Goal: Task Accomplishment & Management: Use online tool/utility

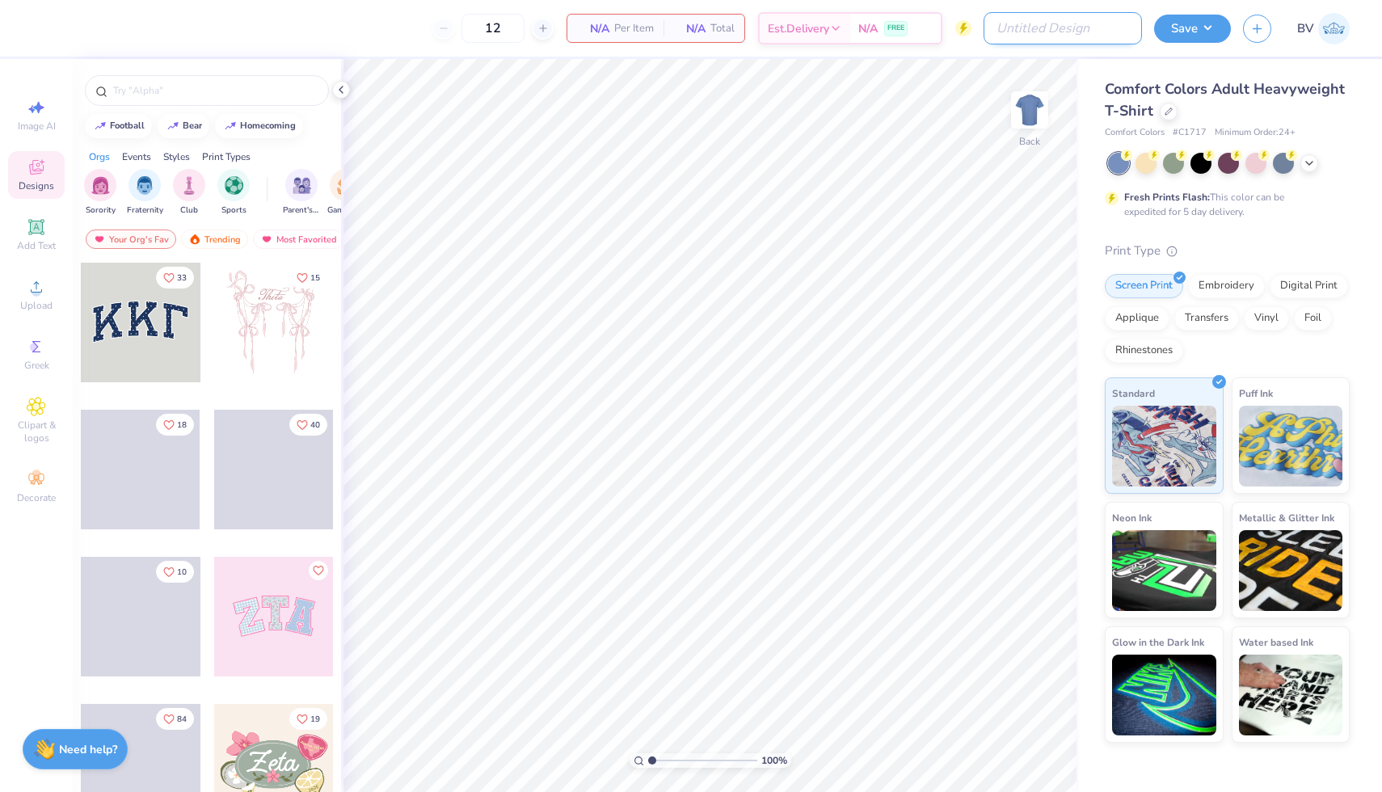
click at [1096, 30] on input "Design Title" at bounding box center [1062, 28] width 158 height 32
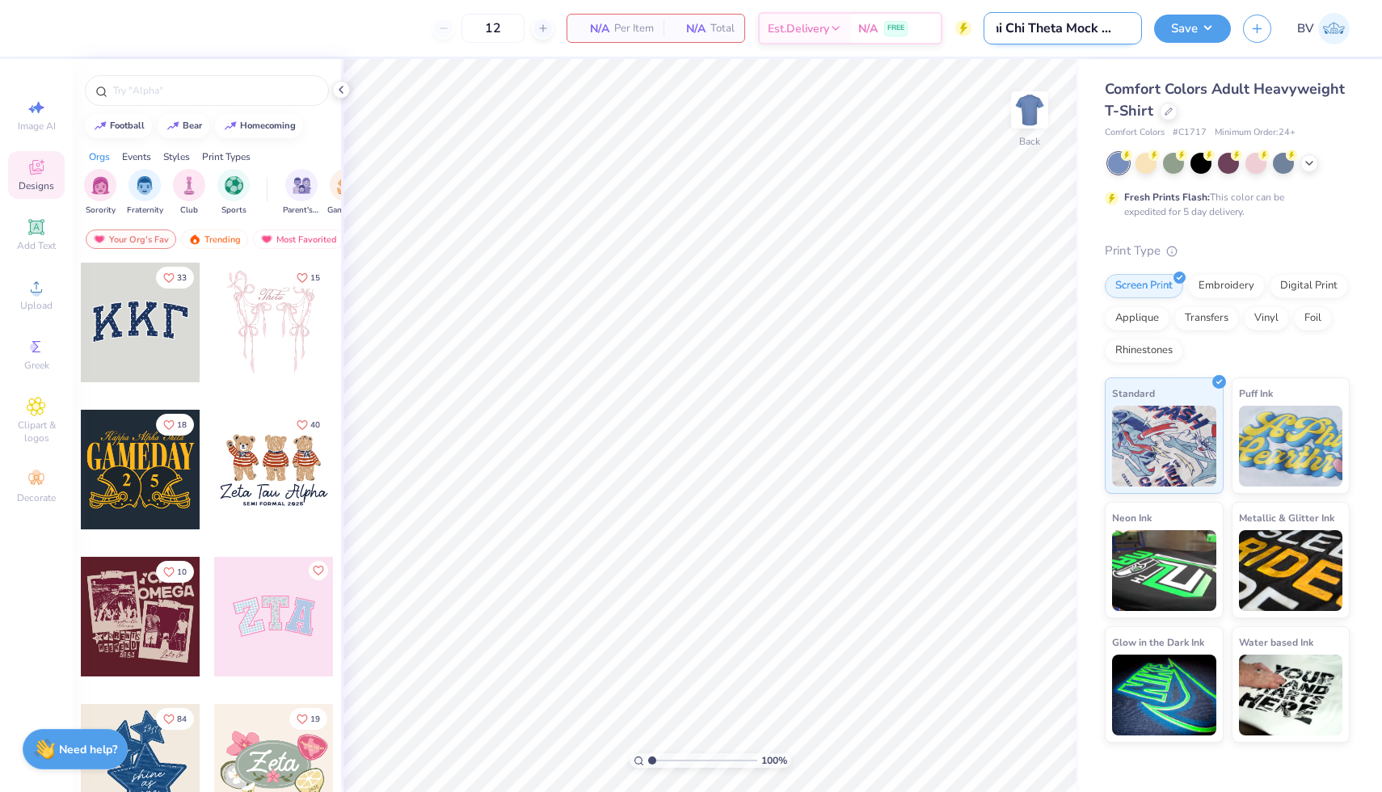
scroll to position [0, 28]
type input "Phi Chi Theta Mock Design"
click at [1281, 106] on div "Comfort Colors Adult Heavyweight T-Shirt" at bounding box center [1227, 100] width 245 height 44
click at [1168, 109] on icon at bounding box center [1168, 110] width 8 height 8
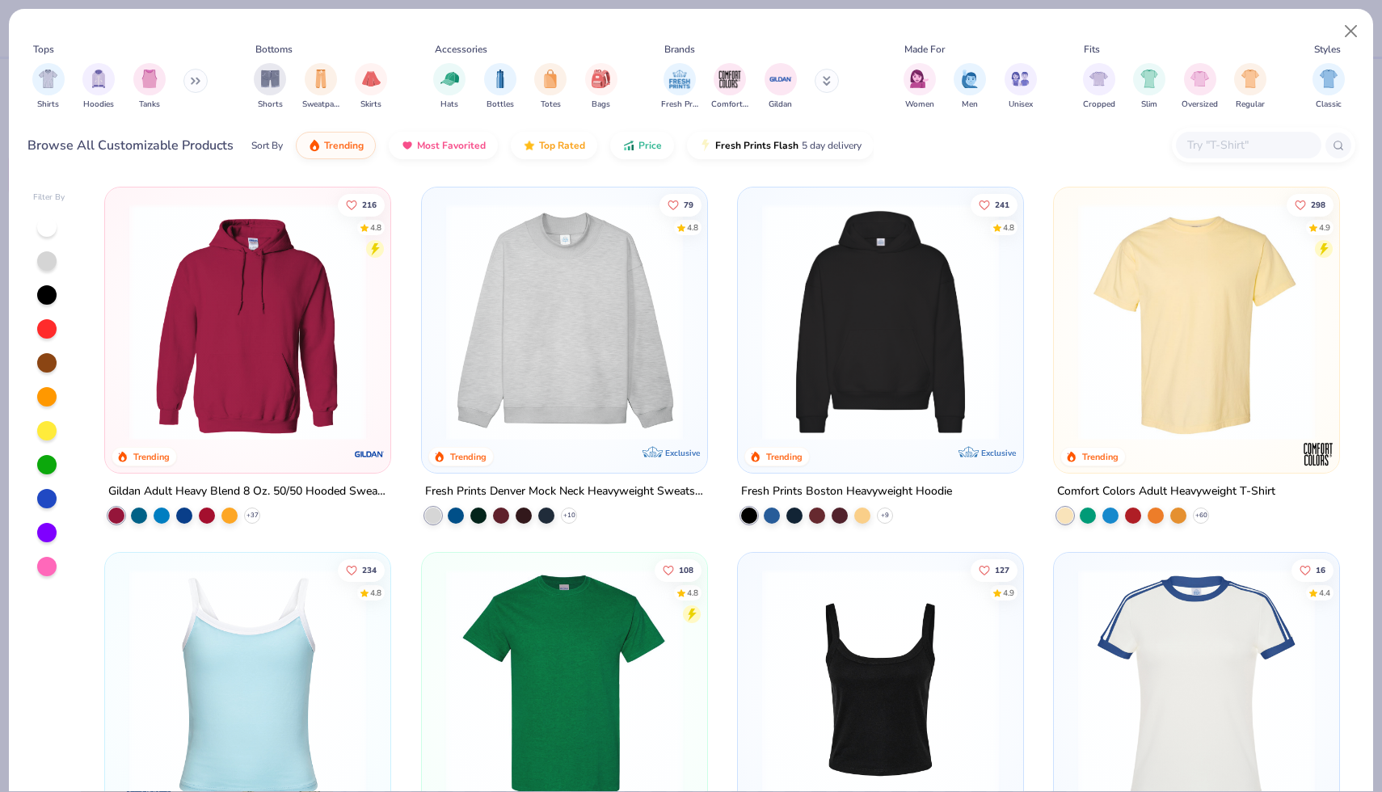
click at [200, 82] on icon at bounding box center [196, 81] width 10 height 8
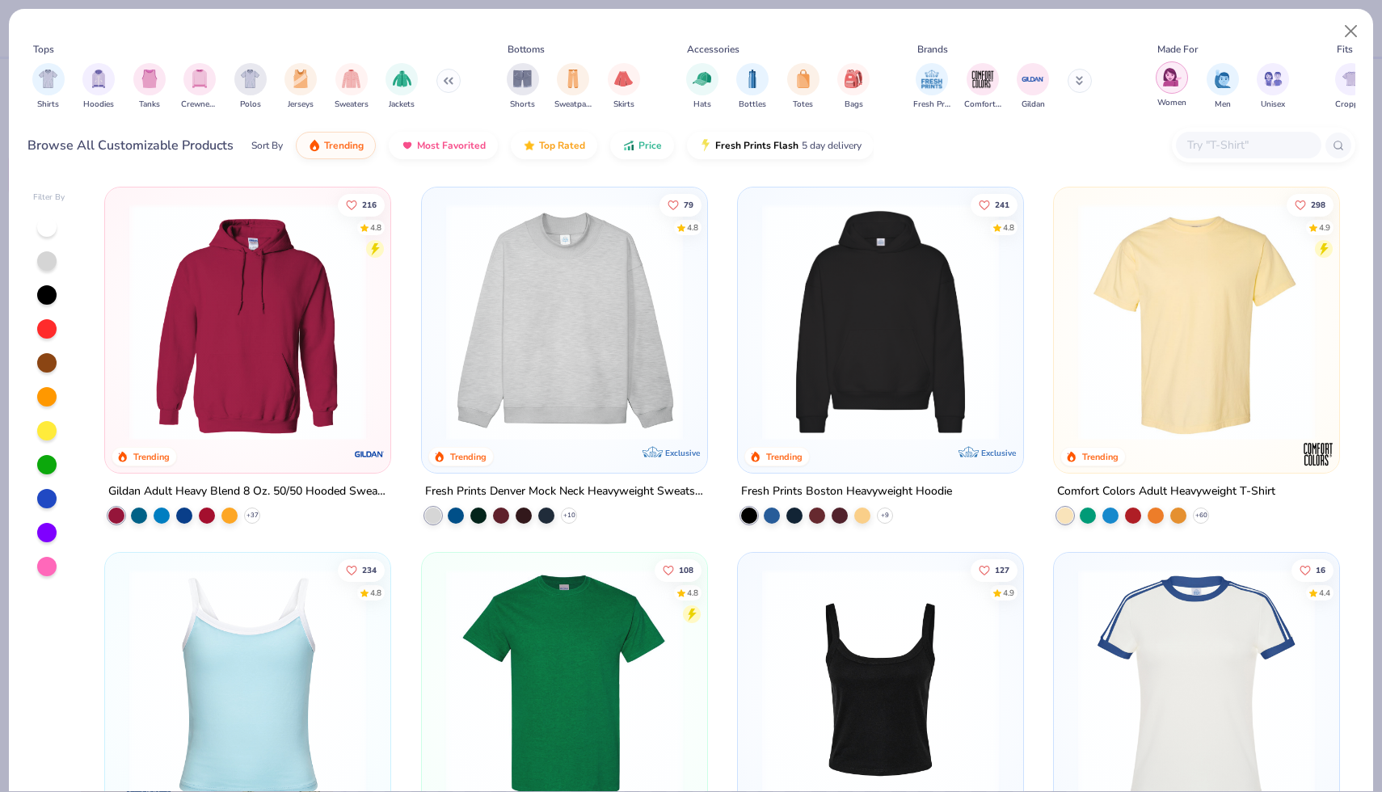
click at [1165, 72] on img "filter for Women" at bounding box center [1172, 77] width 19 height 19
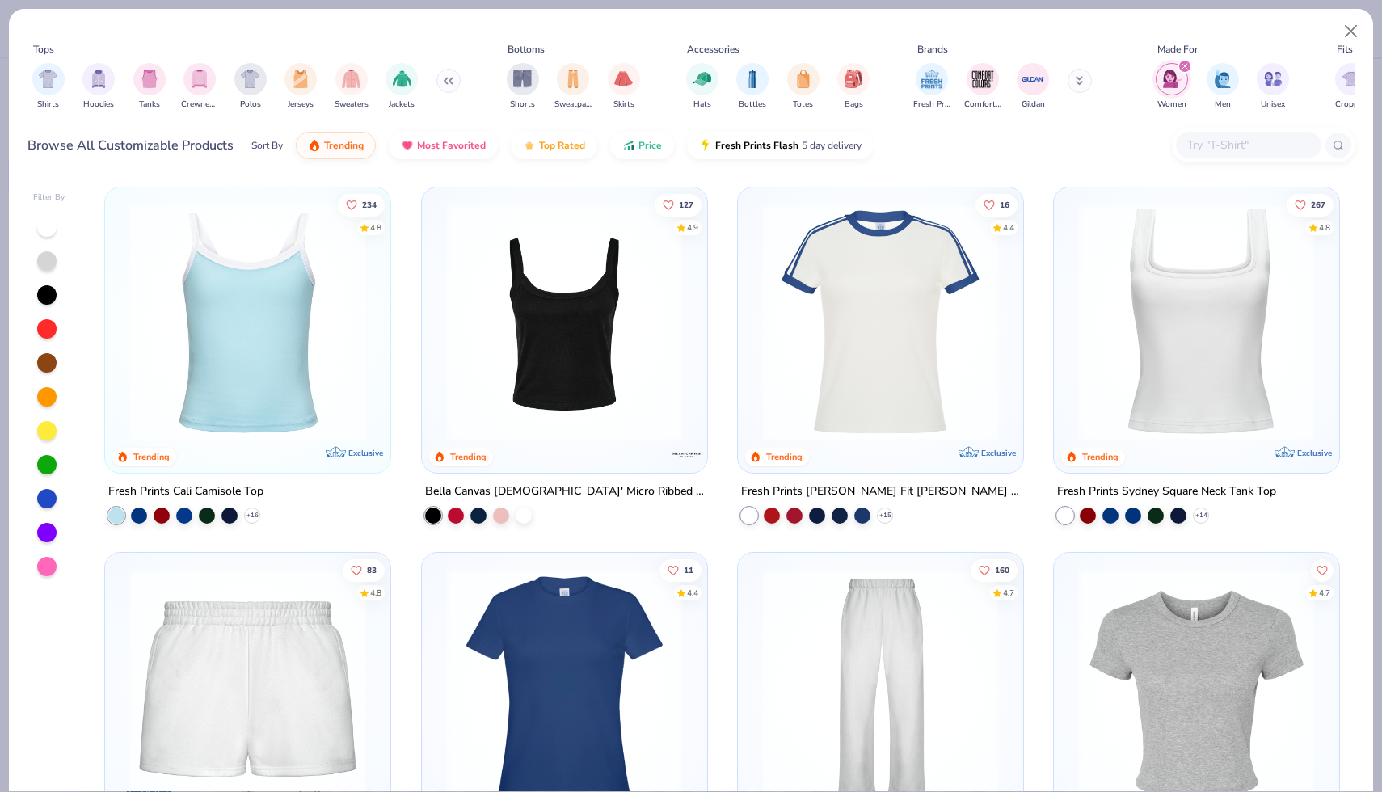
click at [866, 410] on img at bounding box center [880, 322] width 253 height 237
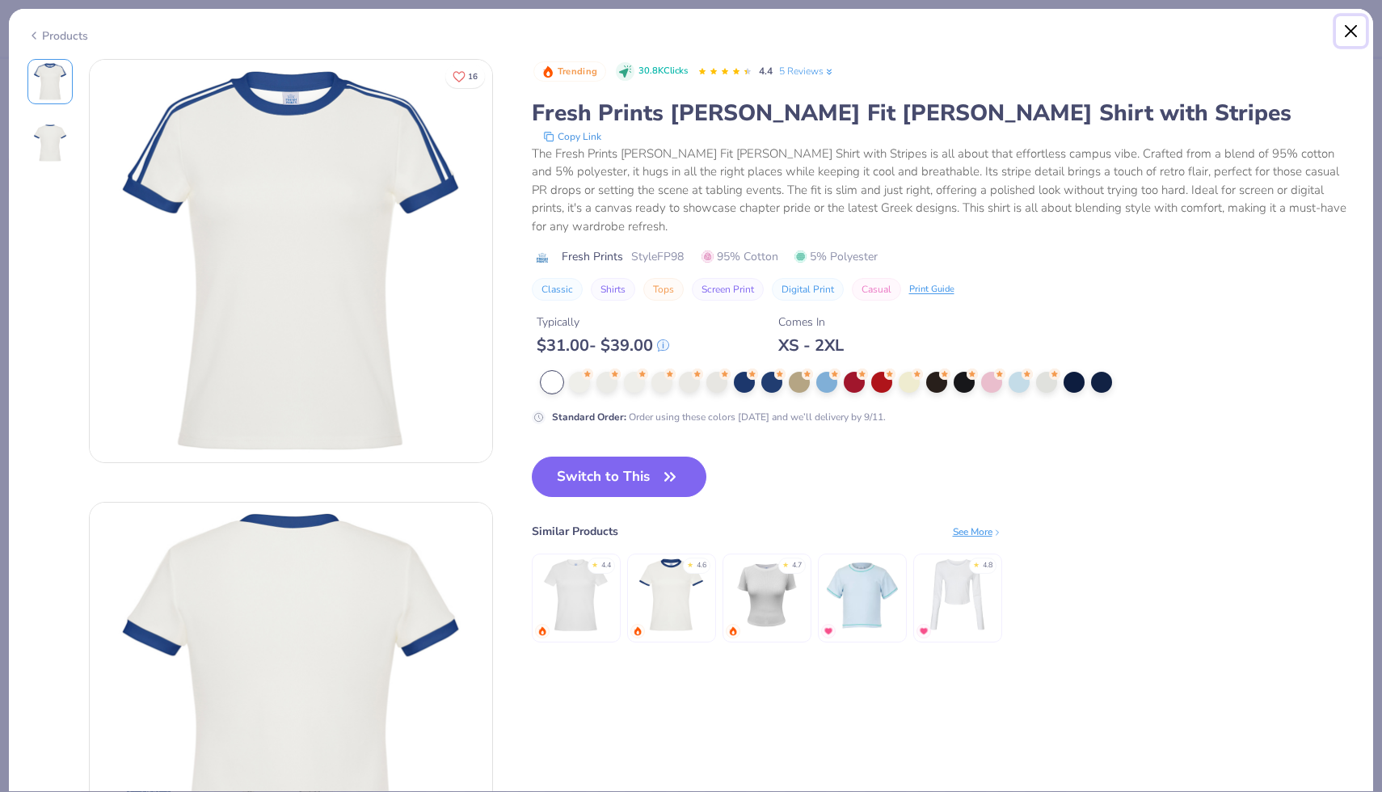
click at [1343, 29] on button "Close" at bounding box center [1351, 31] width 31 height 31
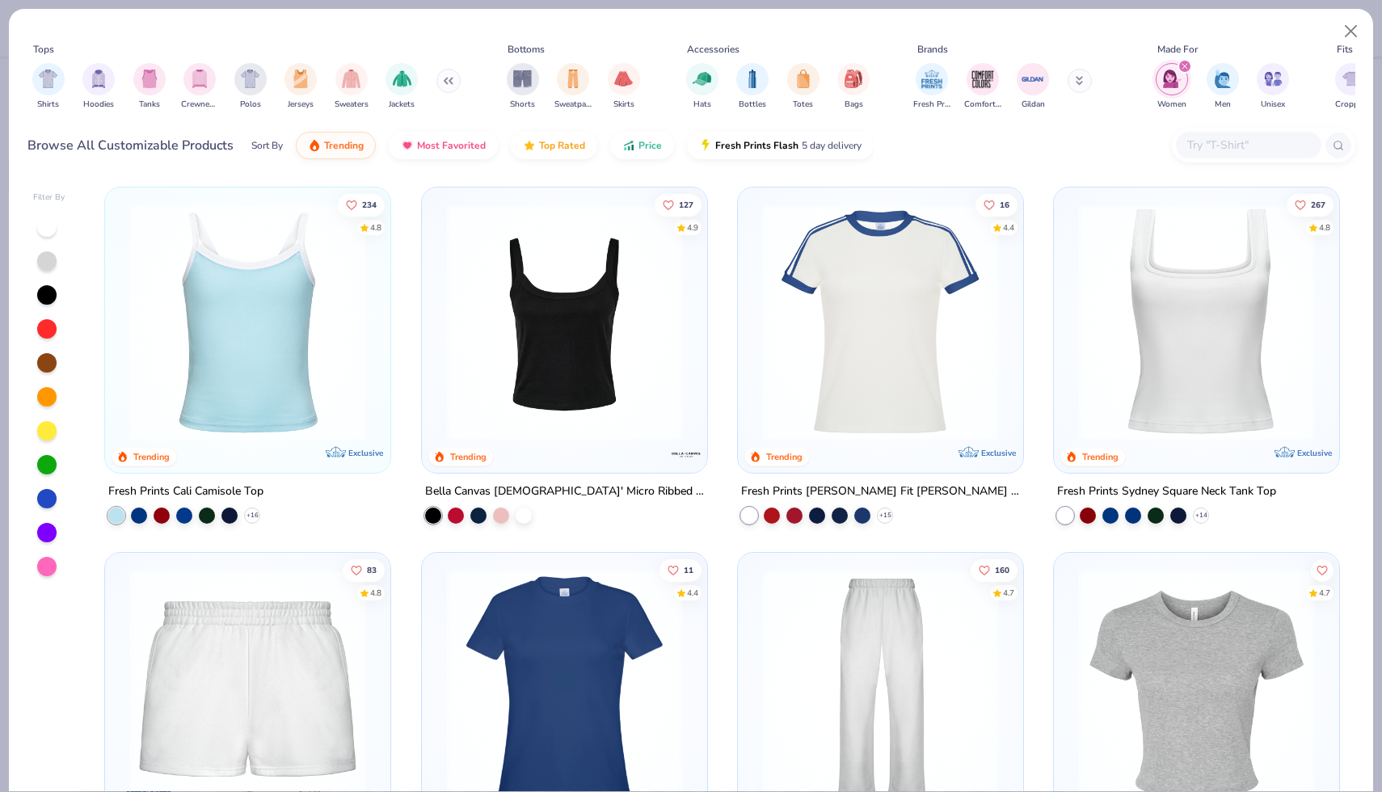
click at [846, 410] on img at bounding box center [880, 322] width 253 height 237
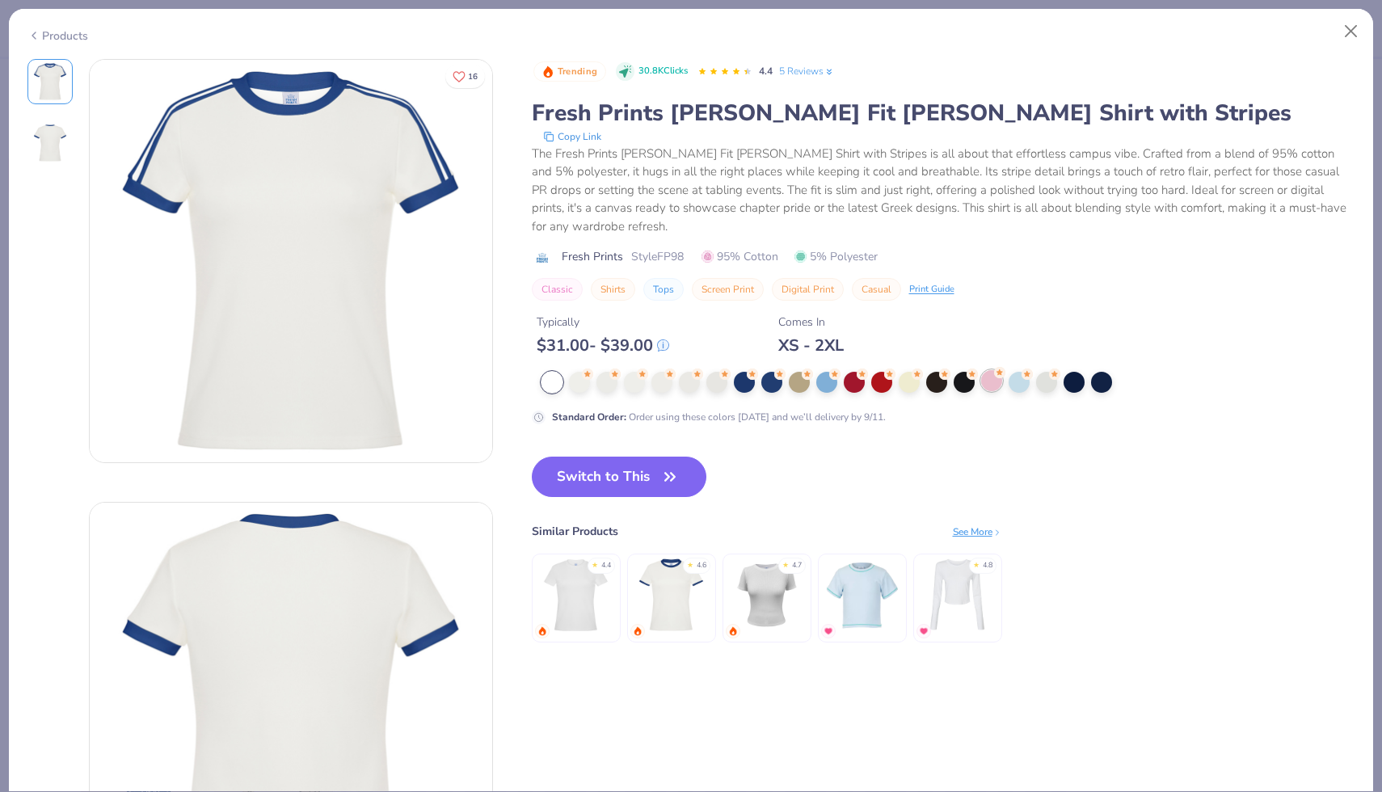
click at [1002, 367] on icon at bounding box center [999, 372] width 11 height 11
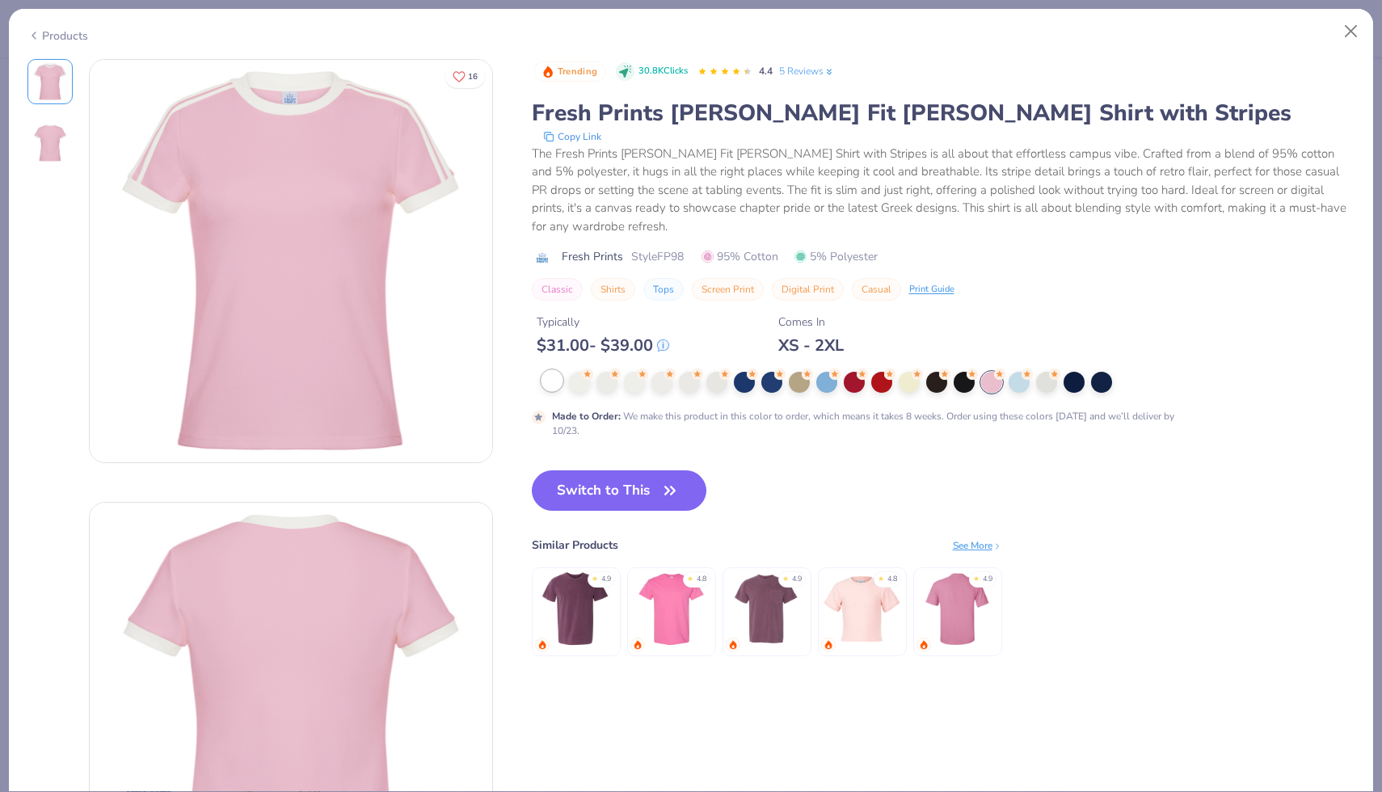
click at [552, 370] on div at bounding box center [551, 380] width 21 height 21
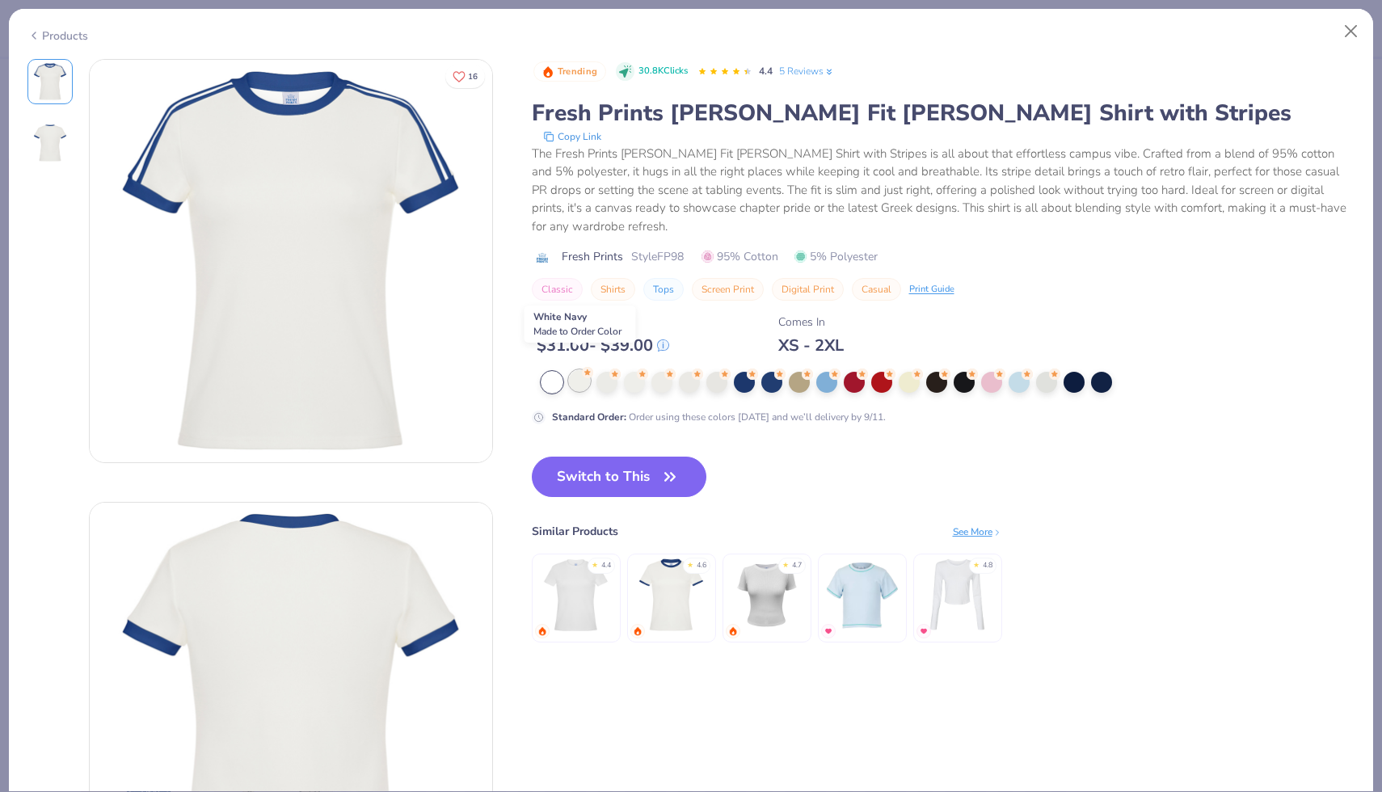
click at [582, 370] on div at bounding box center [579, 380] width 21 height 21
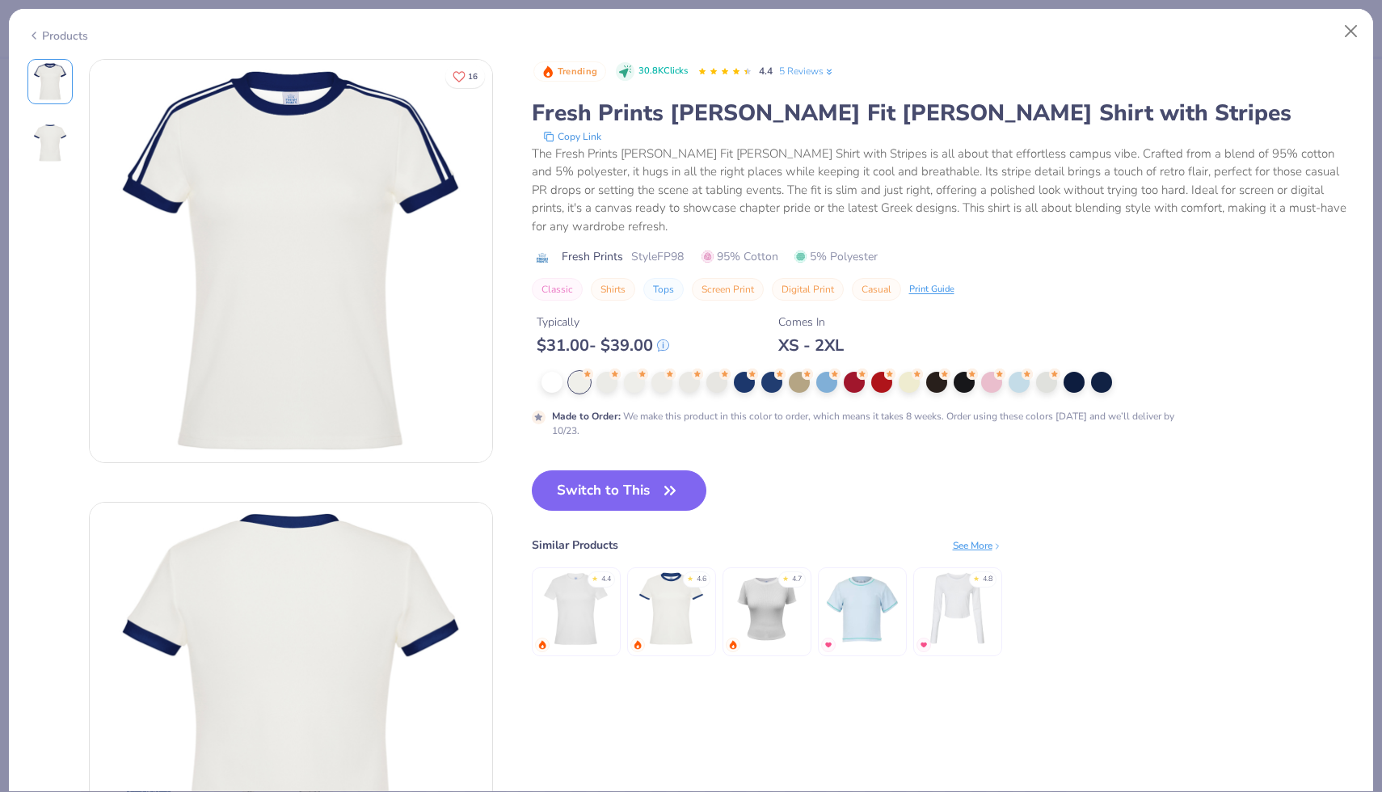
click at [620, 372] on div at bounding box center [859, 382] width 637 height 21
click at [600, 370] on div at bounding box center [606, 380] width 21 height 21
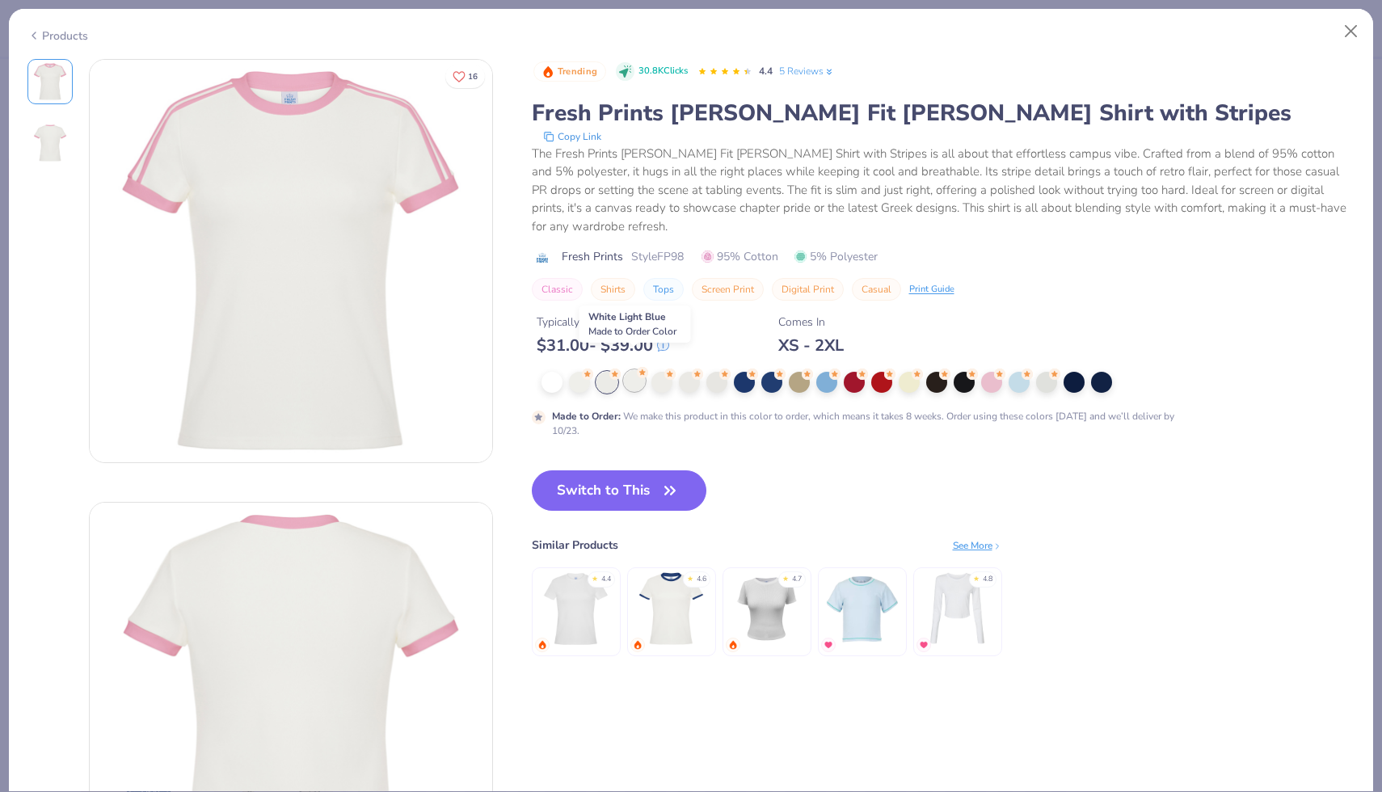
click at [629, 370] on div at bounding box center [634, 380] width 21 height 21
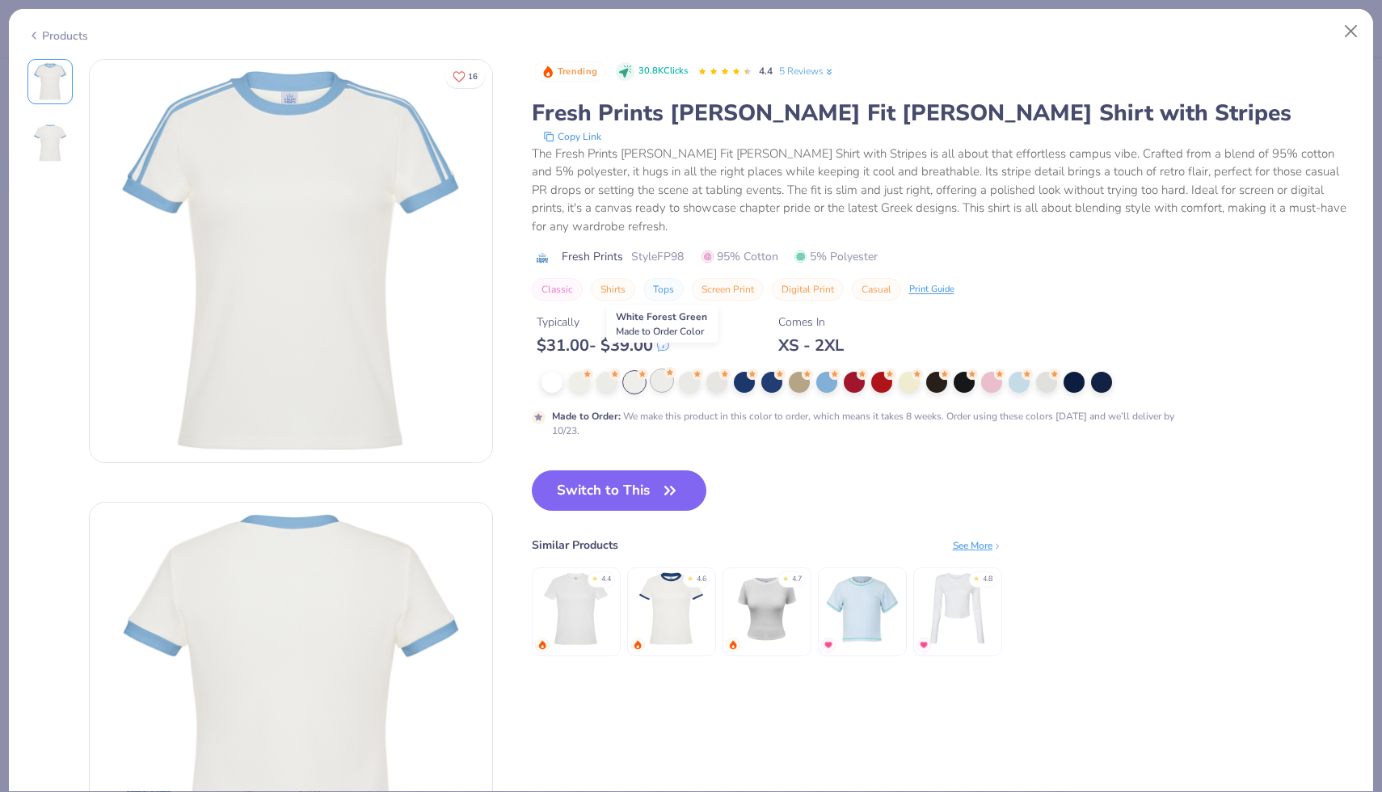
click at [668, 370] on div at bounding box center [661, 380] width 21 height 21
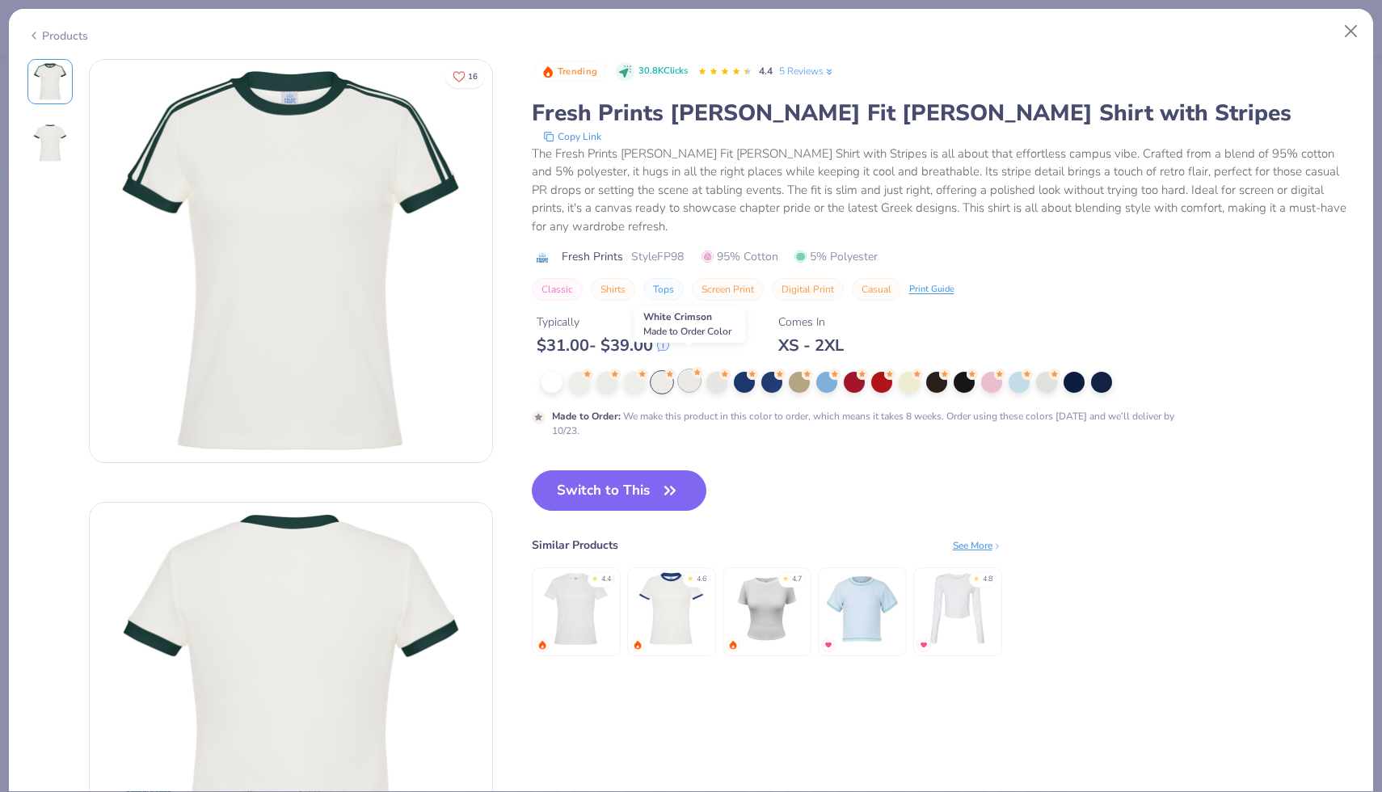
click at [692, 370] on div at bounding box center [689, 380] width 21 height 21
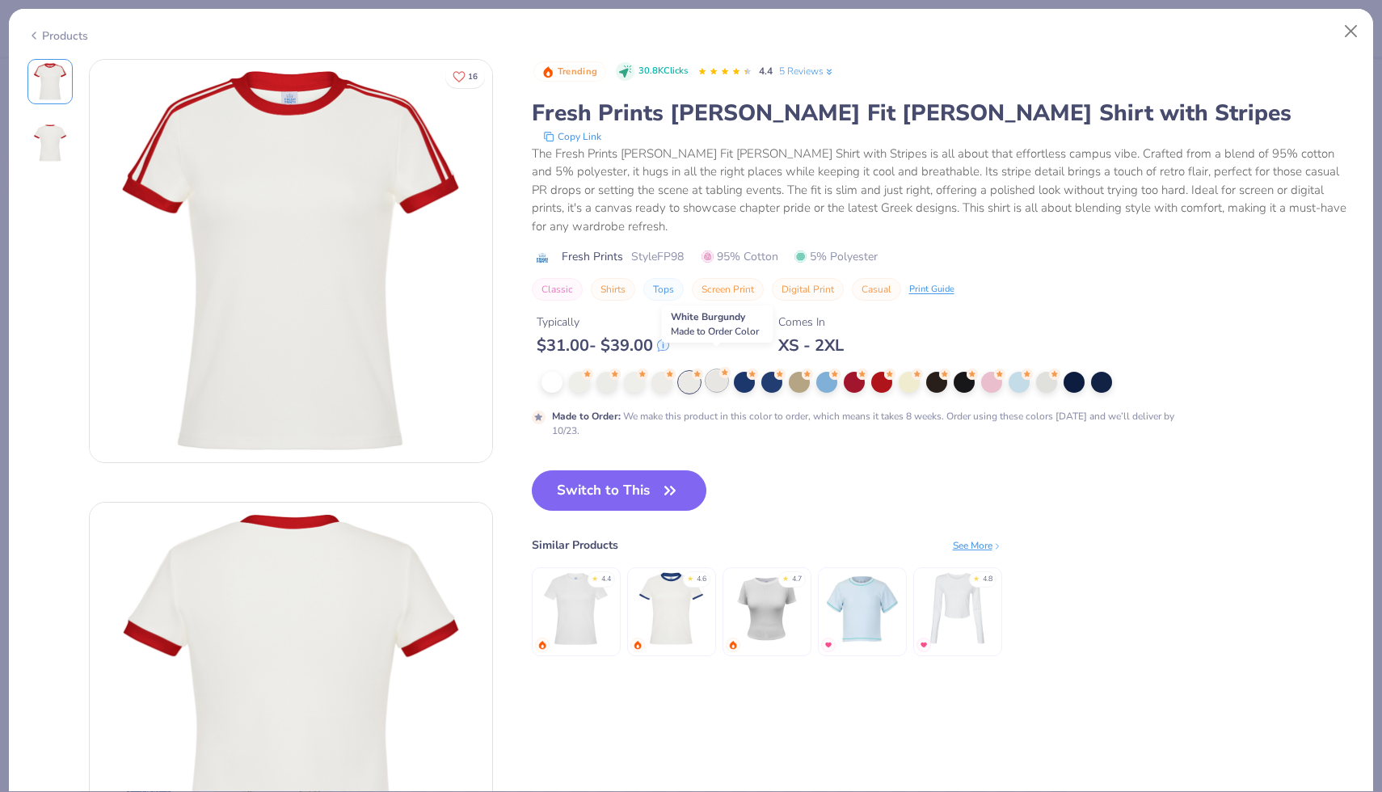
click at [713, 370] on div at bounding box center [716, 380] width 21 height 21
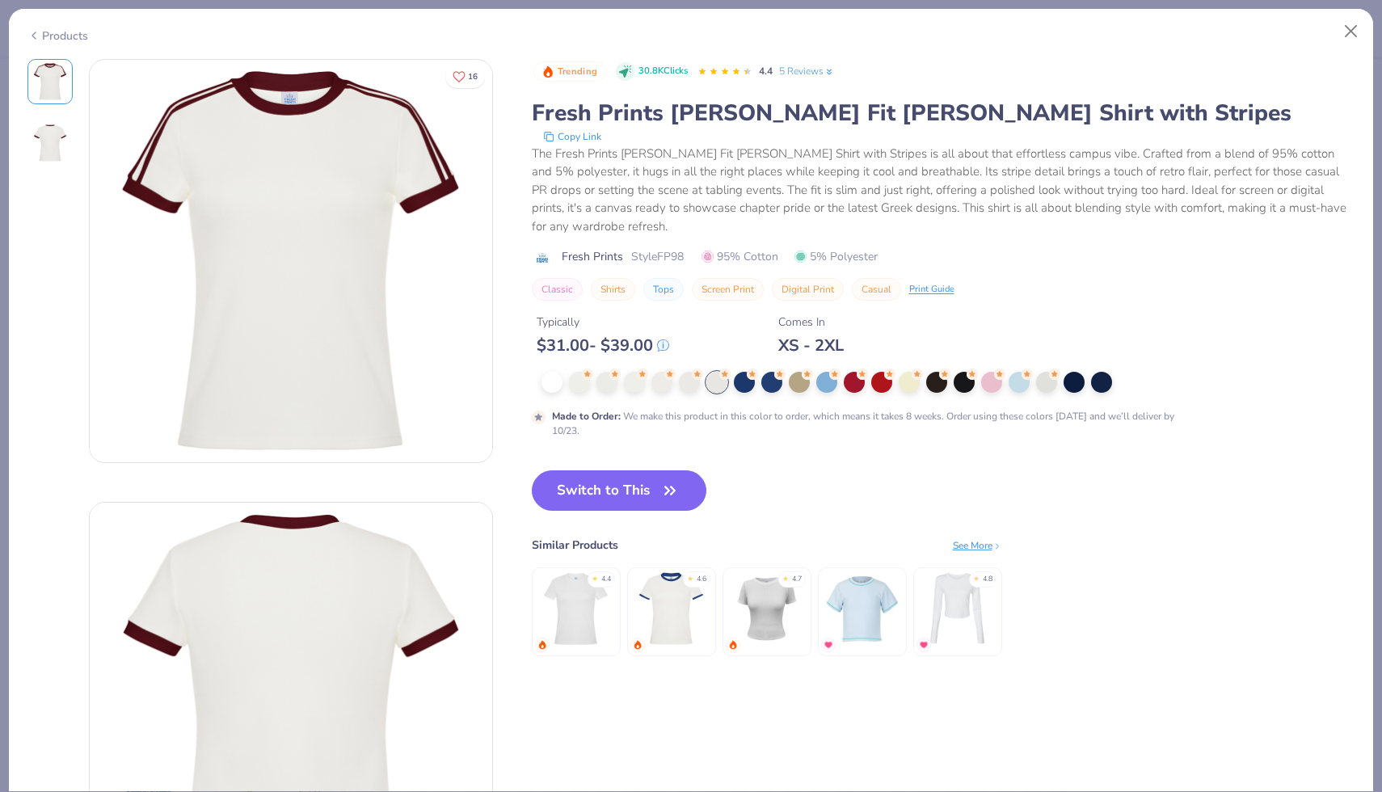
click at [758, 372] on div at bounding box center [859, 382] width 637 height 21
click at [748, 370] on div at bounding box center [744, 380] width 21 height 21
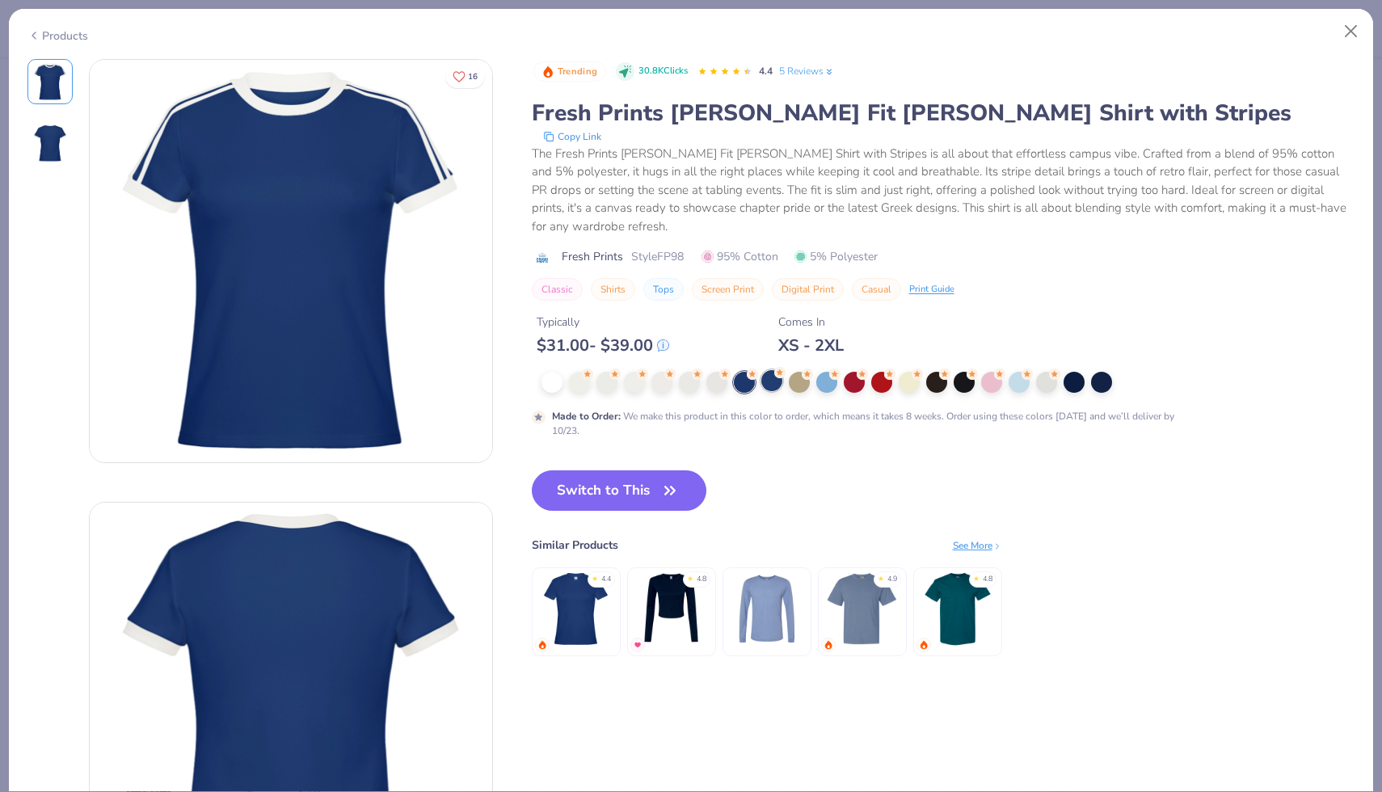
click at [767, 370] on div at bounding box center [771, 380] width 21 height 21
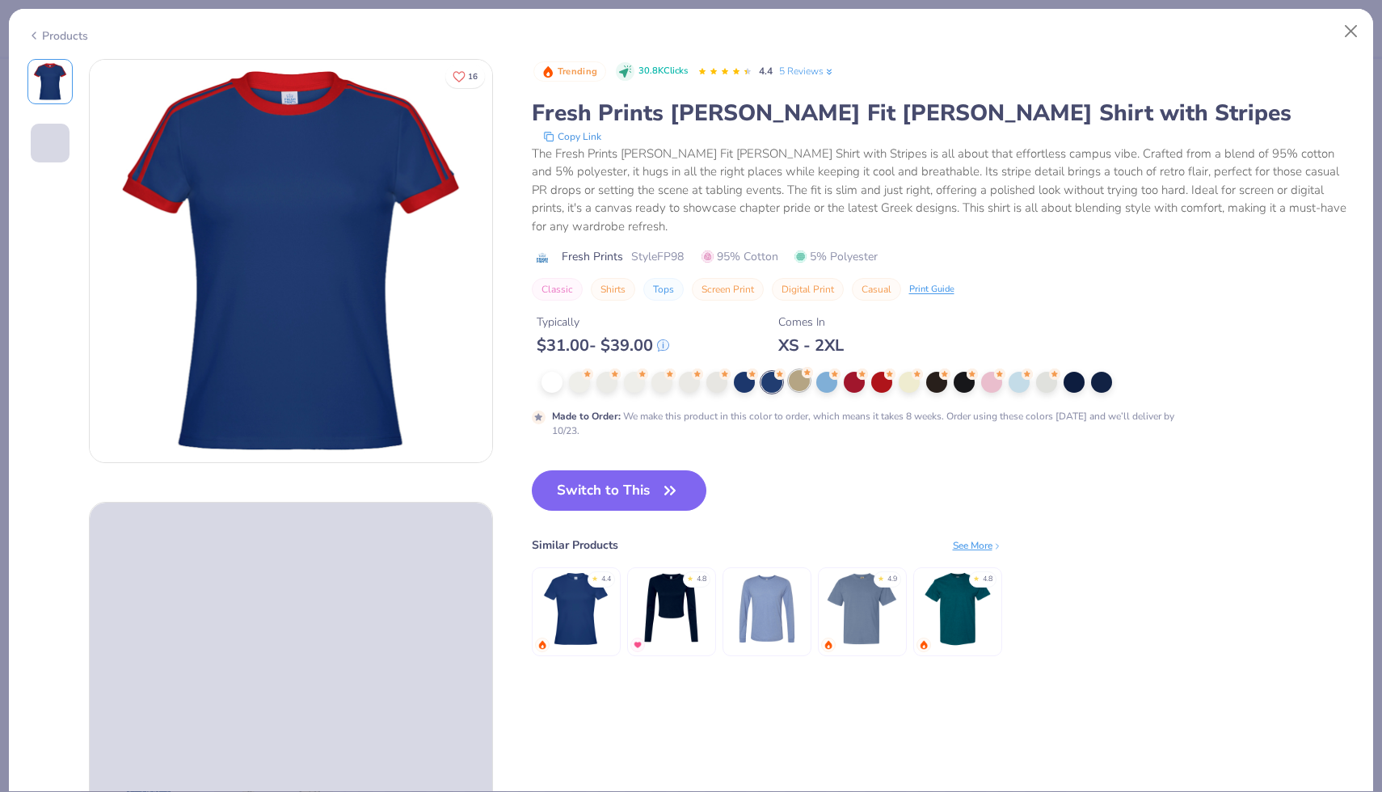
click at [800, 370] on div at bounding box center [799, 380] width 21 height 21
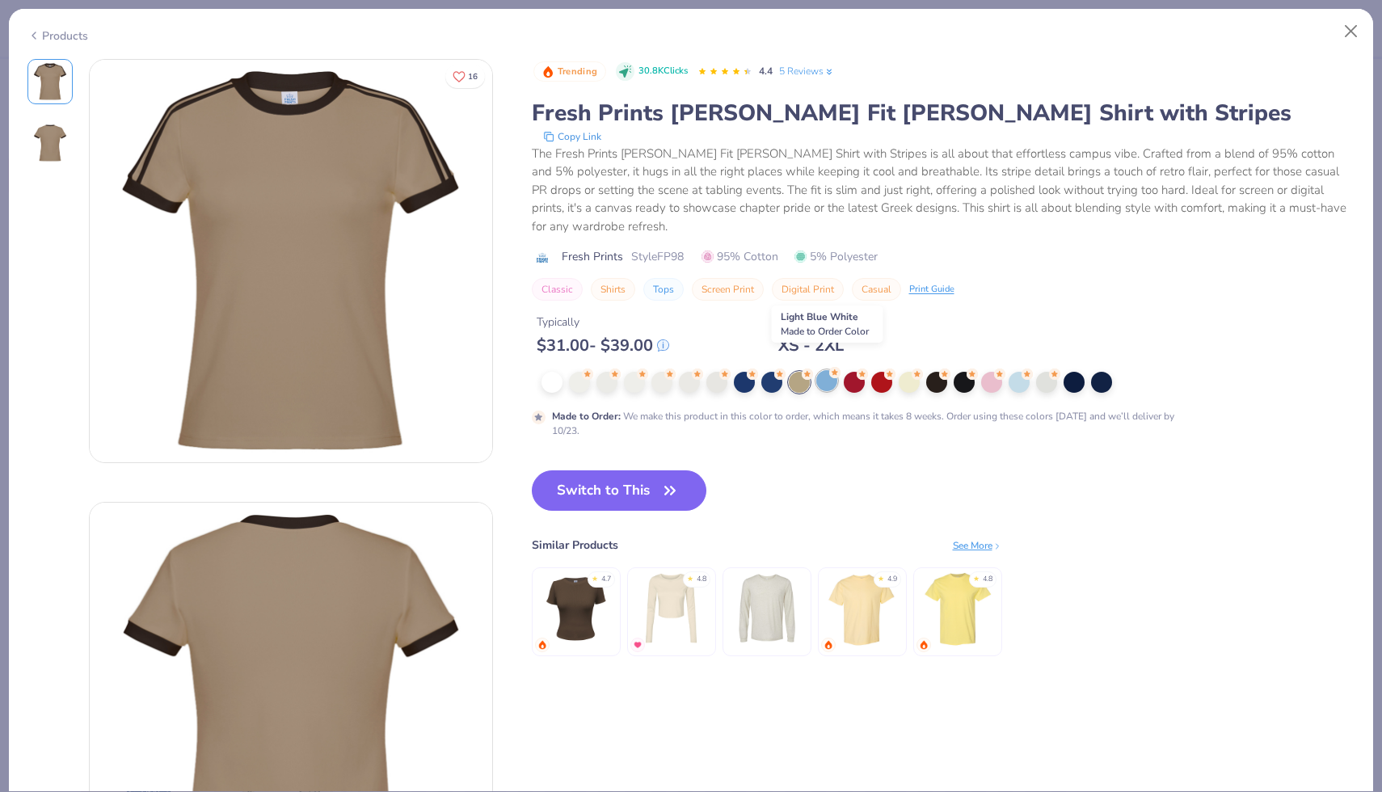
click at [825, 370] on div at bounding box center [826, 380] width 21 height 21
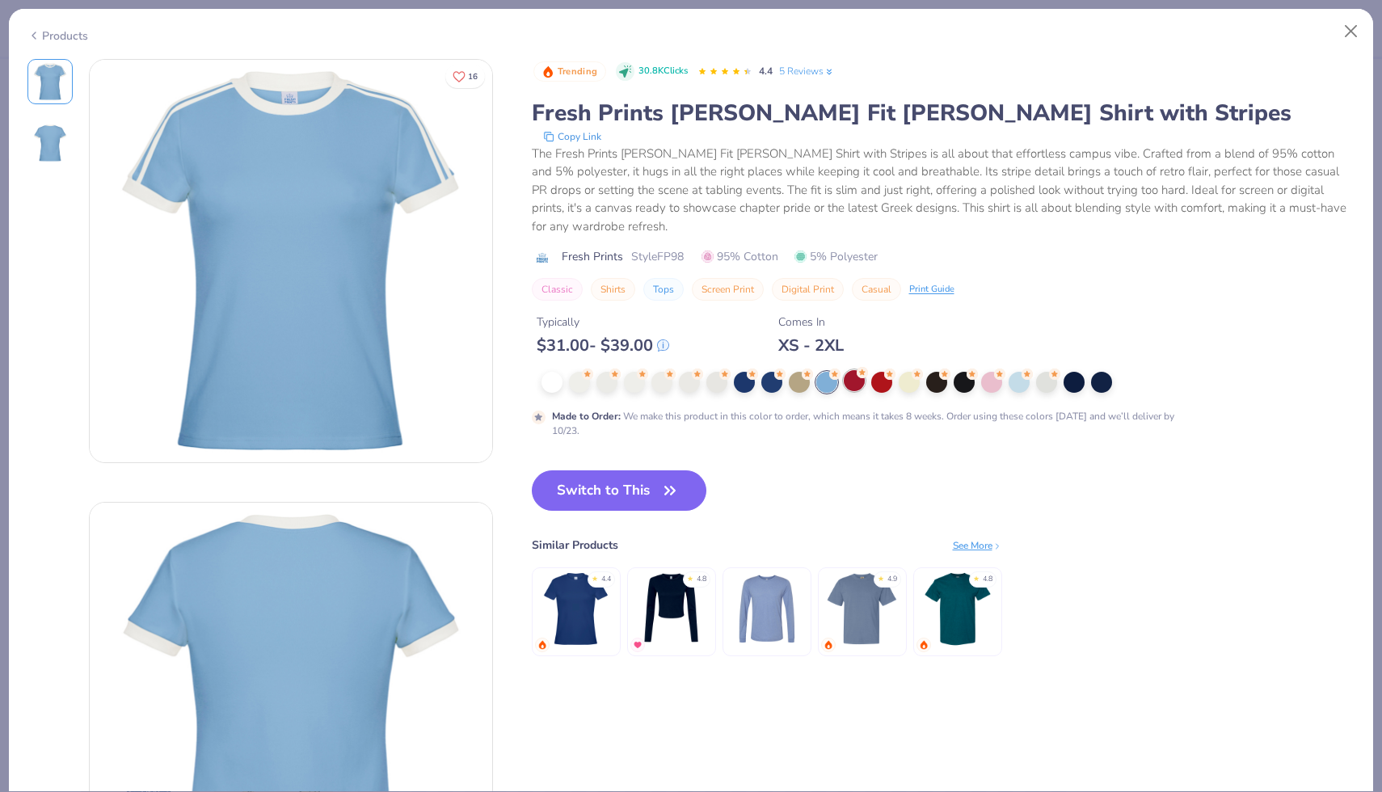
click at [849, 370] on div at bounding box center [854, 380] width 21 height 21
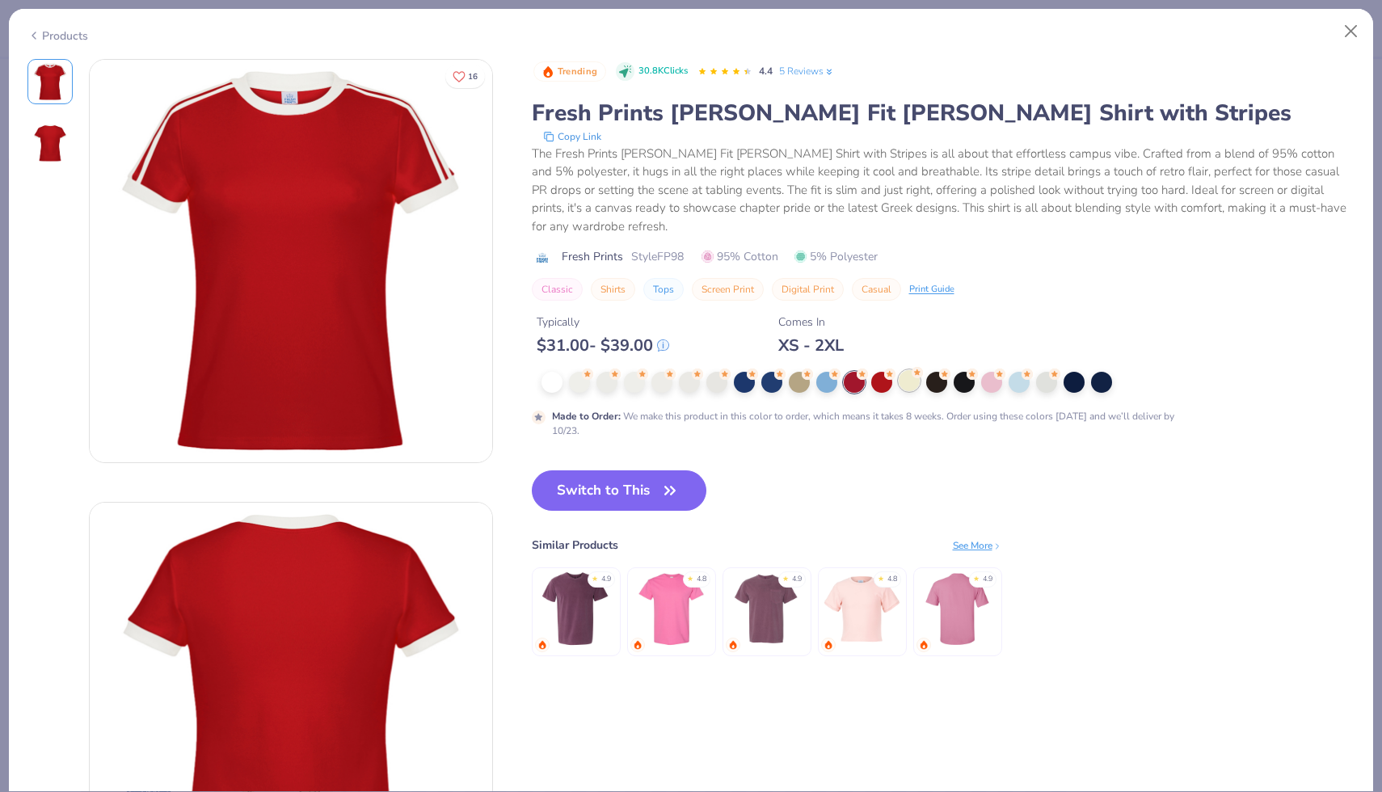
click at [905, 374] on div at bounding box center [908, 380] width 21 height 21
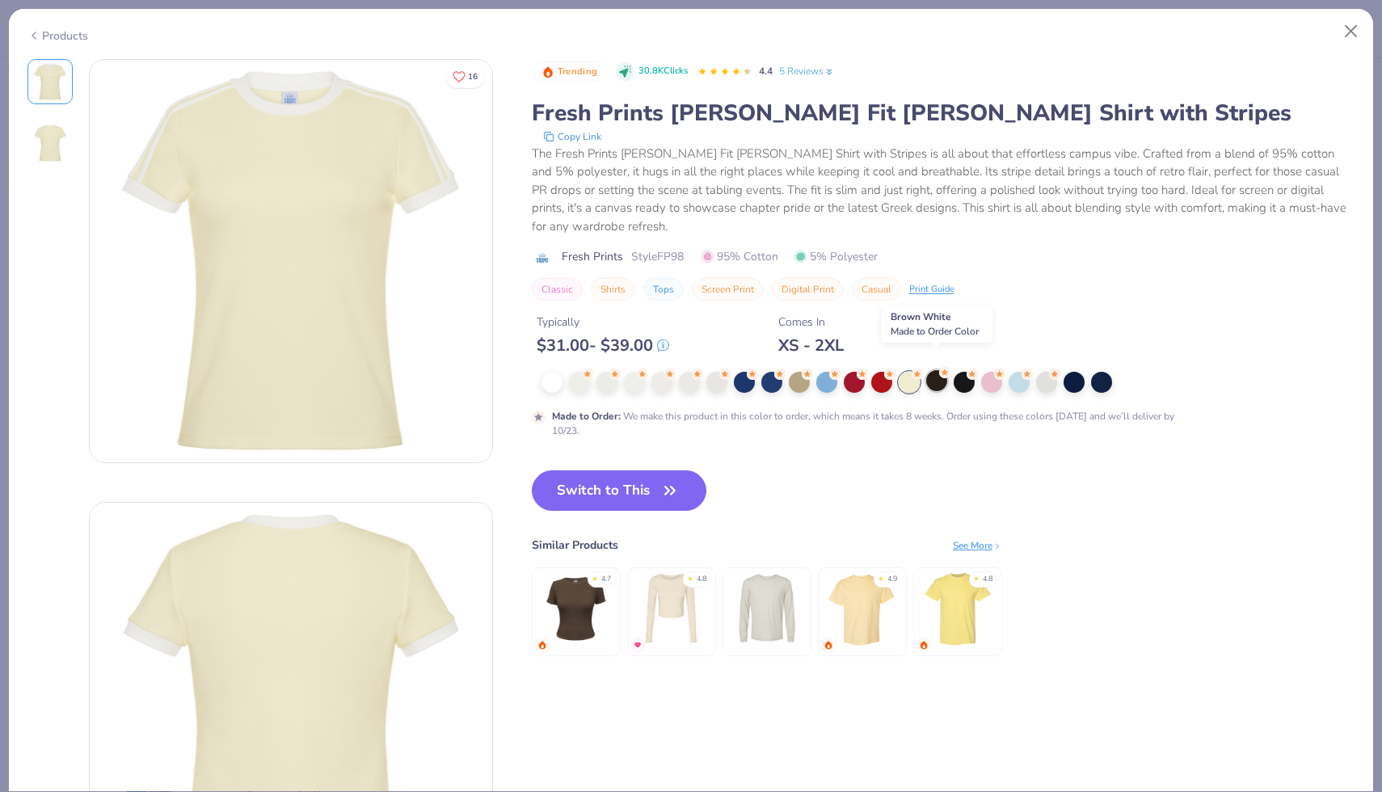
click at [935, 370] on div at bounding box center [936, 380] width 21 height 21
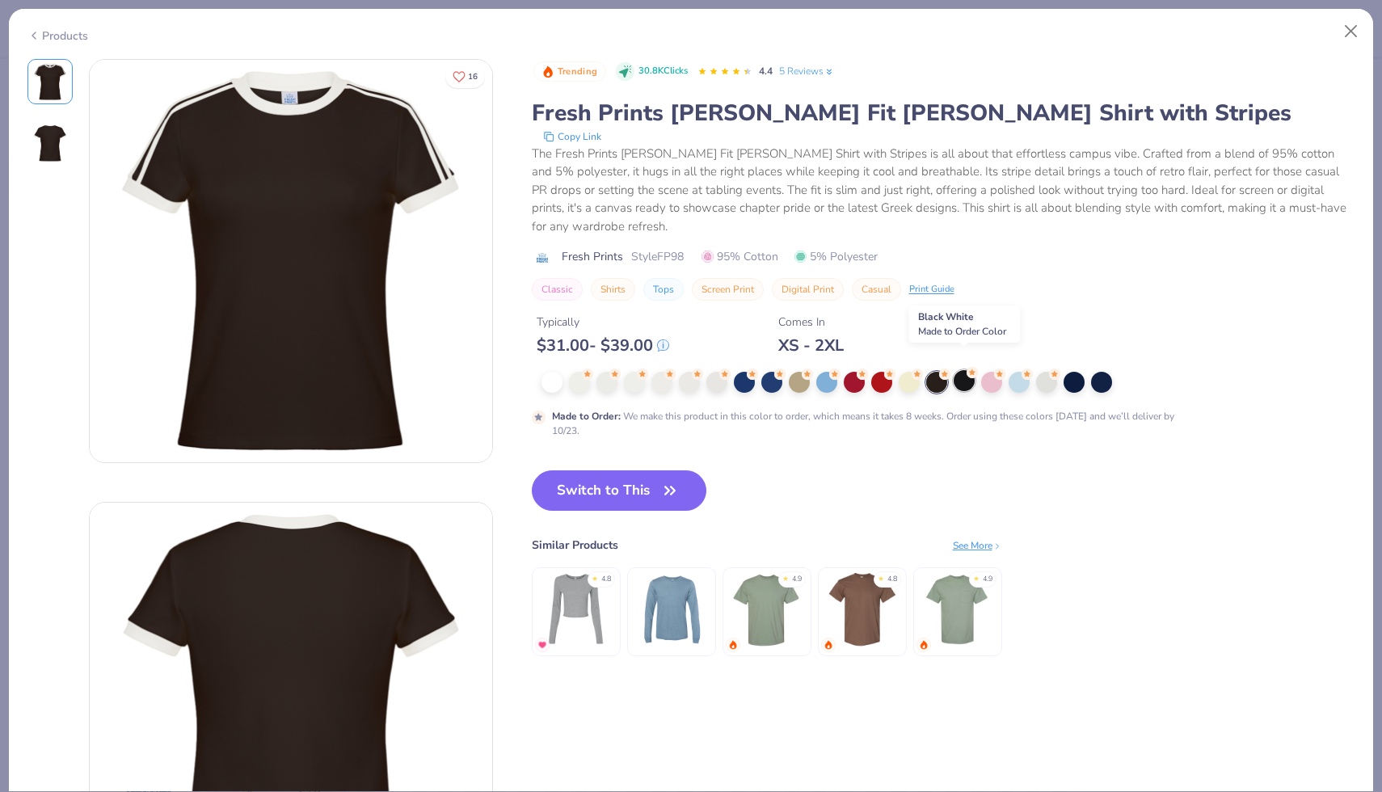
click at [960, 370] on div at bounding box center [963, 380] width 21 height 21
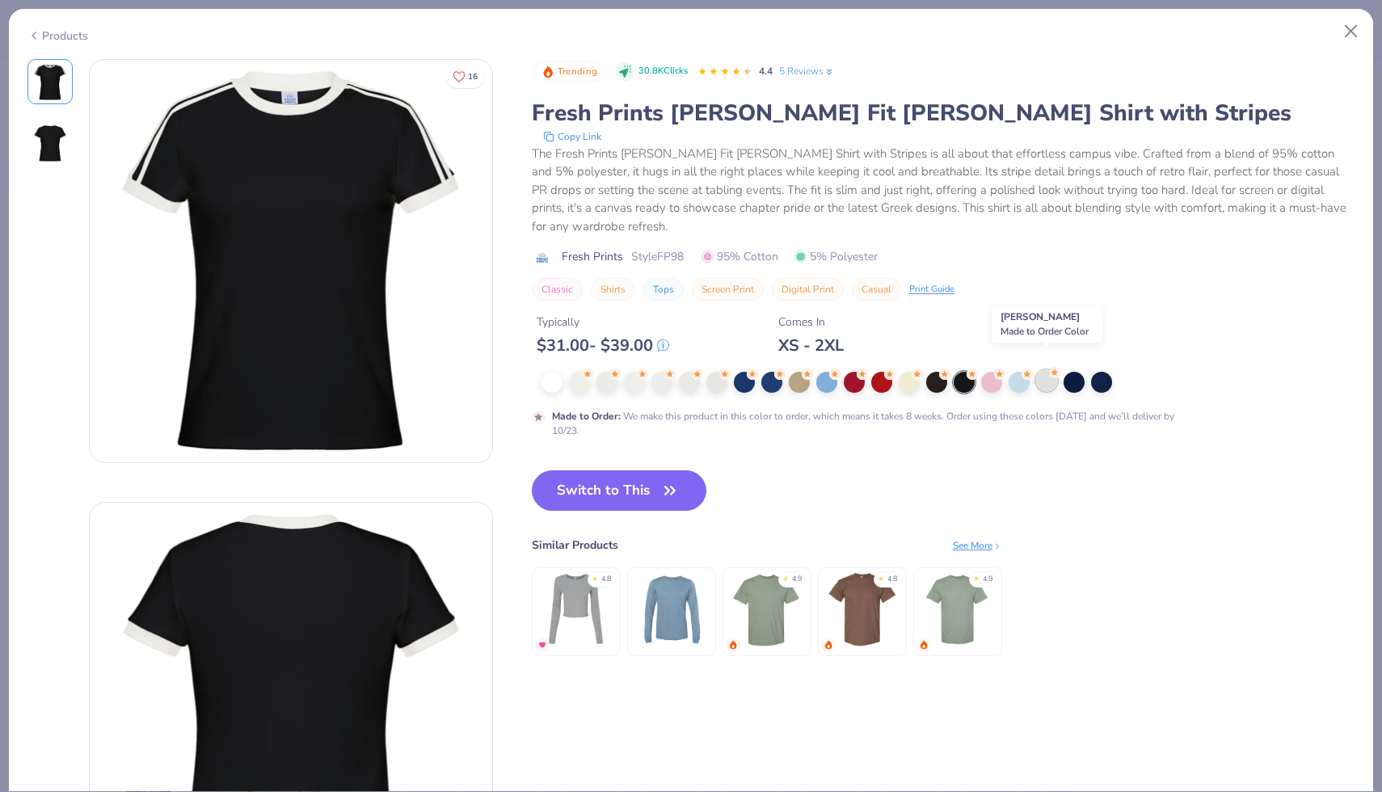
click at [1044, 370] on div at bounding box center [1046, 380] width 21 height 21
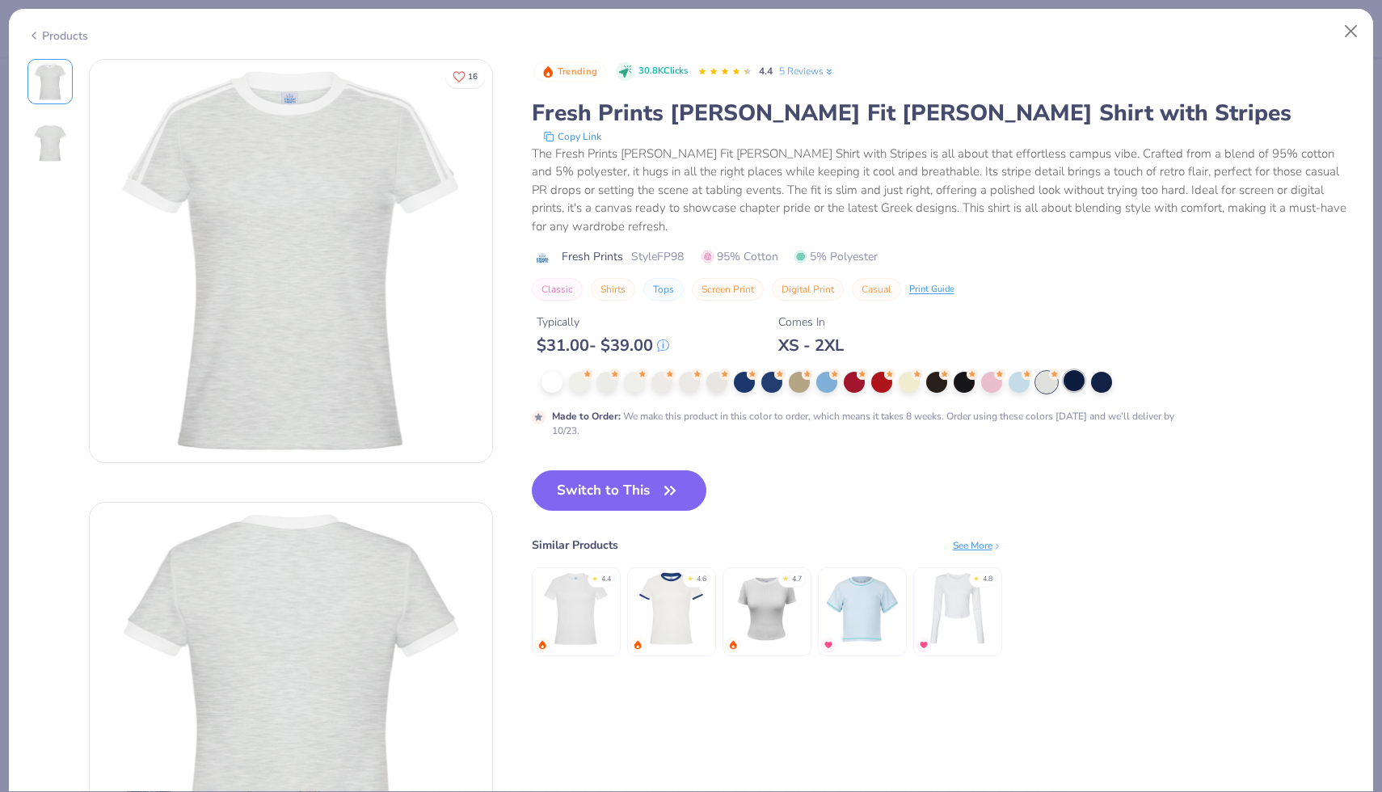
click at [1076, 370] on div at bounding box center [1073, 380] width 21 height 21
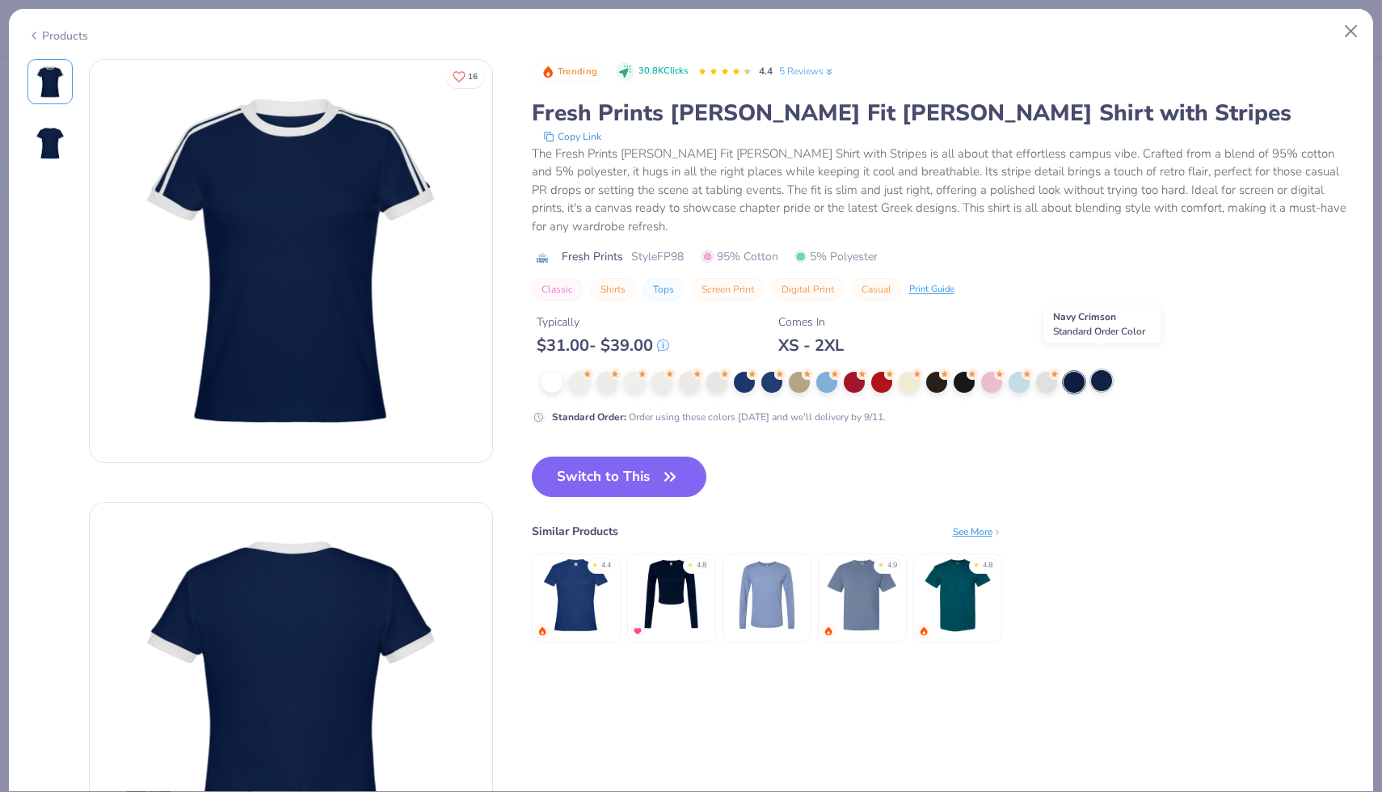
click at [1103, 370] on div at bounding box center [1101, 380] width 21 height 21
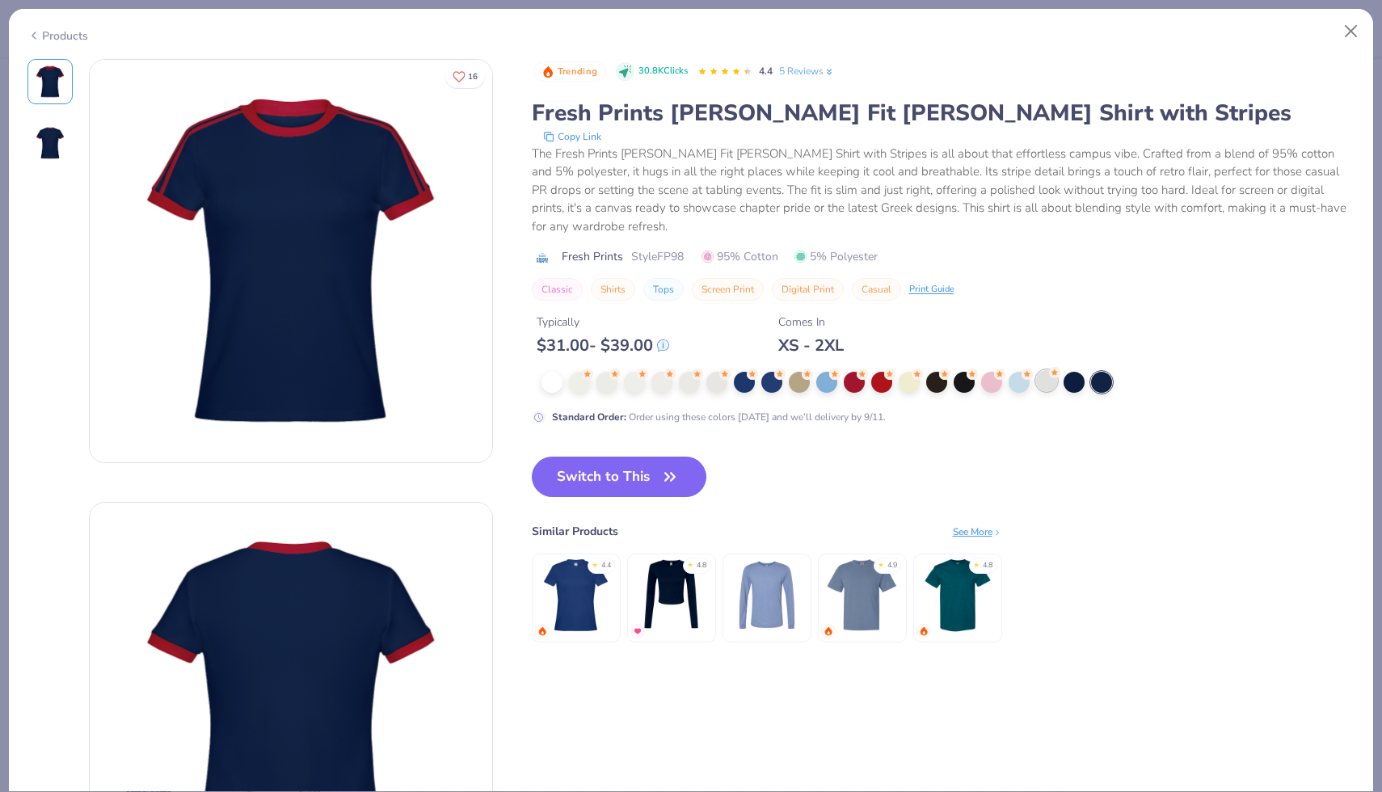
click at [1042, 370] on div at bounding box center [1046, 380] width 21 height 21
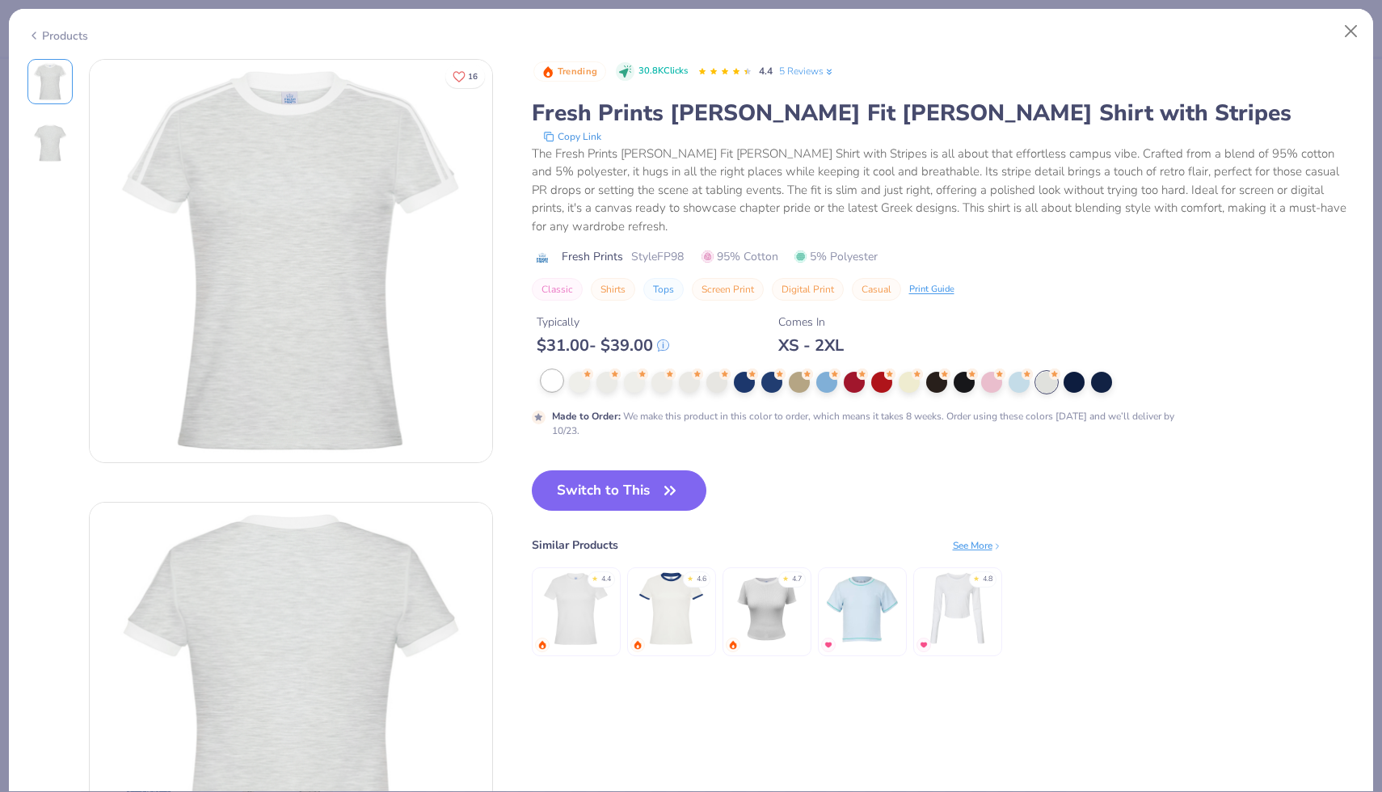
click at [552, 370] on div at bounding box center [551, 380] width 21 height 21
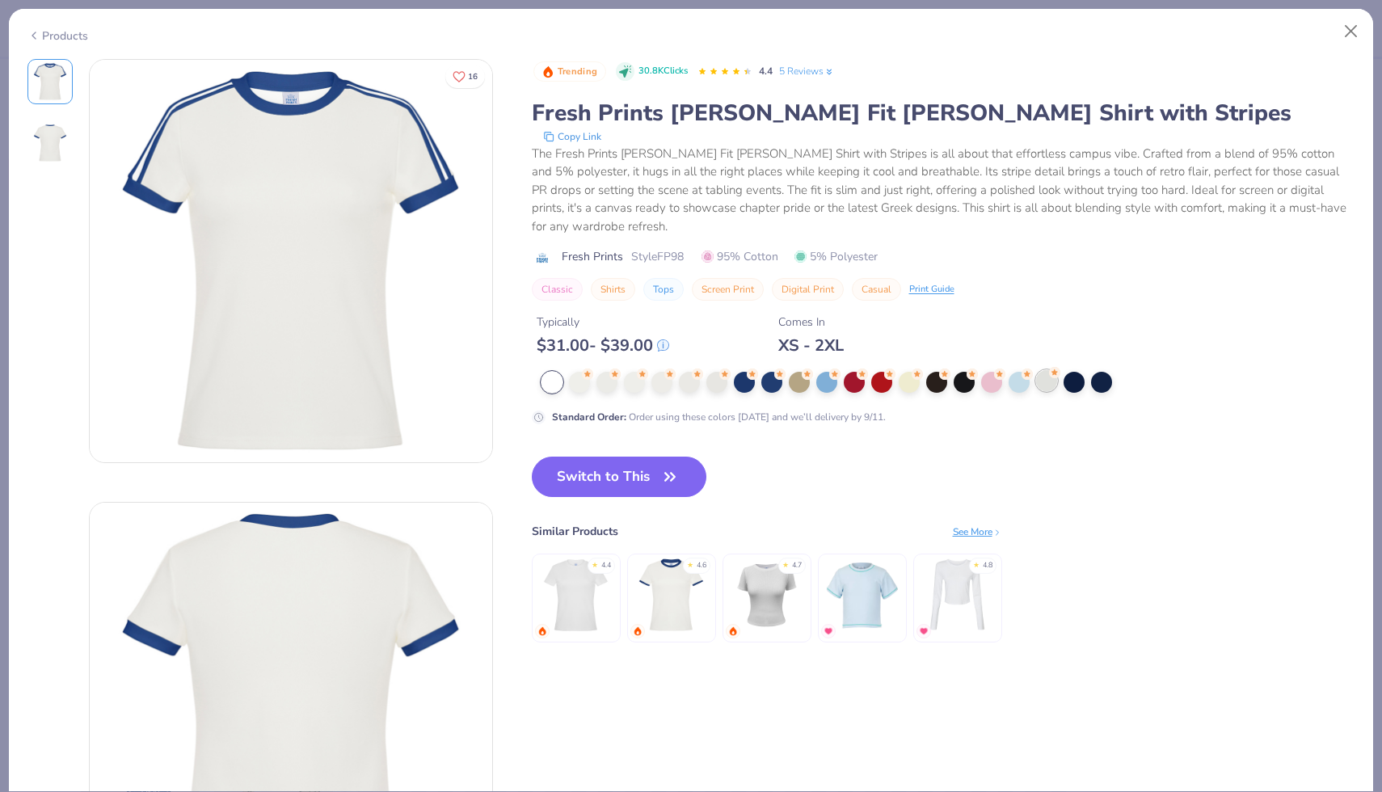
click at [1041, 370] on div at bounding box center [1046, 380] width 21 height 21
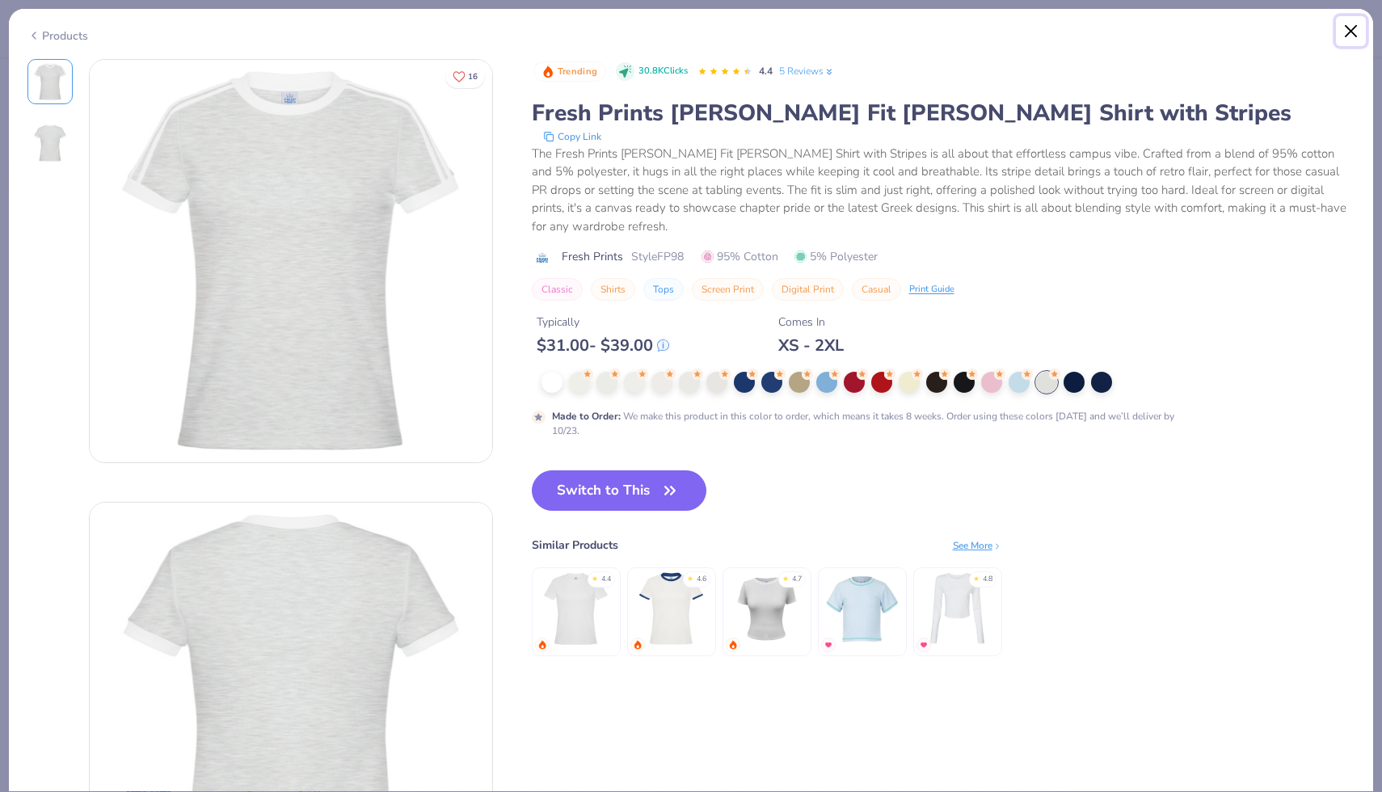
click at [1343, 23] on button "Close" at bounding box center [1351, 31] width 31 height 31
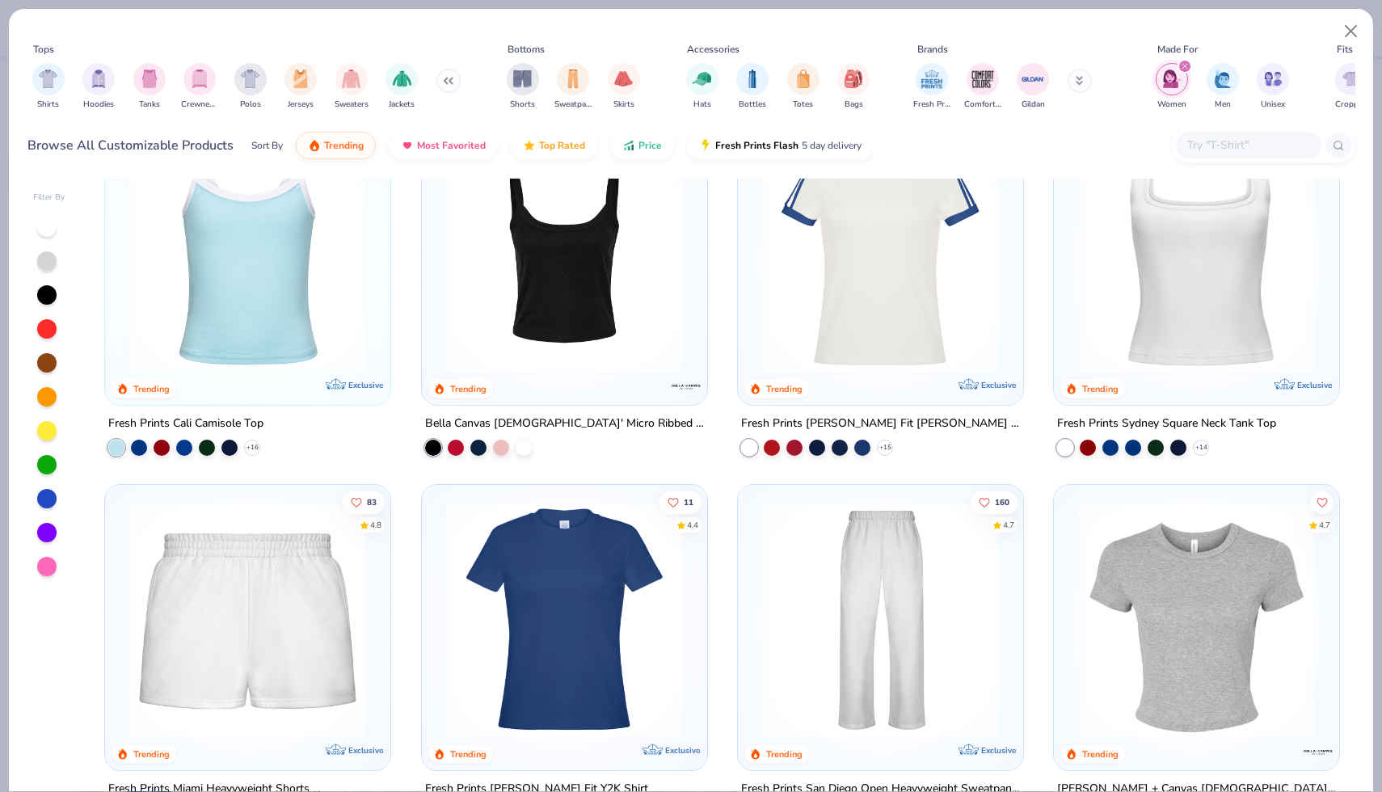
scroll to position [44, 0]
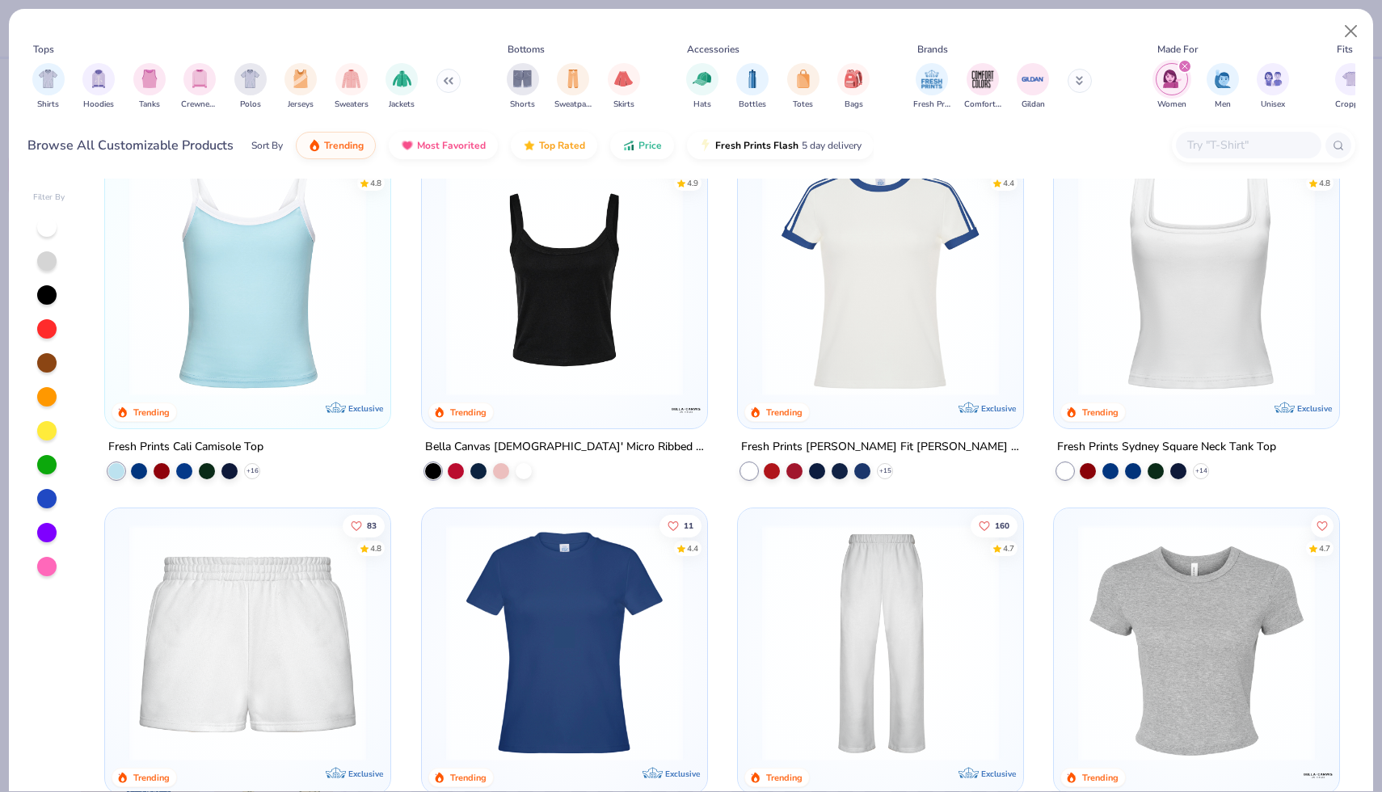
click at [359, 282] on img at bounding box center [247, 277] width 253 height 237
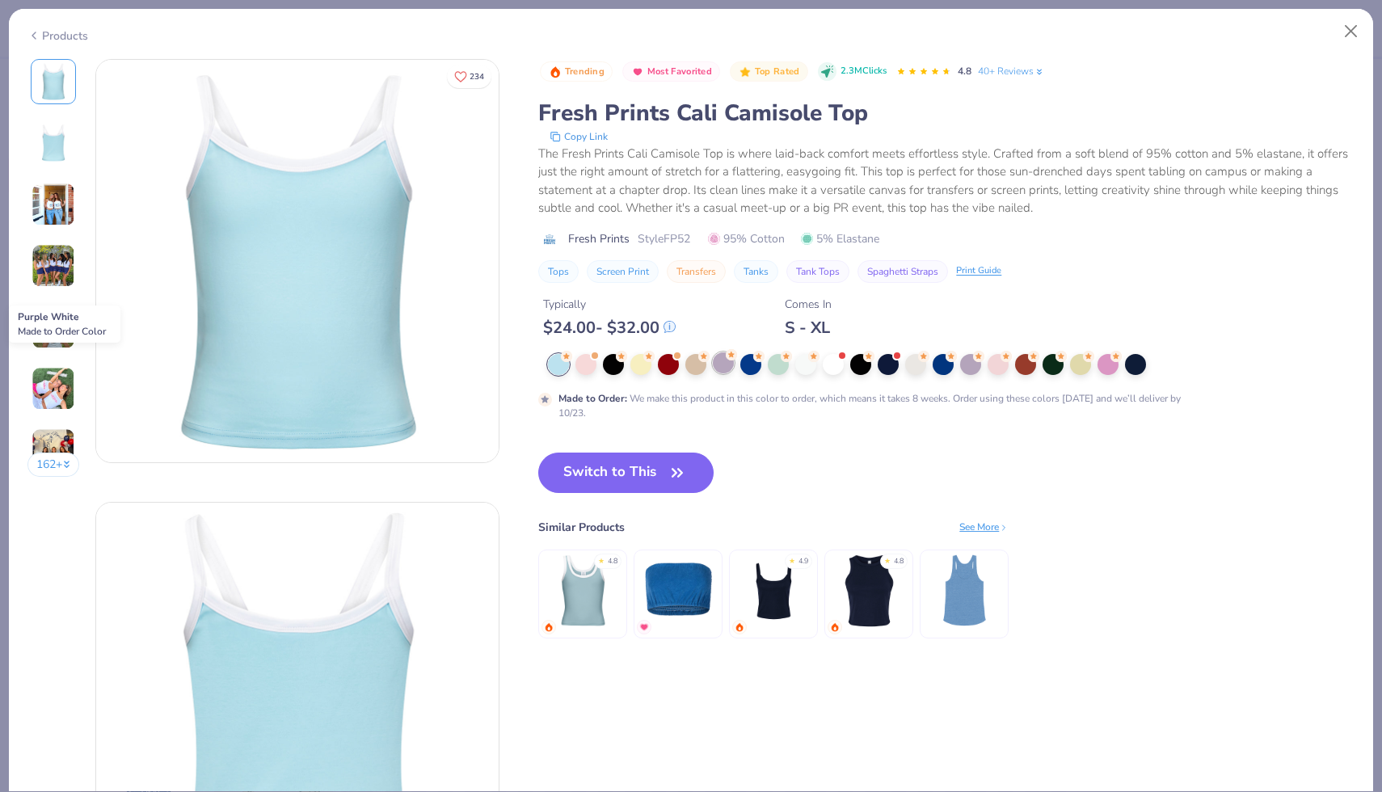
click at [717, 364] on div at bounding box center [723, 362] width 21 height 21
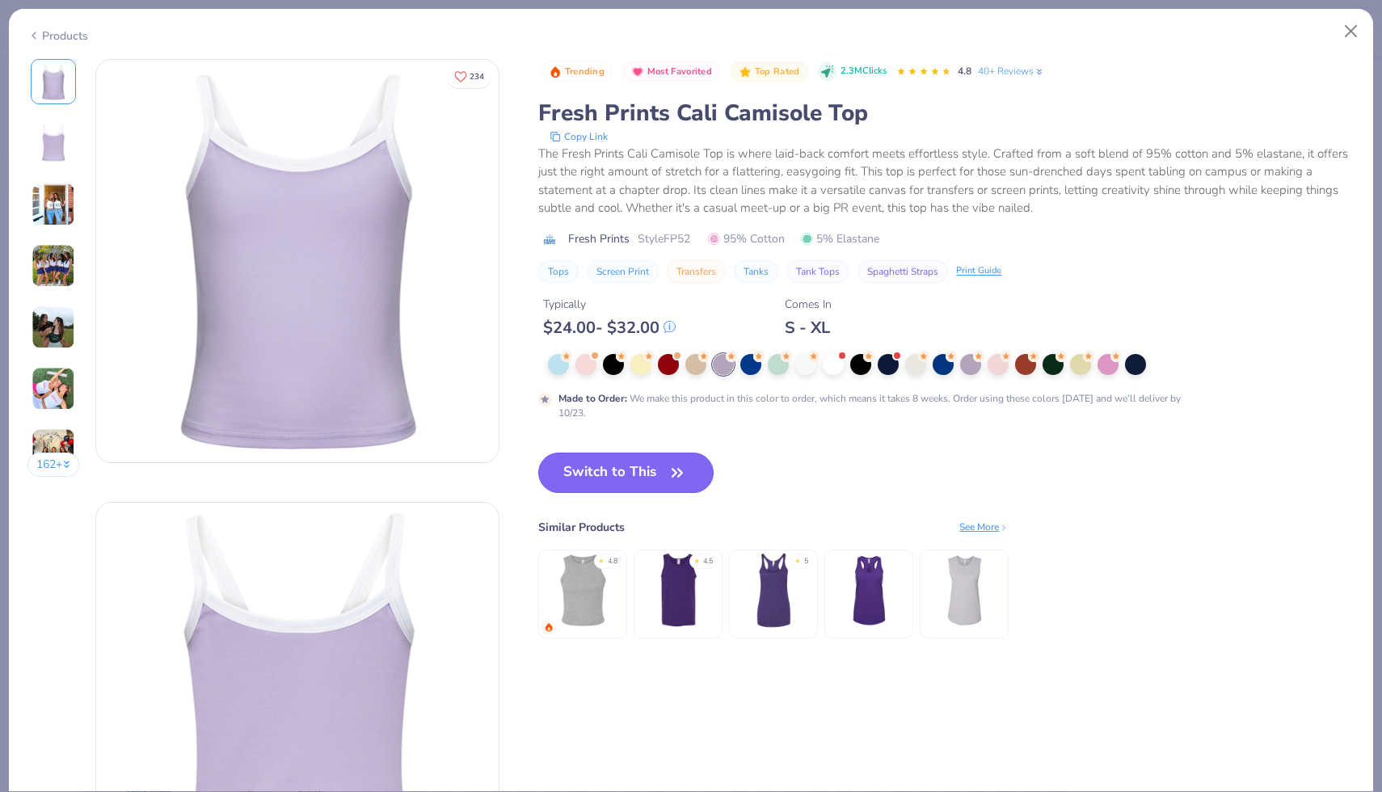
click at [650, 475] on button "Switch to This" at bounding box center [625, 472] width 175 height 40
type input "50"
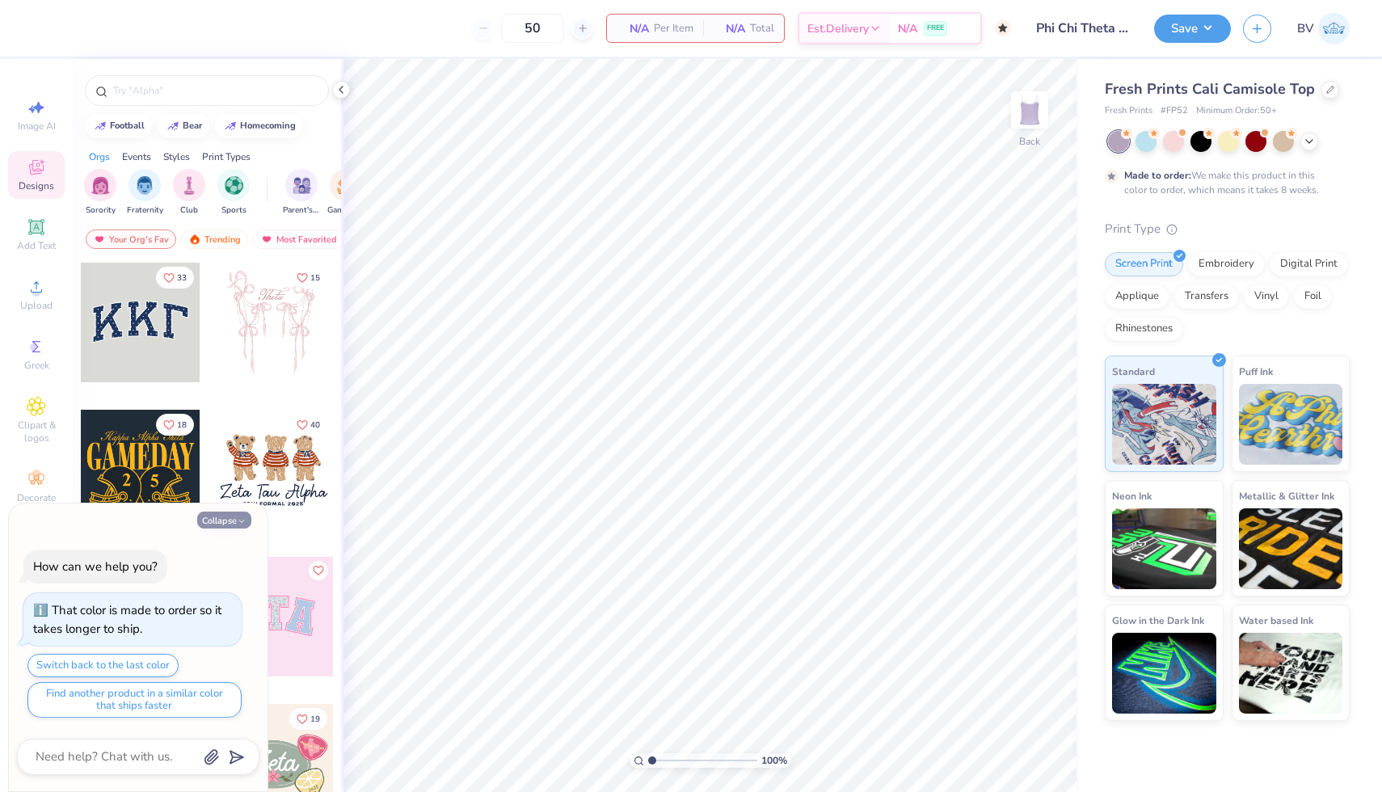
click at [250, 515] on button "Collapse" at bounding box center [224, 519] width 54 height 17
type textarea "x"
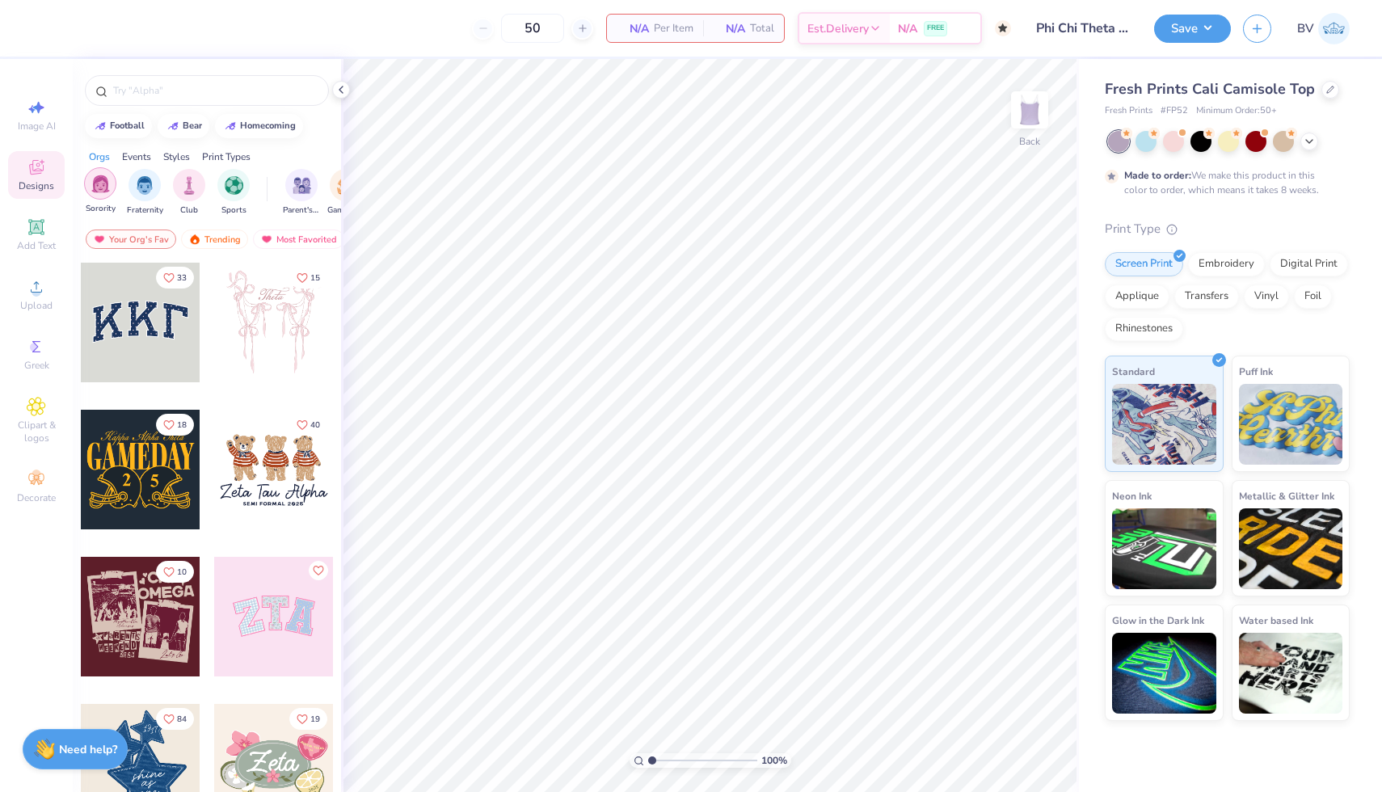
click at [107, 197] on div "filter for Sorority" at bounding box center [100, 183] width 32 height 32
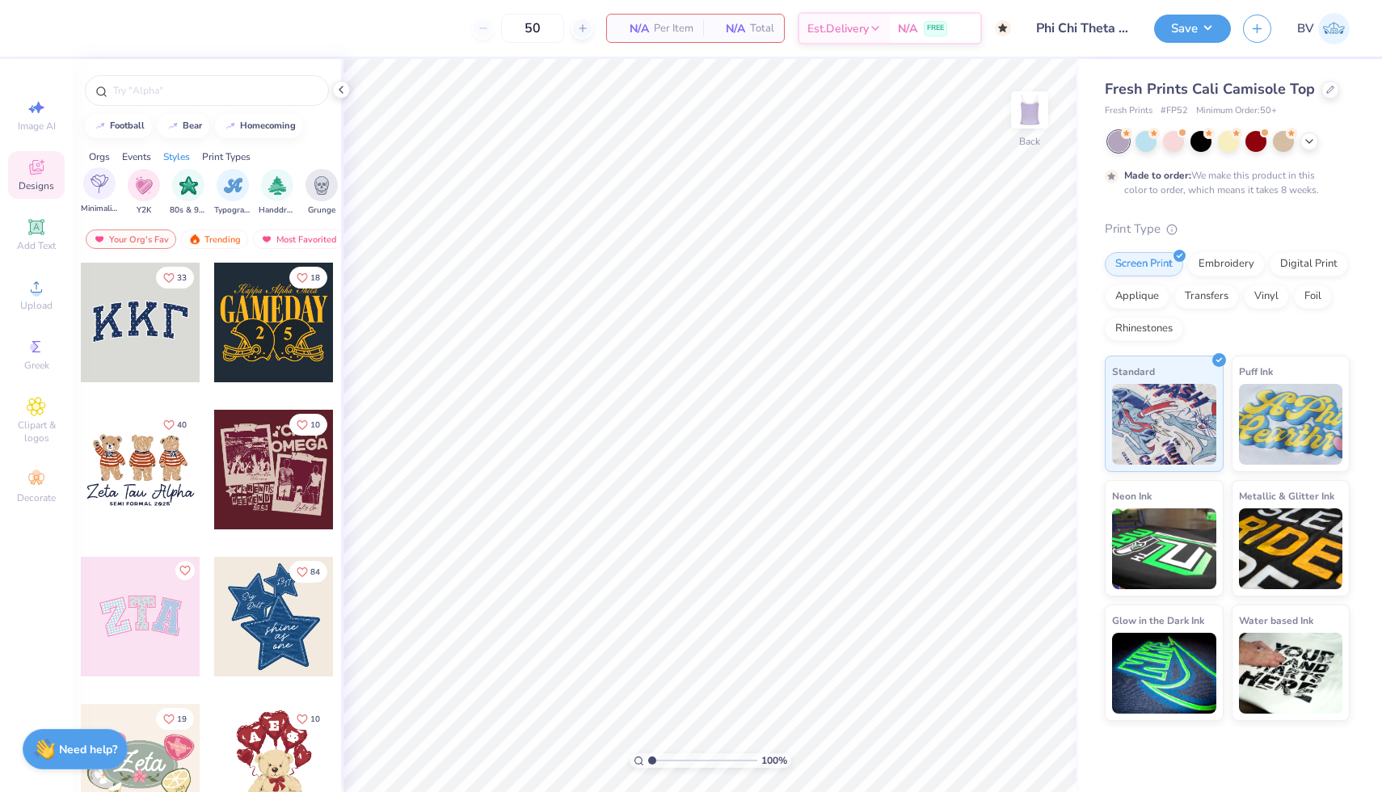
scroll to position [0, 689]
click at [245, 191] on div "filter for Classic" at bounding box center [258, 183] width 32 height 32
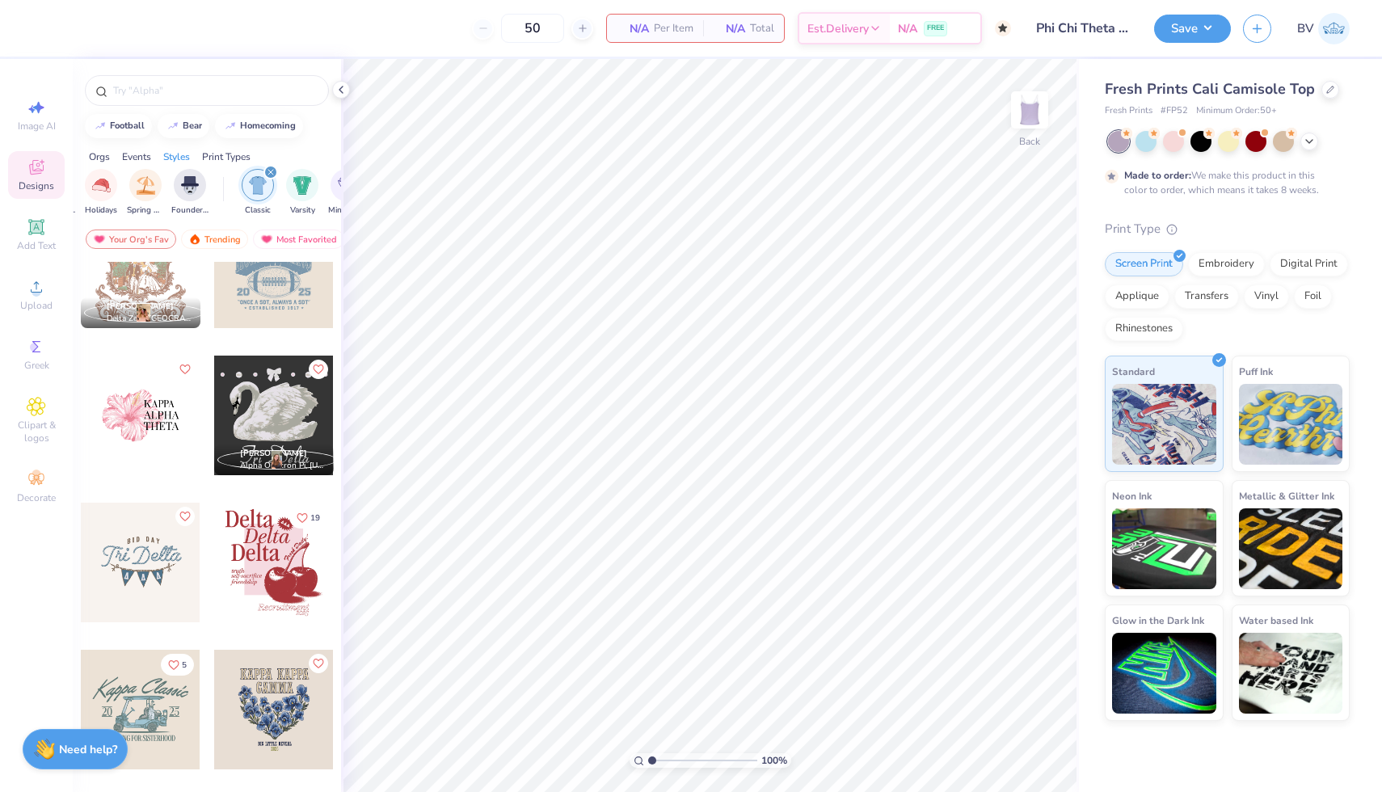
scroll to position [562, 0]
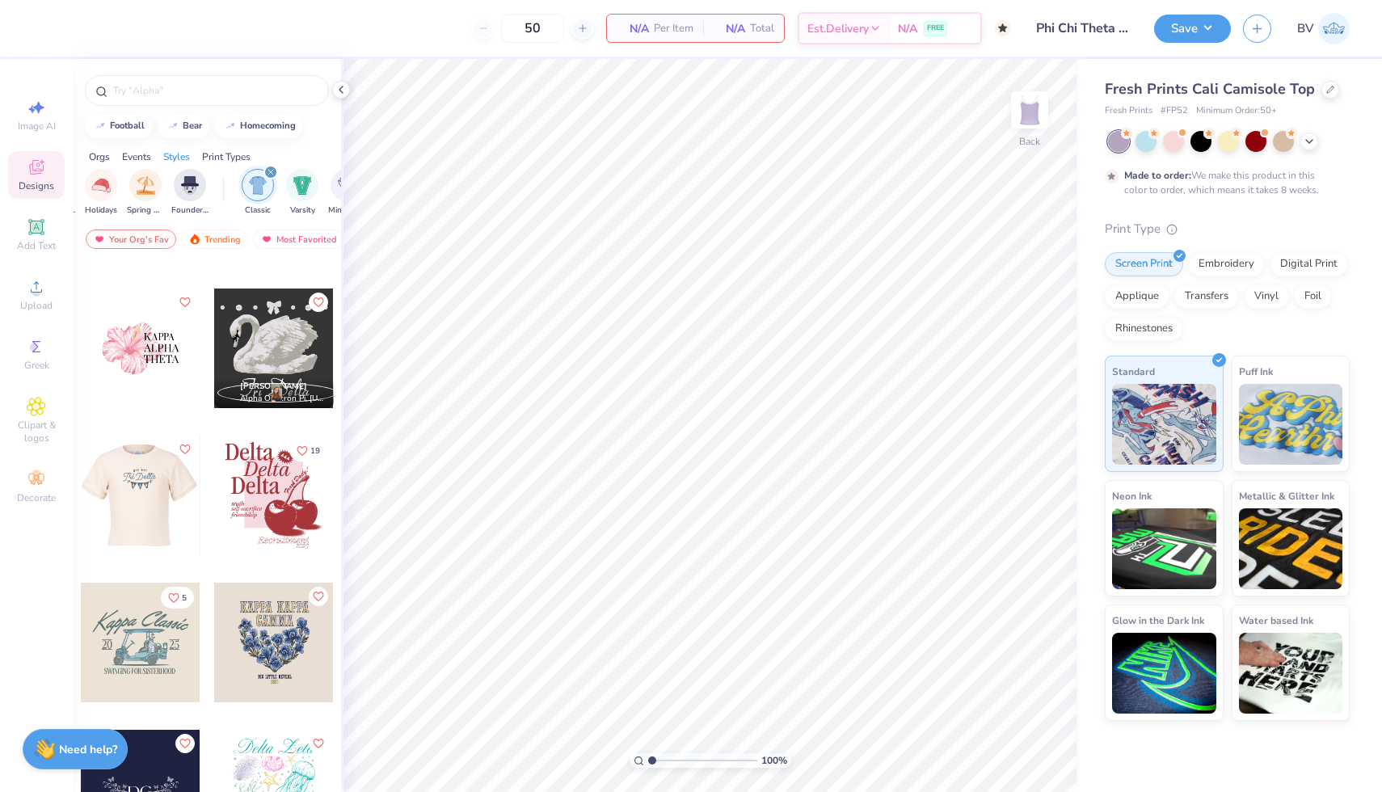
click at [166, 492] on div at bounding box center [140, 496] width 120 height 120
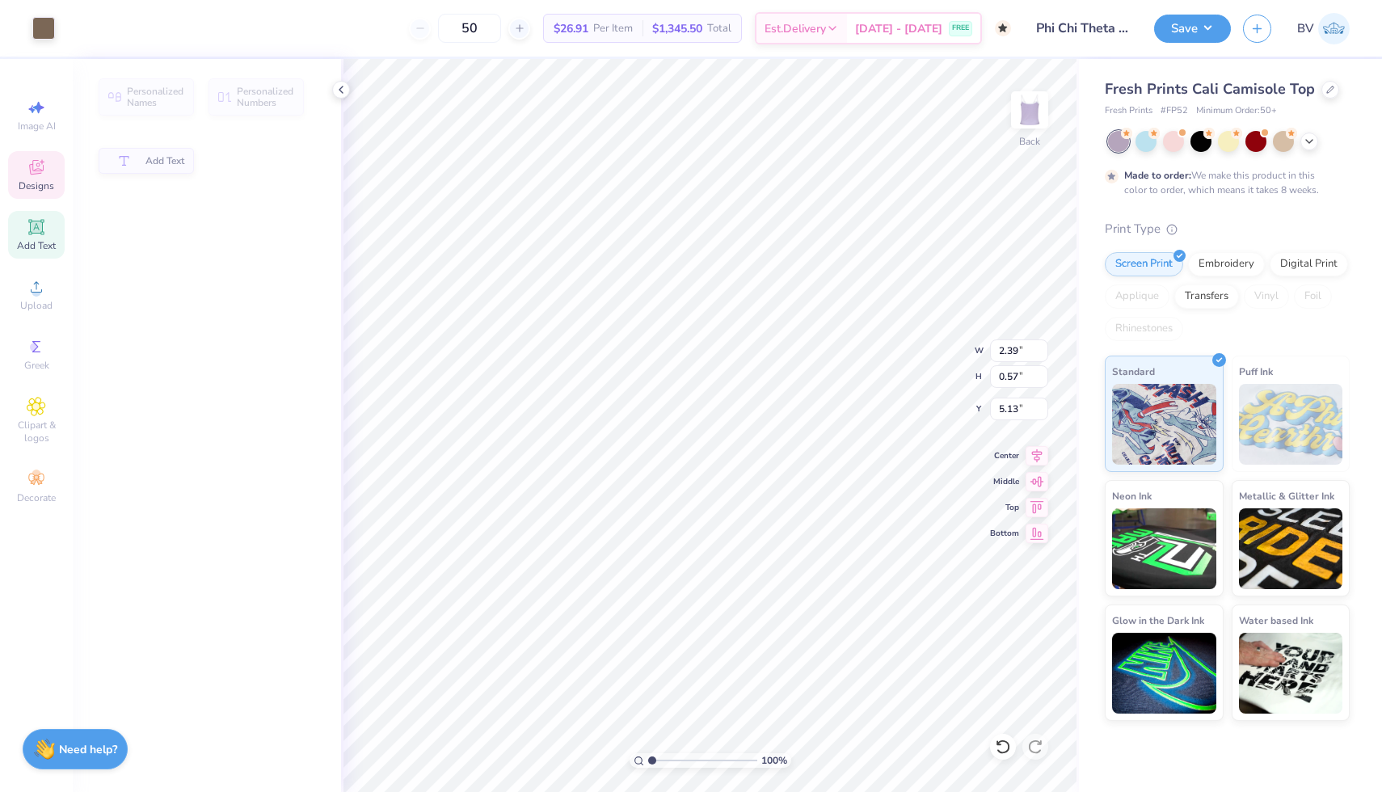
type input "2.39"
type input "0.57"
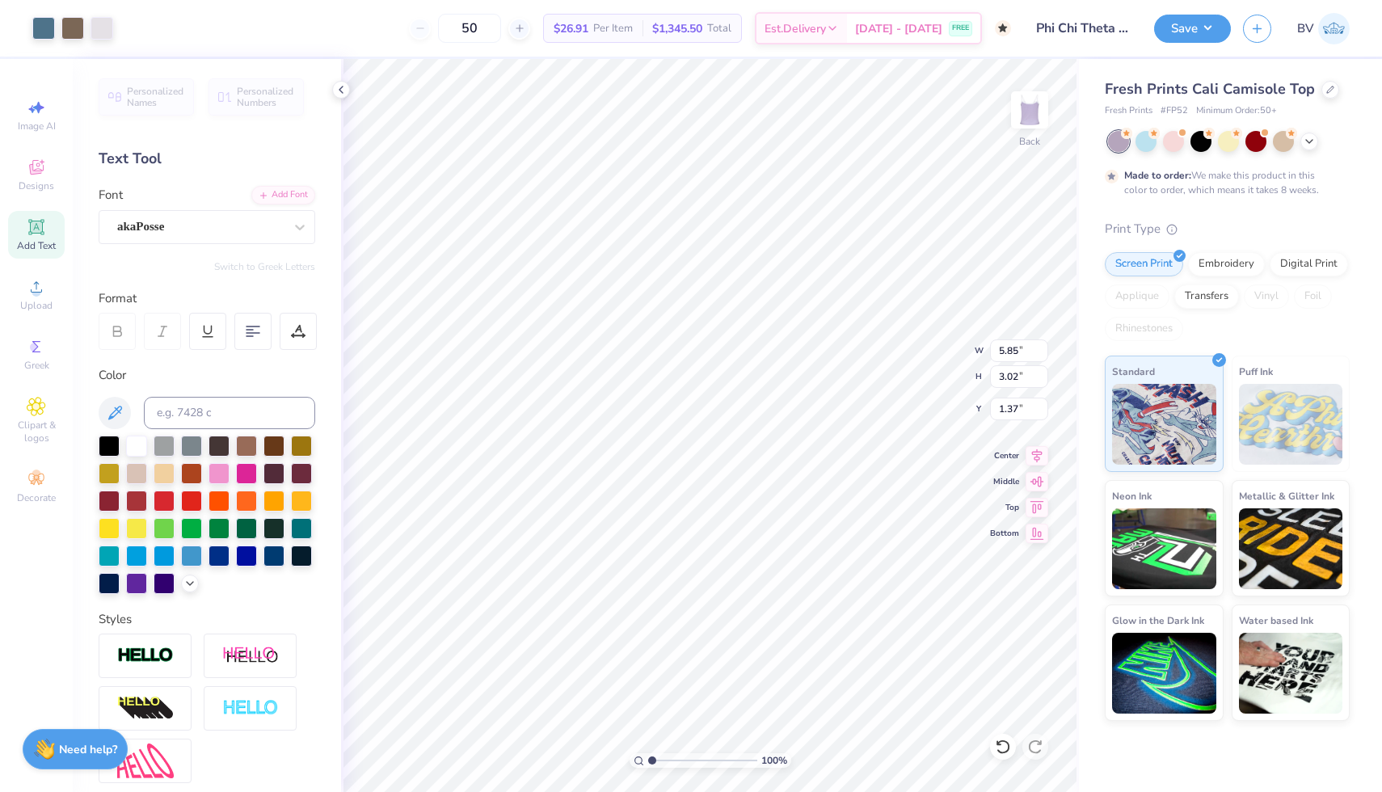
type input "1.38"
type input "3.60"
type input "1.34"
type textarea "Theta"
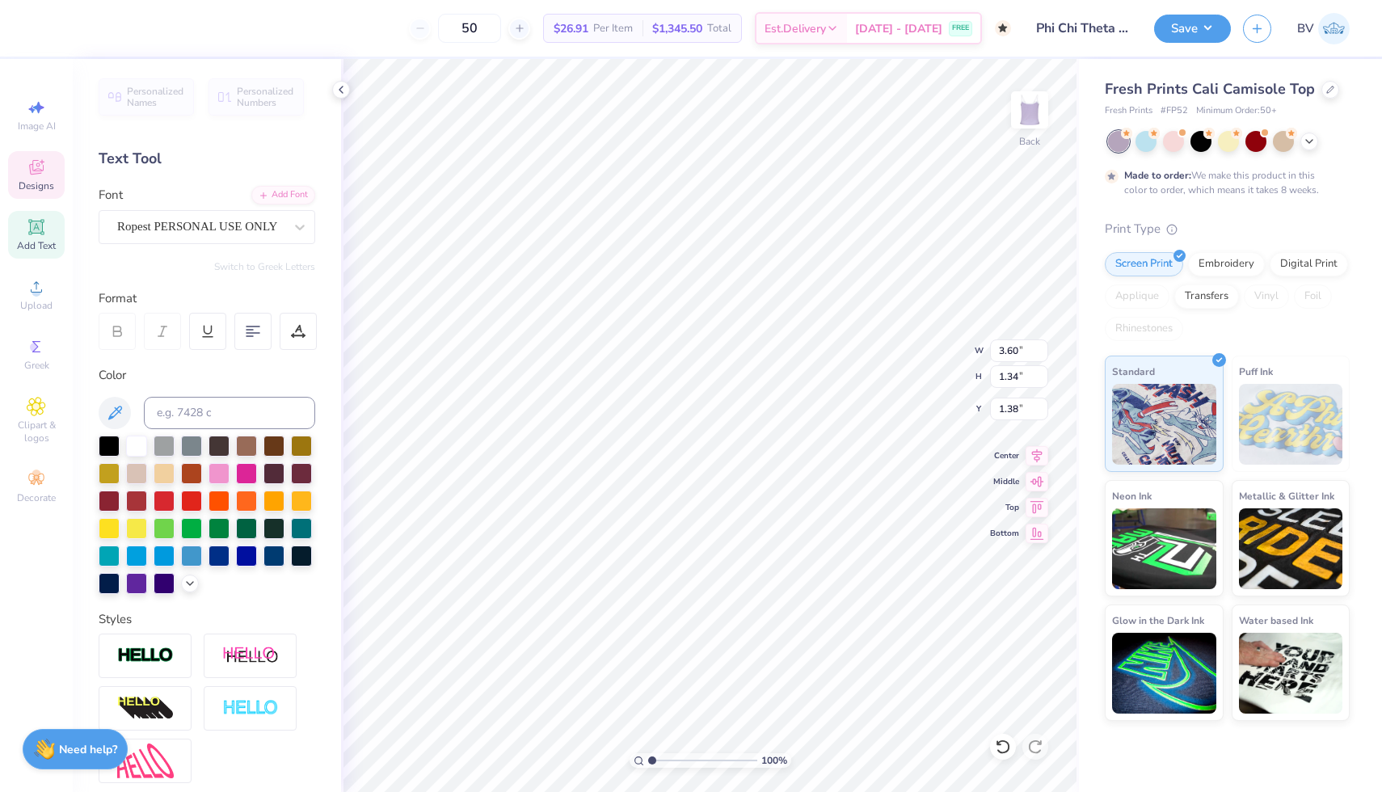
type input "2.06"
type input "1.40"
type textarea "Phi Chi"
click at [923, 340] on div "100 % Back W 2.06 2.06 " H 1.40 1.40 " Y 1.38 1.38 " Center Middle Top Bottom" at bounding box center [710, 425] width 738 height 733
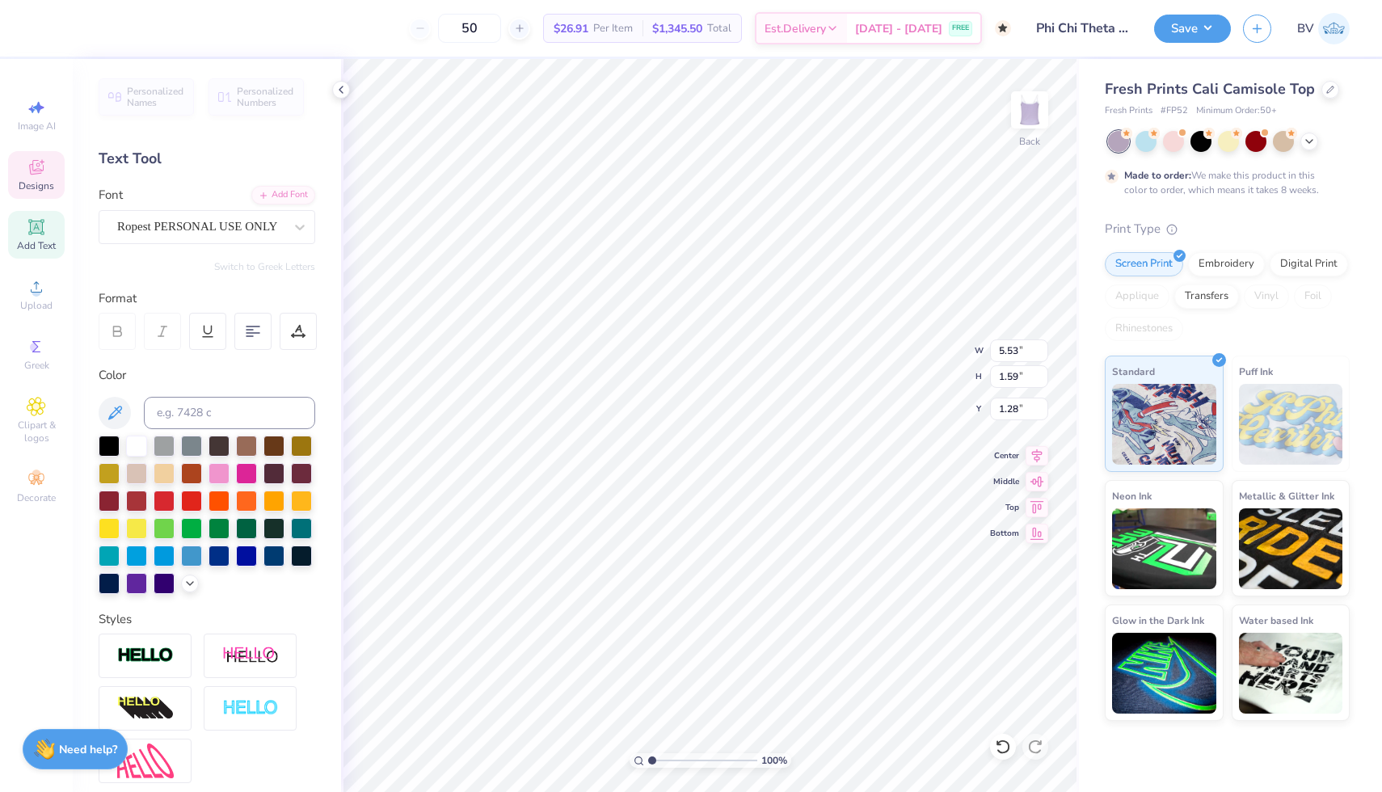
type textarea "Phi Chi Theta"
click at [134, 456] on div at bounding box center [207, 515] width 217 height 158
click at [137, 447] on div at bounding box center [136, 444] width 21 height 21
click at [142, 15] on div at bounding box center [131, 26] width 23 height 23
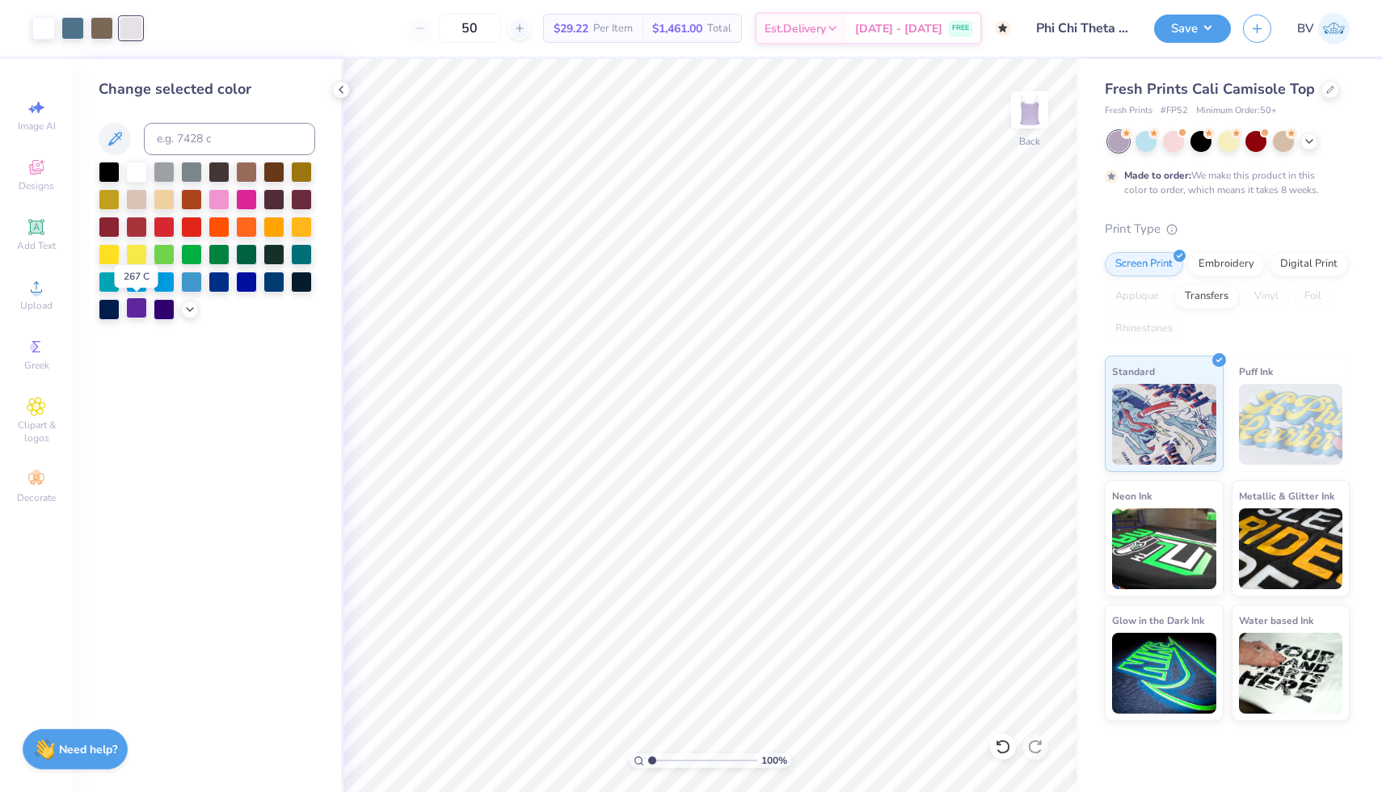
click at [130, 306] on div at bounding box center [136, 307] width 21 height 21
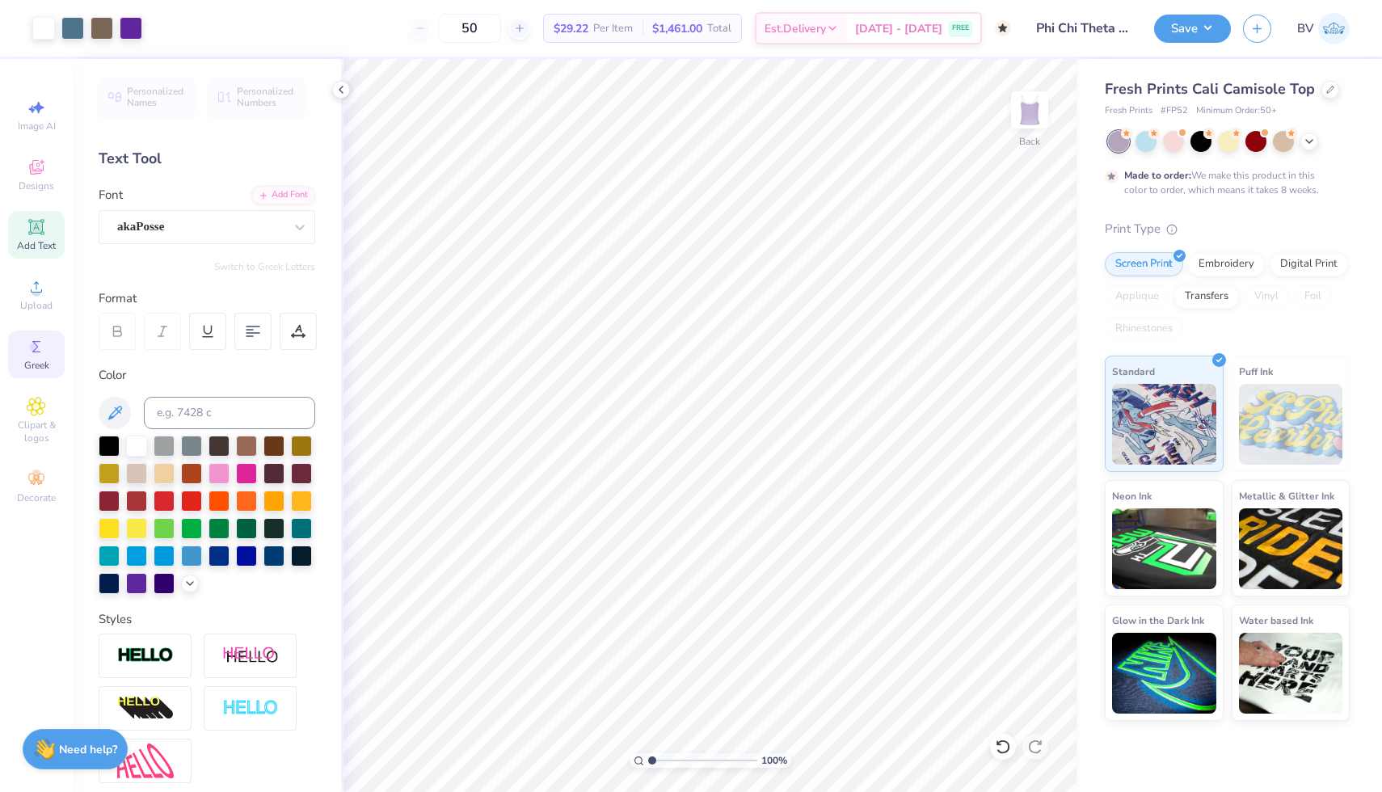
click at [47, 346] on div "Greek" at bounding box center [36, 354] width 57 height 48
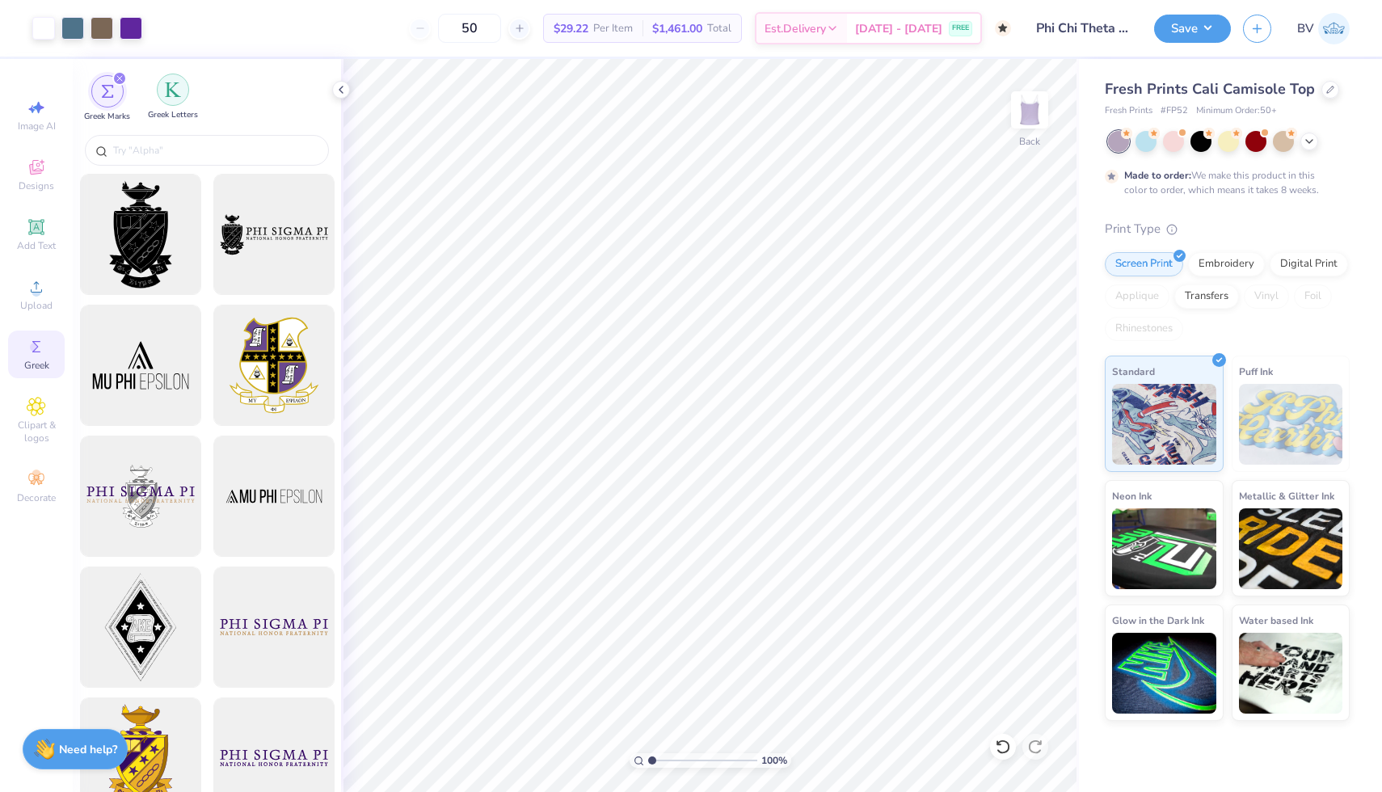
click at [176, 91] on img "filter for Greek Letters" at bounding box center [173, 90] width 16 height 16
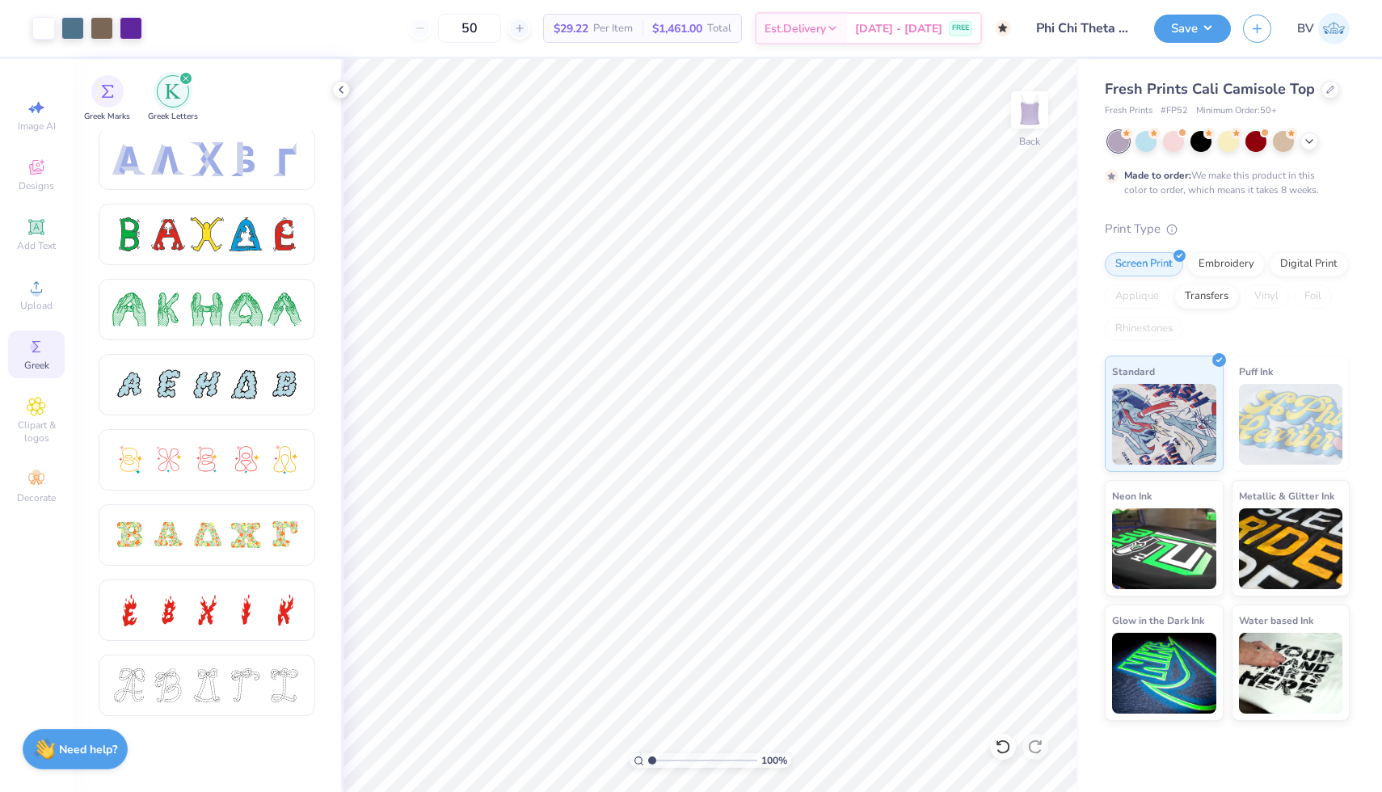
scroll to position [0, 0]
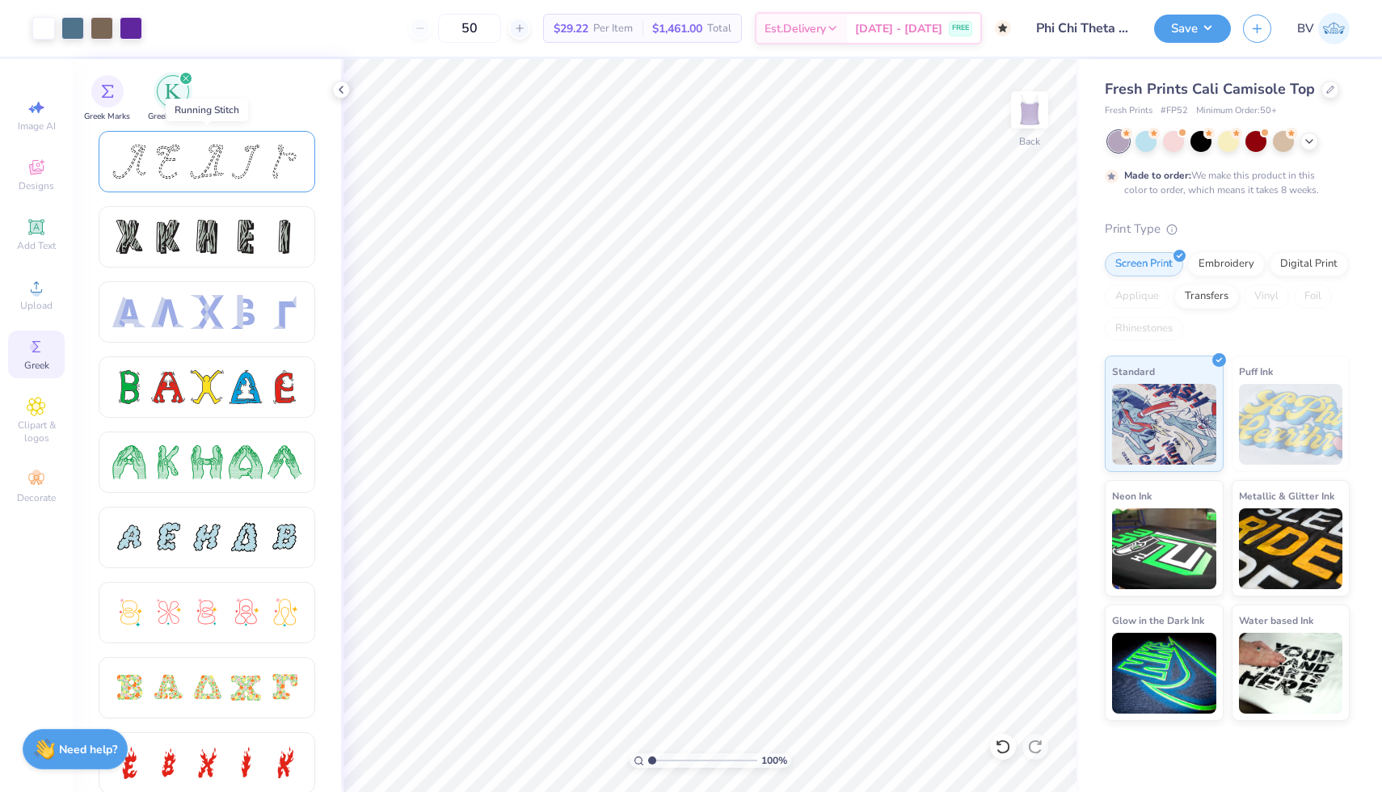
click at [255, 155] on div at bounding box center [246, 162] width 34 height 34
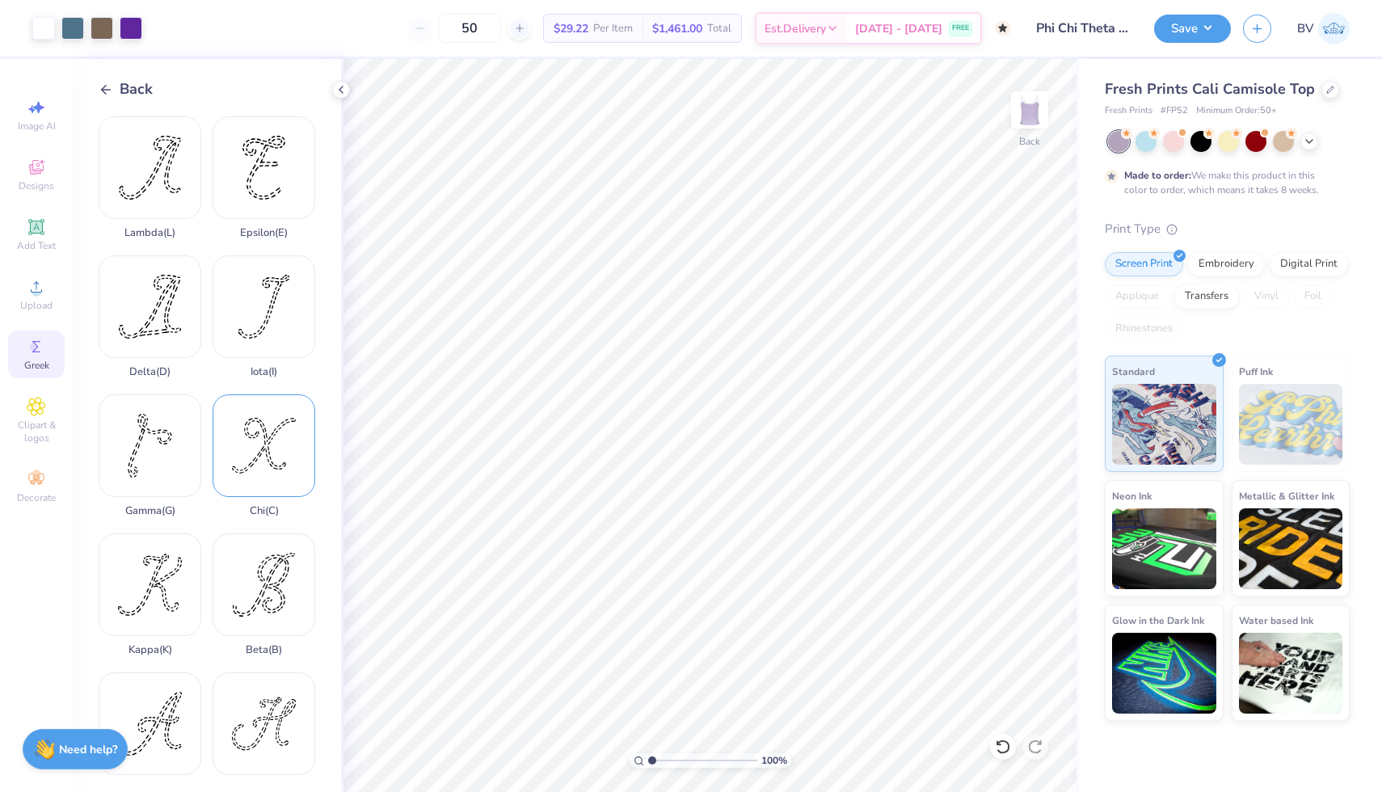
click at [256, 457] on div "Chi ( C )" at bounding box center [264, 455] width 103 height 123
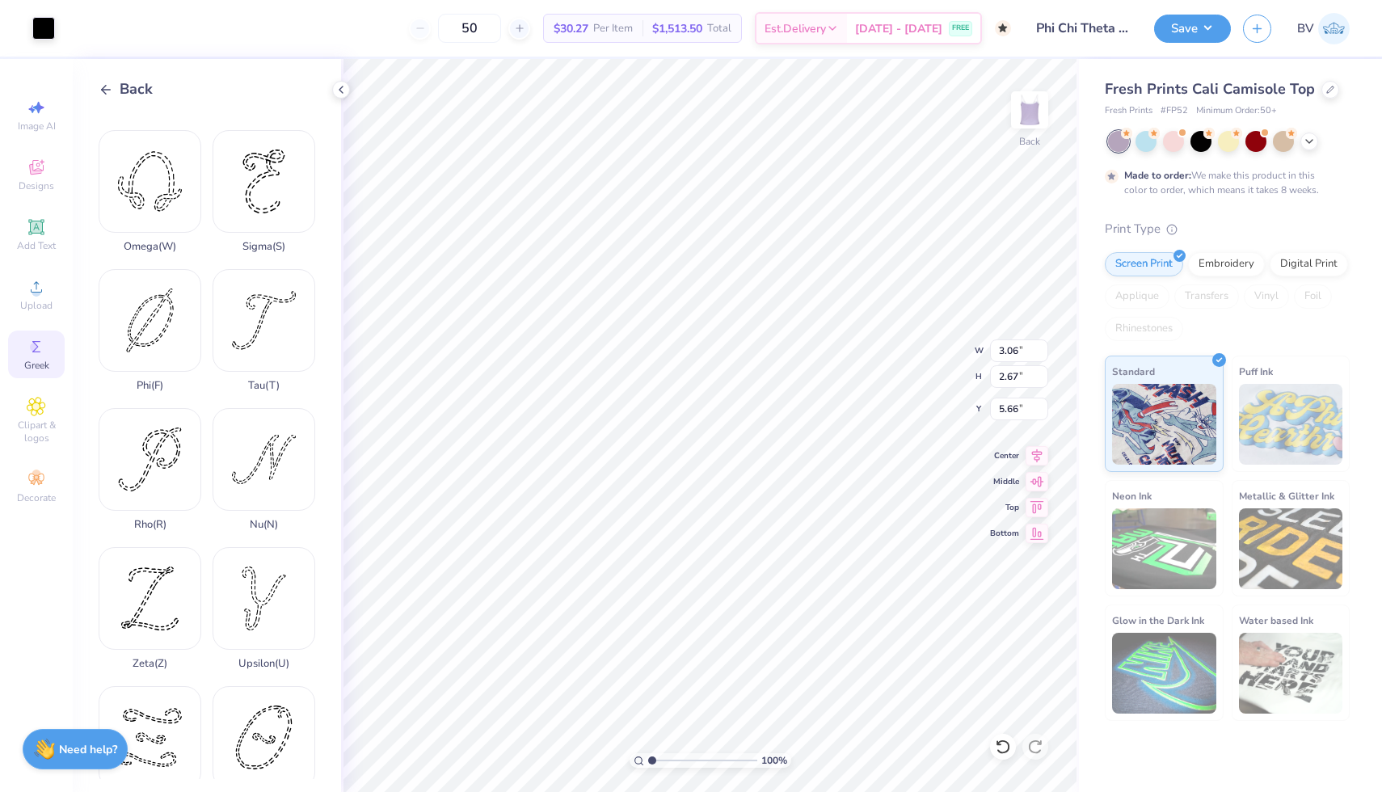
scroll to position [1008, 0]
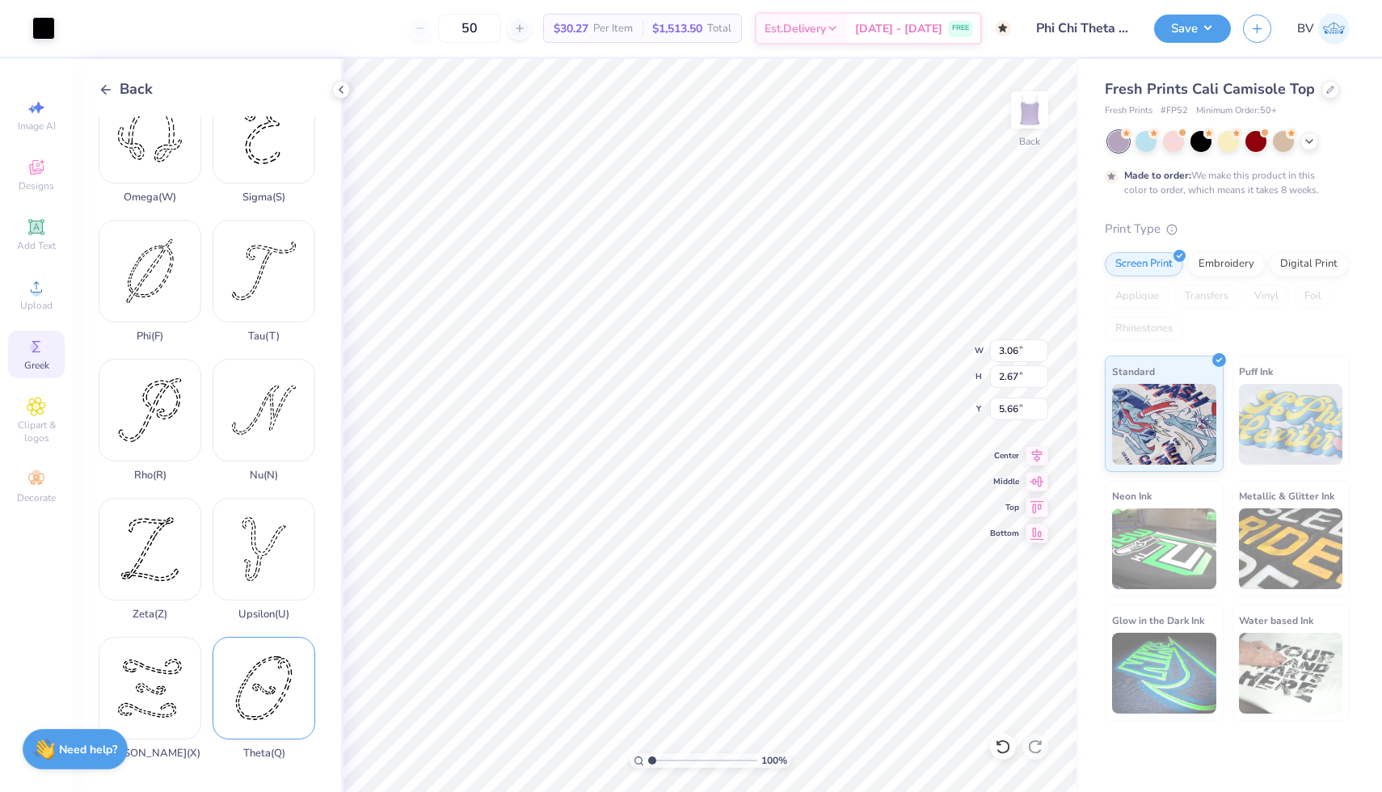
click at [255, 672] on div "Theta ( Q )" at bounding box center [264, 698] width 103 height 123
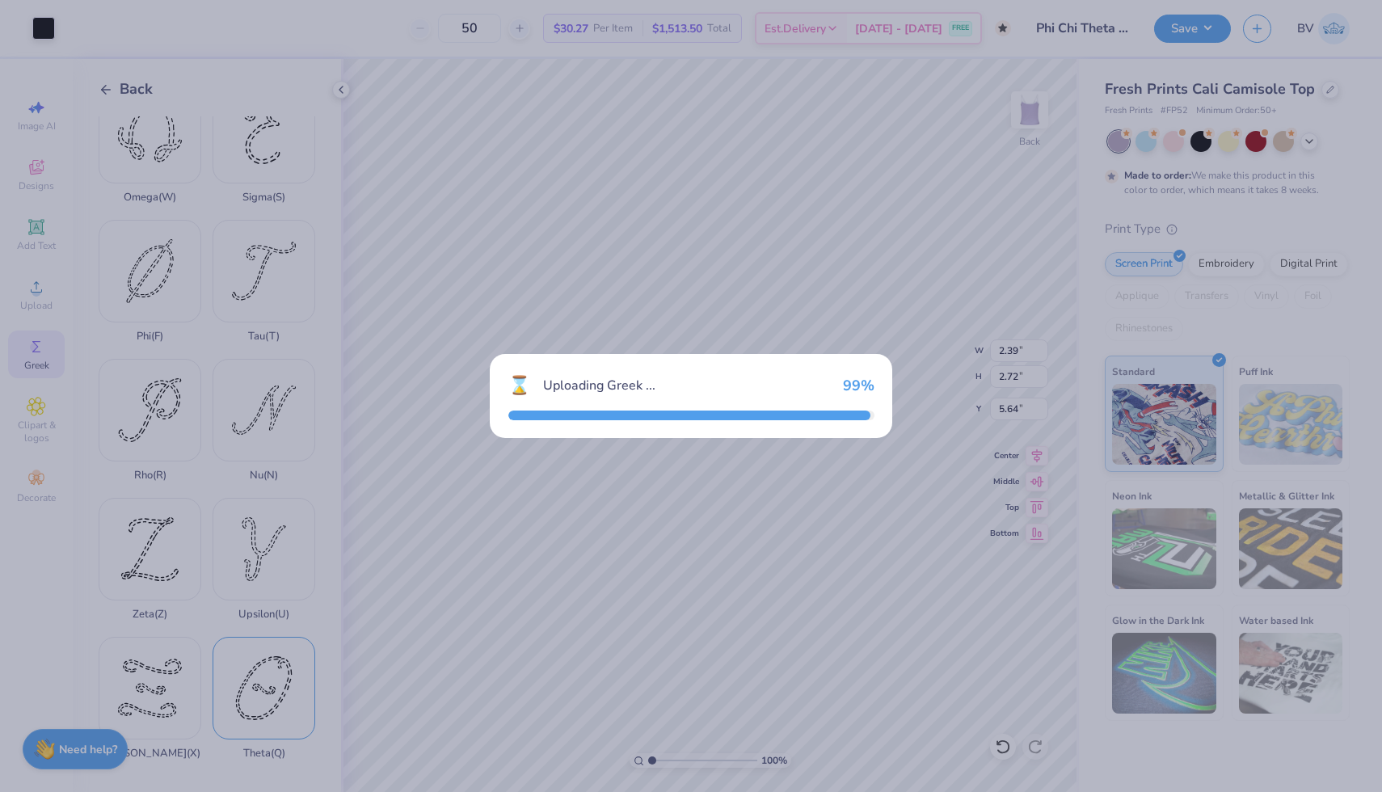
type input "2.39"
type input "2.72"
type input "5.64"
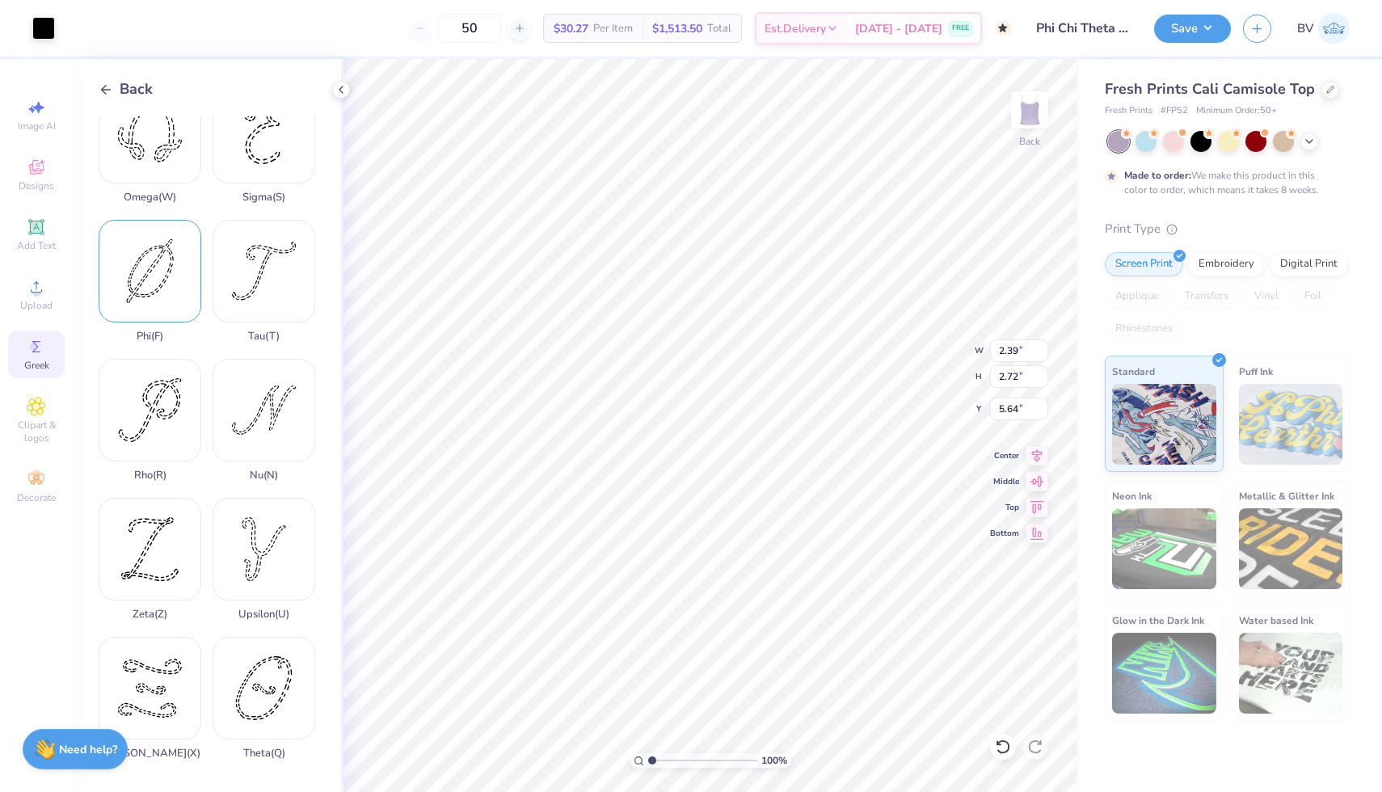
click at [171, 276] on div "Phi ( F )" at bounding box center [150, 281] width 103 height 123
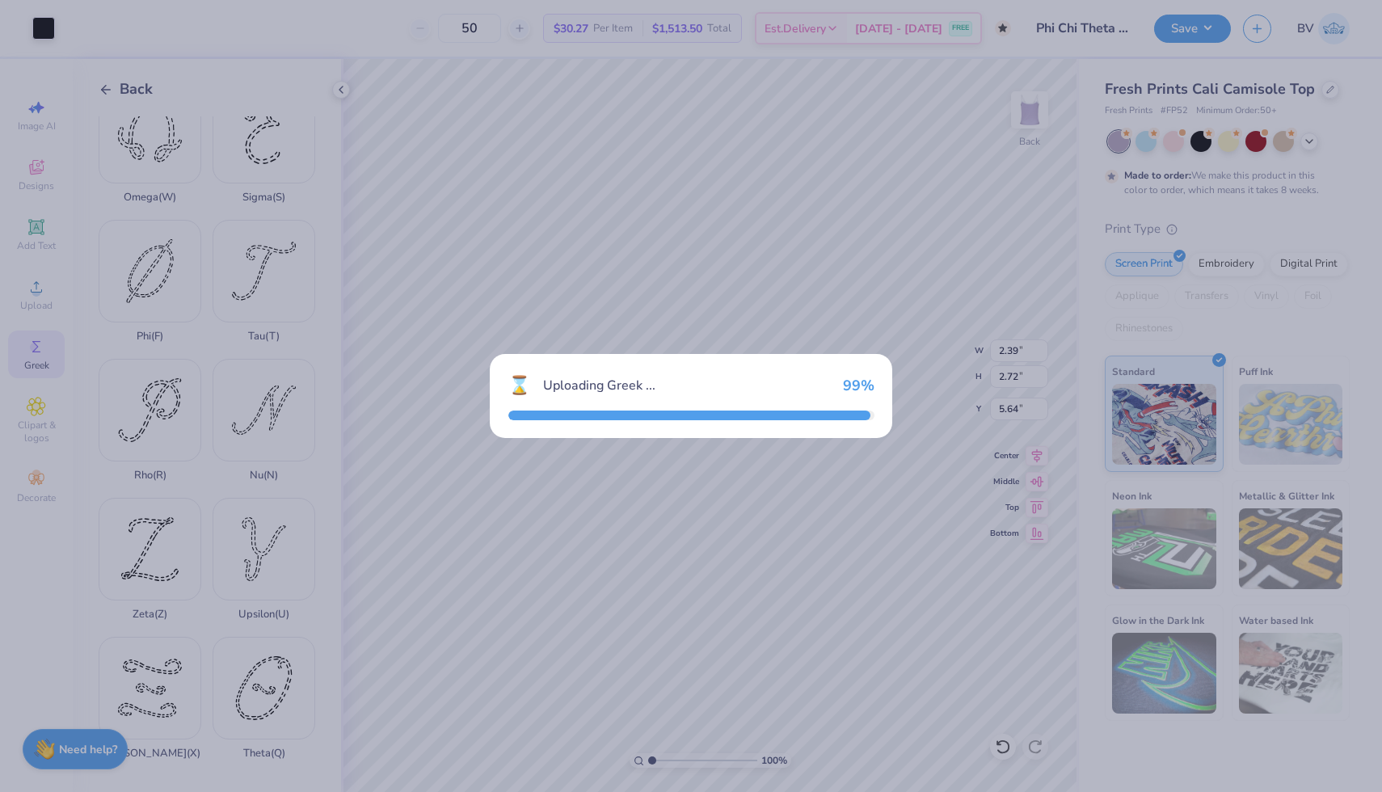
type input "2.47"
type input "3.34"
type input "5.33"
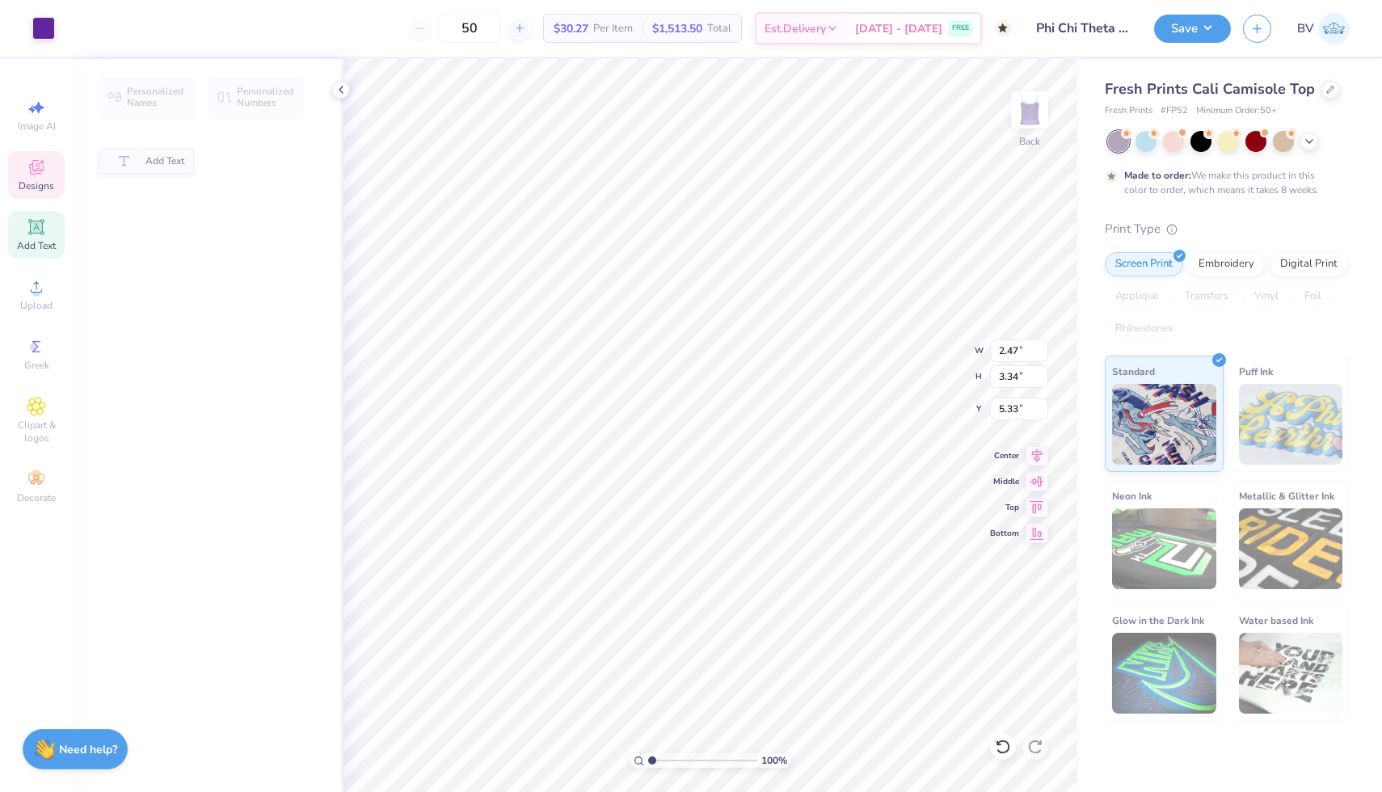
type input "0.39"
type input "0.56"
type input "3.28"
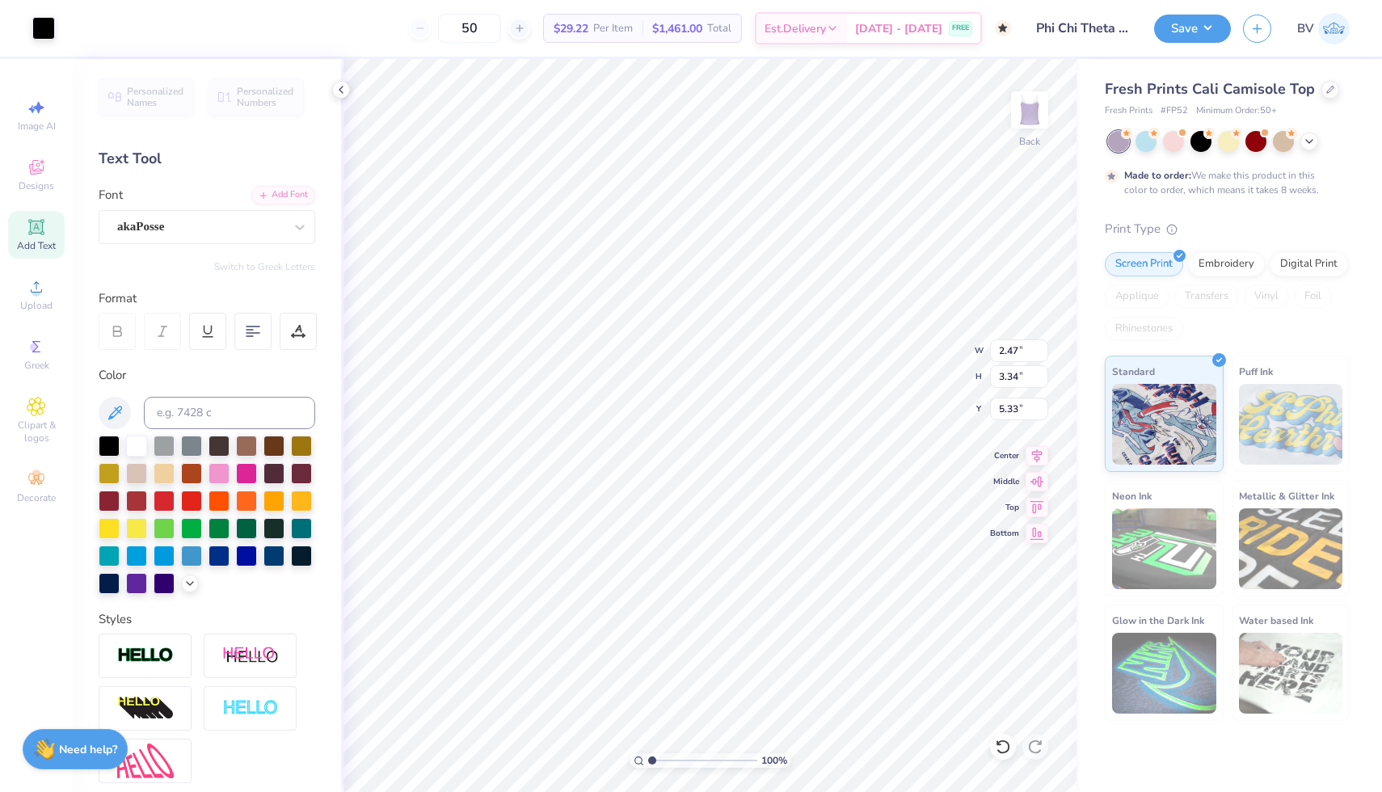
type input "5.02"
type input "2.39"
type input "2.72"
type input "4.28"
type input "2.47"
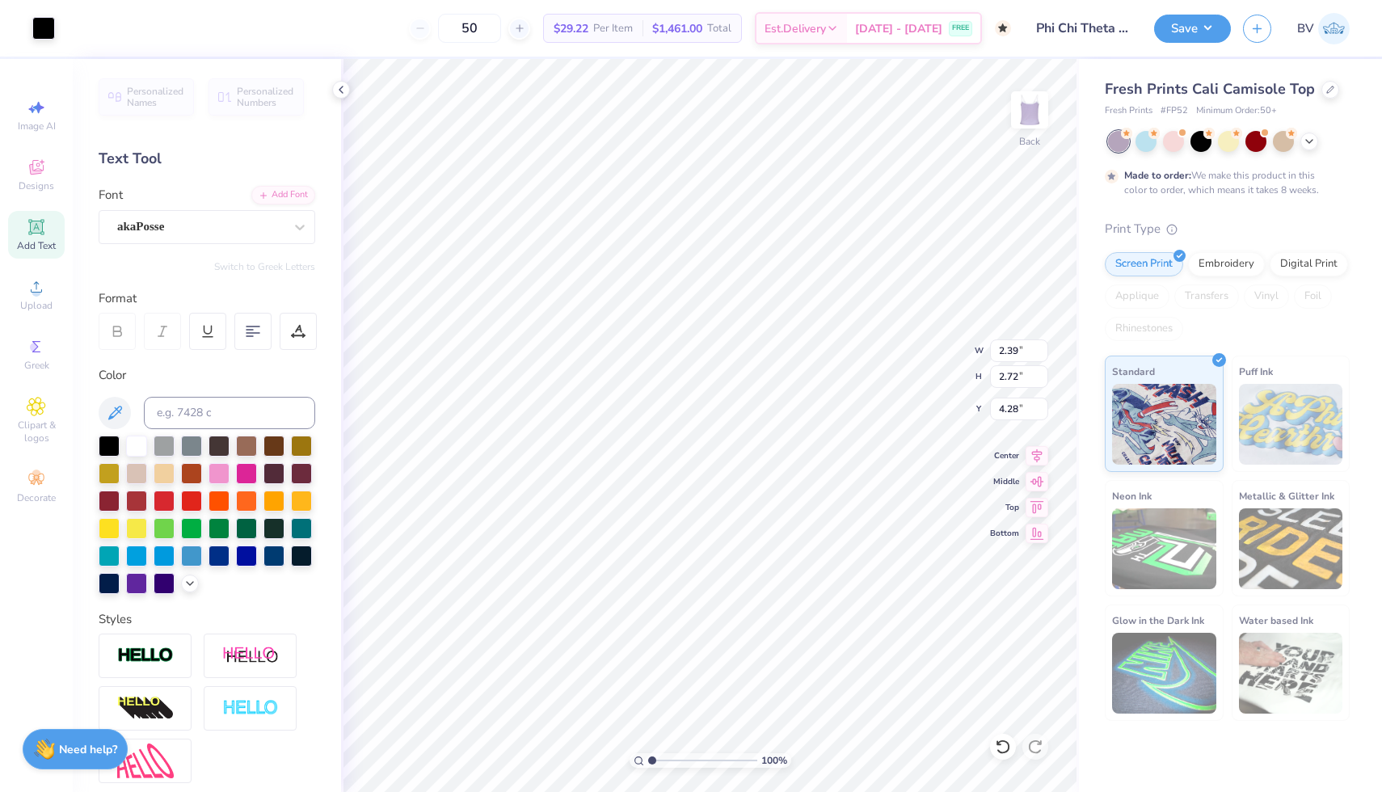
type input "3.34"
type input "5.02"
type input "0.62"
type input "0.84"
type input "3.08"
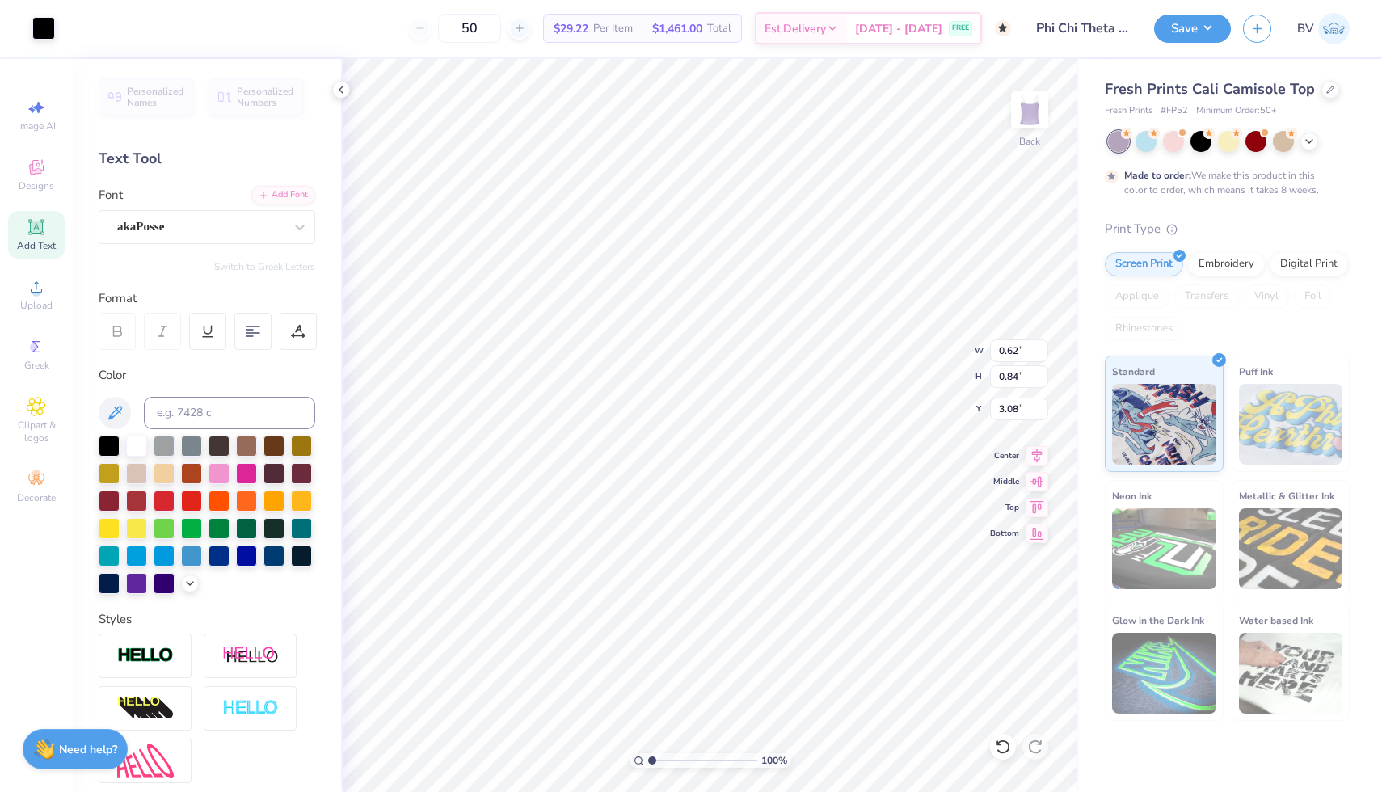
type input "0.39"
type input "0.53"
type input "3.40"
type input "0.48"
type input "0.42"
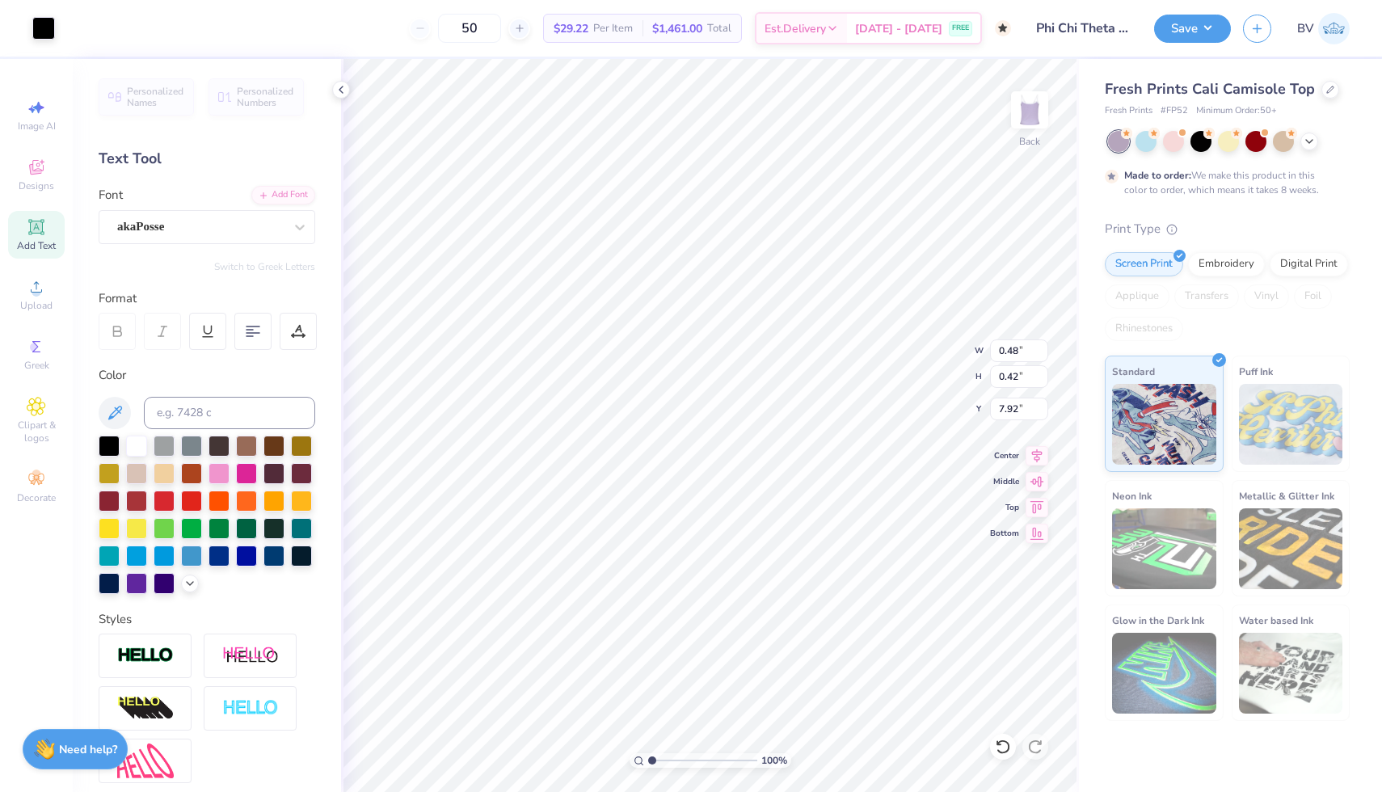
type input "3.35"
type input "0.50"
type input "0.57"
type input "6.43"
type input "3.19"
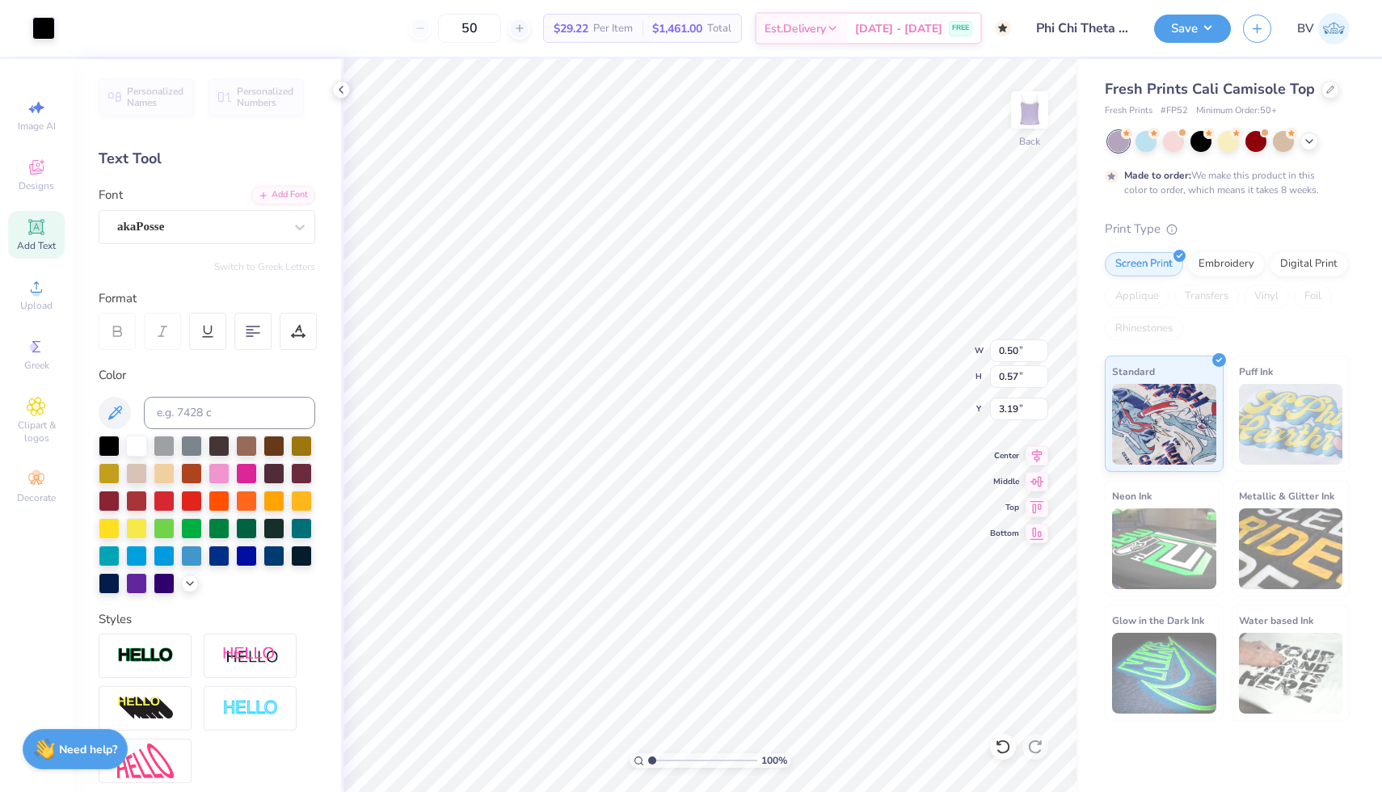
type input "0.38"
type input "0.43"
type input "3.29"
click at [74, 38] on div at bounding box center [72, 26] width 23 height 23
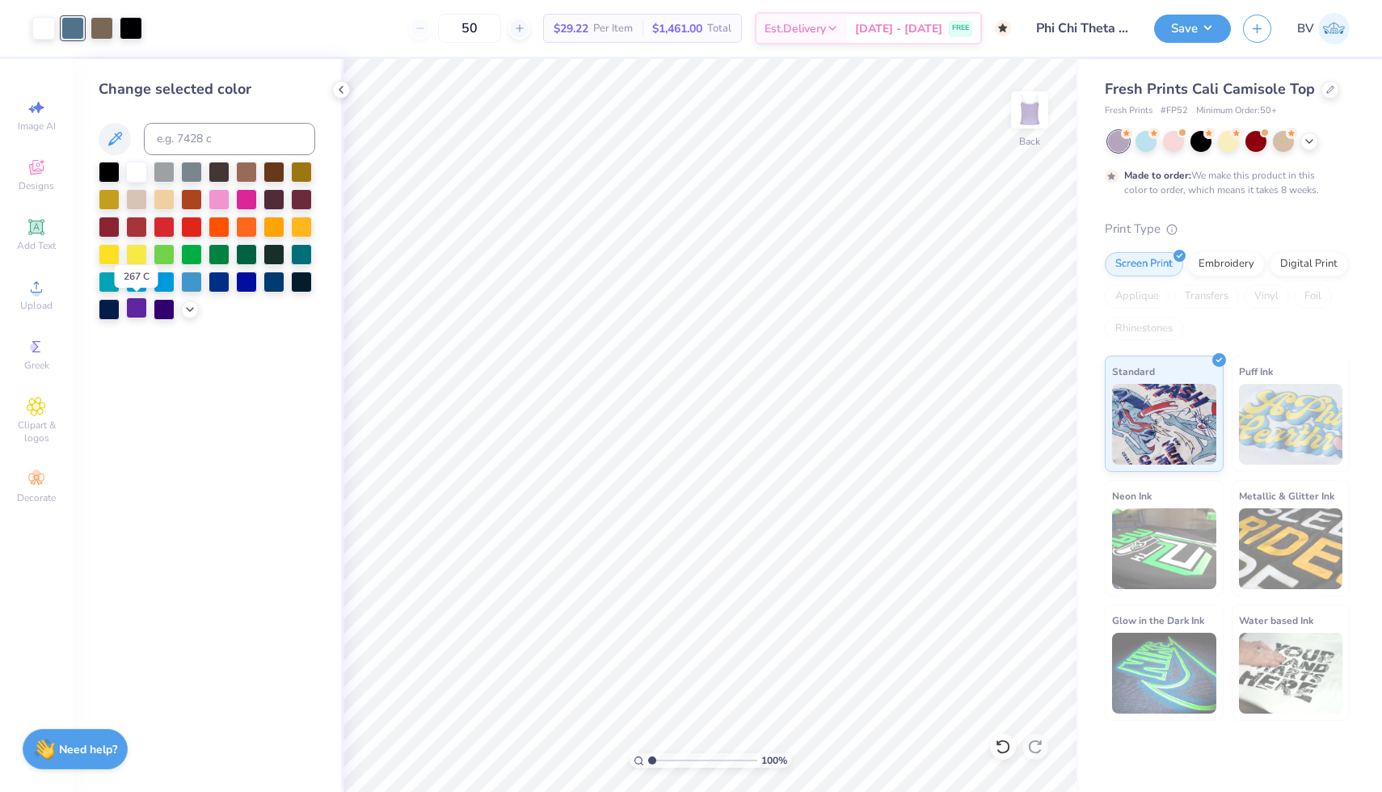
click at [141, 314] on div at bounding box center [136, 307] width 21 height 21
click at [129, 29] on div at bounding box center [131, 26] width 23 height 23
click at [140, 166] on div at bounding box center [136, 170] width 21 height 21
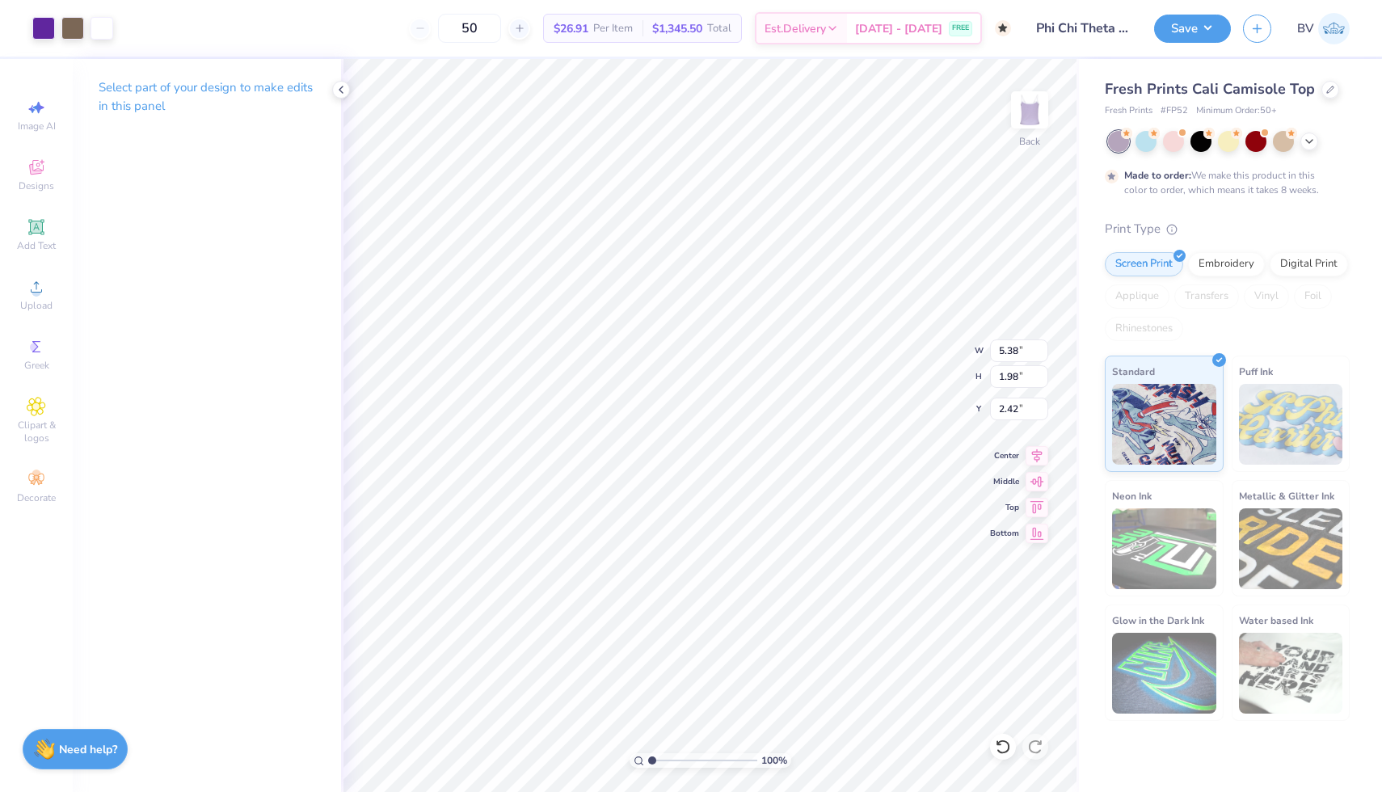
type input "5.38"
type input "1.98"
type input "2.42"
type input "4.88"
type input "1.79"
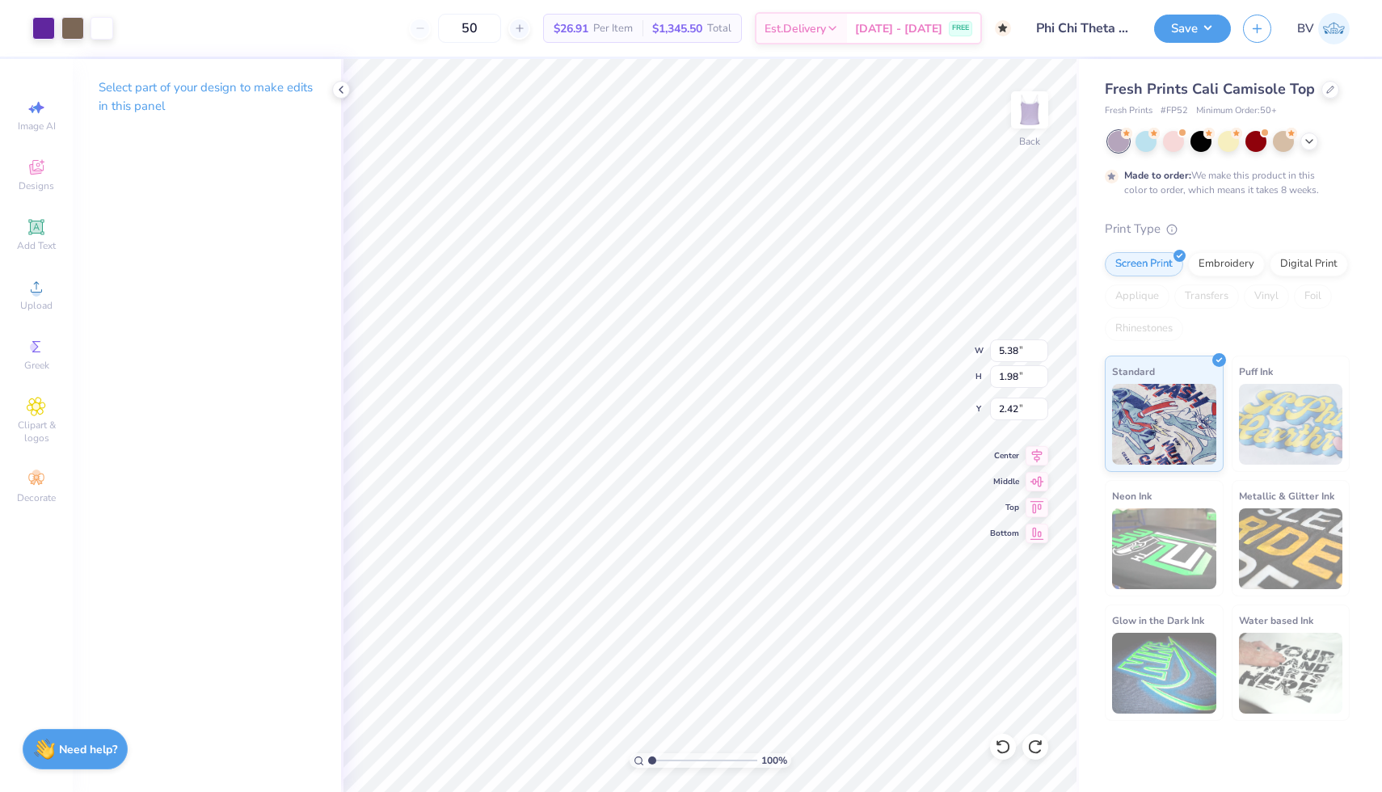
type input "2.61"
type input "0.38"
type input "0.43"
type input "3.29"
type input "0.39"
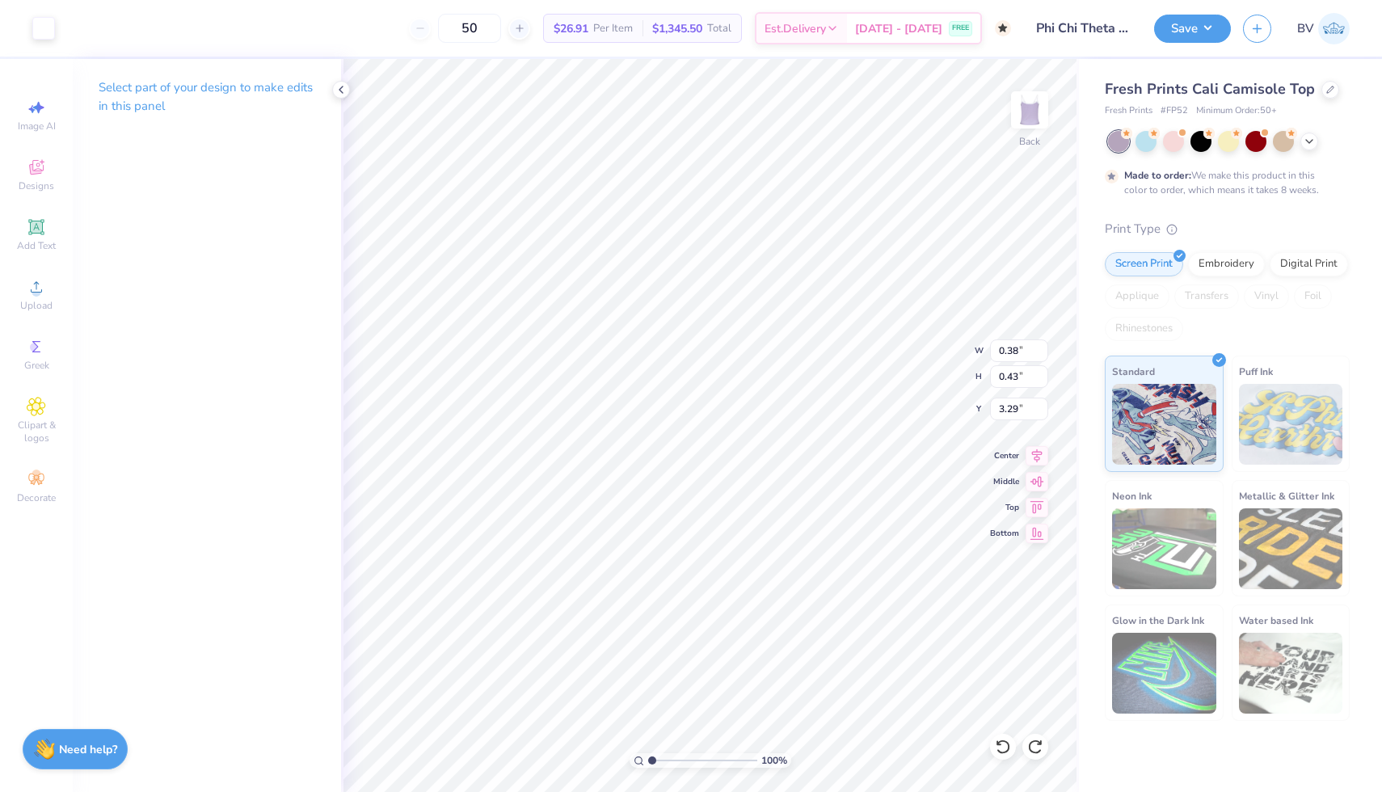
type input "0.53"
type input "3.24"
type input "0.48"
type input "0.42"
type input "3.35"
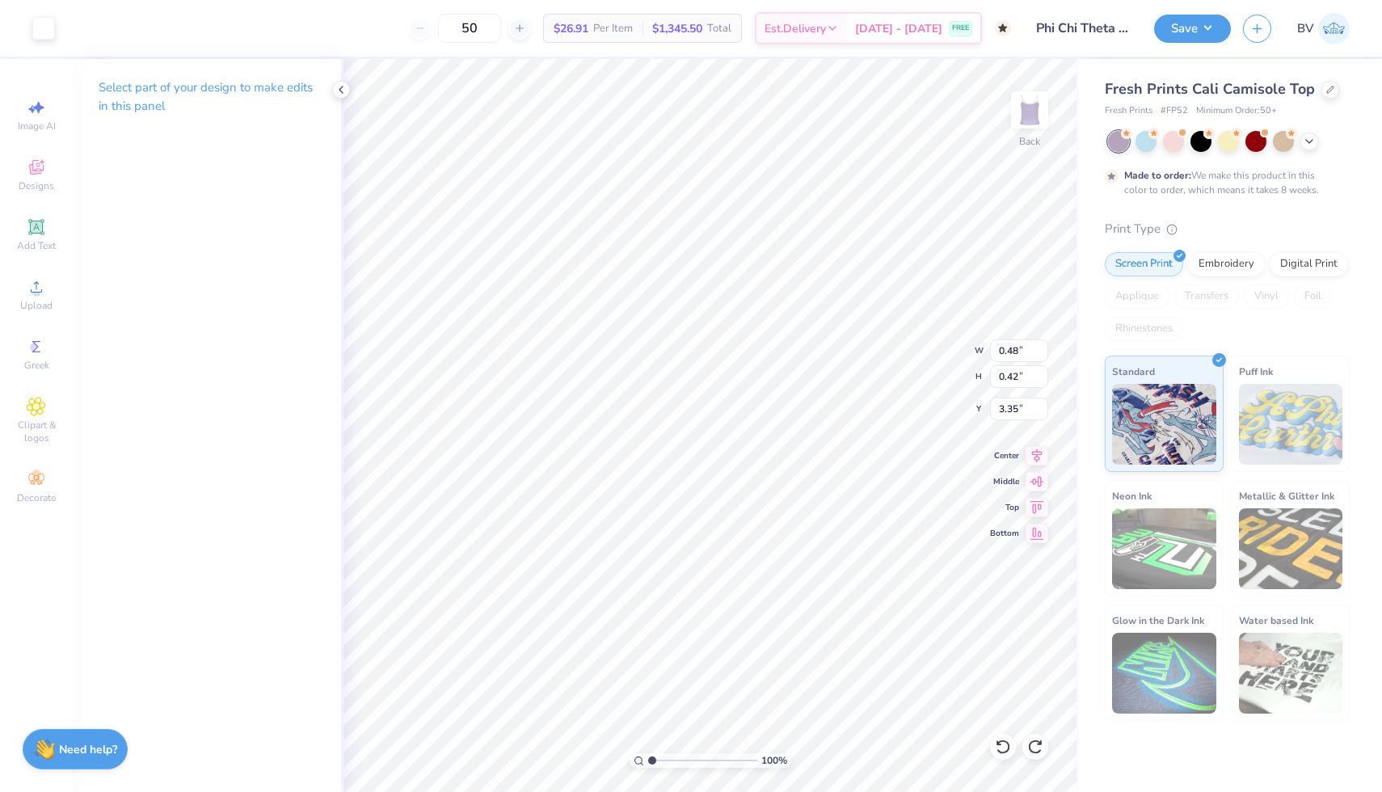
type input "0.47"
type input "0.41"
click at [342, 89] on icon at bounding box center [341, 89] width 13 height 13
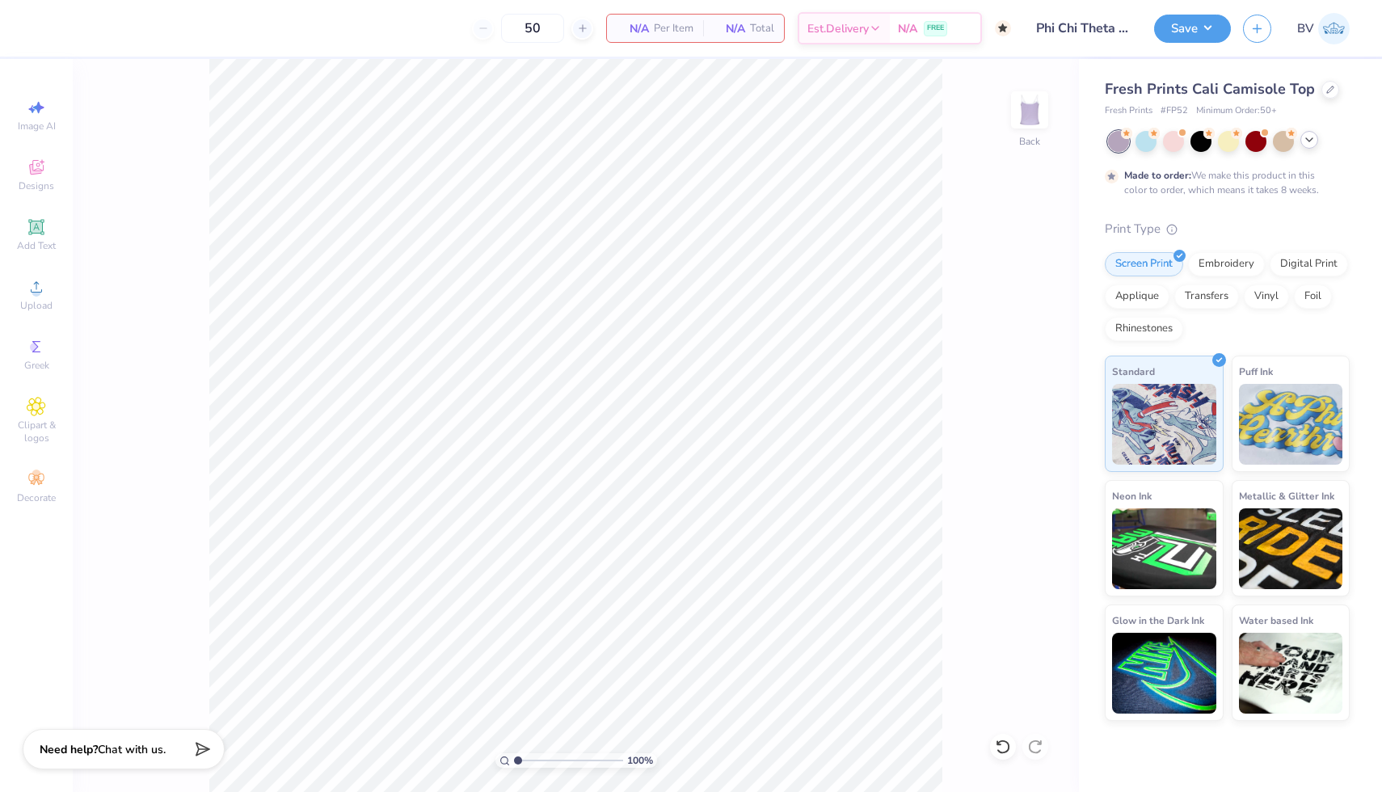
click at [1307, 137] on icon at bounding box center [1308, 139] width 13 height 13
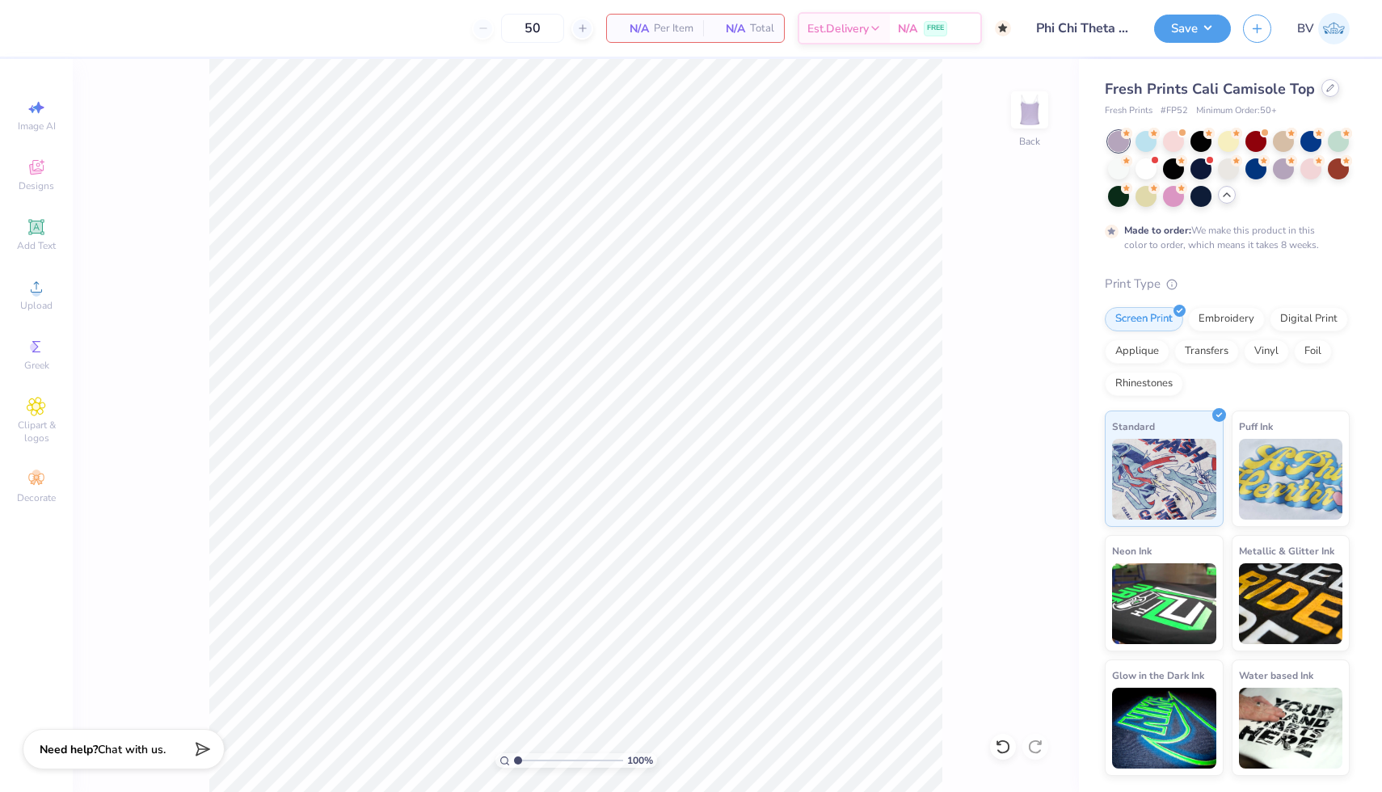
click at [1321, 85] on div at bounding box center [1330, 88] width 18 height 18
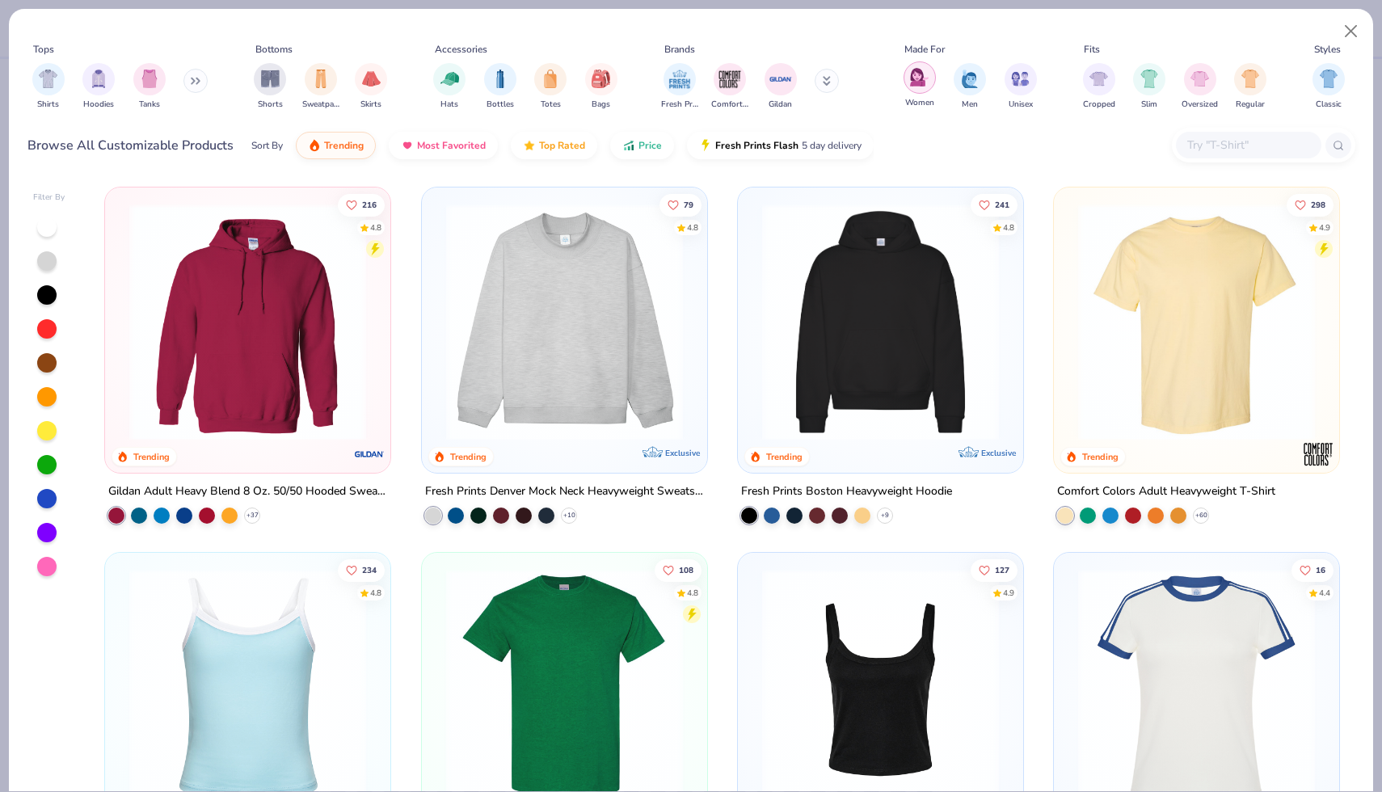
click at [918, 86] on div "filter for Women" at bounding box center [919, 77] width 32 height 32
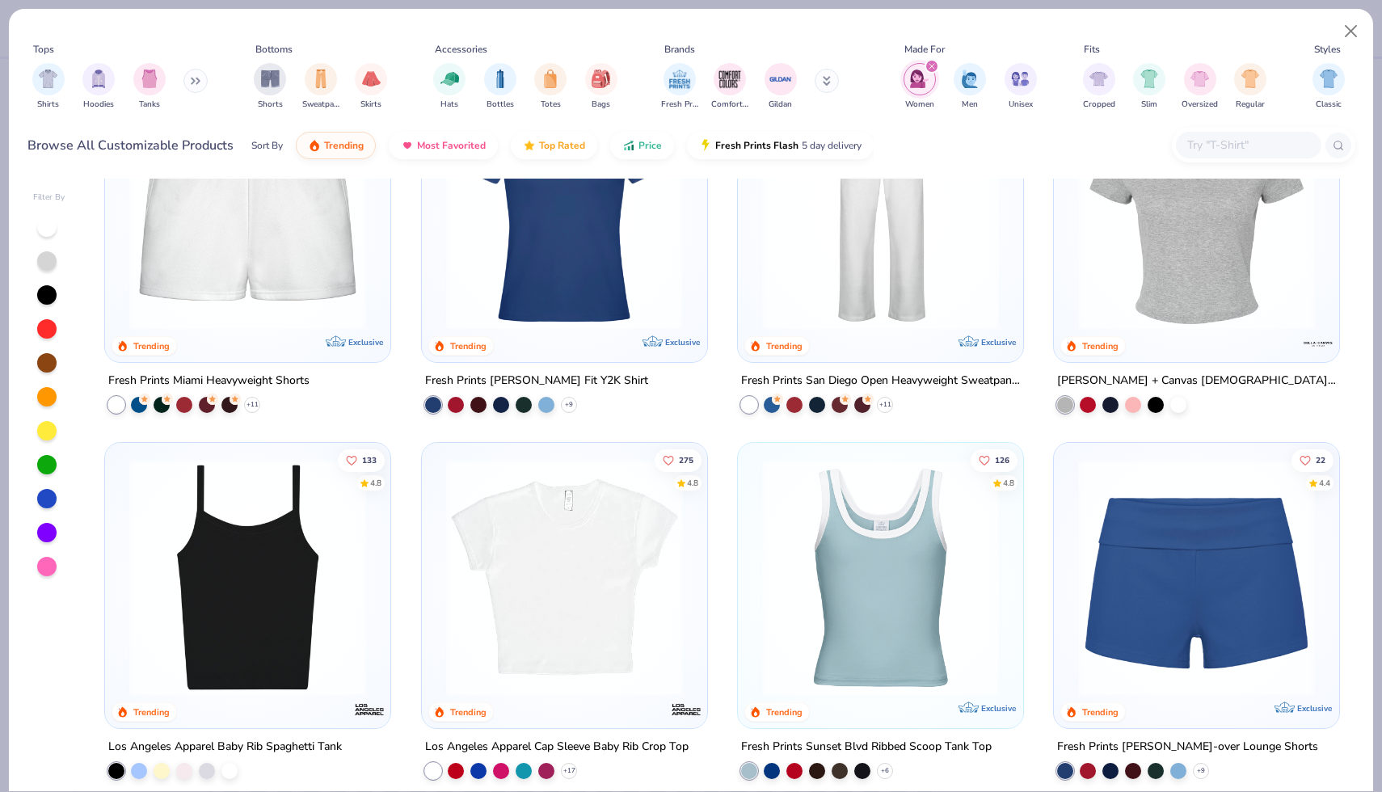
scroll to position [465, 0]
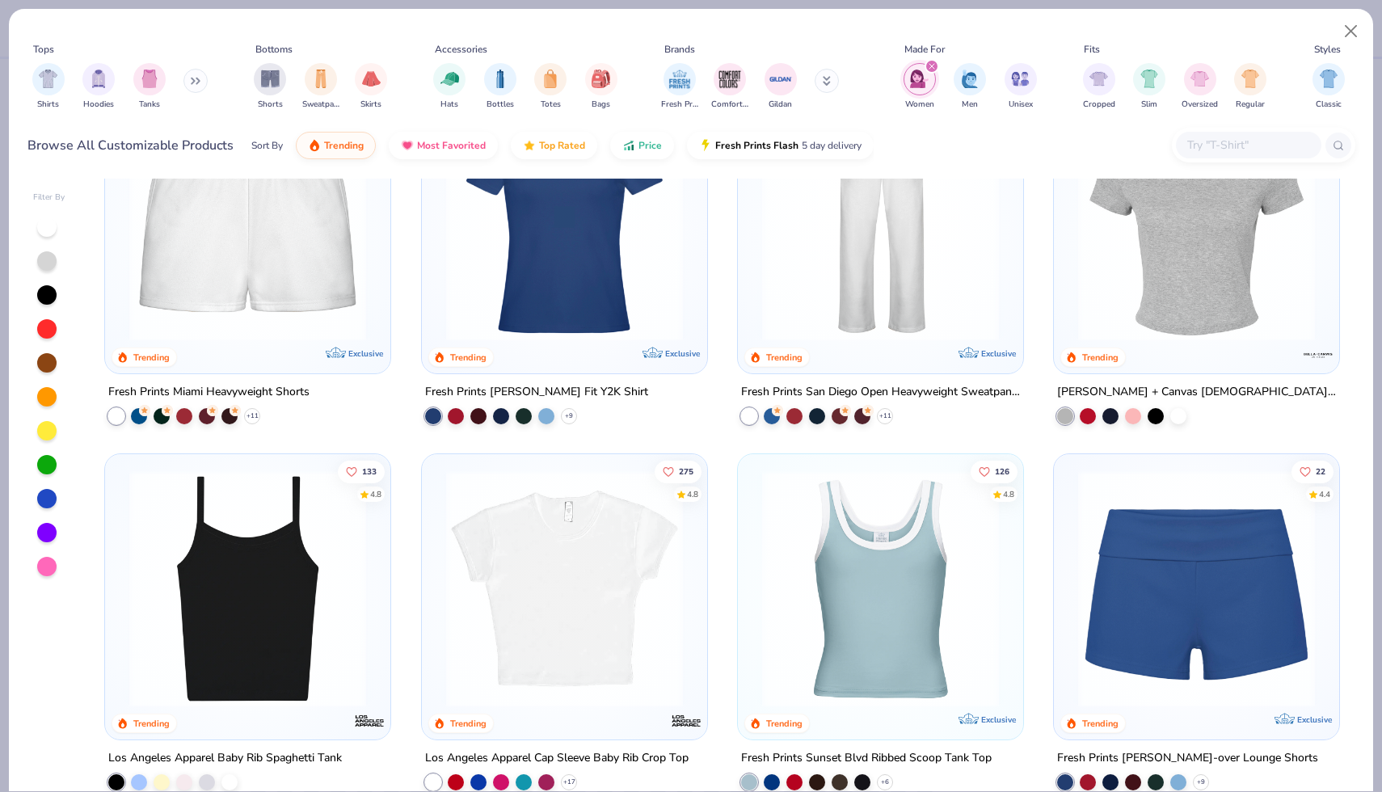
click at [1140, 280] on img at bounding box center [1196, 222] width 253 height 237
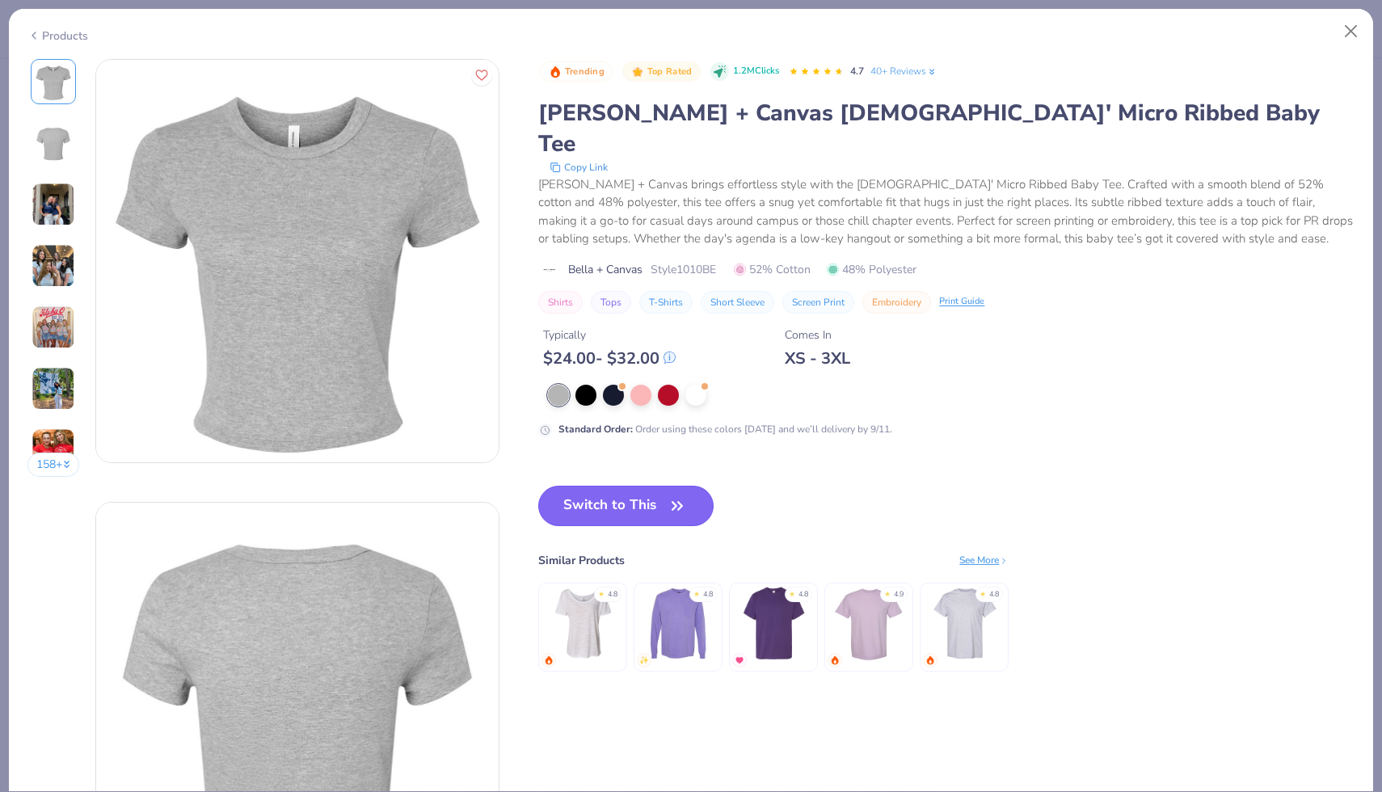
click at [627, 486] on button "Switch to This" at bounding box center [625, 506] width 175 height 40
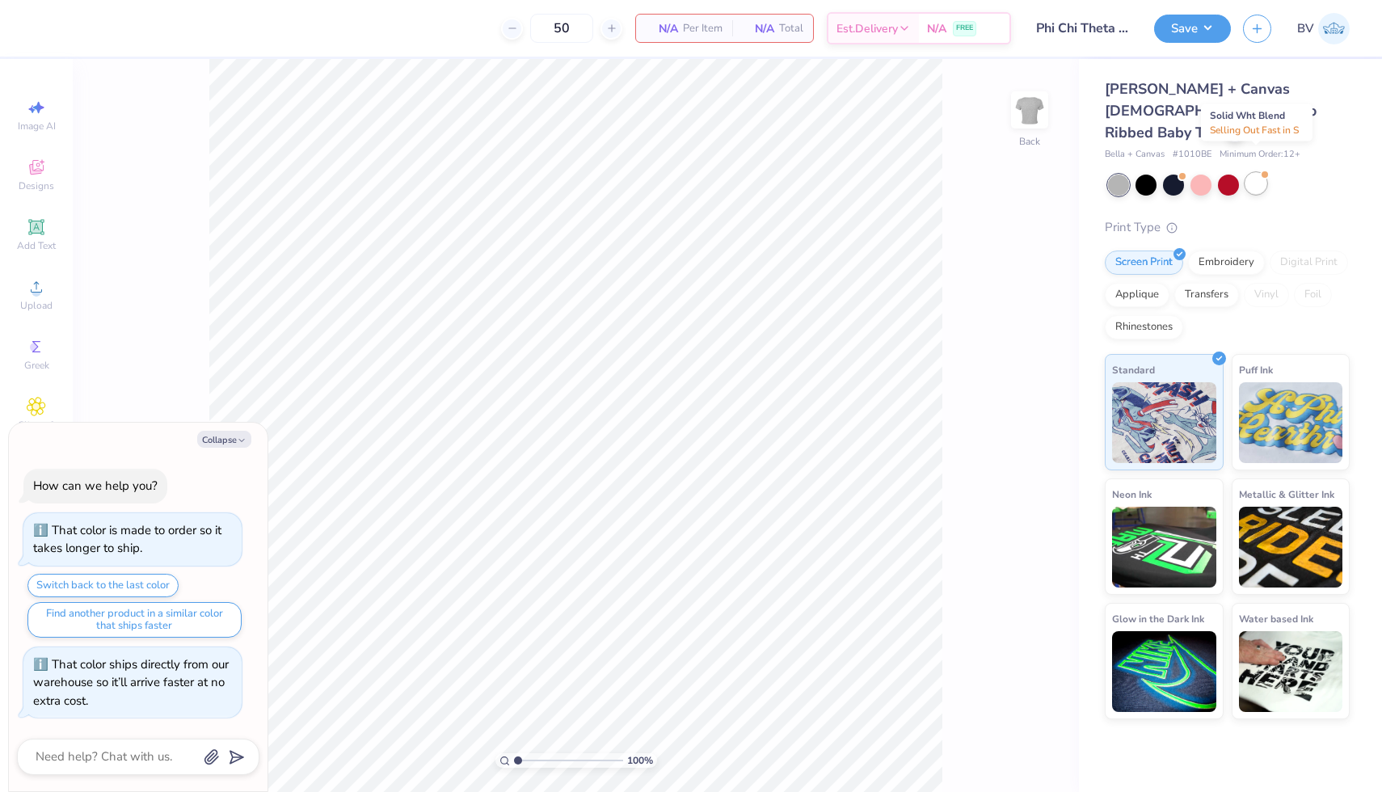
click at [1254, 173] on div at bounding box center [1255, 183] width 21 height 21
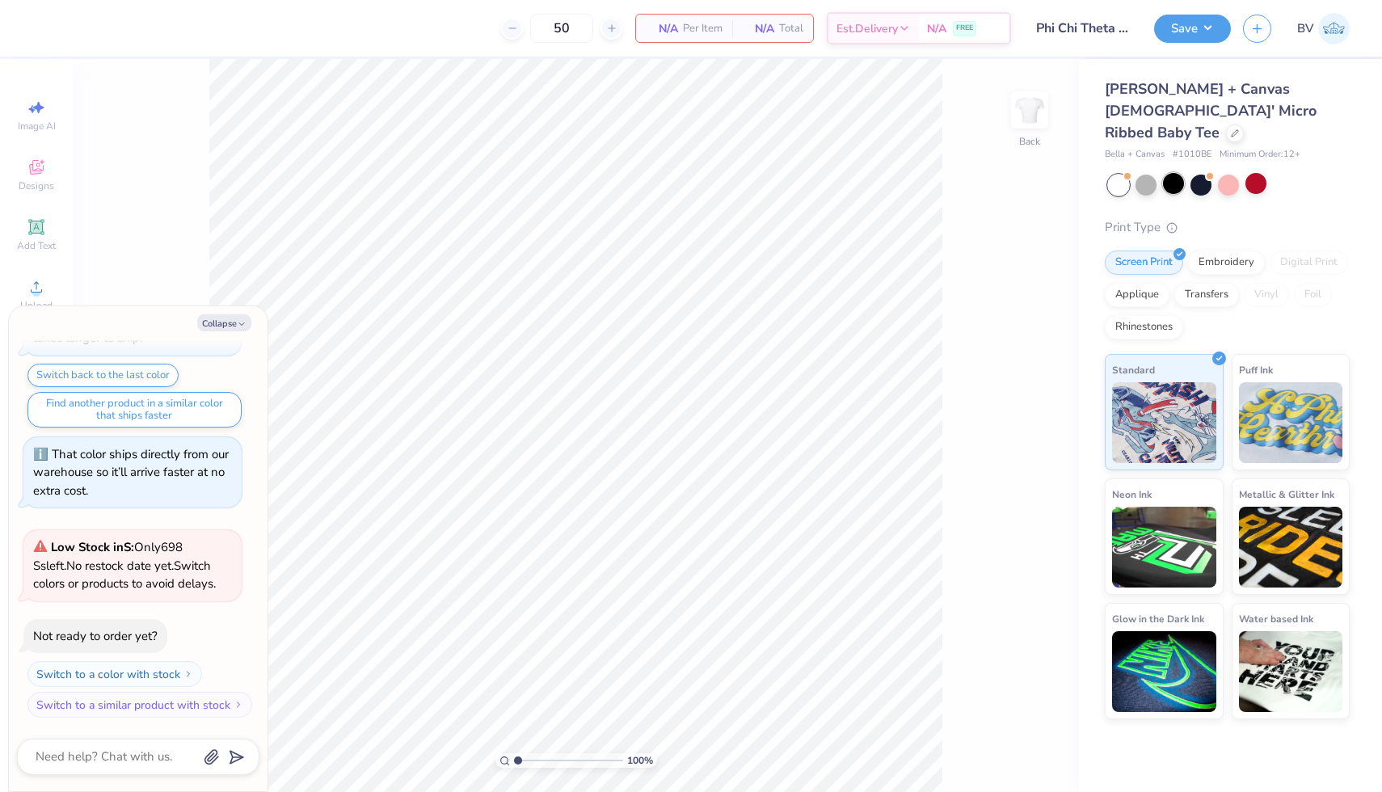
click at [1176, 173] on div at bounding box center [1173, 183] width 21 height 21
click at [226, 315] on button "Collapse" at bounding box center [224, 322] width 54 height 17
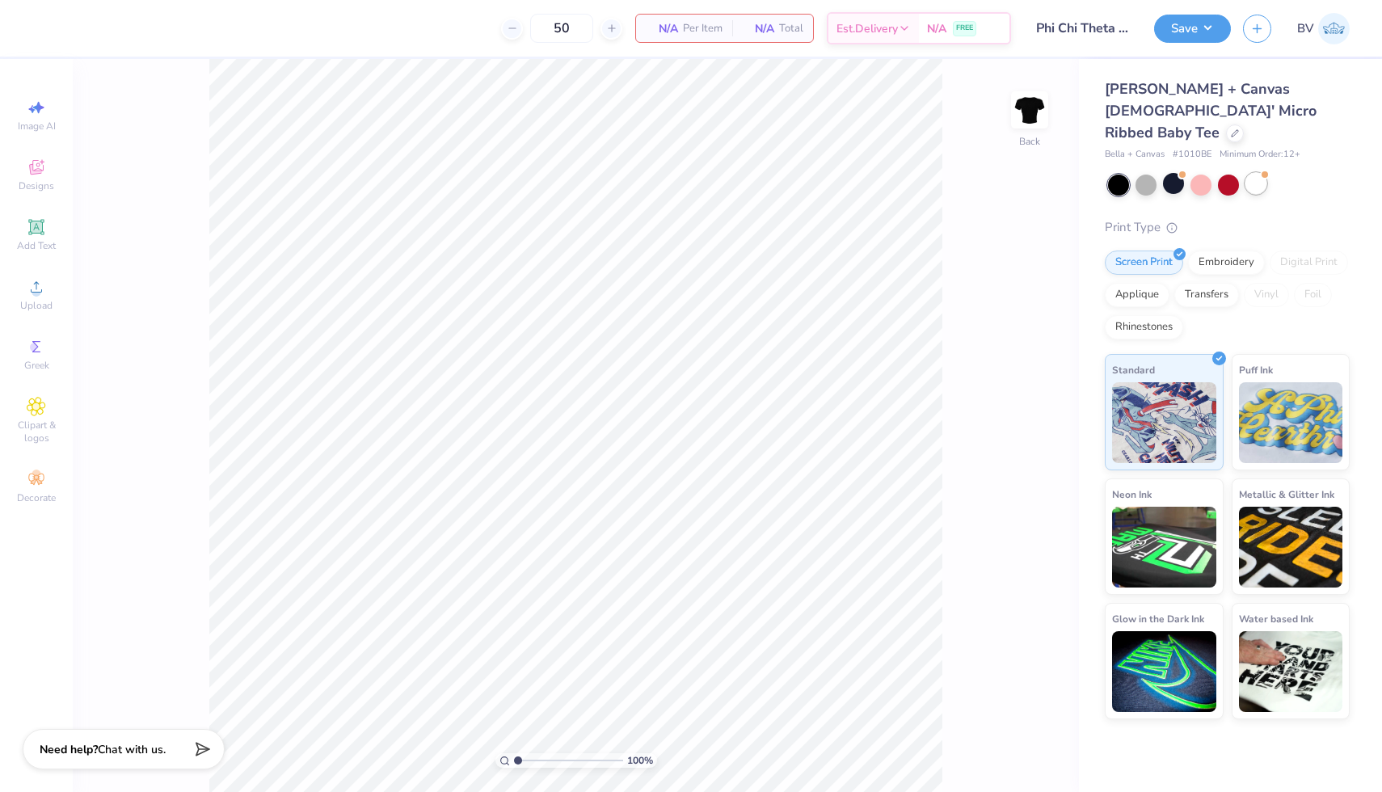
click at [1265, 173] on div at bounding box center [1255, 183] width 21 height 21
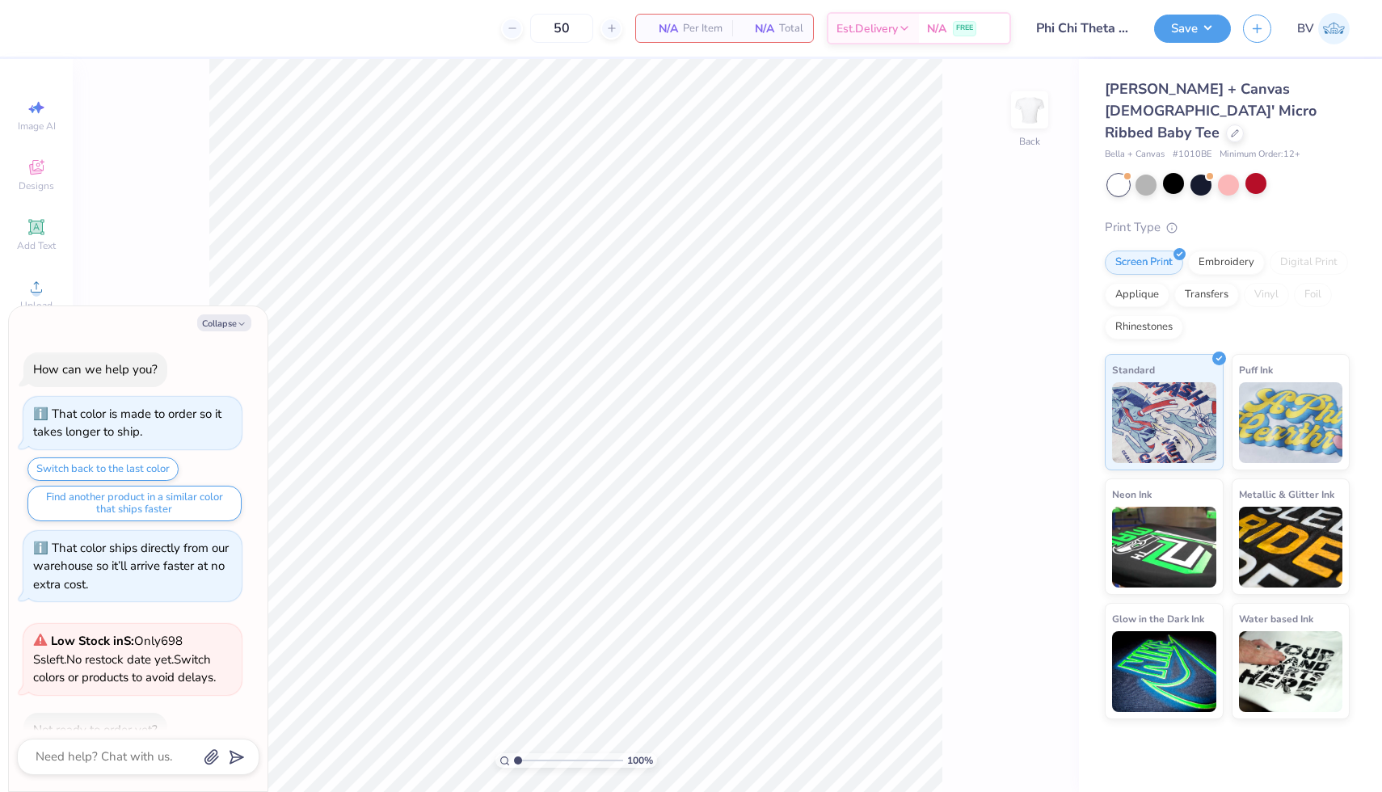
scroll to position [304, 0]
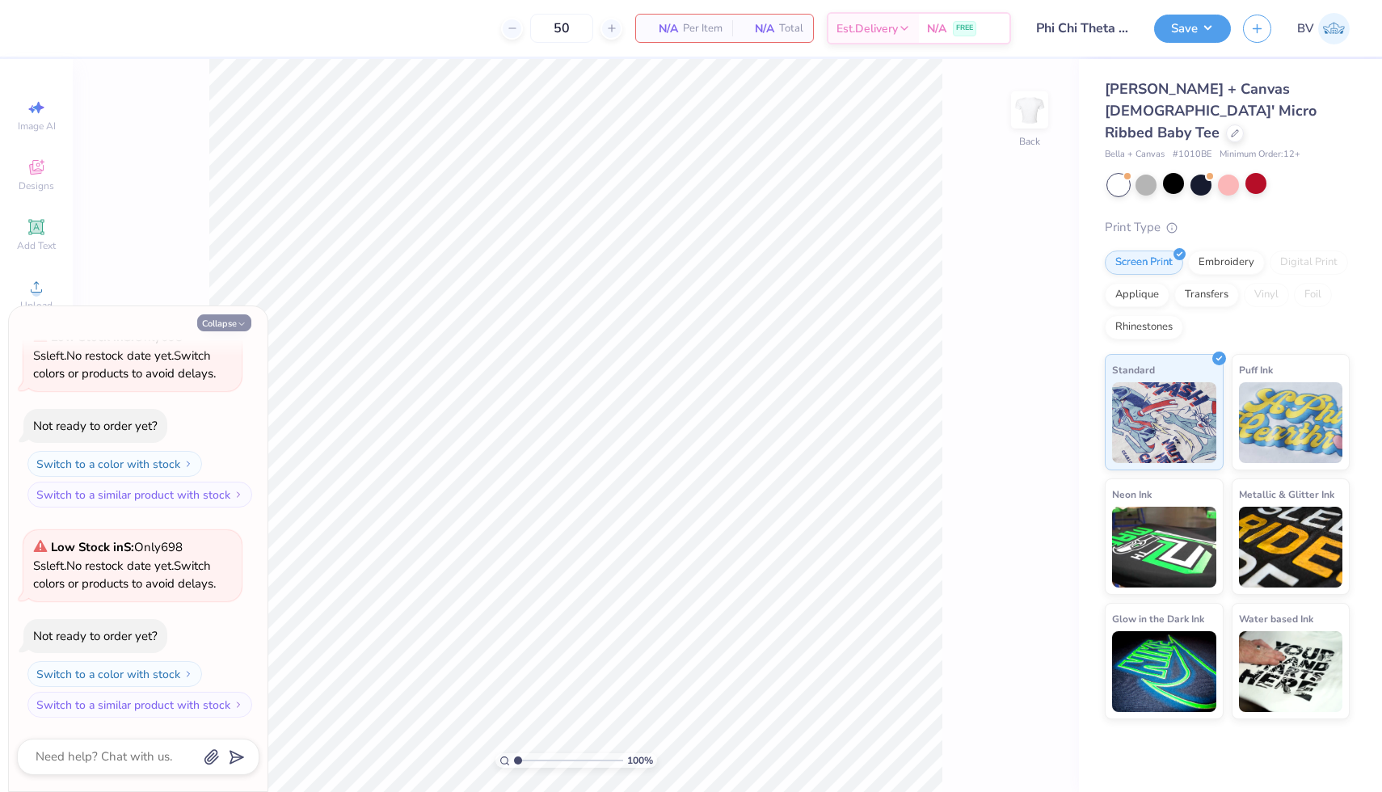
click at [228, 318] on button "Collapse" at bounding box center [224, 322] width 54 height 17
type textarea "x"
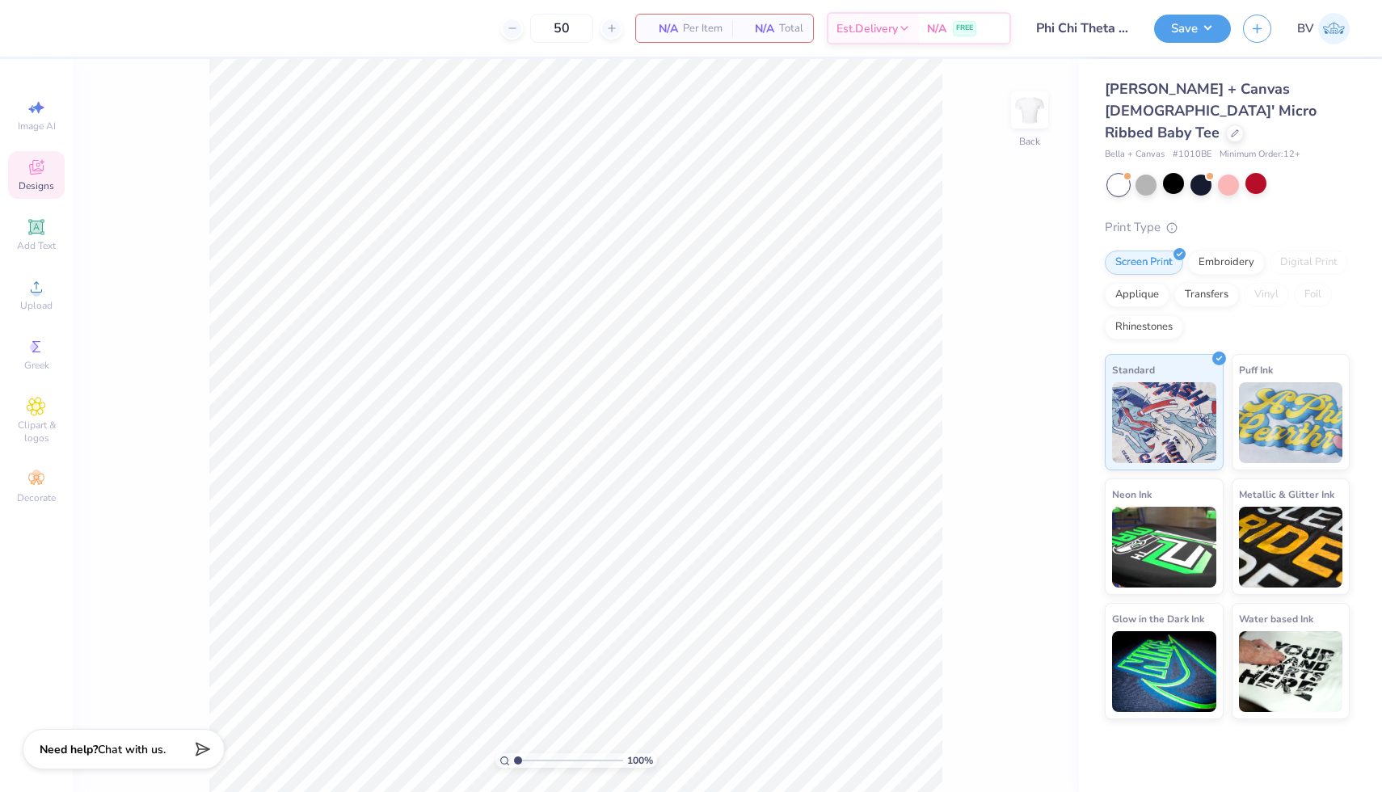
click at [40, 189] on span "Designs" at bounding box center [37, 185] width 36 height 13
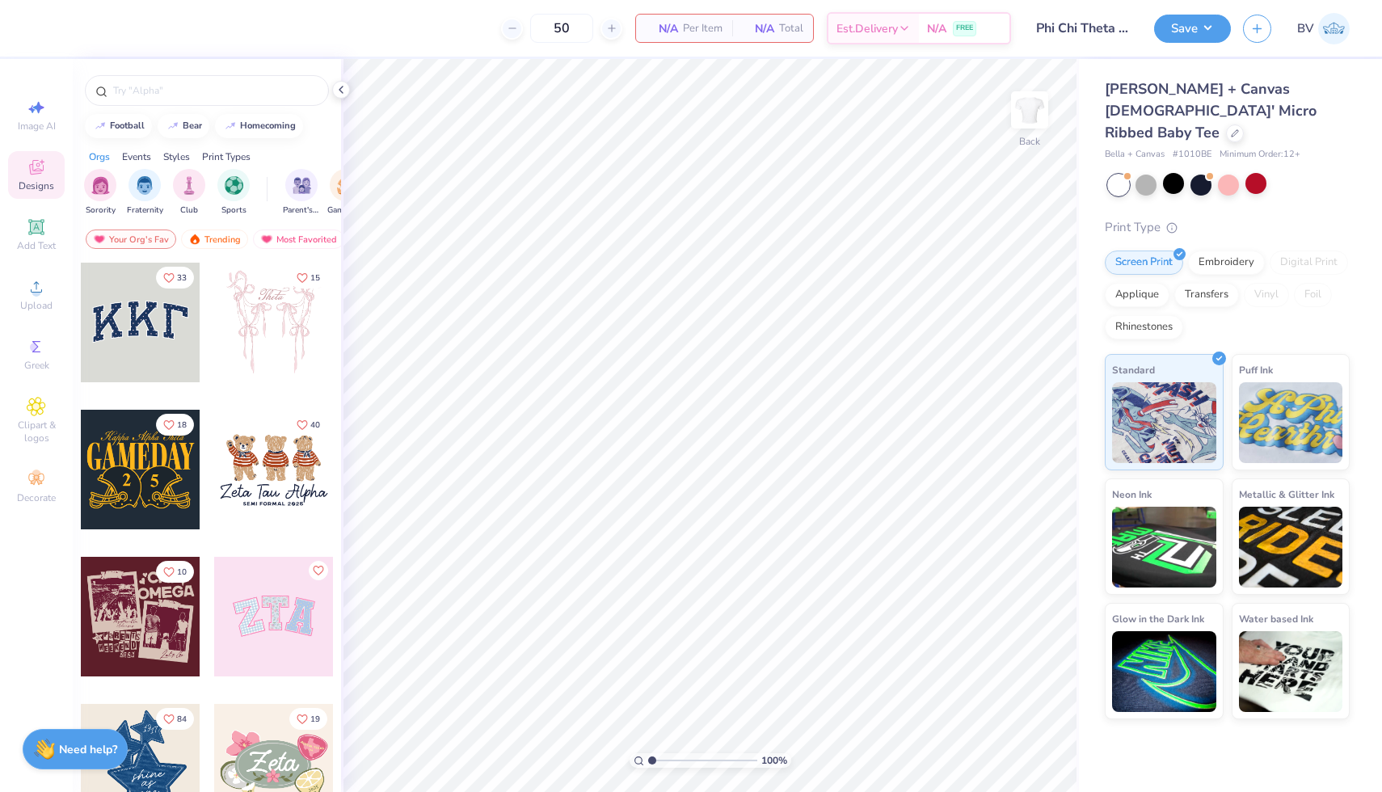
click at [254, 471] on div at bounding box center [274, 470] width 120 height 120
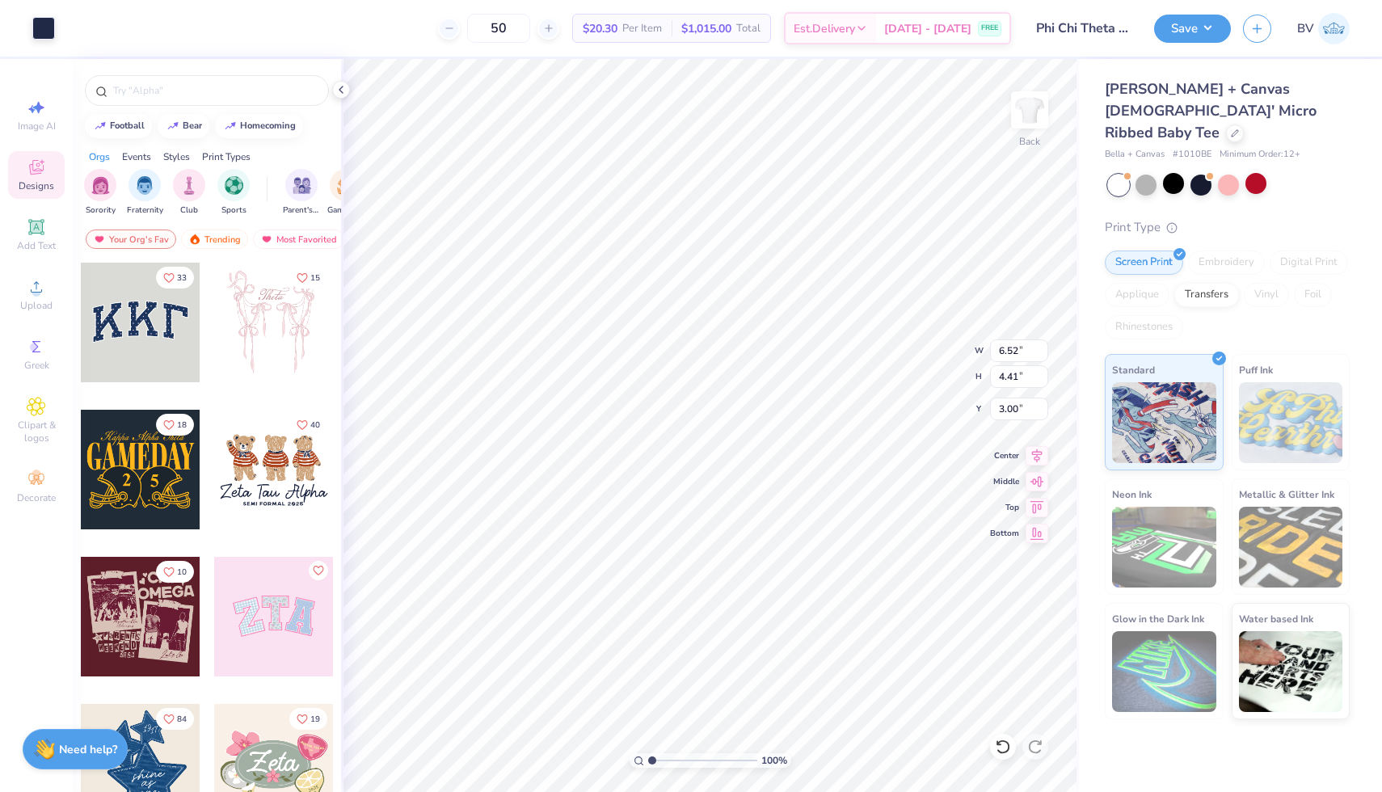
type input "1.11"
type input "6.10"
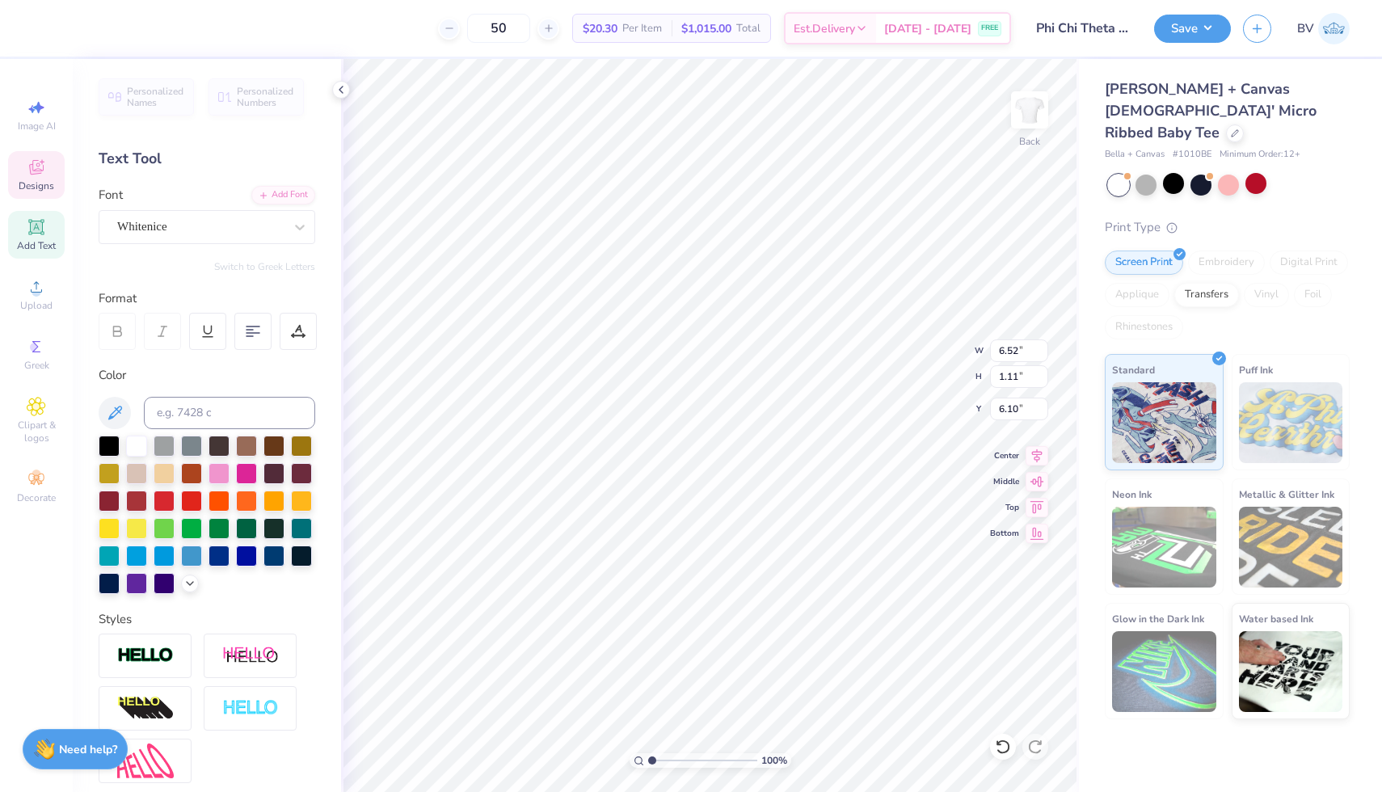
scroll to position [0, 4]
type textarea "Z"
type textarea "Phi Chi Theta"
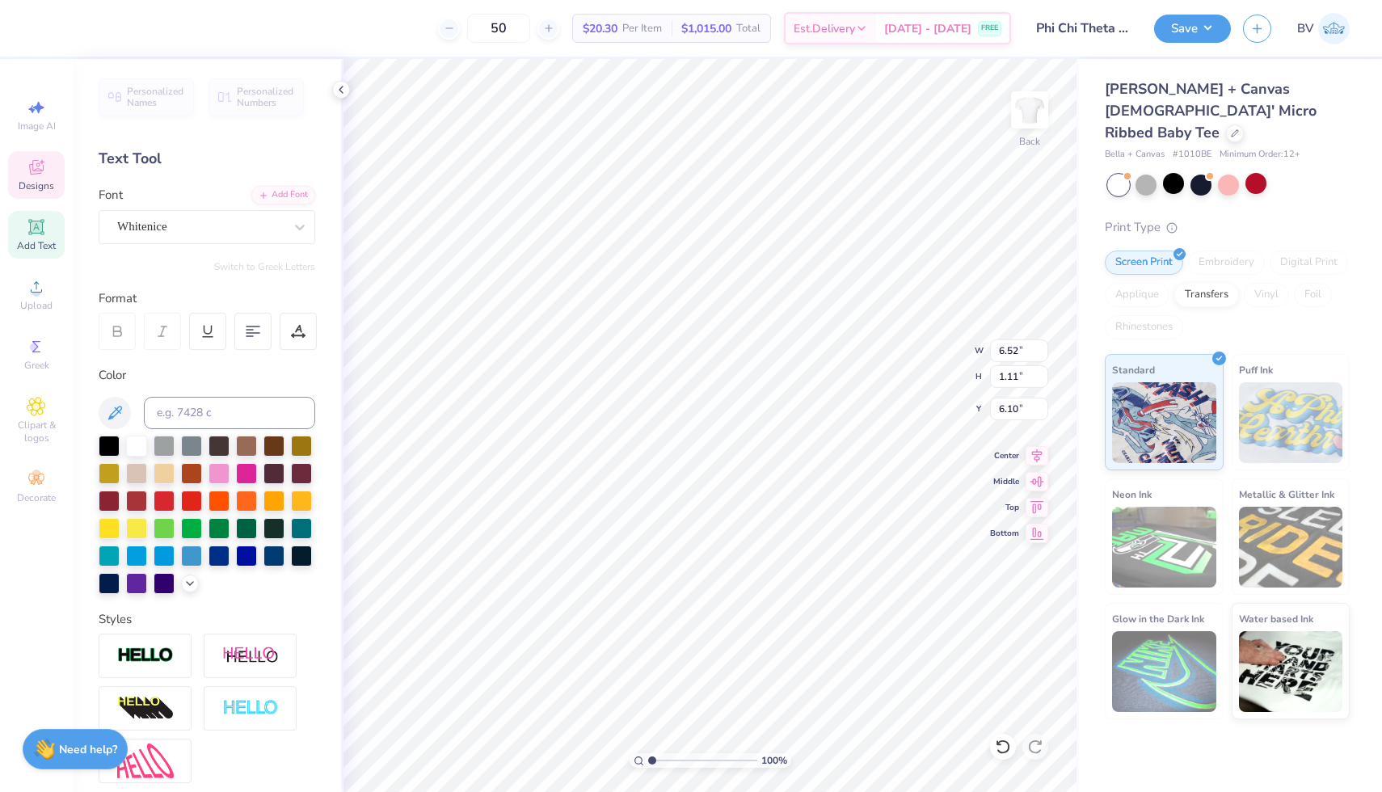
type input "3.66"
type input "0.23"
type input "7.18"
type input "3.65"
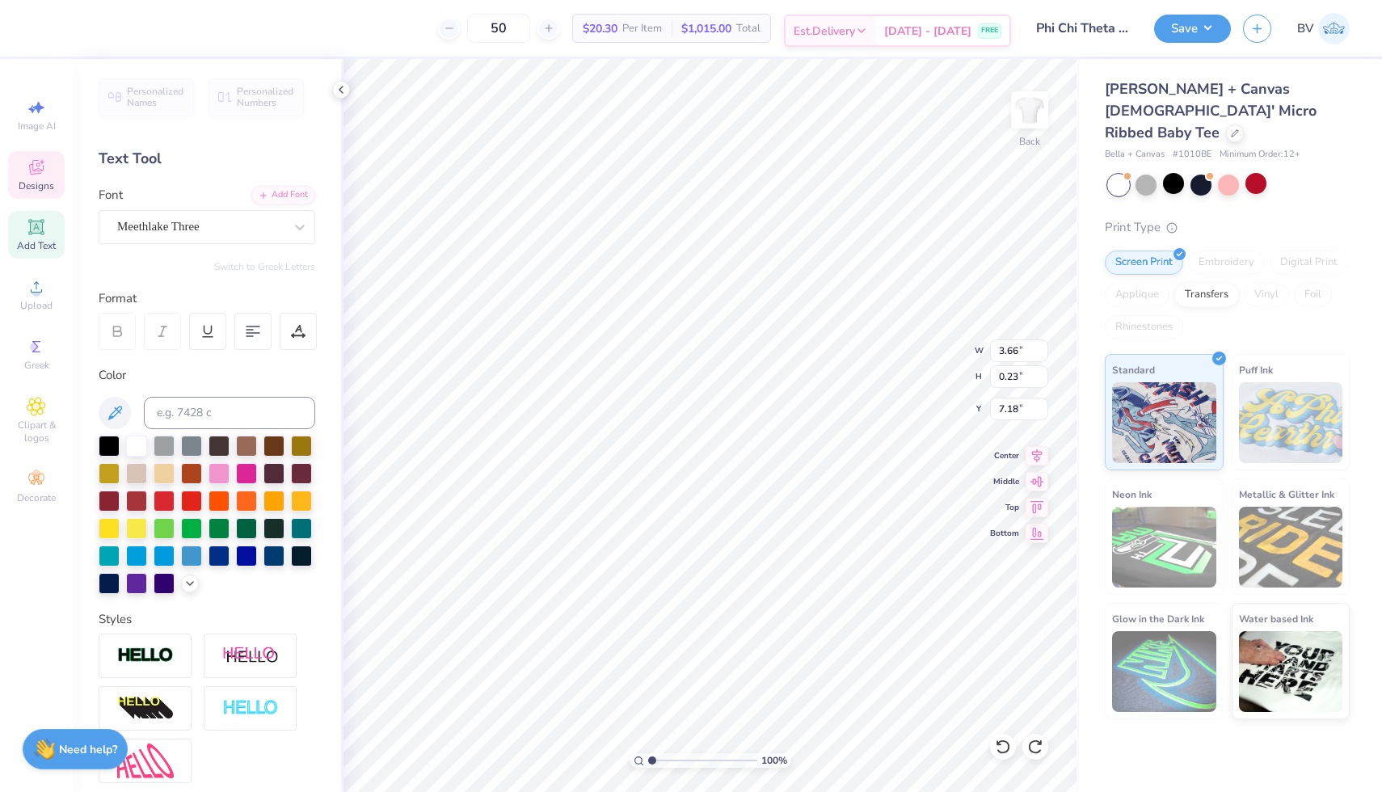
paste textarea "EST 1924"
type textarea "EST 1924"
click at [97, 15] on div at bounding box center [101, 26] width 23 height 23
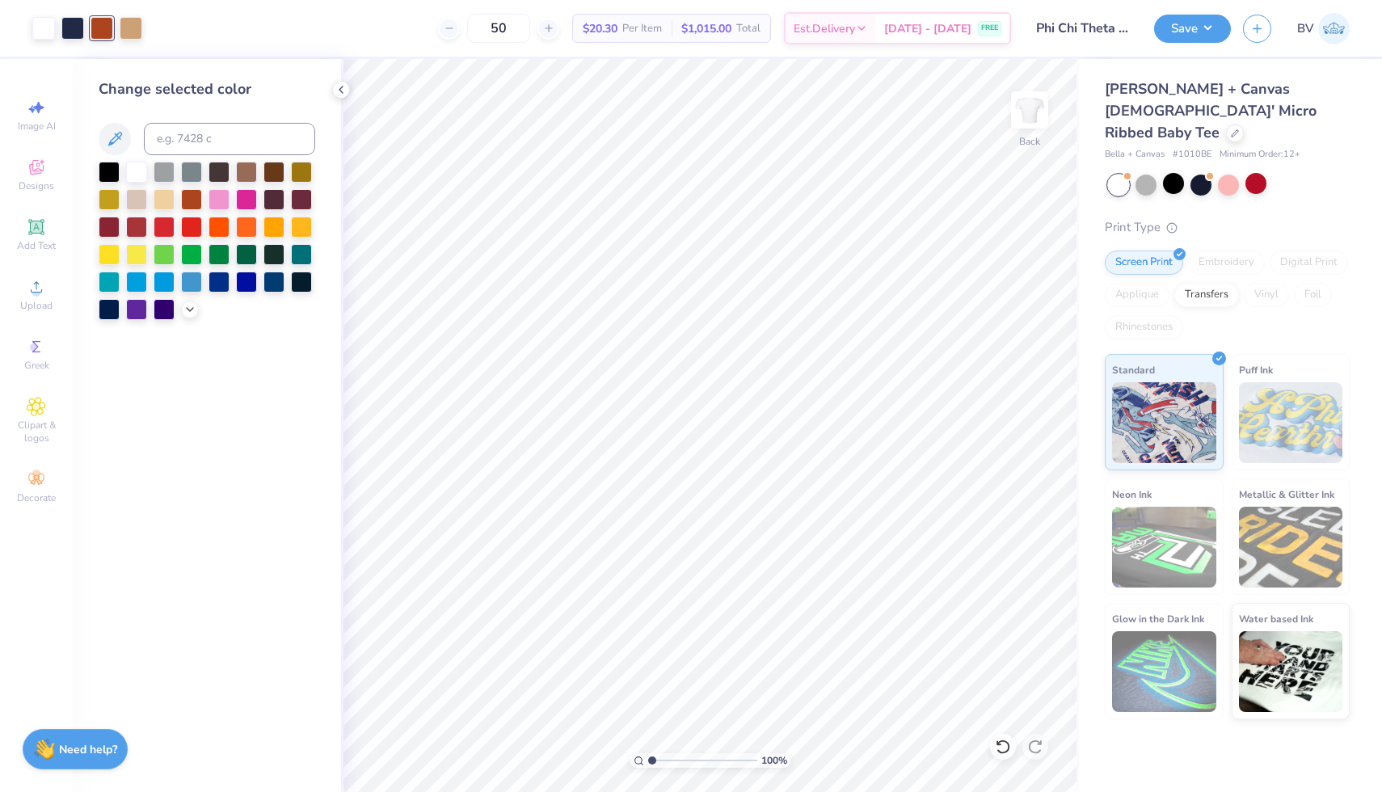
click at [185, 325] on div "Change selected color" at bounding box center [207, 425] width 268 height 733
click at [185, 315] on div at bounding box center [190, 308] width 18 height 18
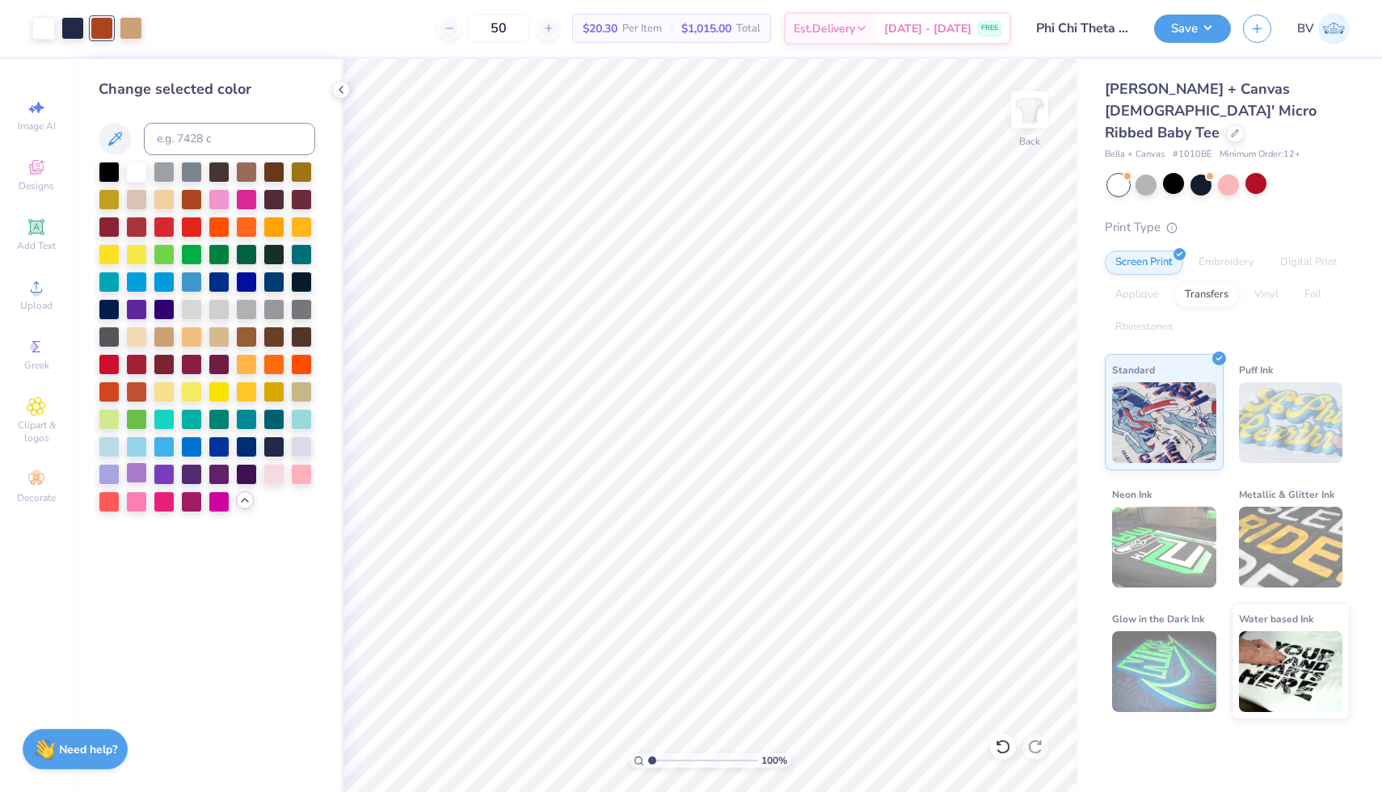
click at [131, 478] on div at bounding box center [136, 472] width 21 height 21
click at [75, 16] on div at bounding box center [72, 26] width 23 height 23
click at [161, 481] on div at bounding box center [164, 472] width 21 height 21
click at [107, 255] on div at bounding box center [109, 252] width 21 height 21
click at [112, 170] on div at bounding box center [109, 170] width 21 height 21
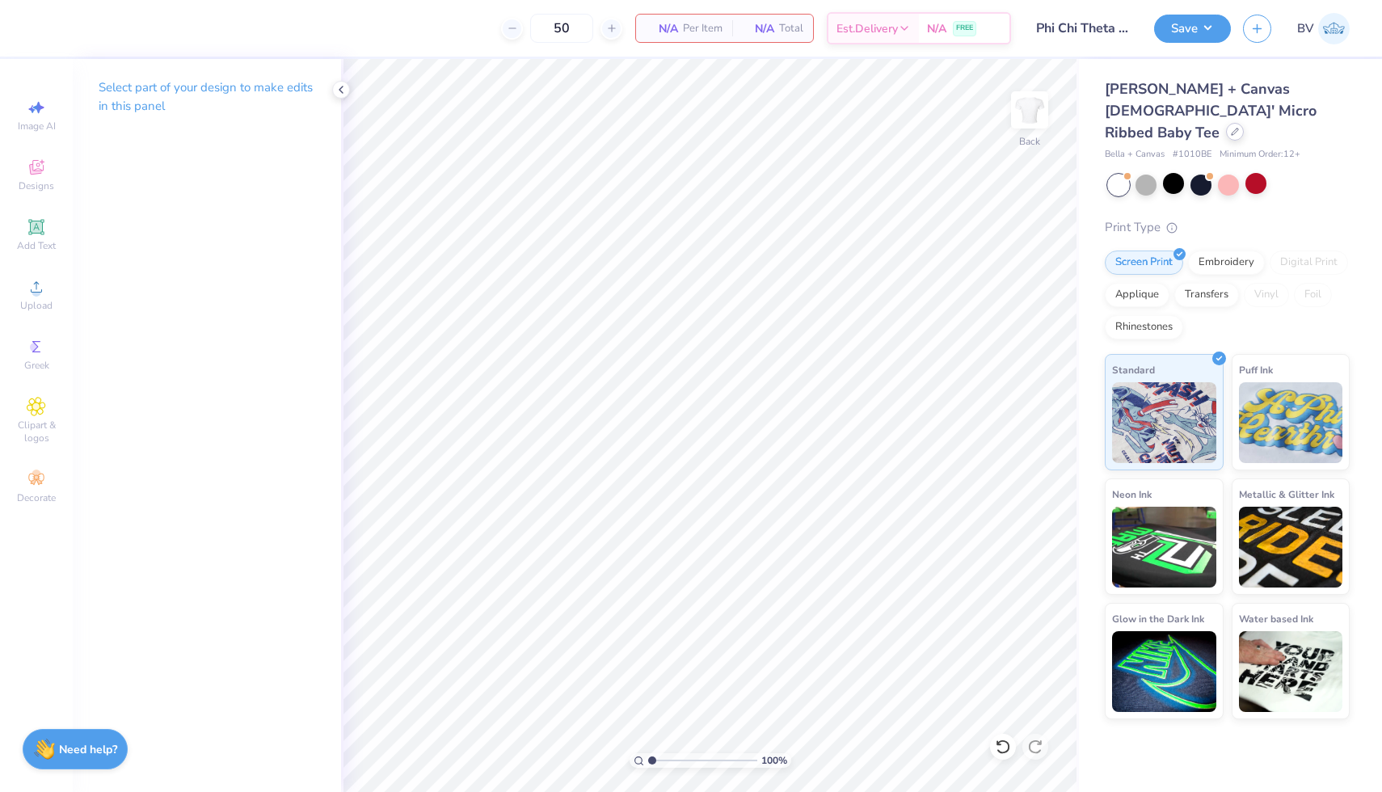
click at [1226, 123] on div at bounding box center [1235, 132] width 18 height 18
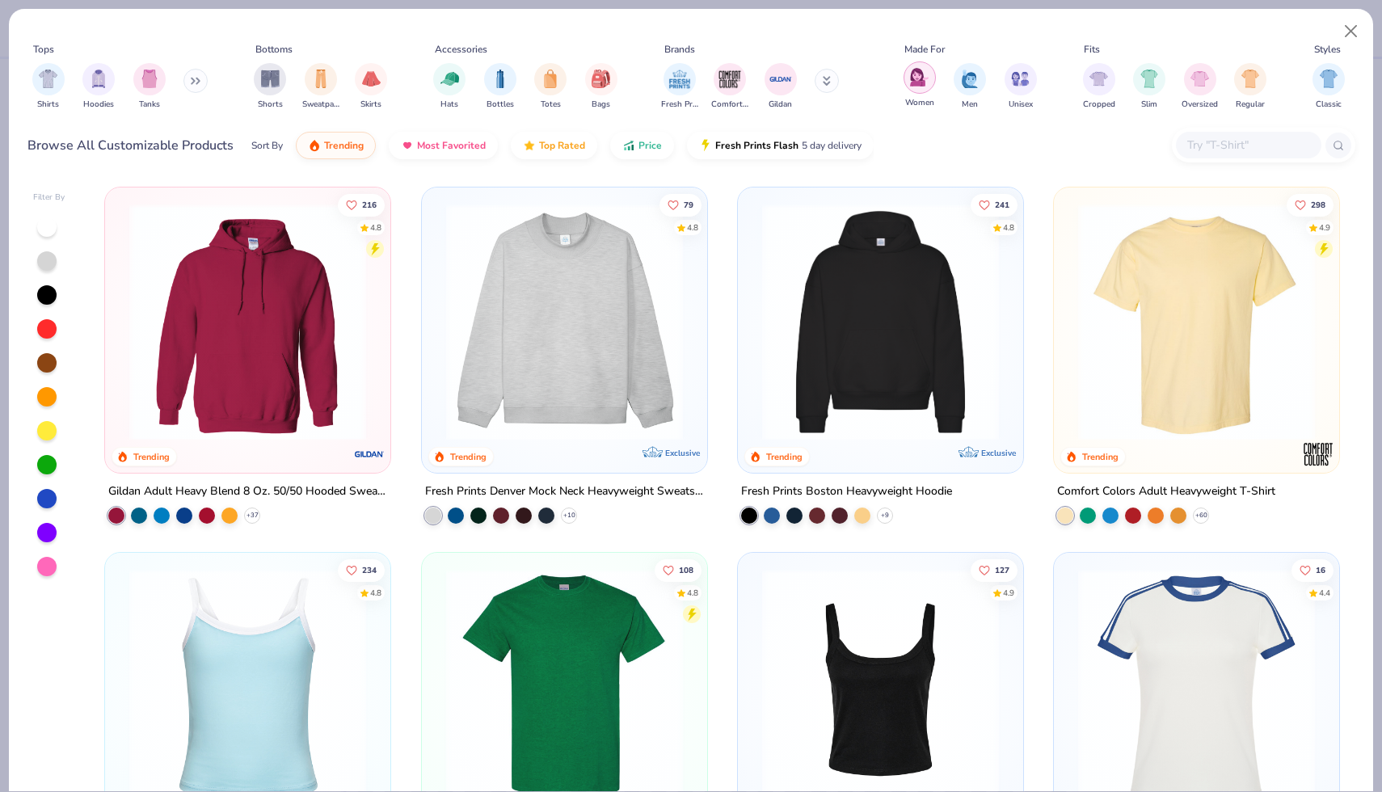
click at [912, 88] on div "filter for Women" at bounding box center [919, 77] width 32 height 32
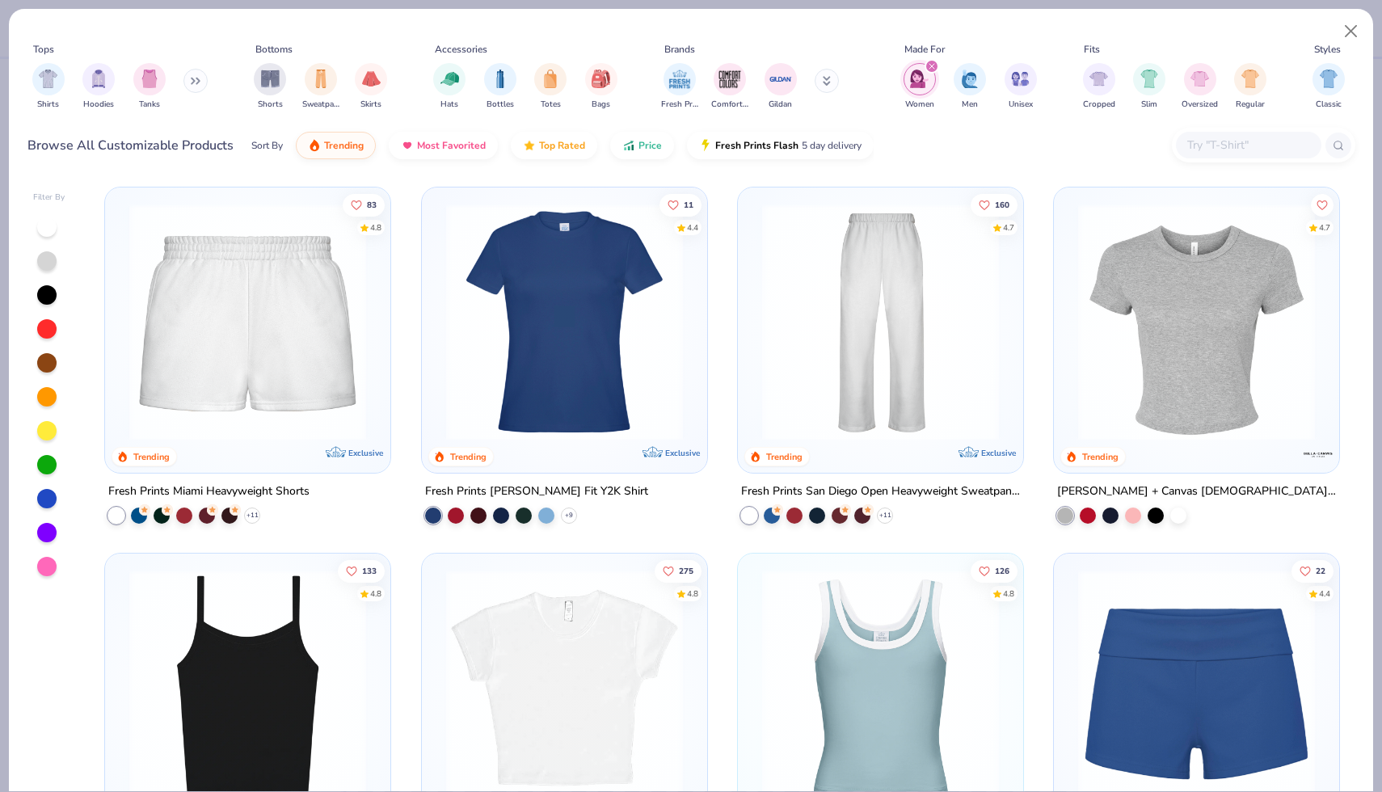
scroll to position [341, 0]
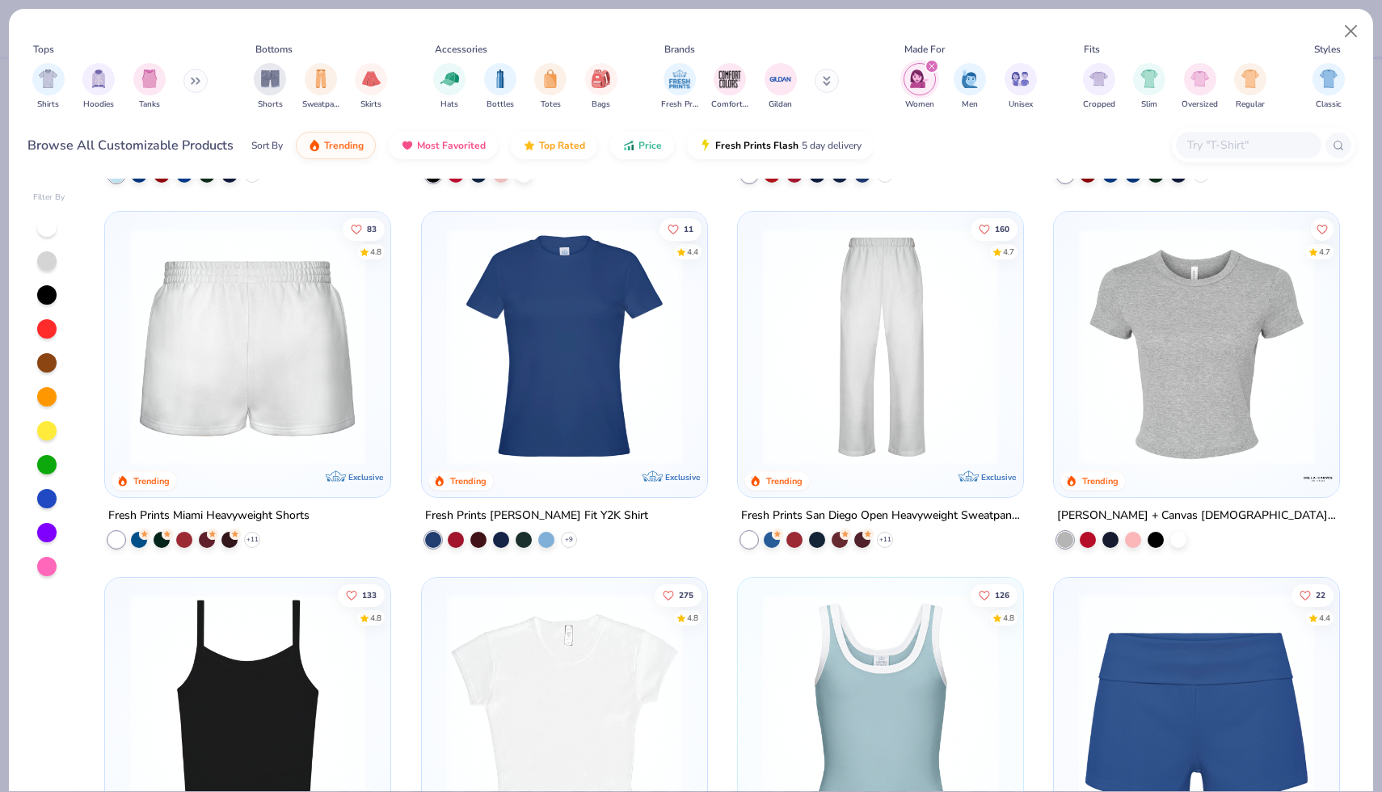
click at [213, 349] on img at bounding box center [247, 346] width 253 height 237
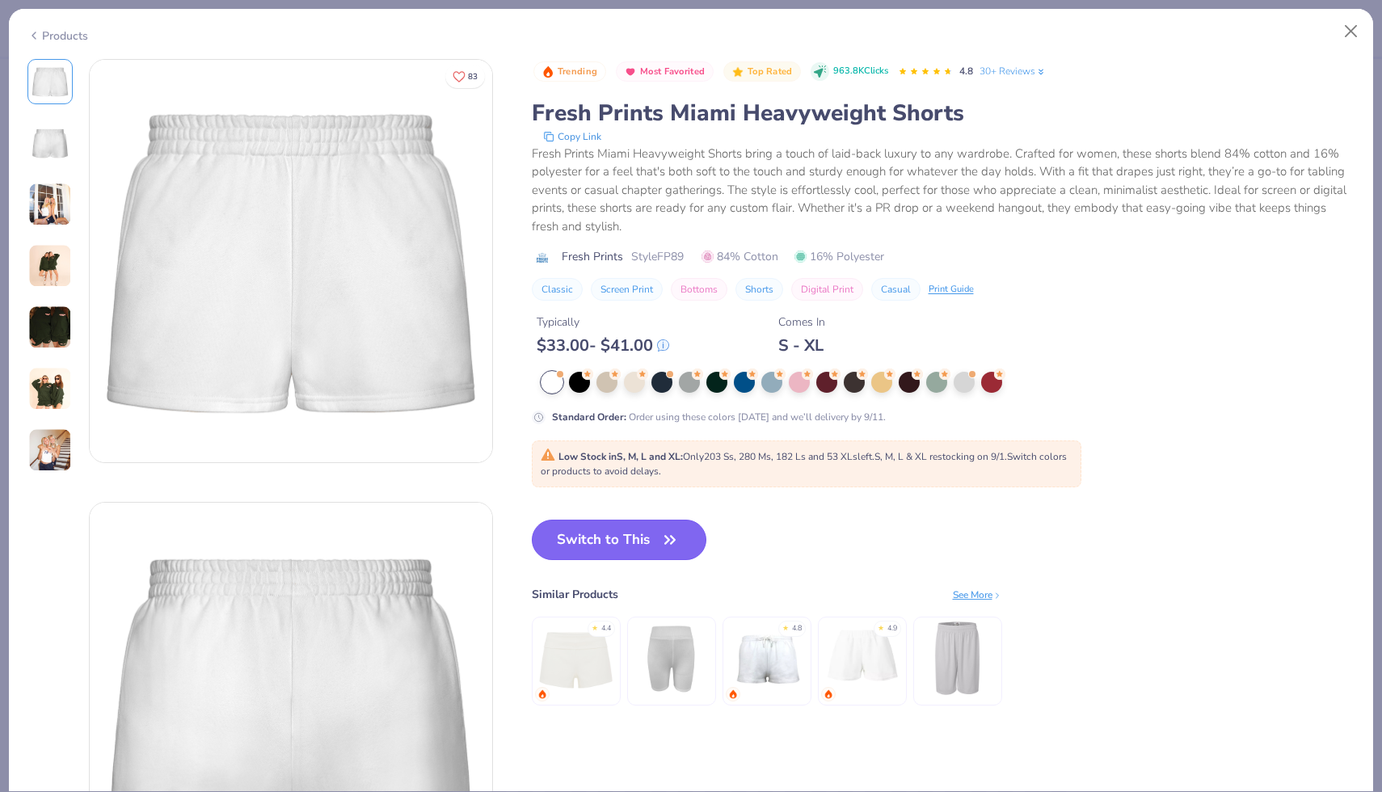
click at [664, 544] on icon "button" at bounding box center [670, 539] width 23 height 23
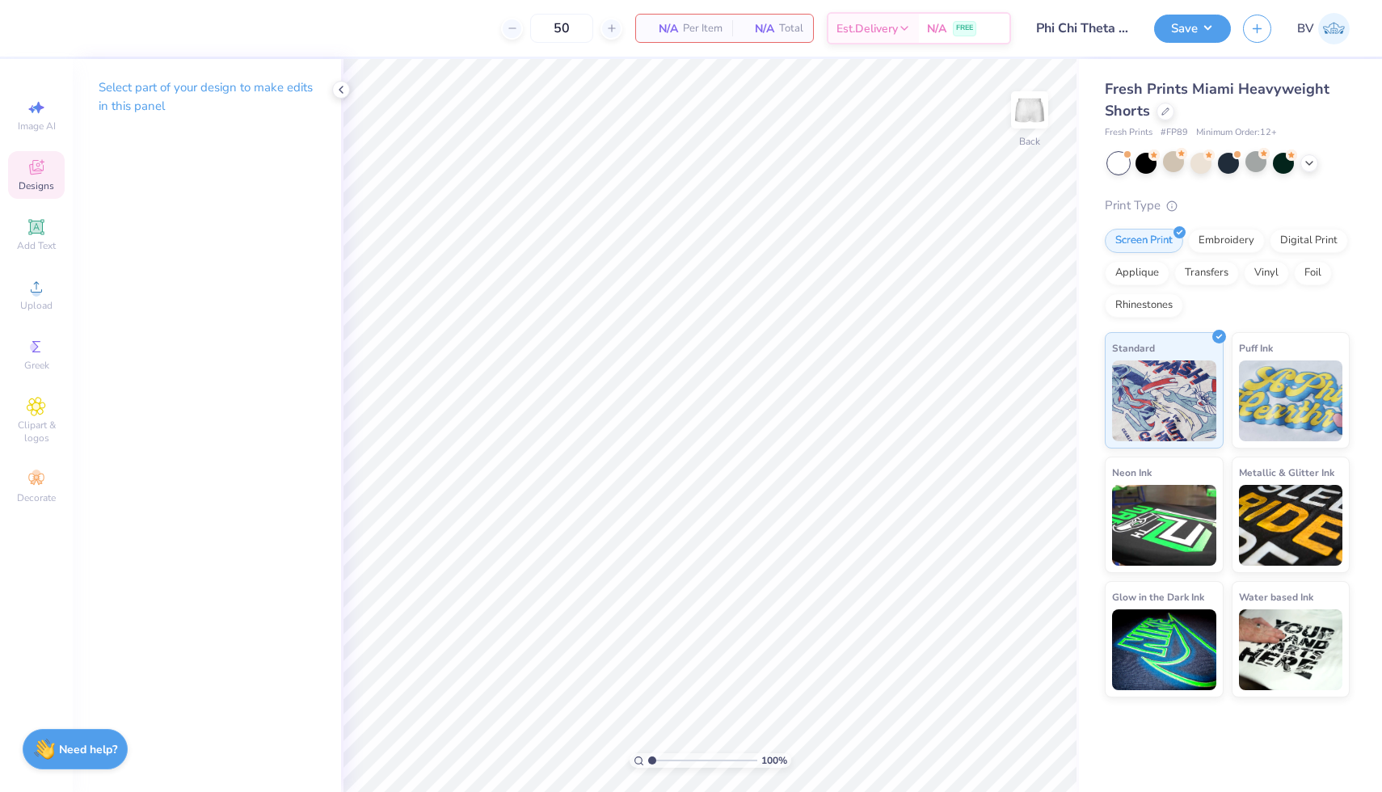
click at [34, 173] on icon at bounding box center [36, 169] width 13 height 11
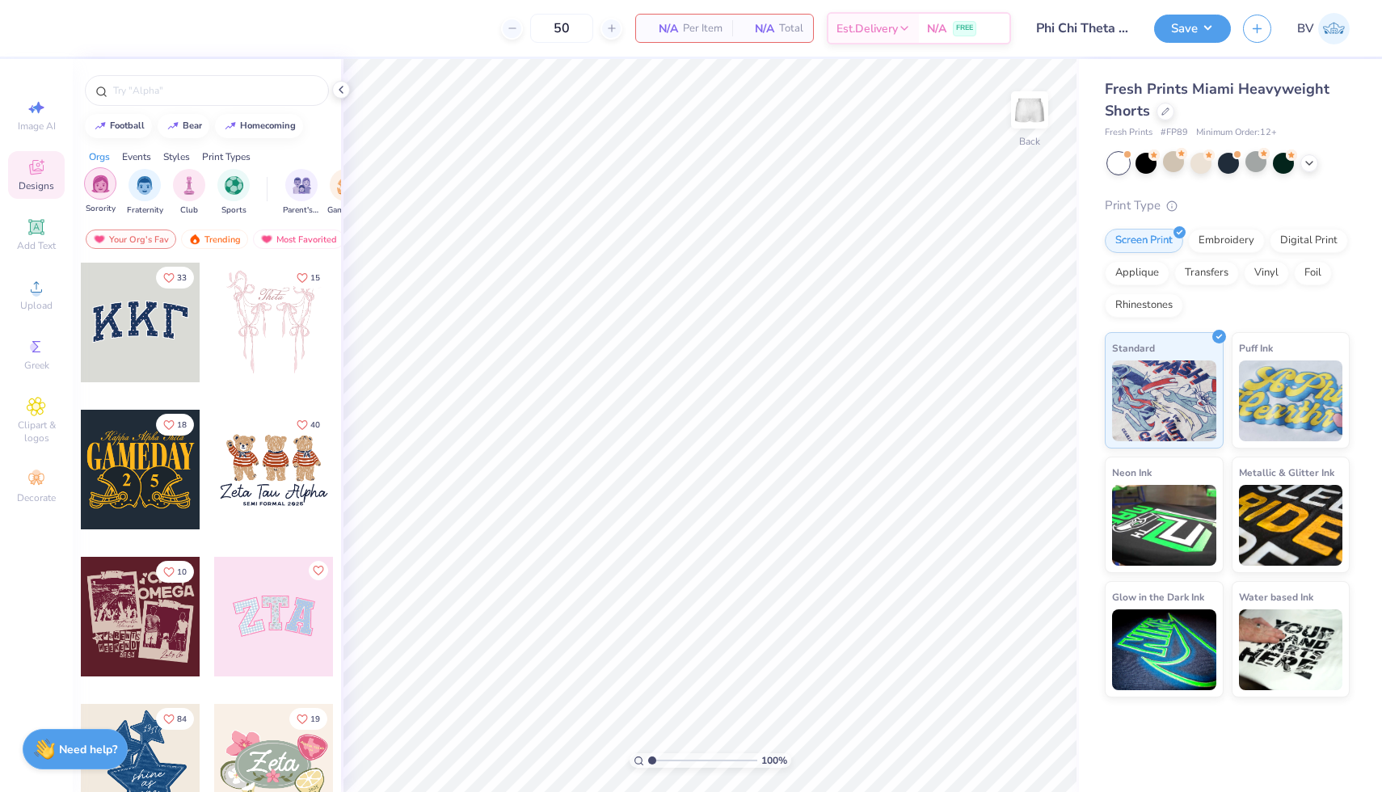
click at [91, 187] on img "filter for Sorority" at bounding box center [100, 184] width 19 height 19
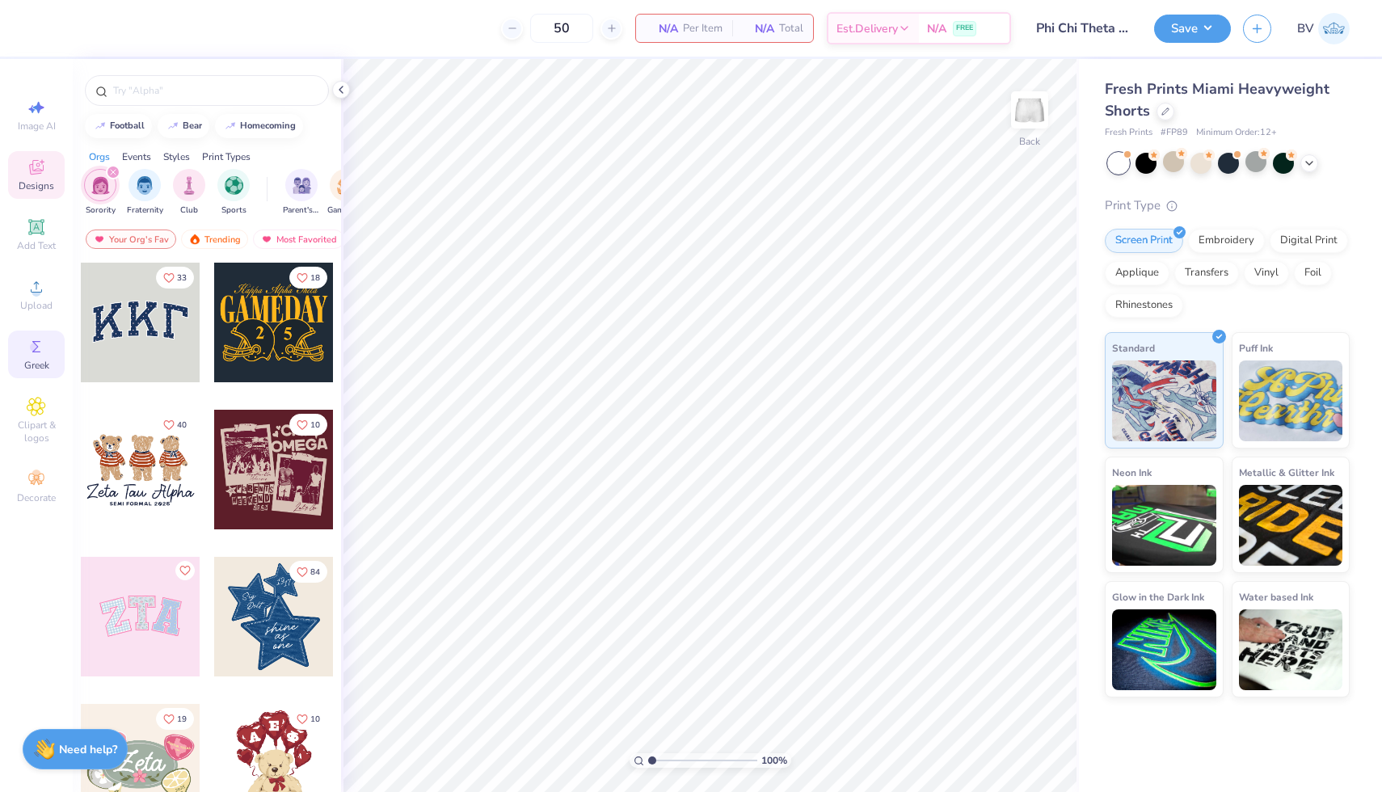
click at [40, 356] on icon at bounding box center [36, 346] width 19 height 19
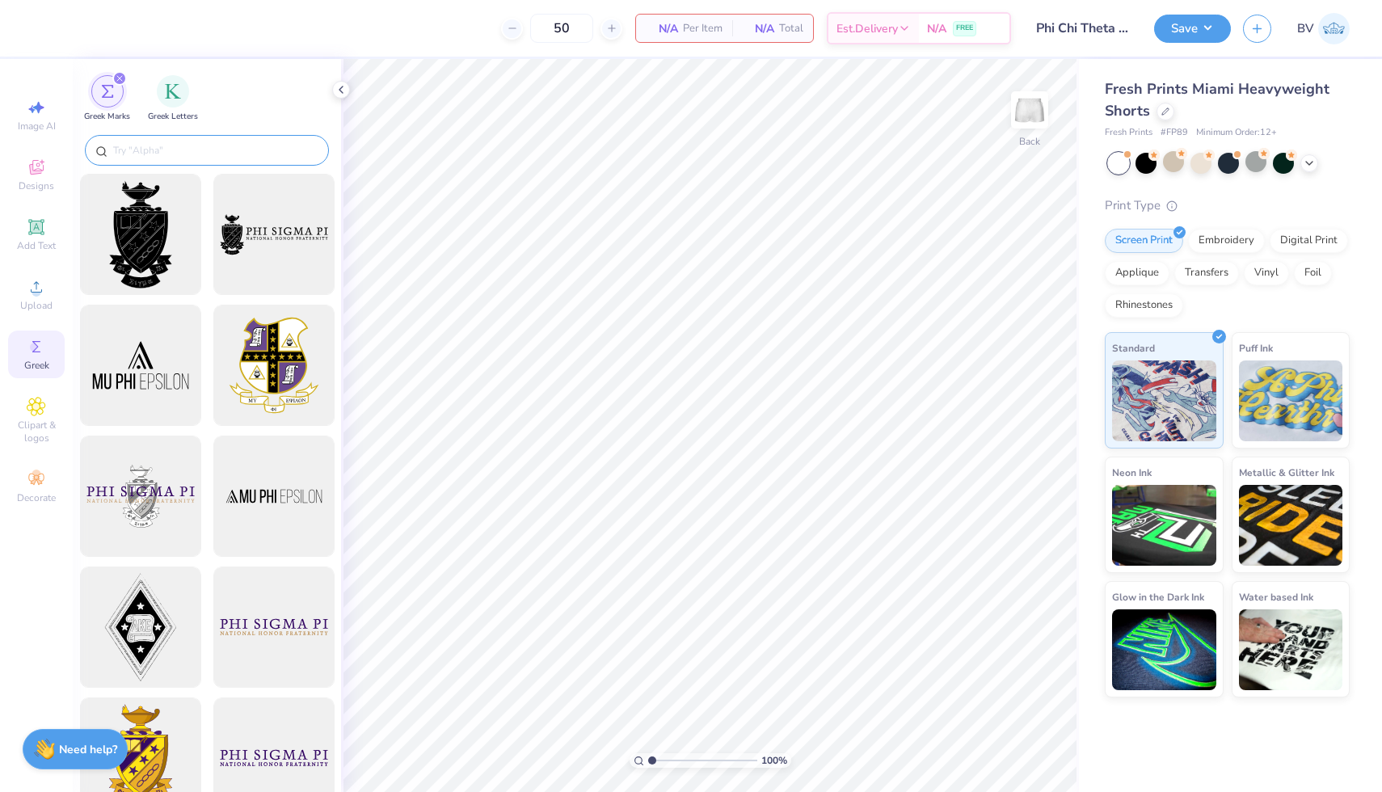
click at [162, 157] on input "text" at bounding box center [215, 150] width 207 height 16
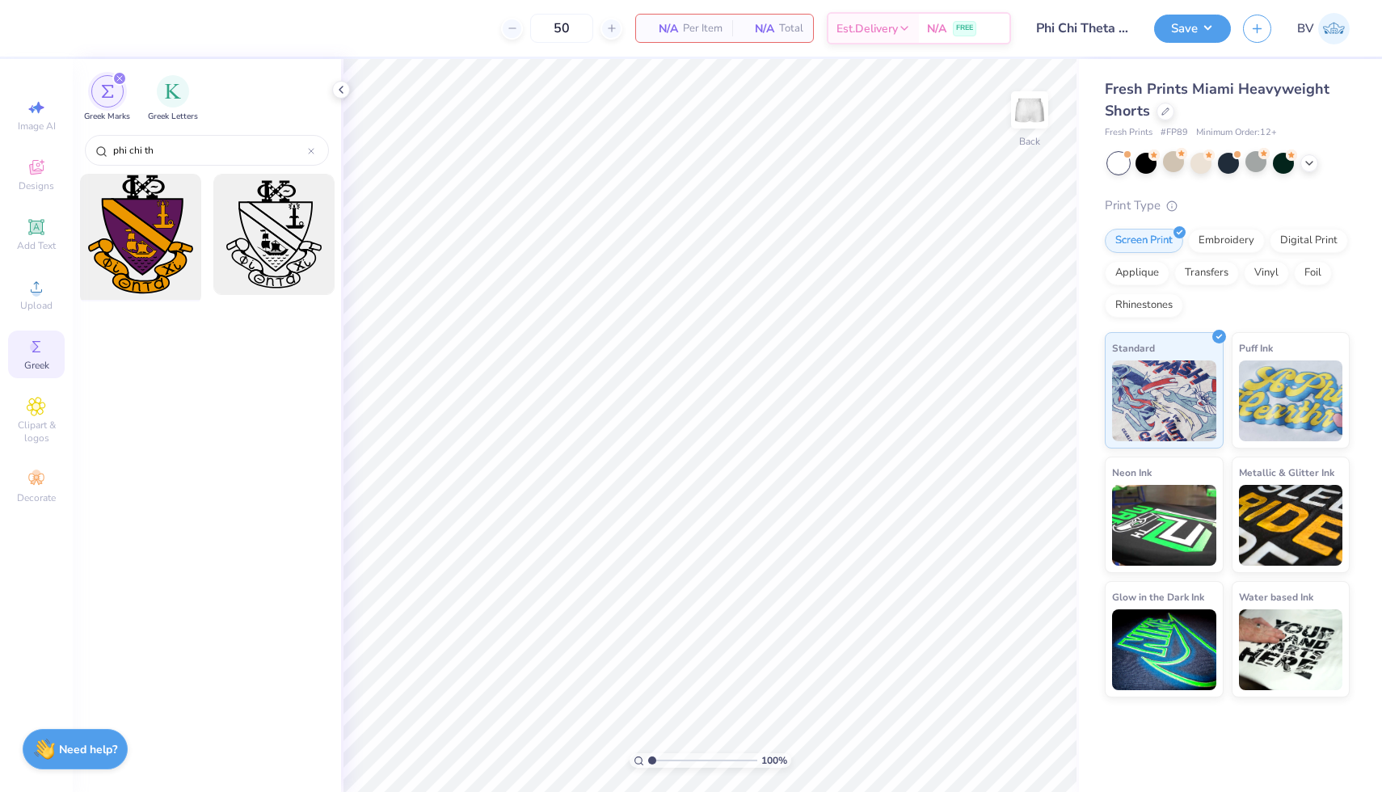
type input "phi chi th"
click at [117, 246] on div at bounding box center [140, 234] width 133 height 133
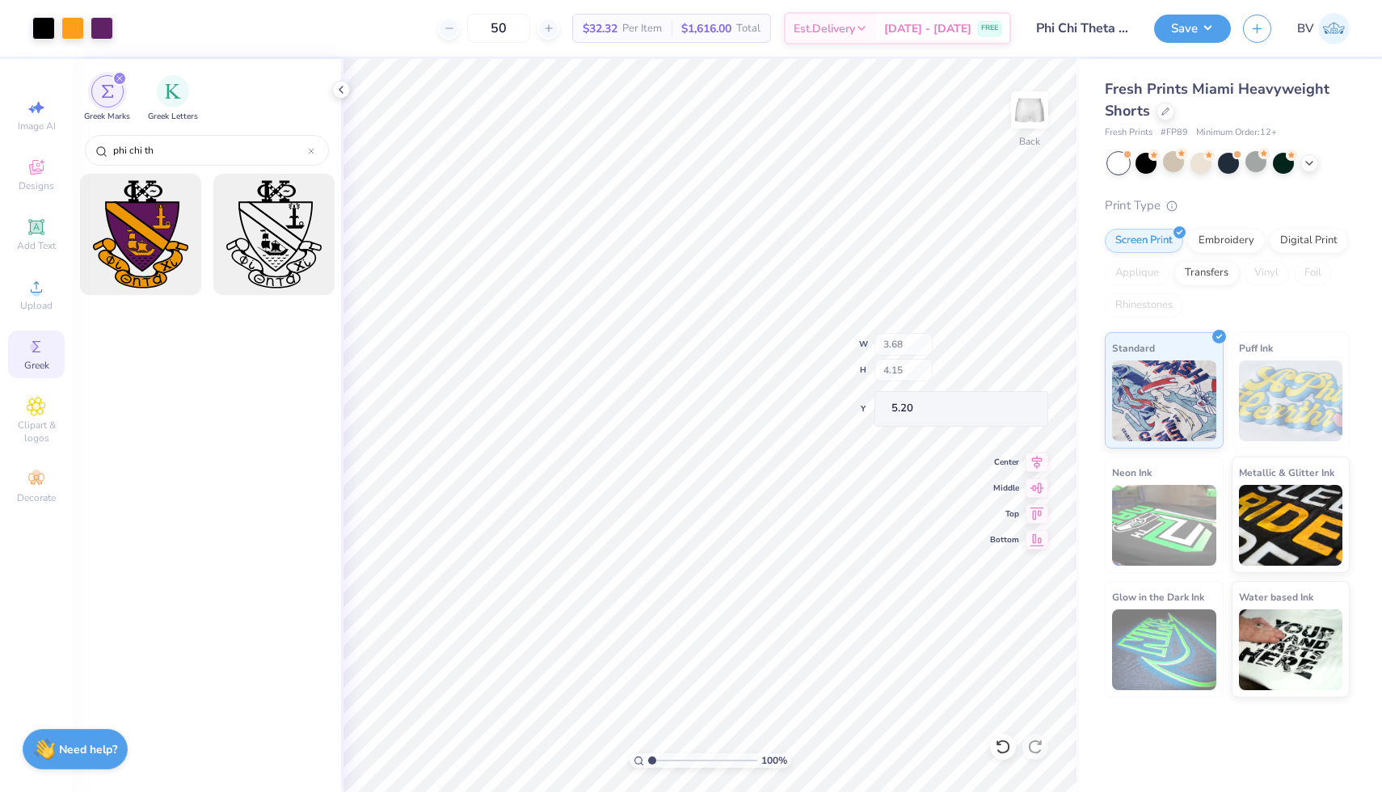
type input "3.68"
type input "4.15"
type input "1.36"
click at [251, 223] on div at bounding box center [273, 234] width 133 height 133
type input "3.04"
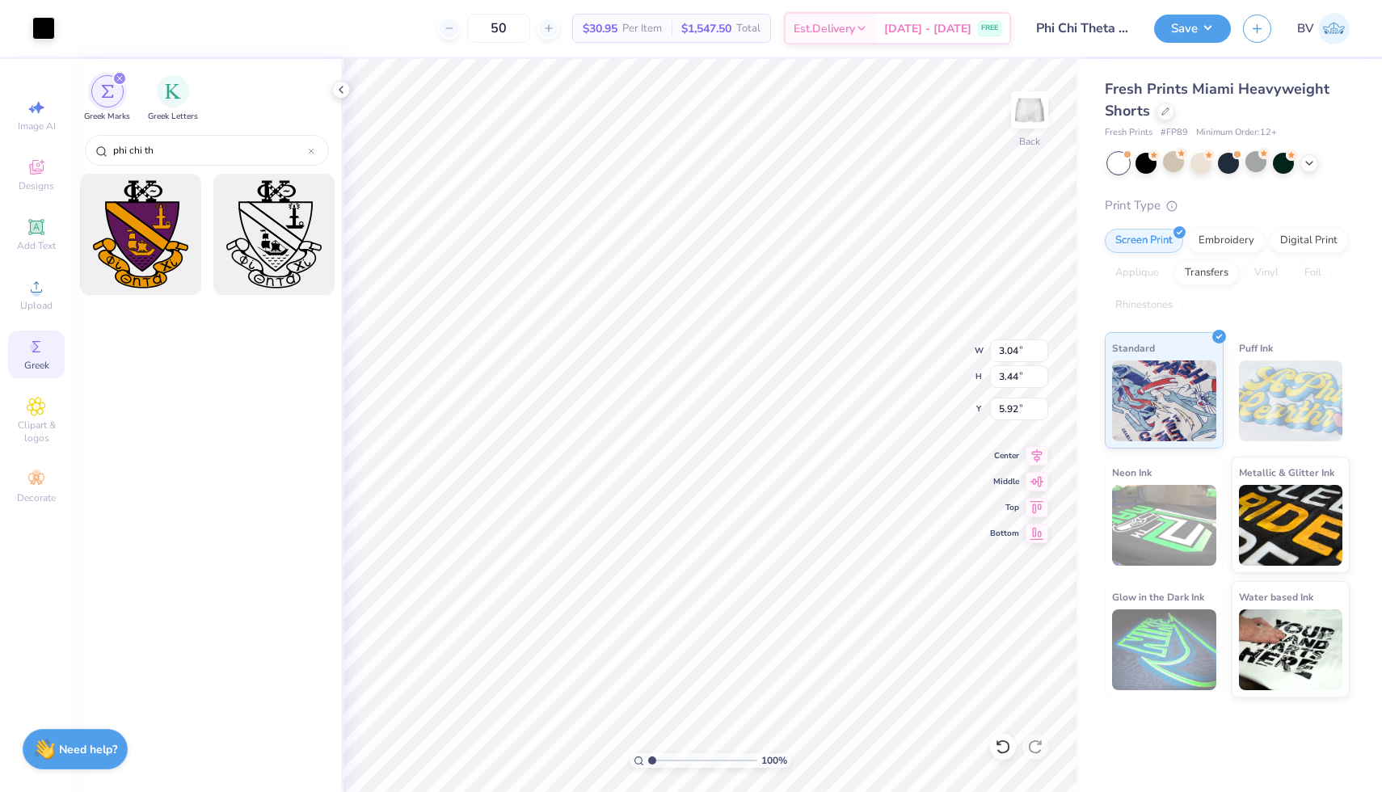
type input "3.44"
type input "1.51"
type input "4.03"
type input "4.55"
type input "0.70"
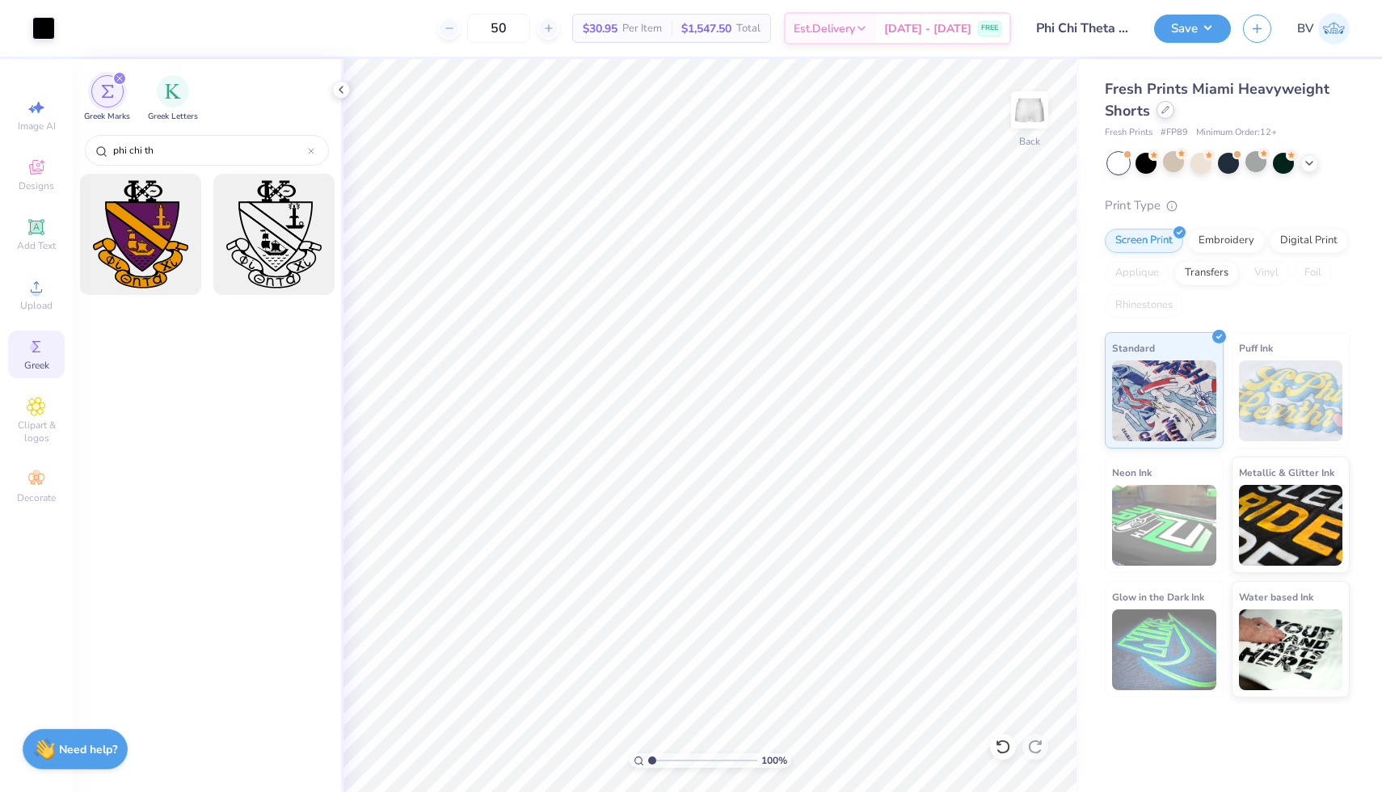
click at [1169, 106] on div at bounding box center [1165, 110] width 18 height 18
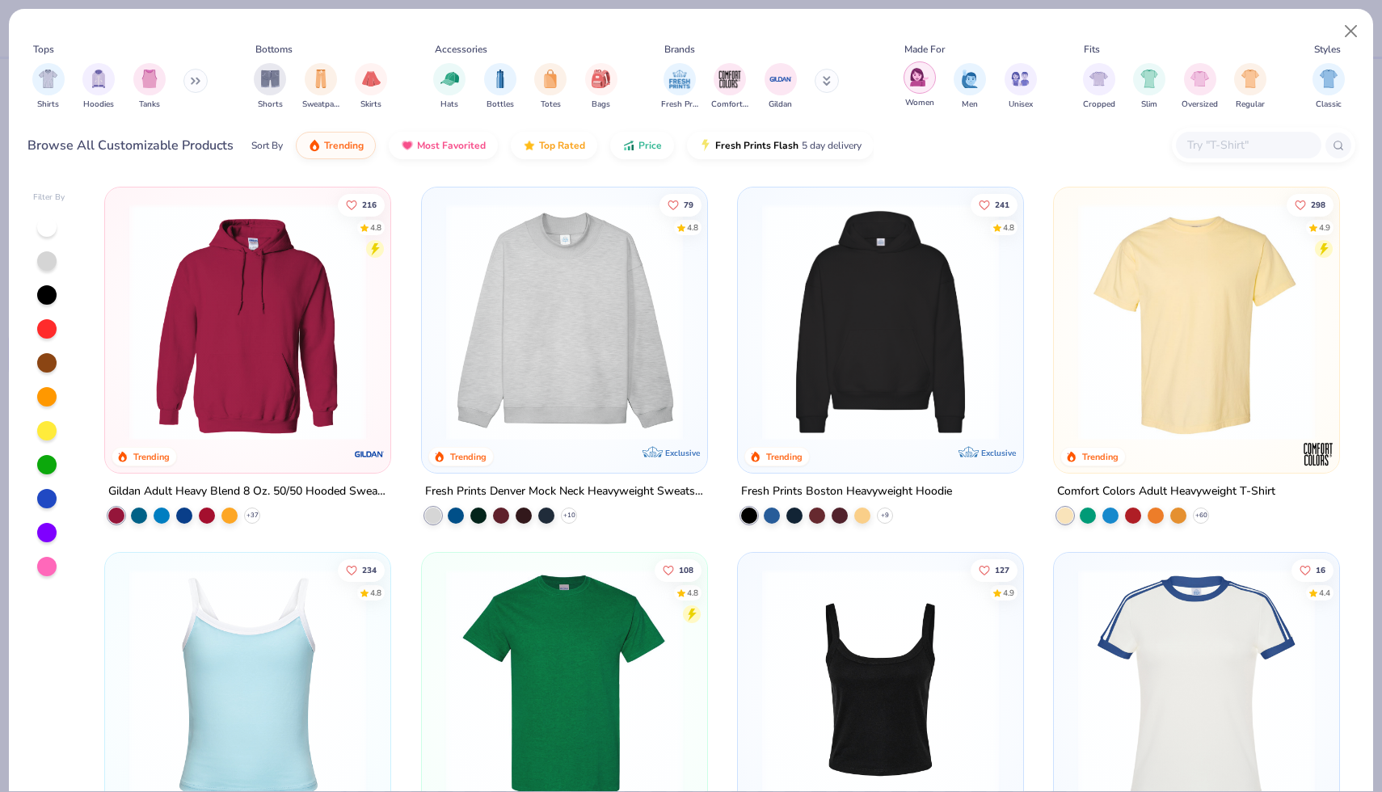
click at [910, 80] on img "filter for Women" at bounding box center [919, 77] width 19 height 19
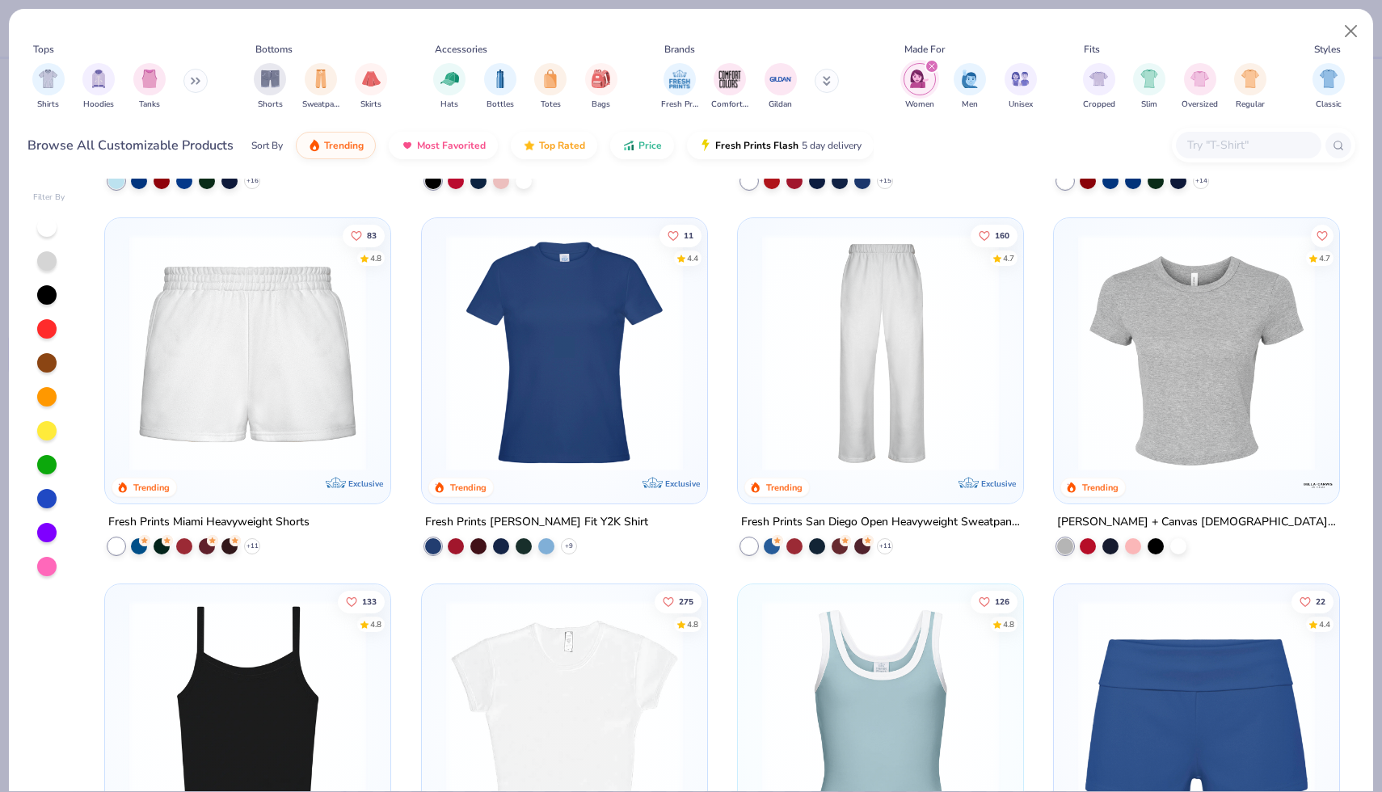
scroll to position [337, 0]
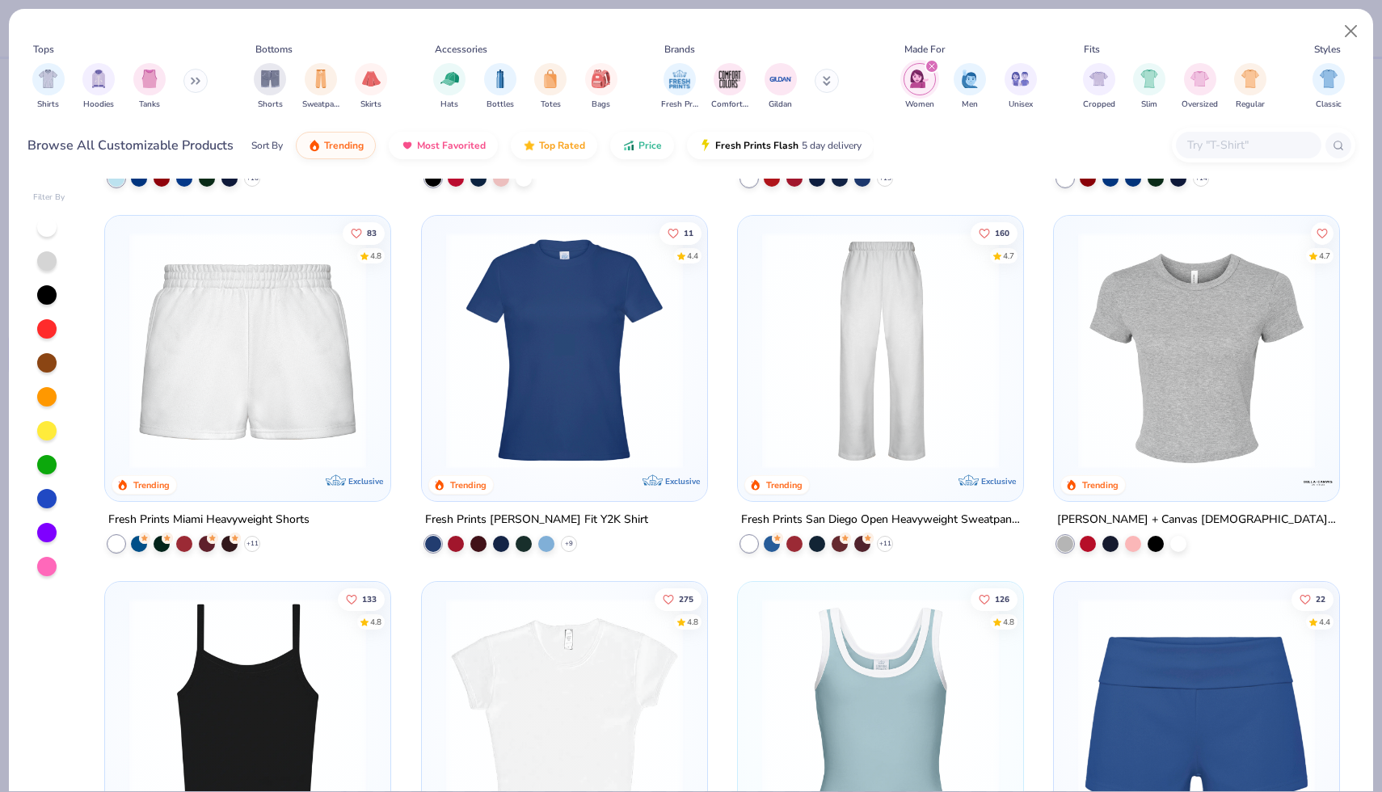
click at [804, 378] on img at bounding box center [880, 350] width 253 height 237
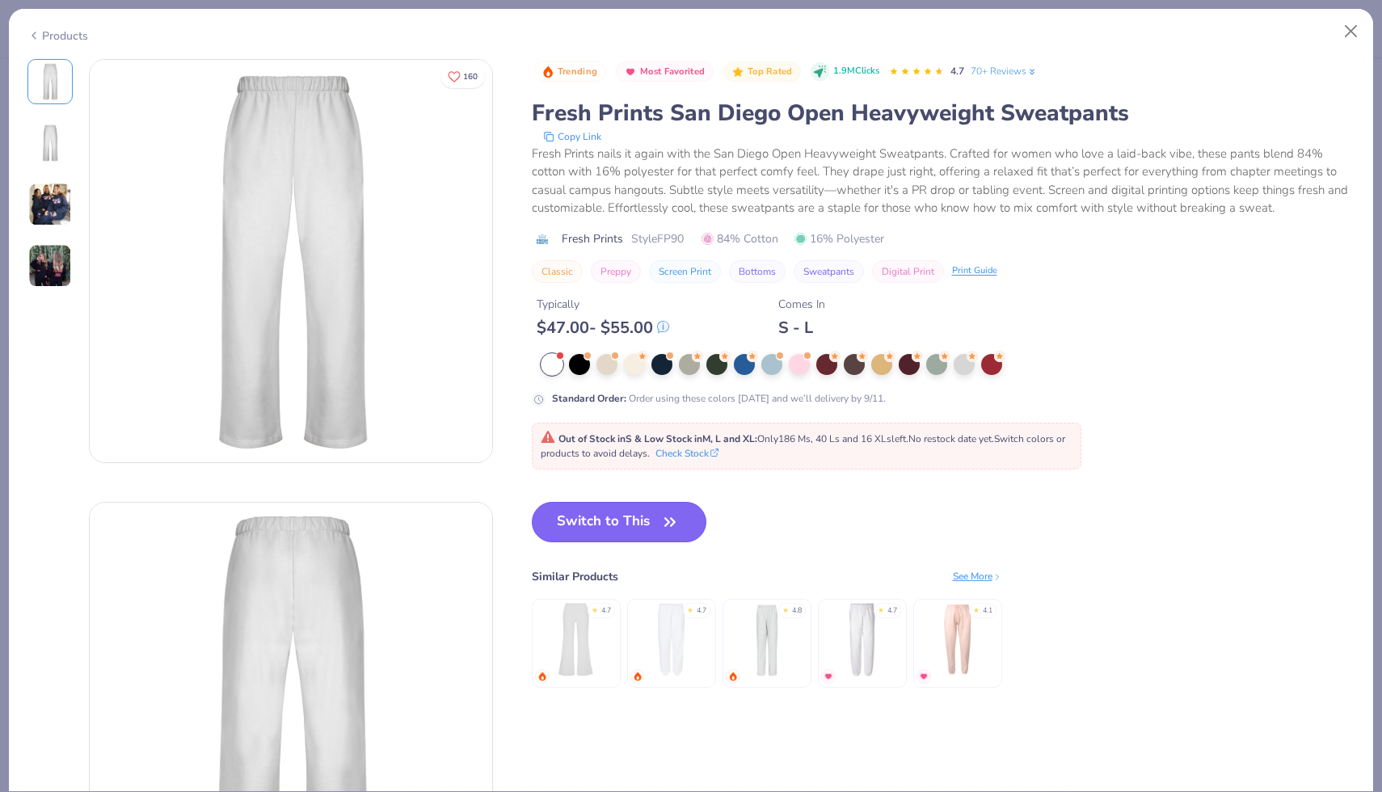
click at [635, 528] on button "Switch to This" at bounding box center [619, 522] width 175 height 40
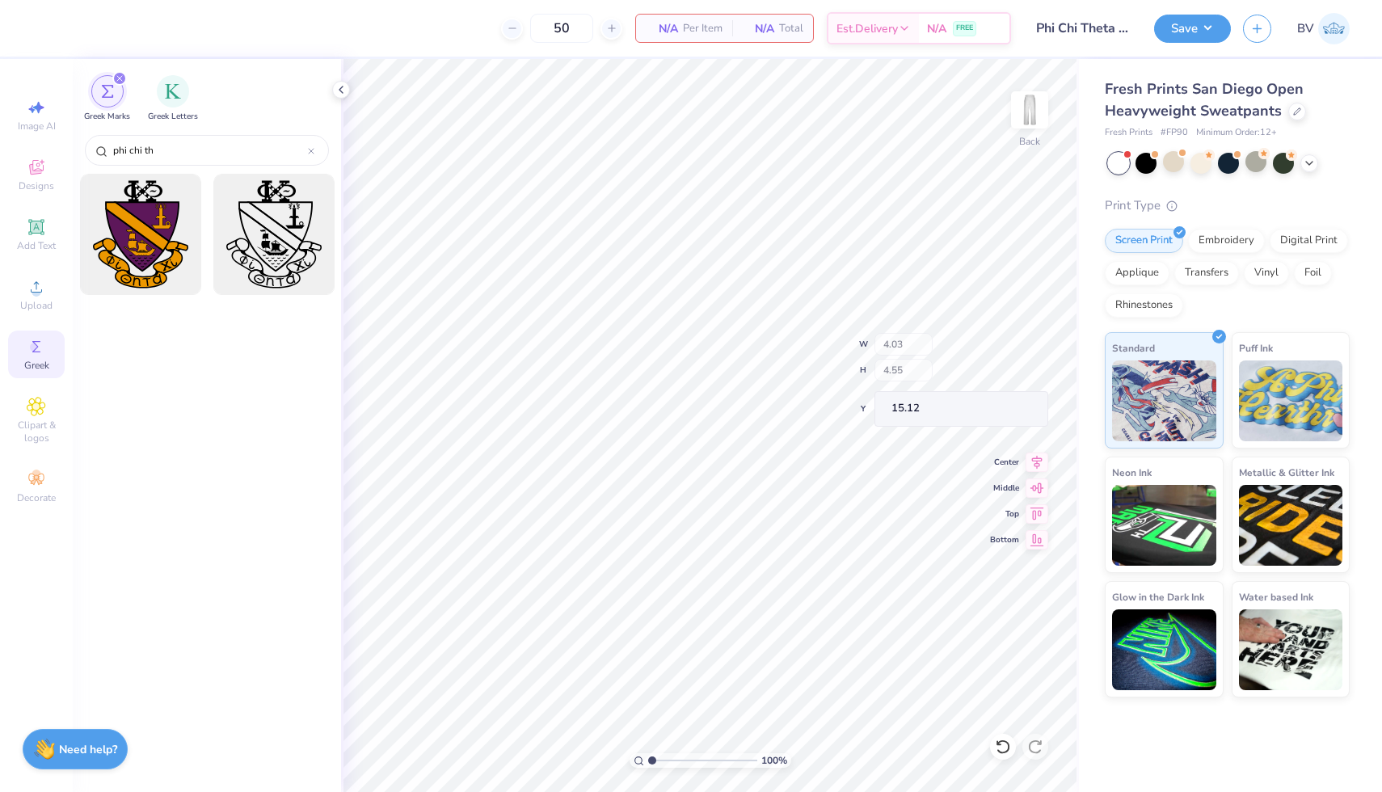
type input "15.12"
click at [1293, 104] on div at bounding box center [1297, 110] width 18 height 18
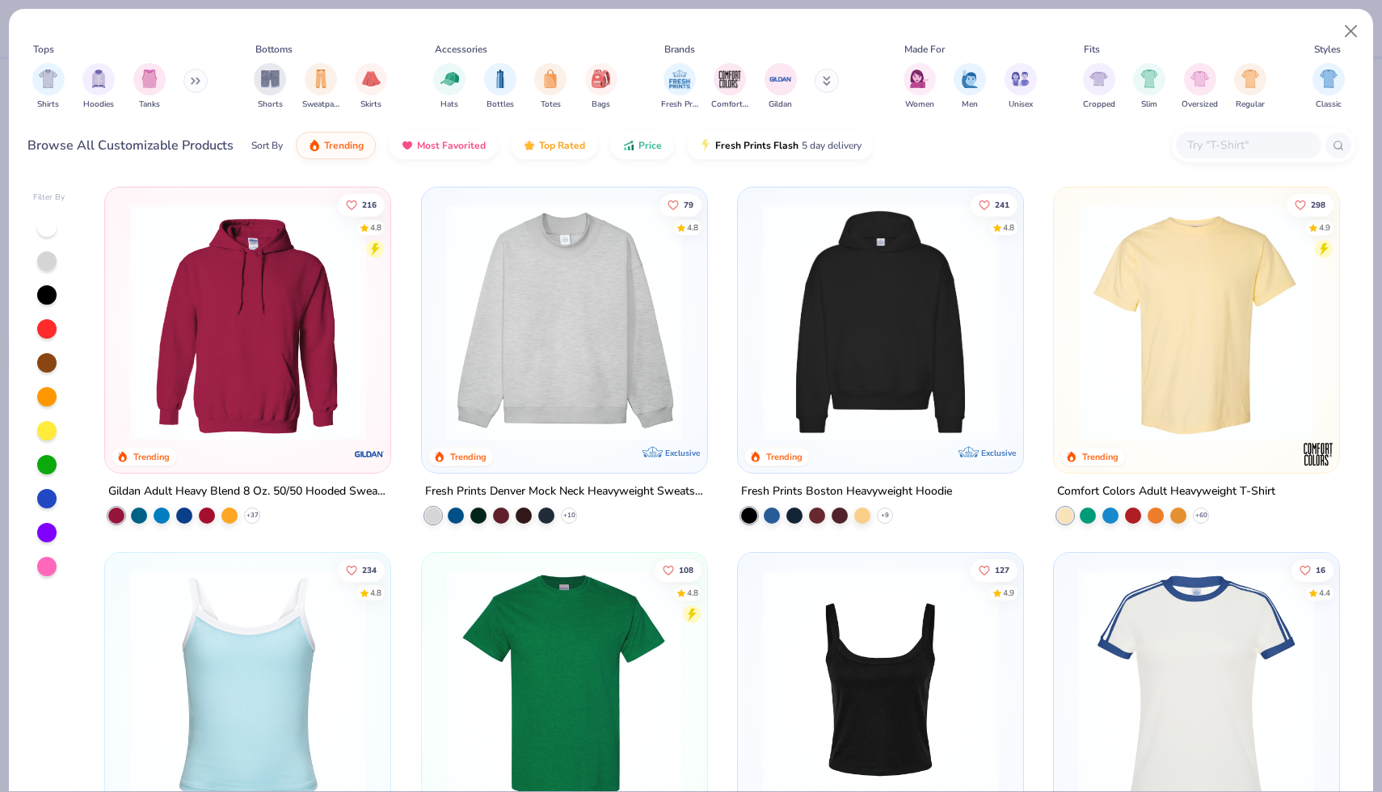
click at [607, 268] on img at bounding box center [564, 322] width 253 height 237
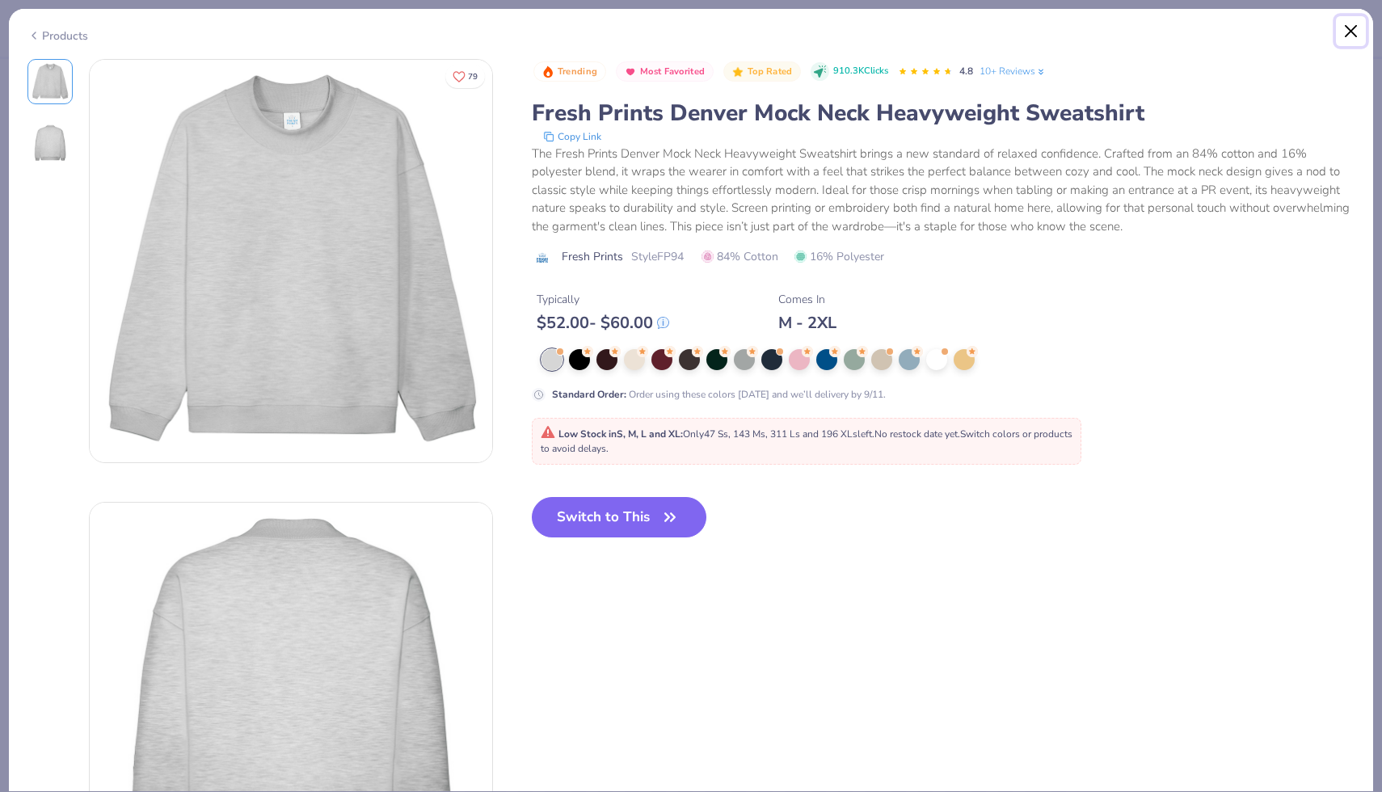
click at [1350, 34] on button "Close" at bounding box center [1351, 31] width 31 height 31
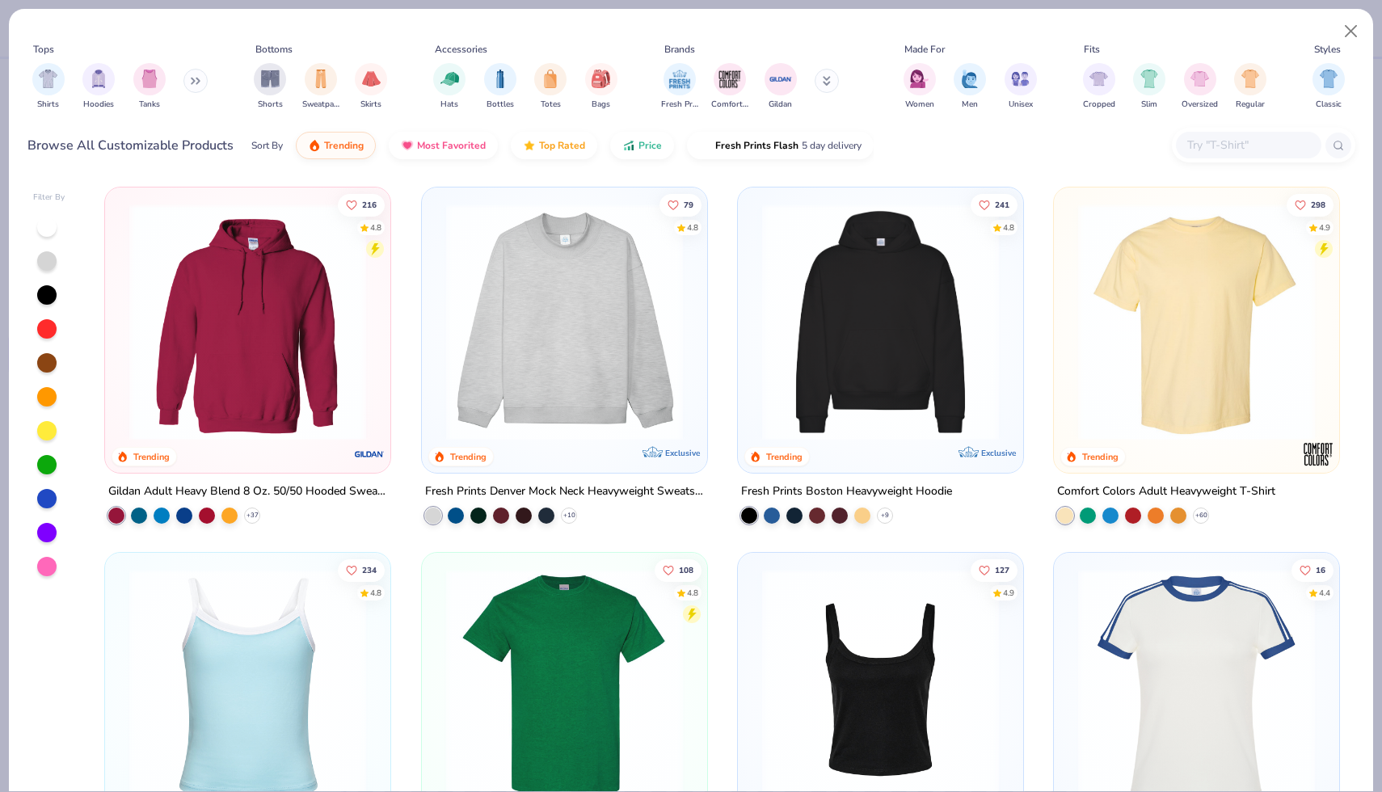
click at [333, 264] on img at bounding box center [247, 322] width 253 height 237
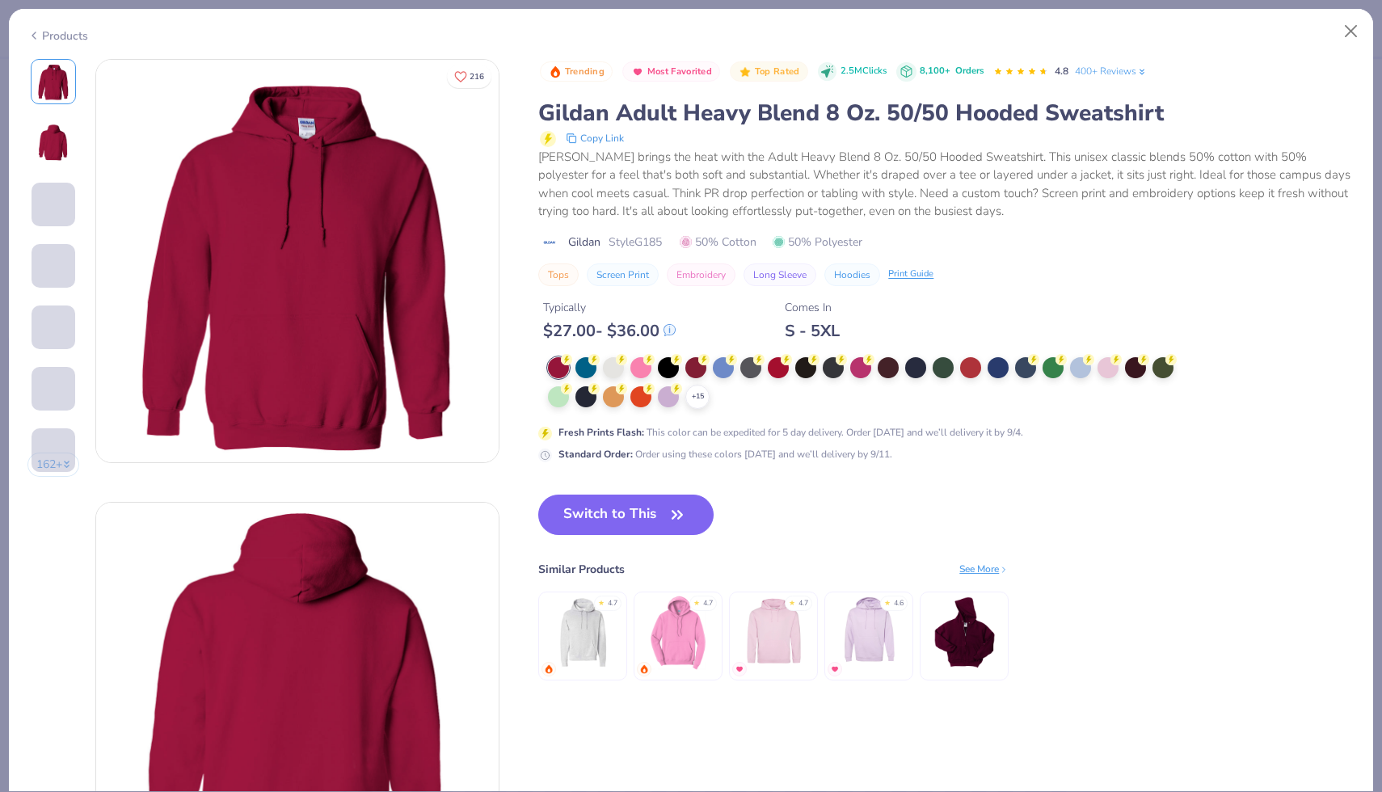
click at [608, 516] on button "Switch to This" at bounding box center [625, 514] width 175 height 40
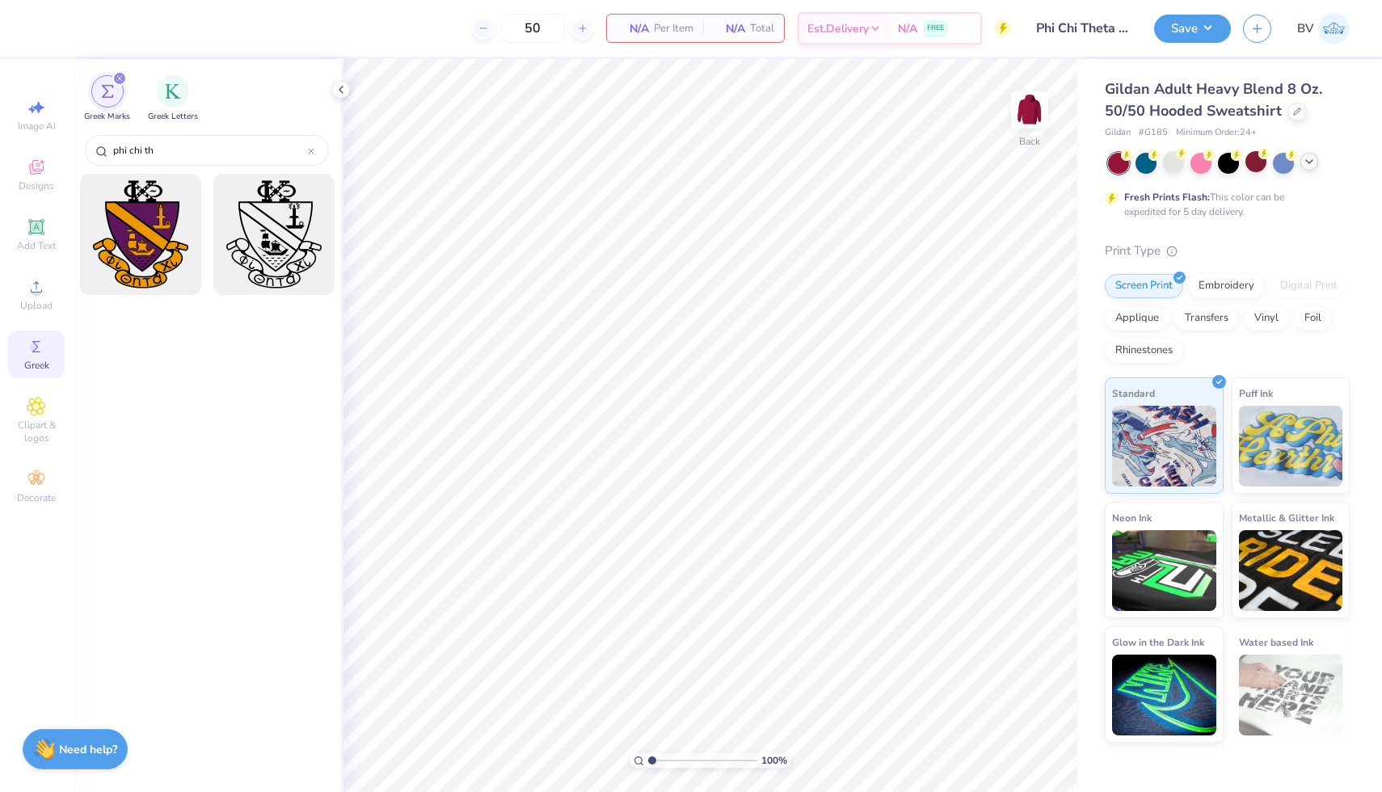
click at [1301, 166] on div at bounding box center [1229, 163] width 242 height 21
click at [1308, 164] on icon at bounding box center [1308, 161] width 13 height 13
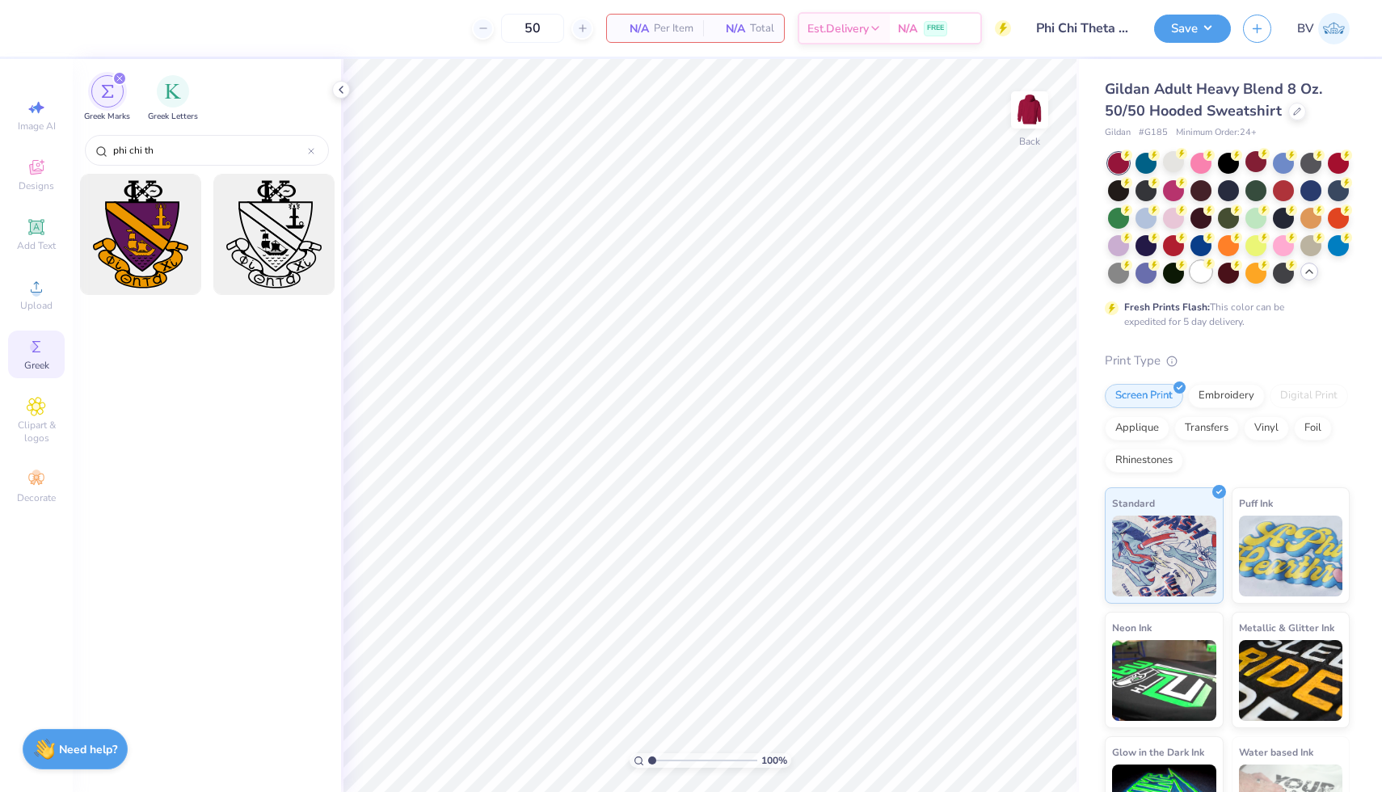
click at [1206, 280] on div at bounding box center [1200, 271] width 21 height 21
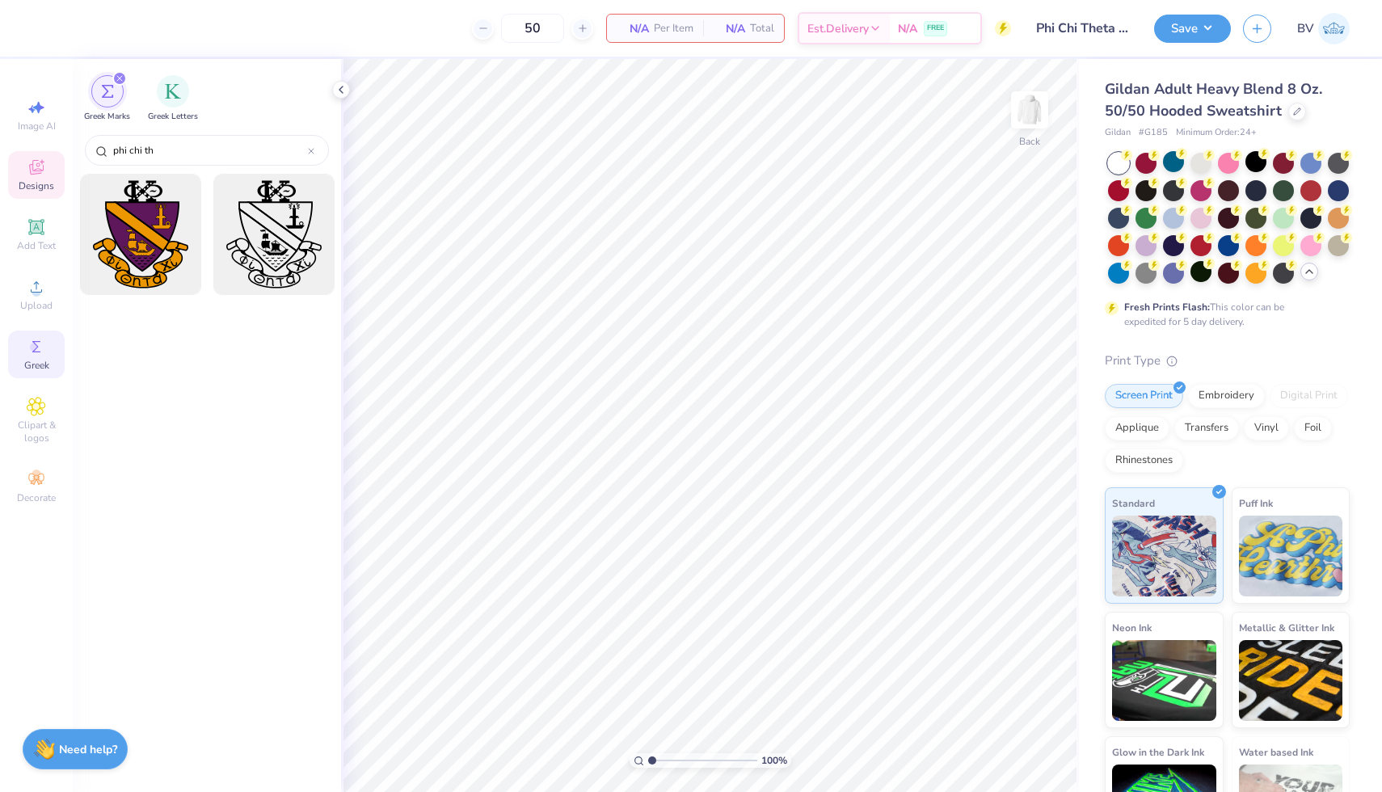
click at [18, 170] on div "Designs" at bounding box center [36, 175] width 57 height 48
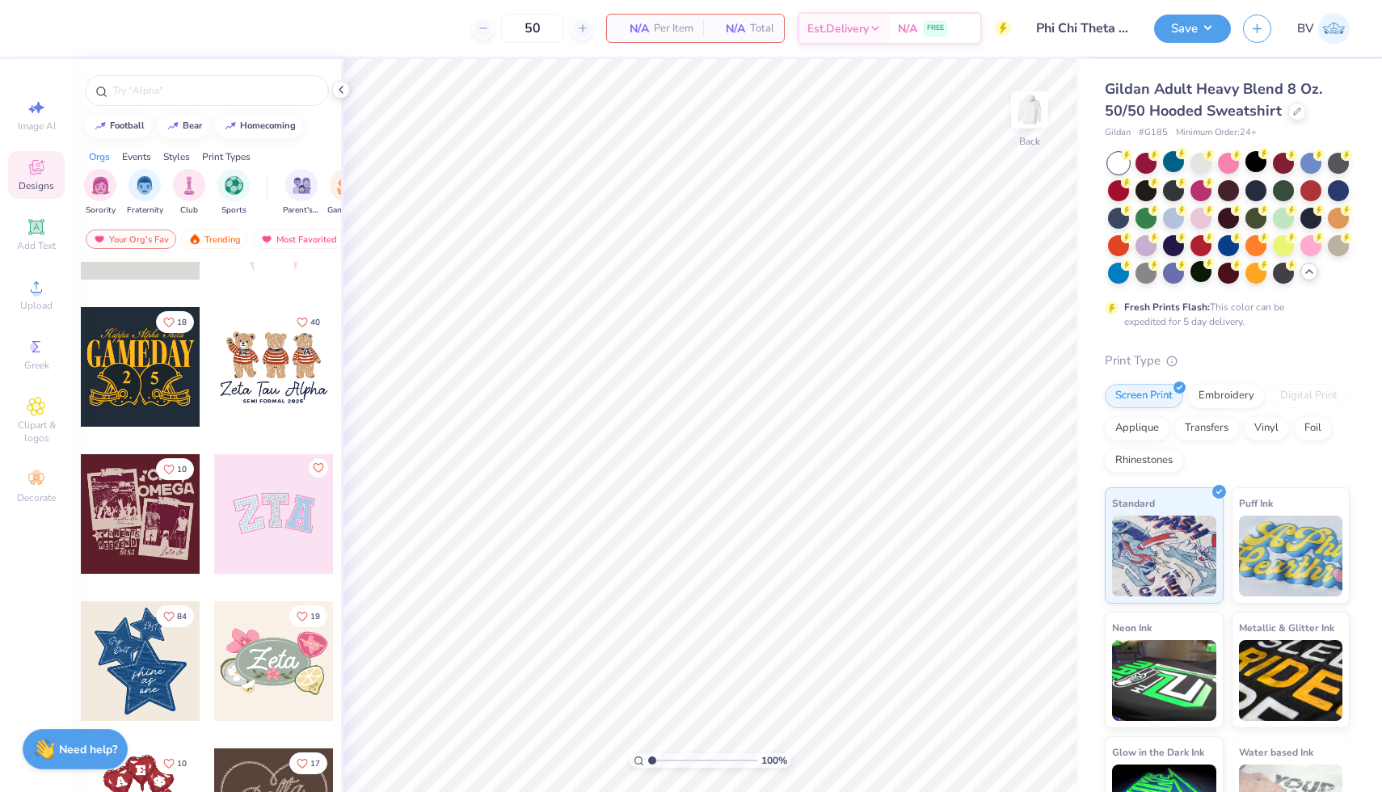
scroll to position [124, 0]
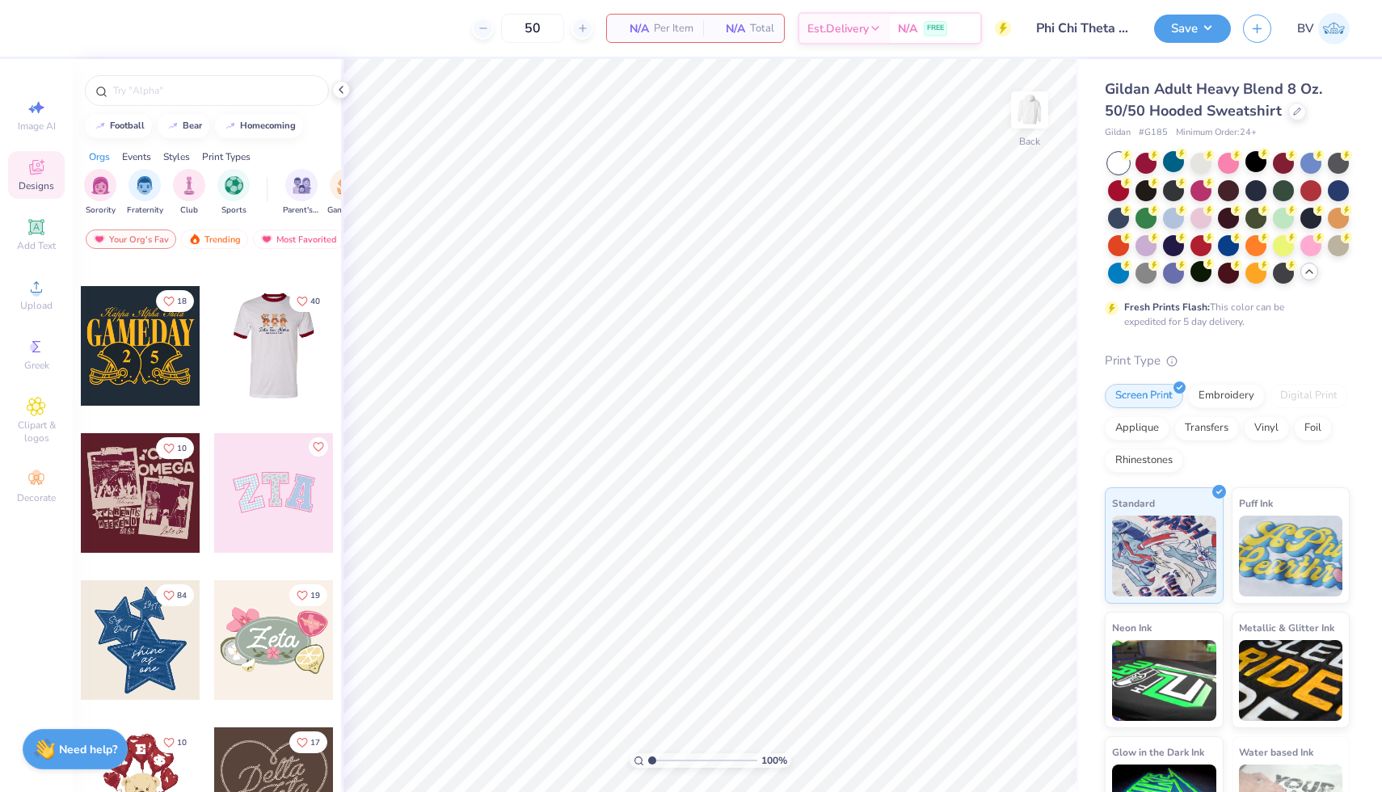
click at [172, 499] on div at bounding box center [141, 493] width 120 height 120
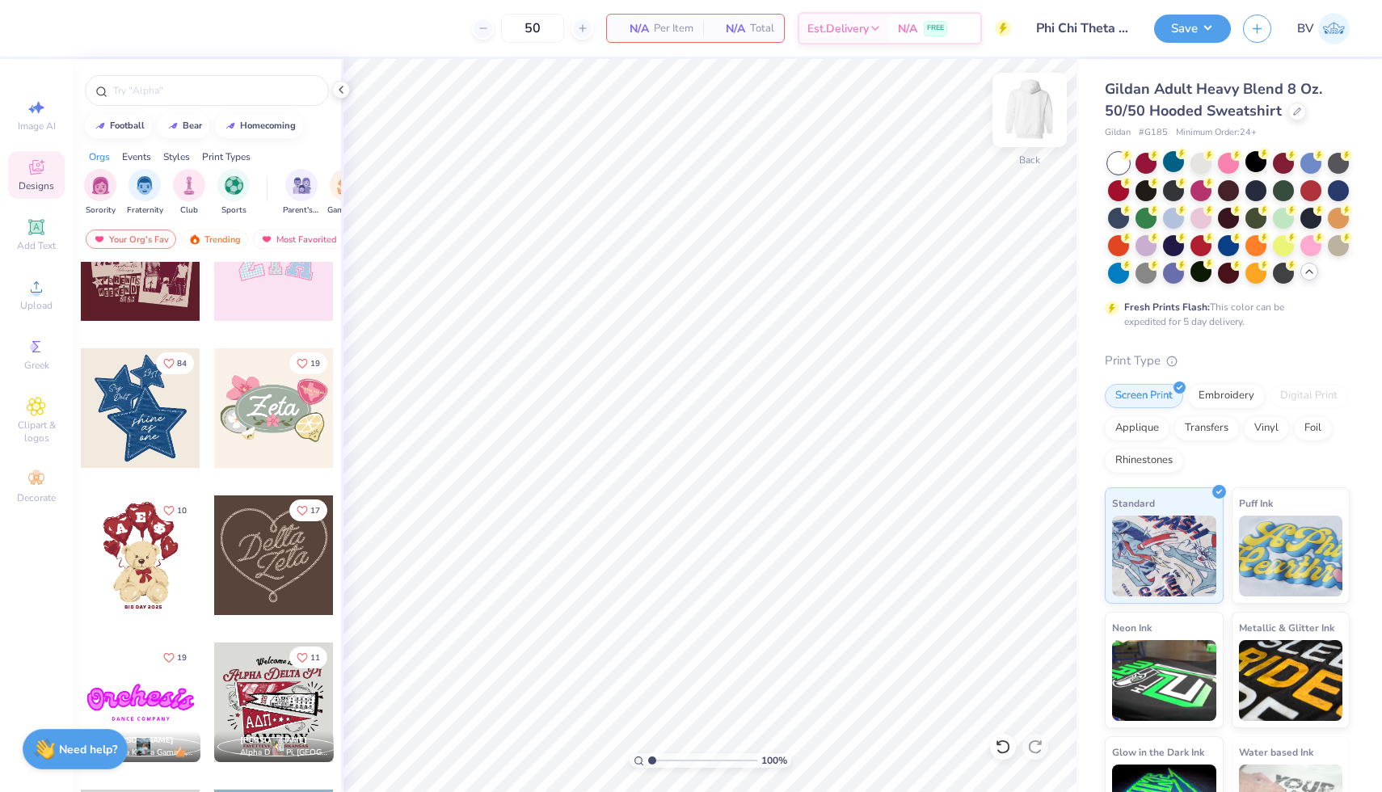
click at [1043, 117] on img at bounding box center [1029, 110] width 65 height 65
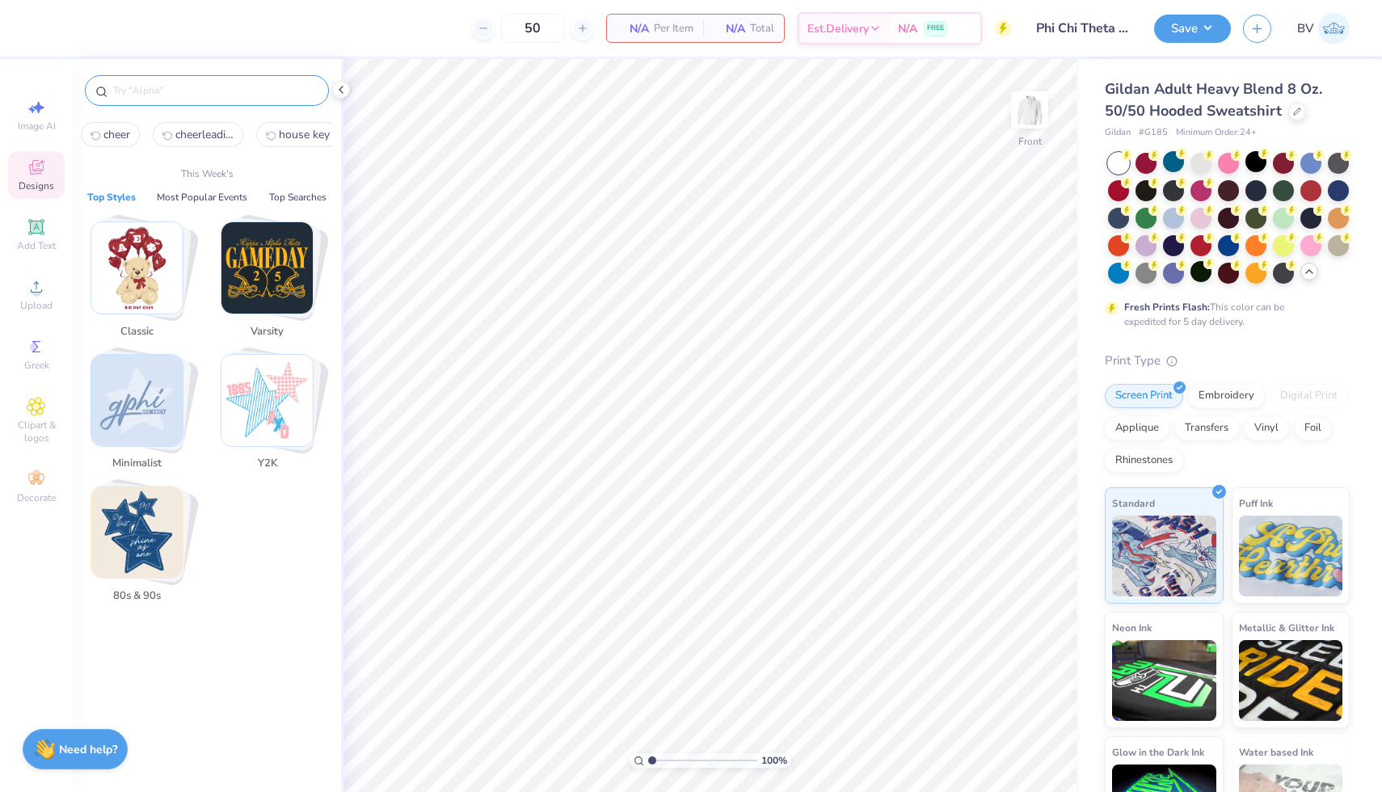
click at [260, 91] on input "text" at bounding box center [215, 90] width 207 height 16
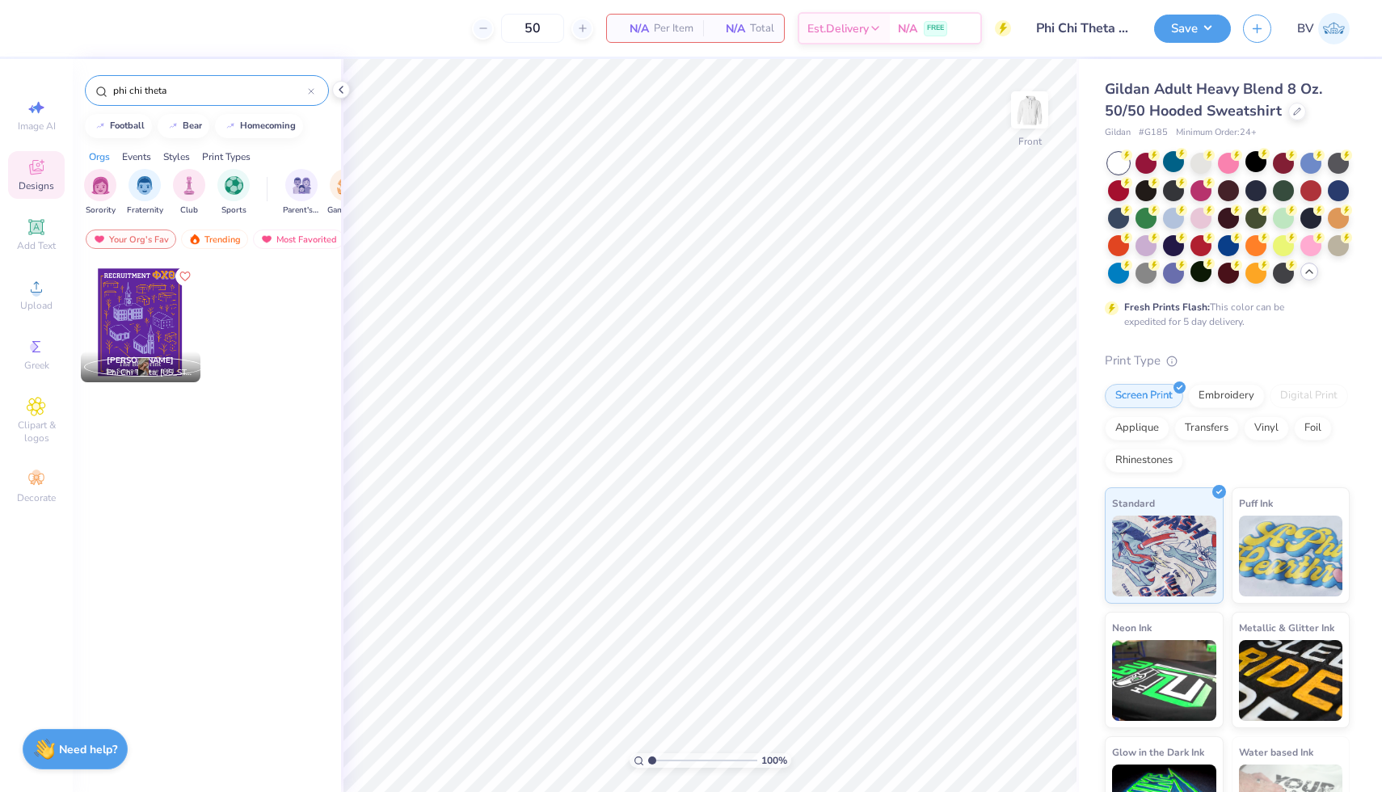
type input "phi chi theta"
click at [165, 297] on div at bounding box center [141, 323] width 120 height 120
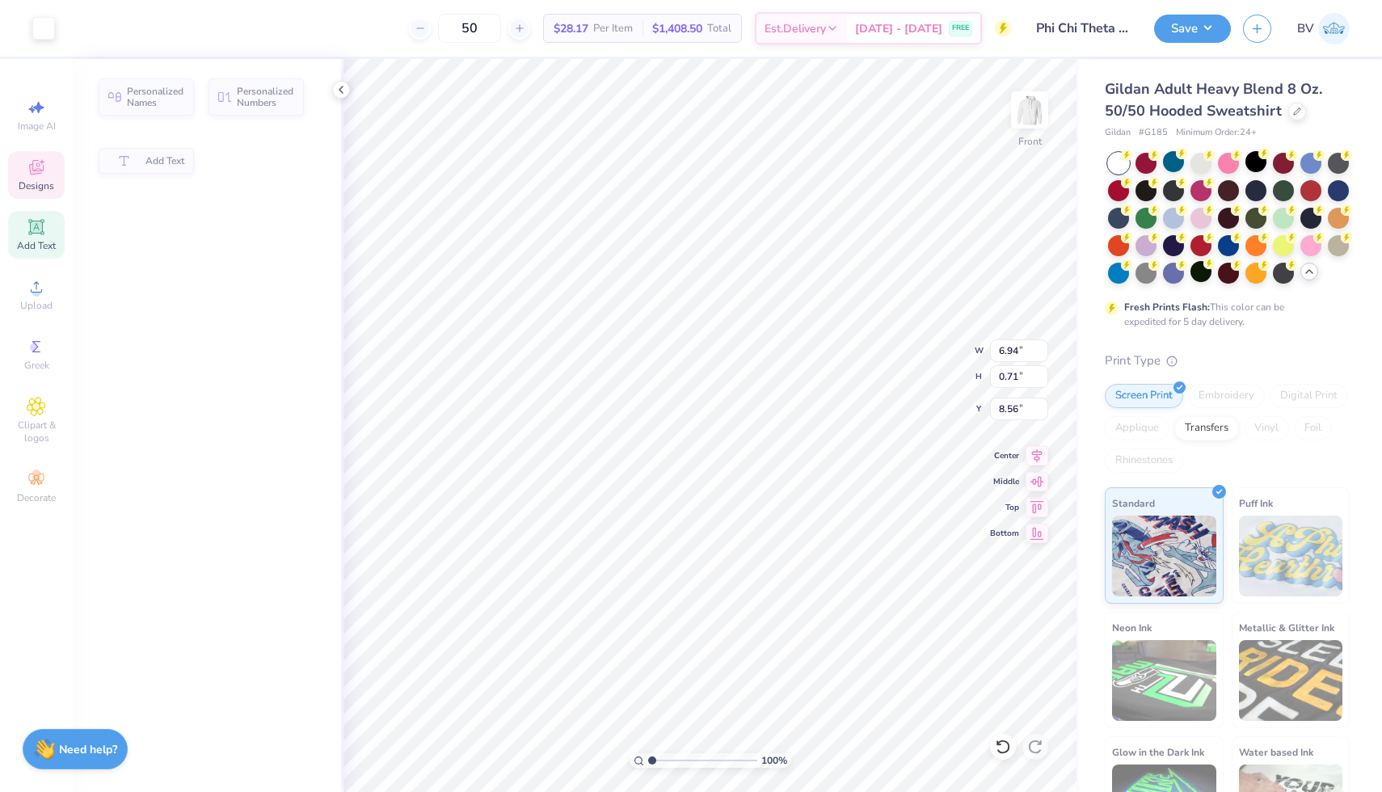
type input "6.94"
type input "0.71"
type input "8.56"
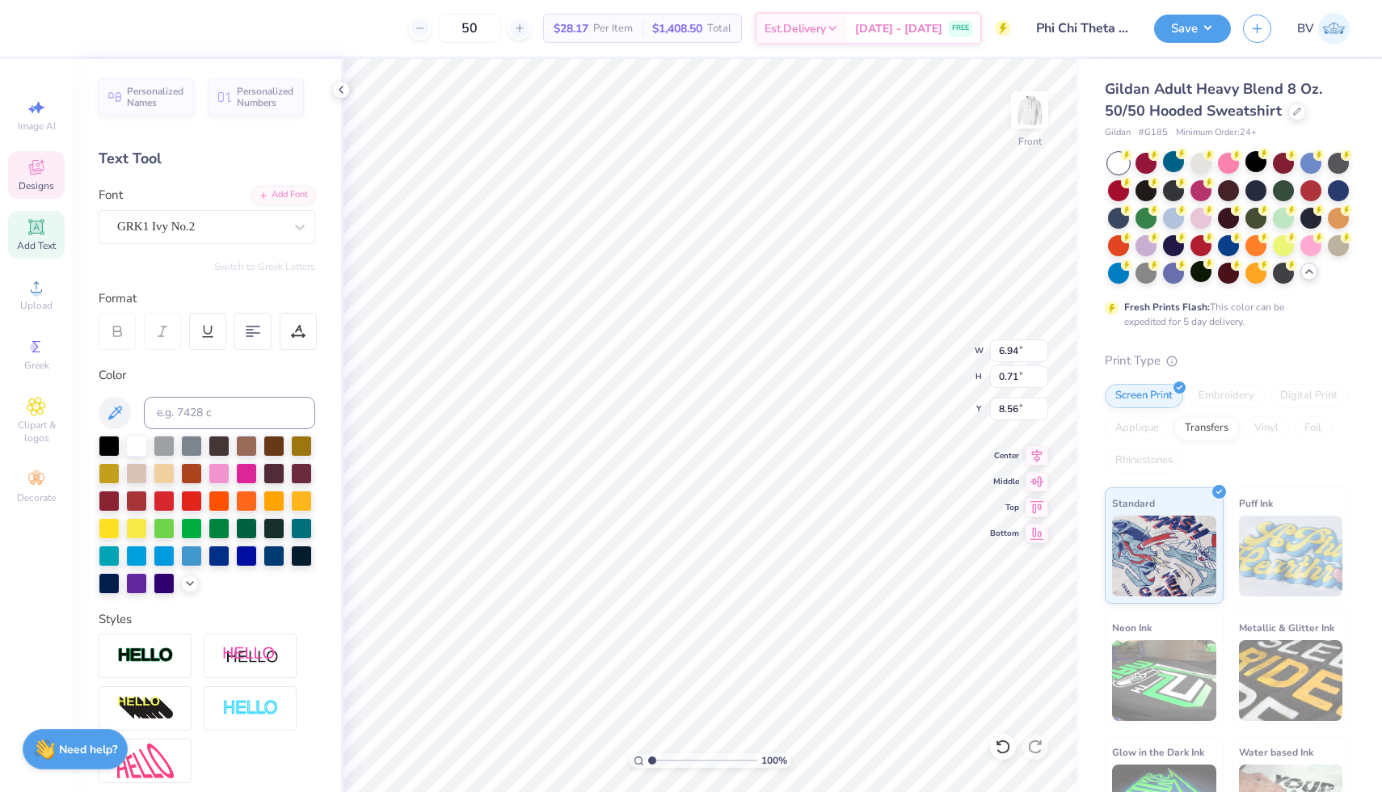
scroll to position [0, 0]
type textarea "P"
type textarea "phi chi theta"
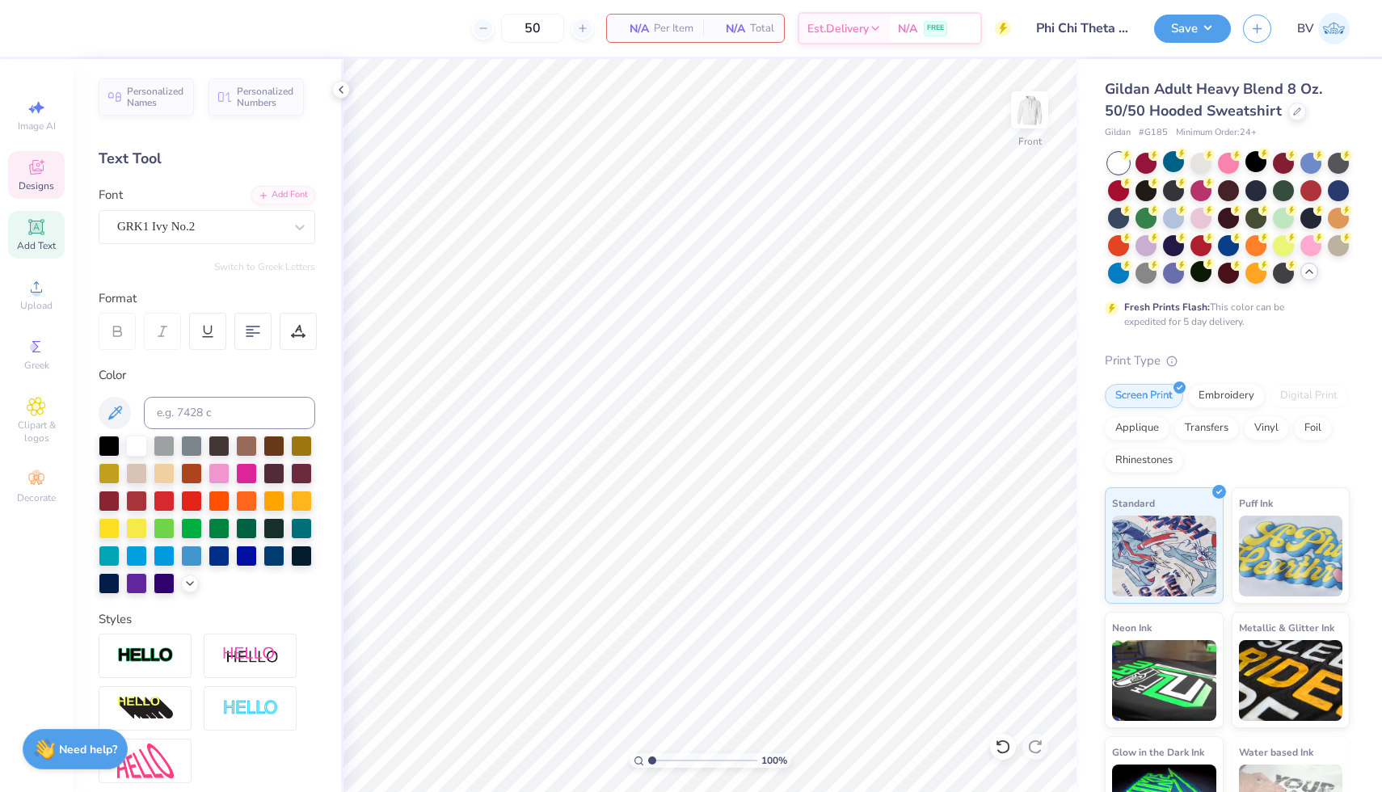
click at [29, 156] on div "Designs" at bounding box center [36, 175] width 57 height 48
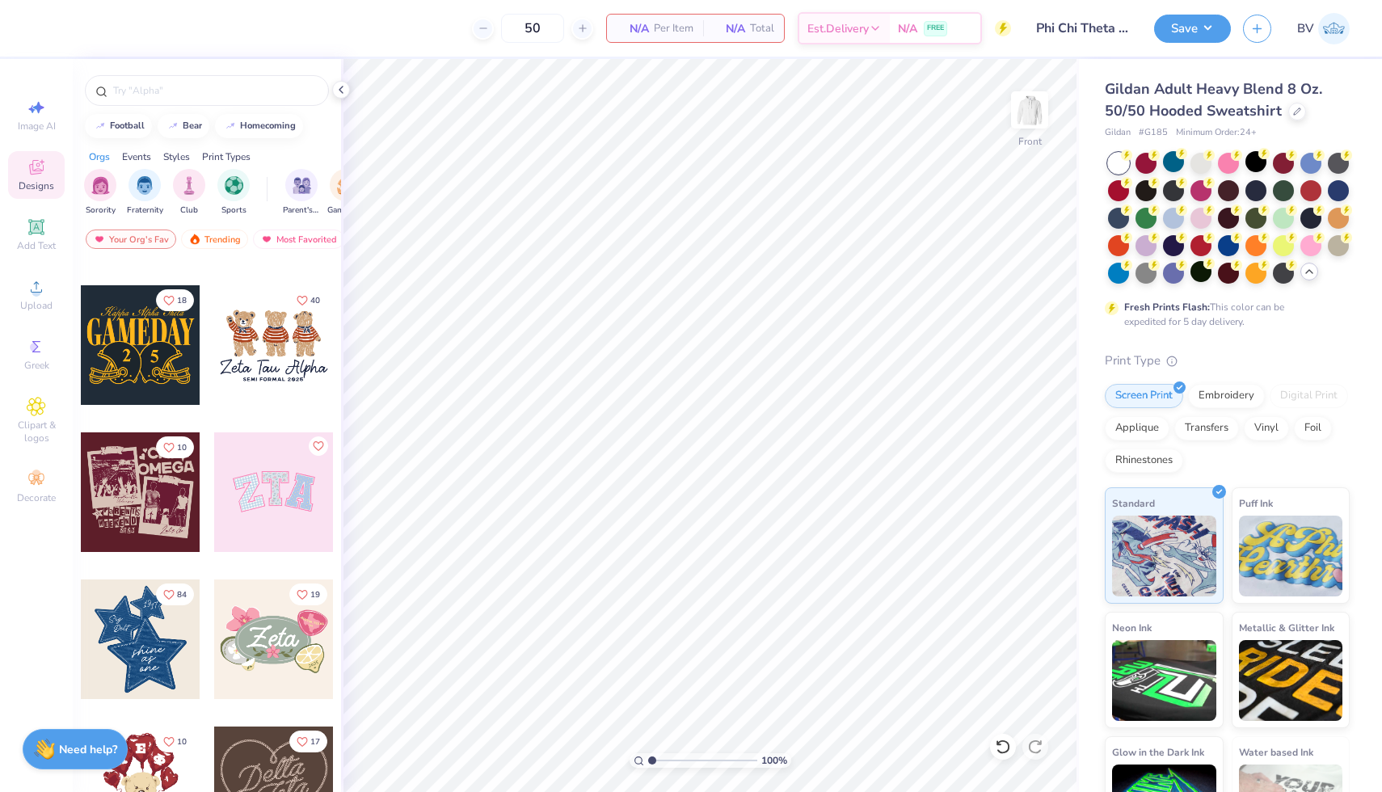
scroll to position [126, 0]
click at [132, 648] on div at bounding box center [141, 638] width 120 height 120
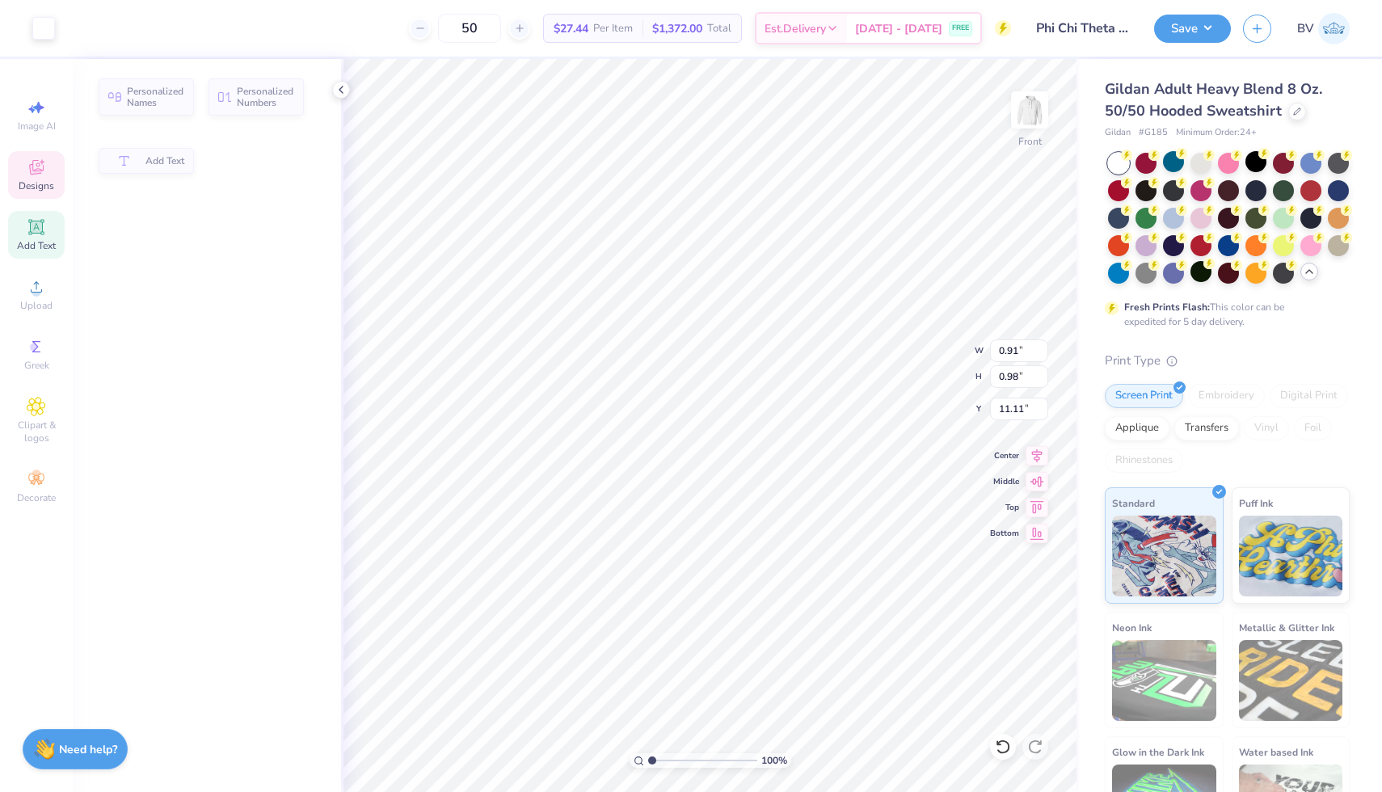
type input "0.91"
type input "0.98"
type input "11.11"
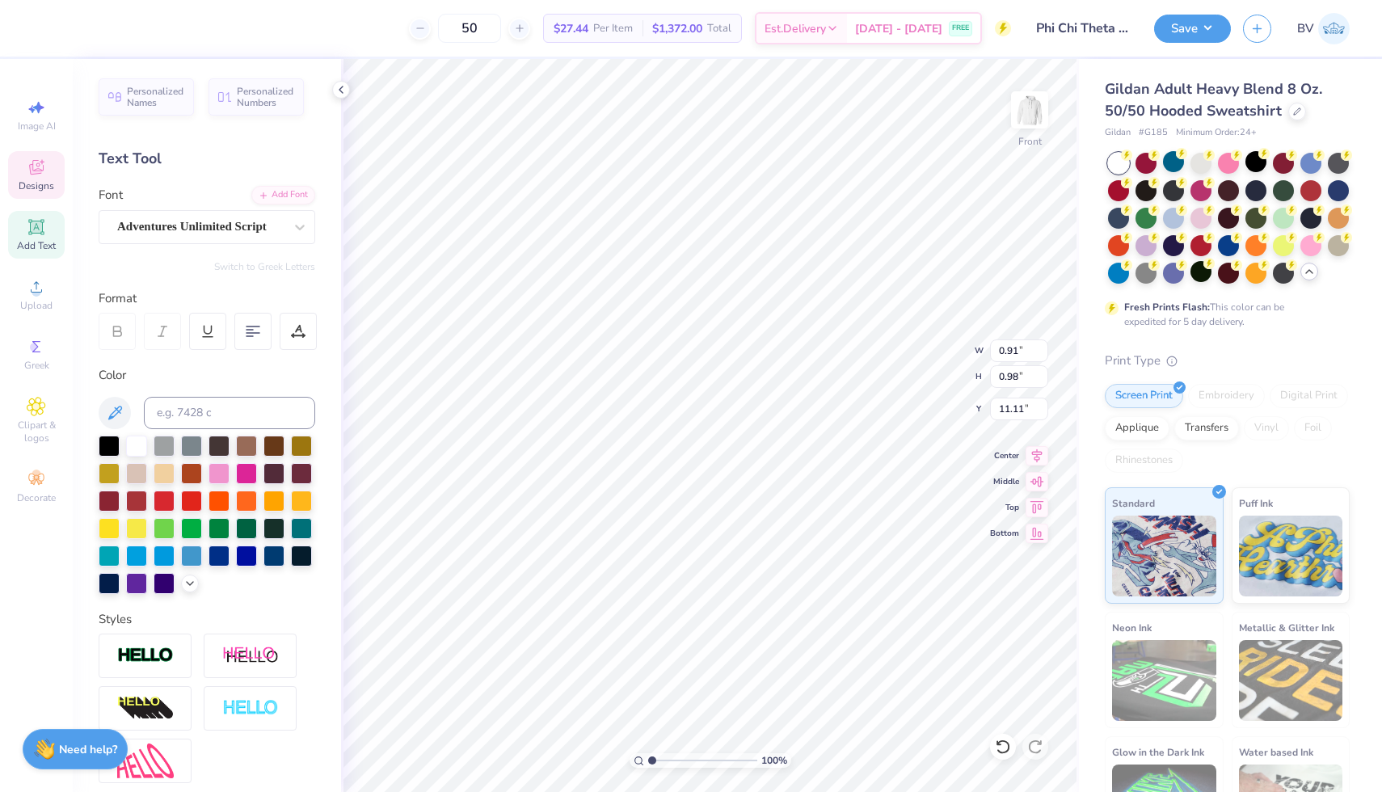
type input "0.99"
type input "11.29"
type textarea "1"
type textarea "24"
type input "6.53"
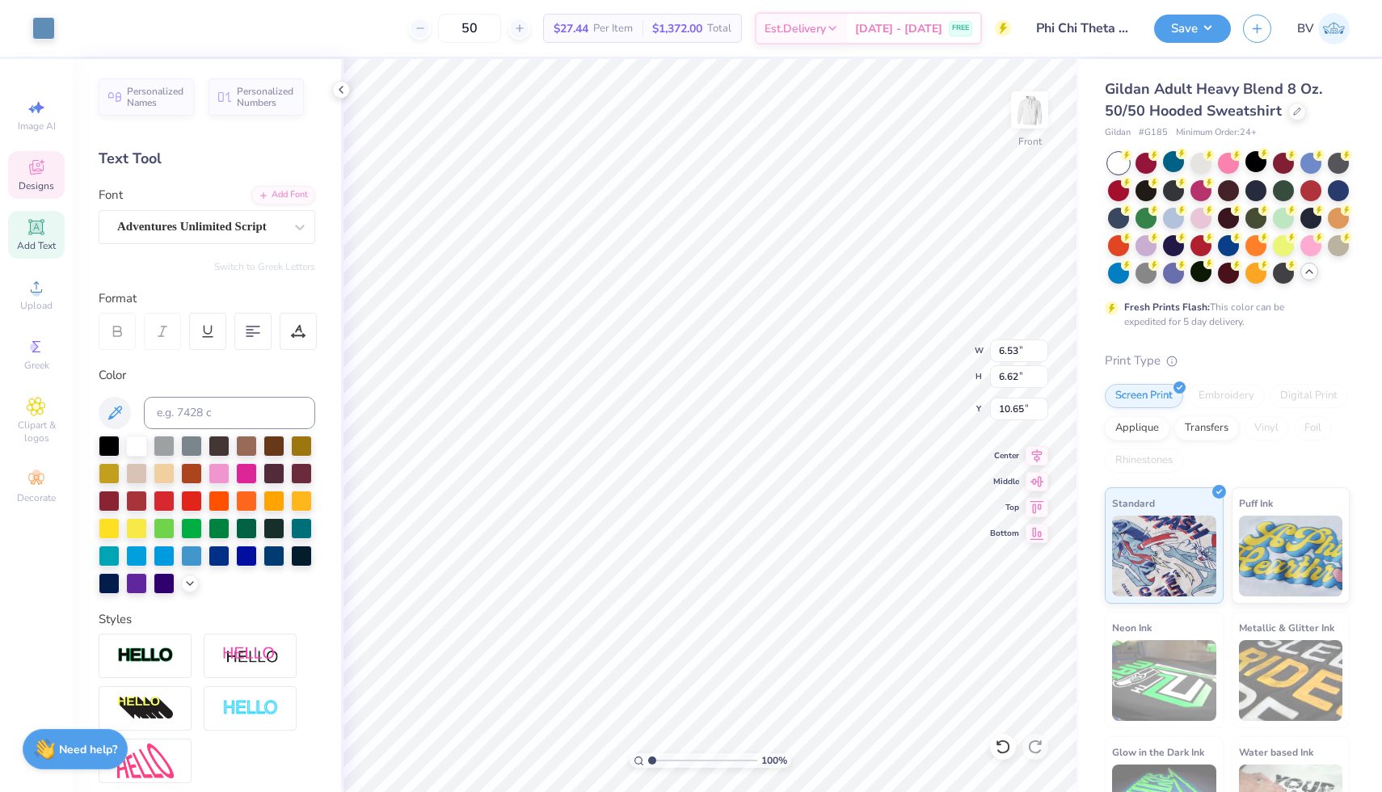
type input "6.62"
type input "10.65"
type input "2.16"
type input "0.94"
type input "14.15"
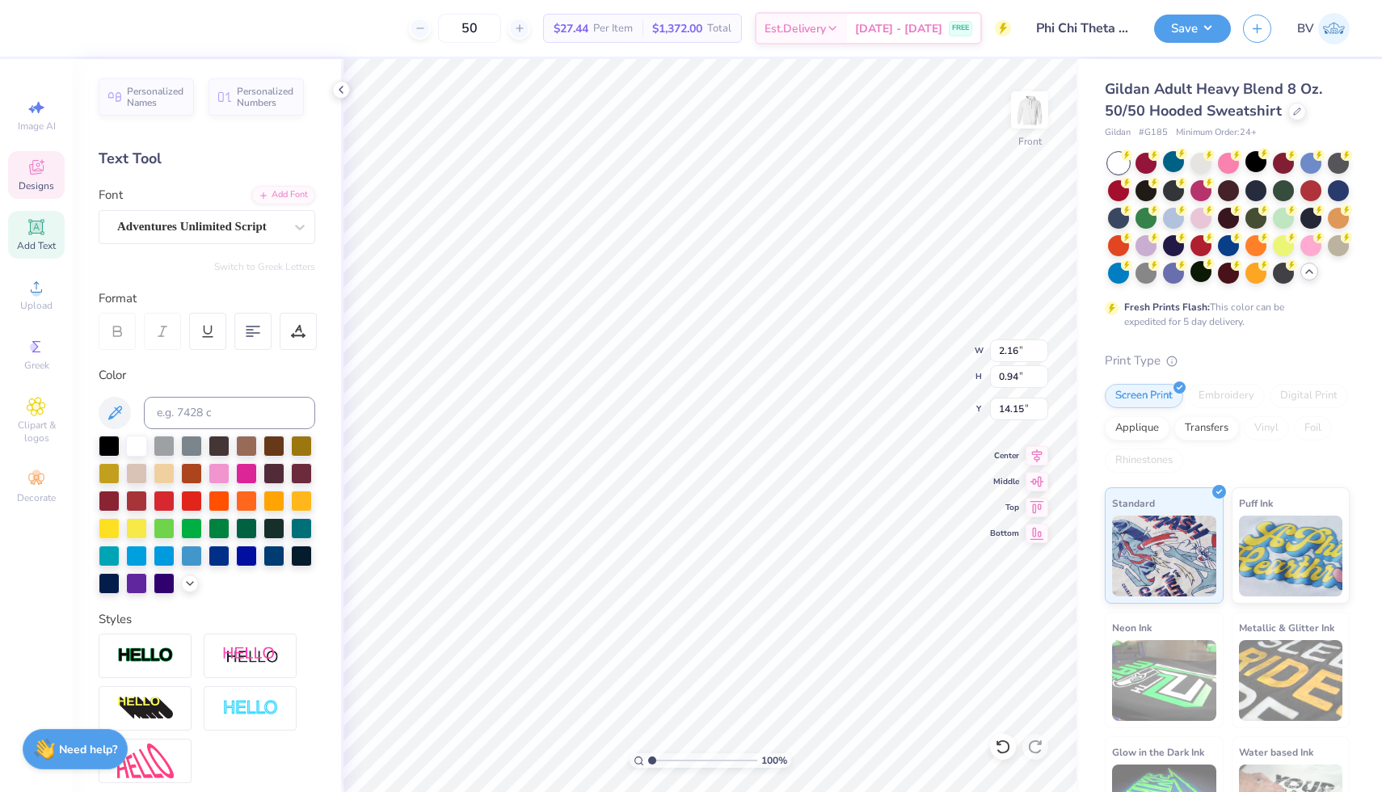
type textarea "theta"
type input "1.69"
type input "1.07"
type input "13.01"
type textarea "S"
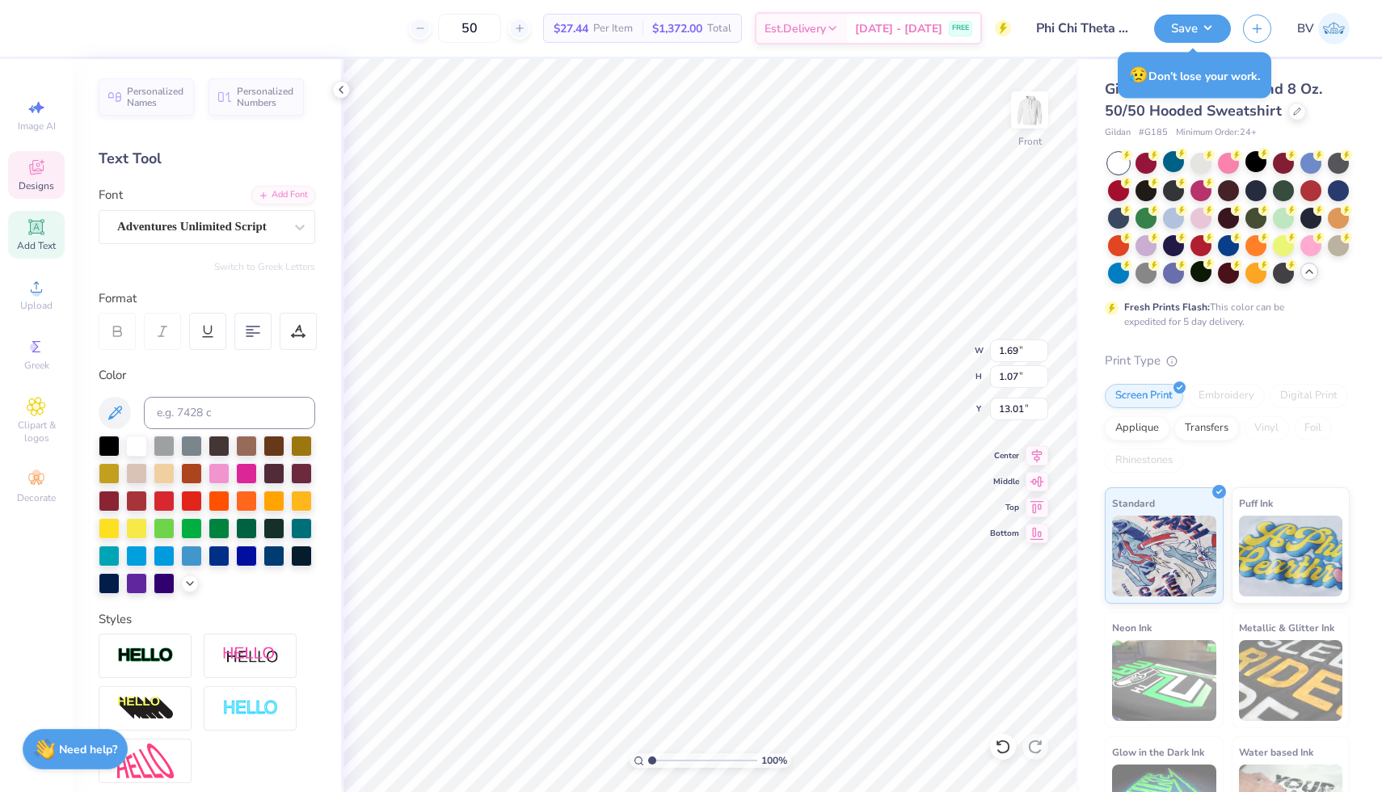
scroll to position [0, 1]
type textarea "Phi Chi"
type input "3.60"
type input "1.02"
type input "6.53"
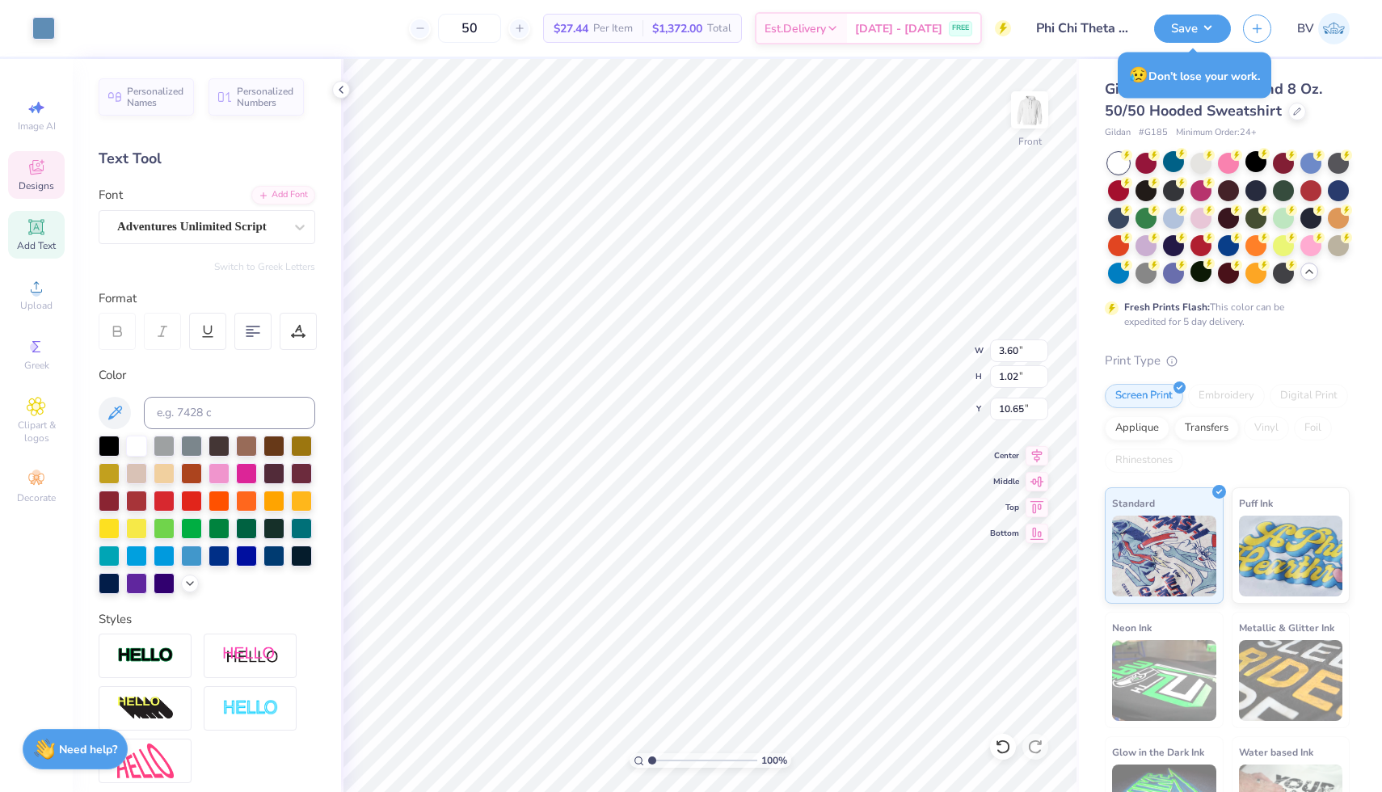
type input "6.62"
type input "10.65"
type input "3.60"
type input "1.02"
type input "12.50"
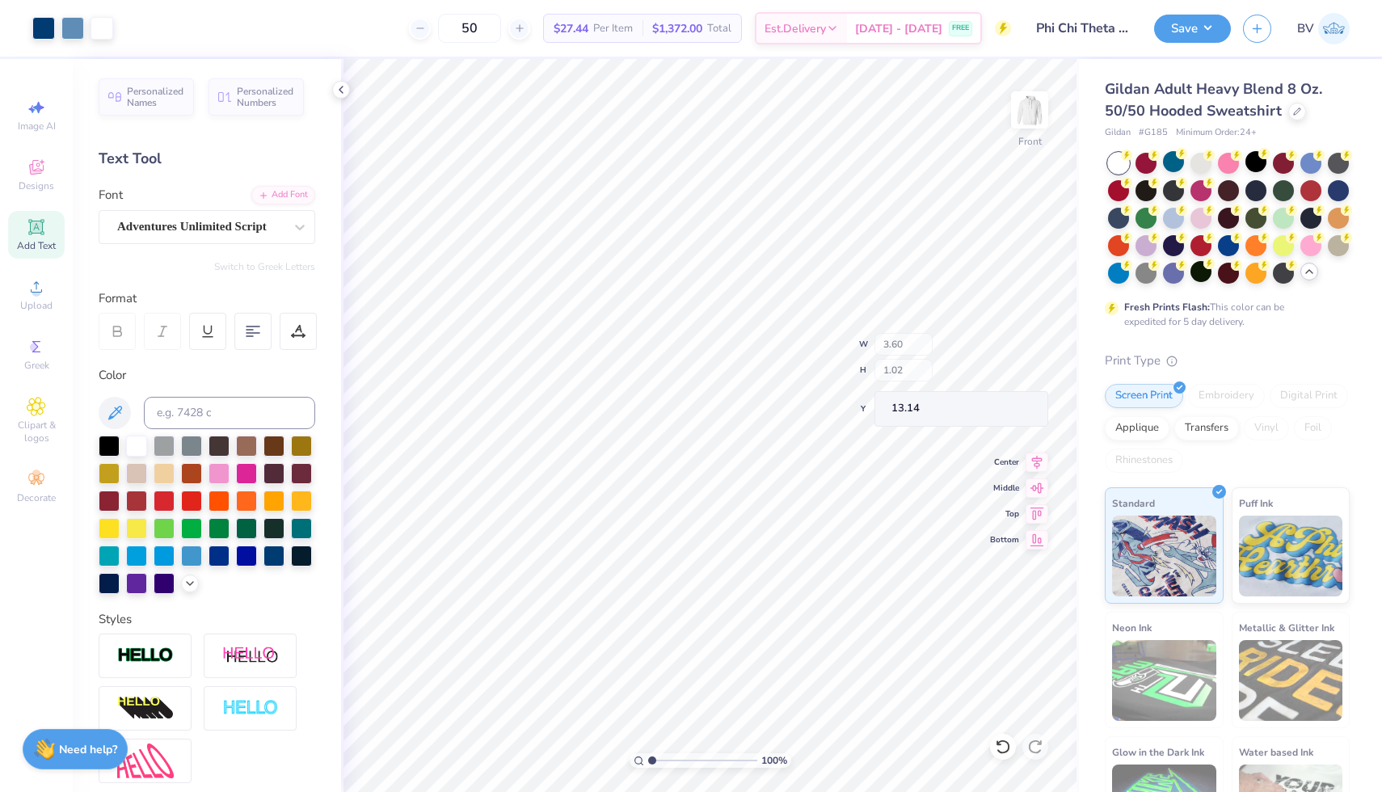
type input "13.14"
type input "16.52"
type input "1.83"
type input "0.96"
type input "18.10"
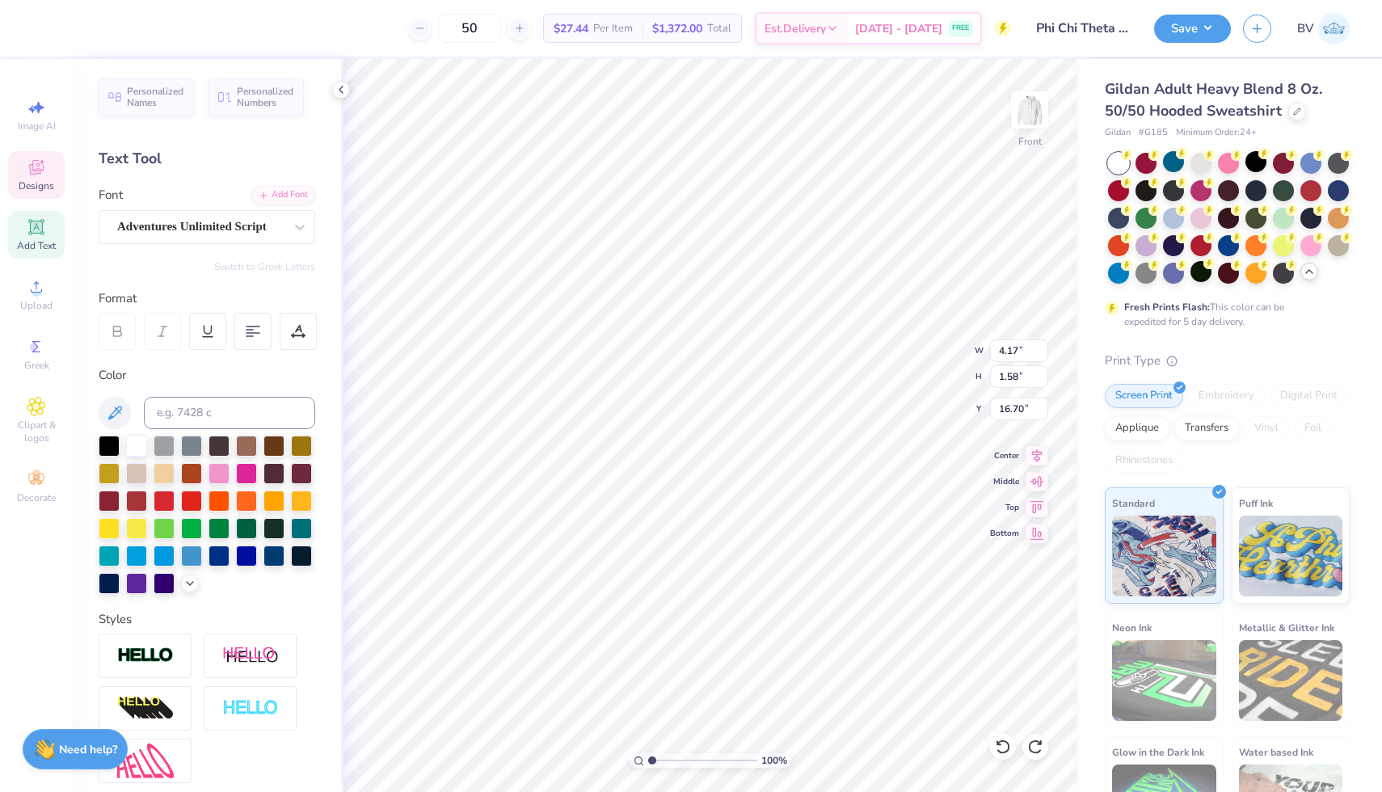
type textarea "P"
type textarea "Phi"
type input "1.83"
type input "0.96"
type input "18.10"
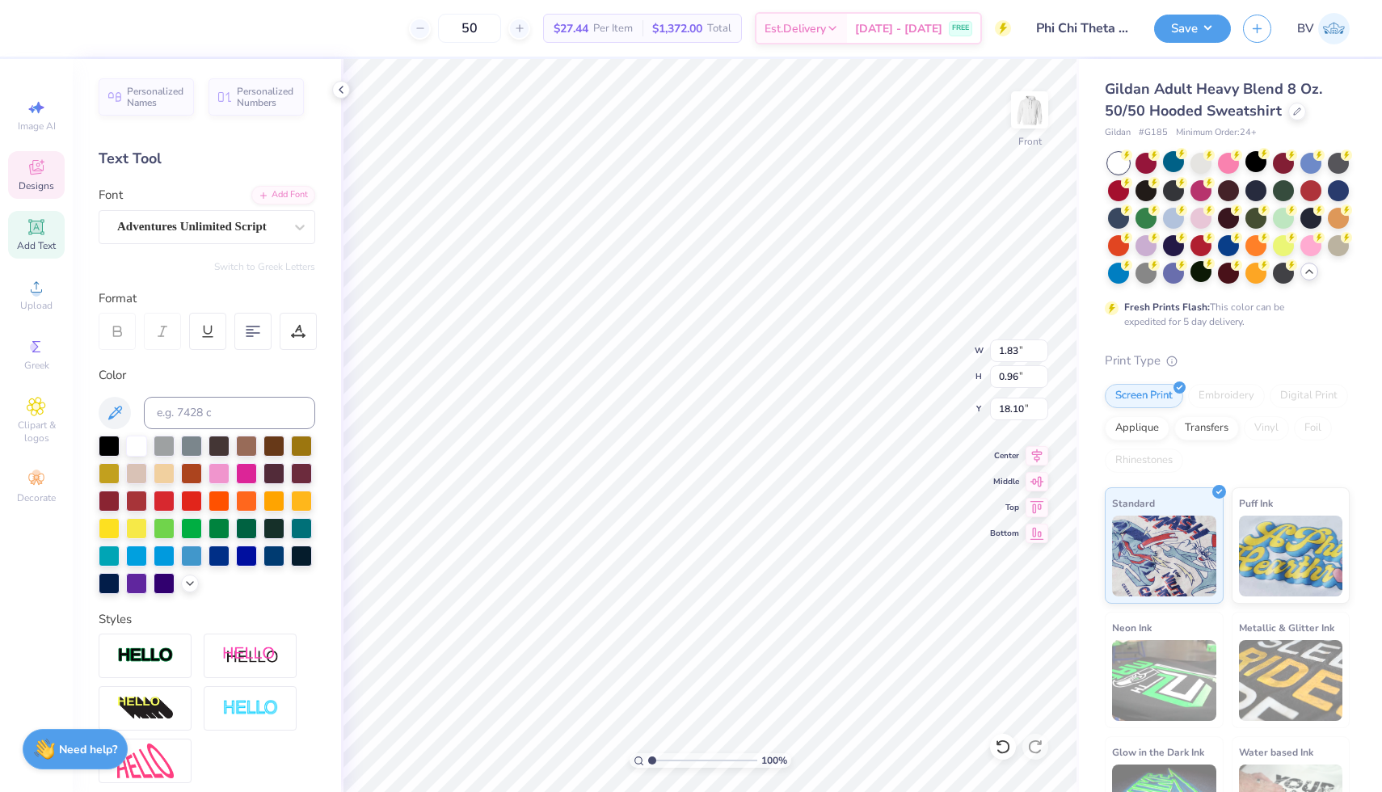
scroll to position [0, 0]
type textarea "Chi"
type input "2.44"
type input "0.72"
type input "19.31"
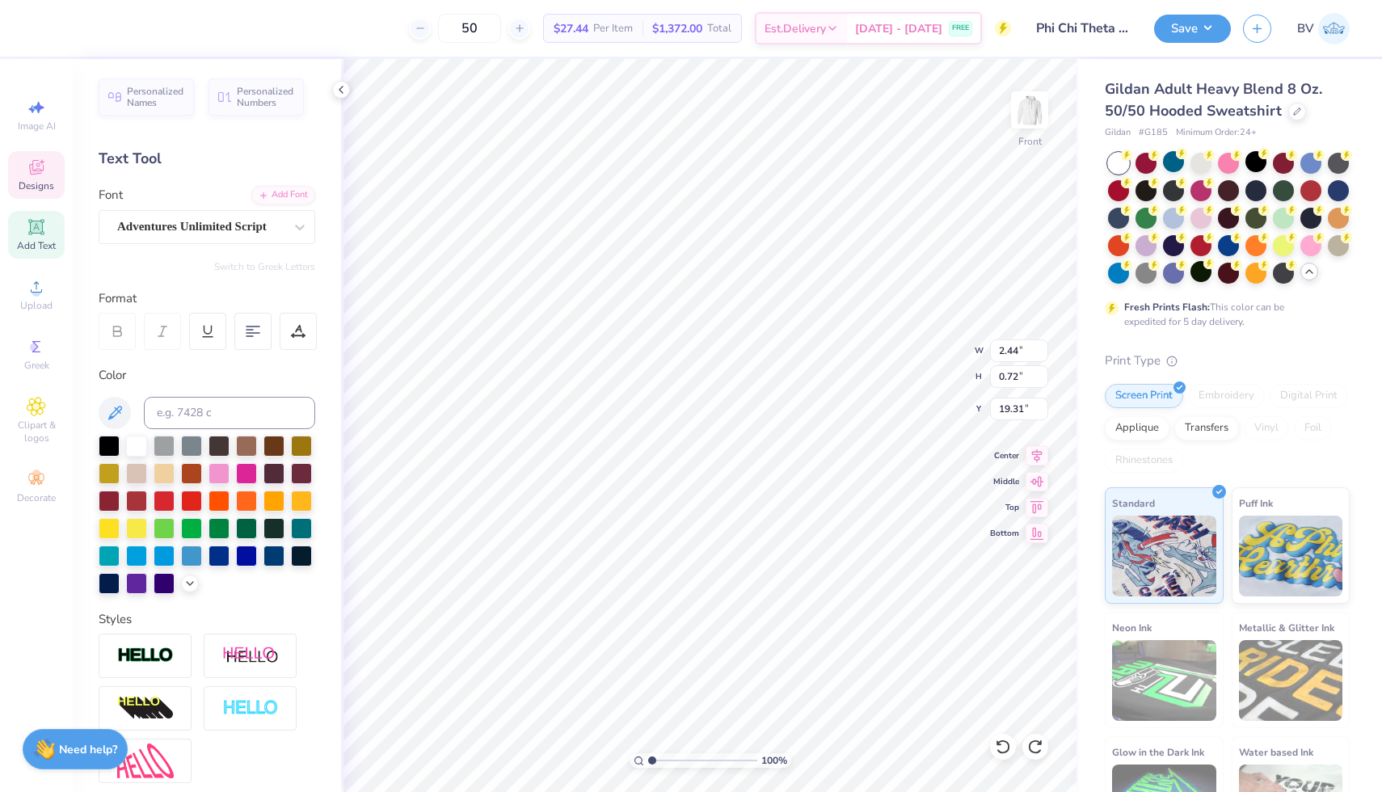
type textarea "theta"
type input "2.80"
type input "1.53"
type input "17.89"
type input "3.79"
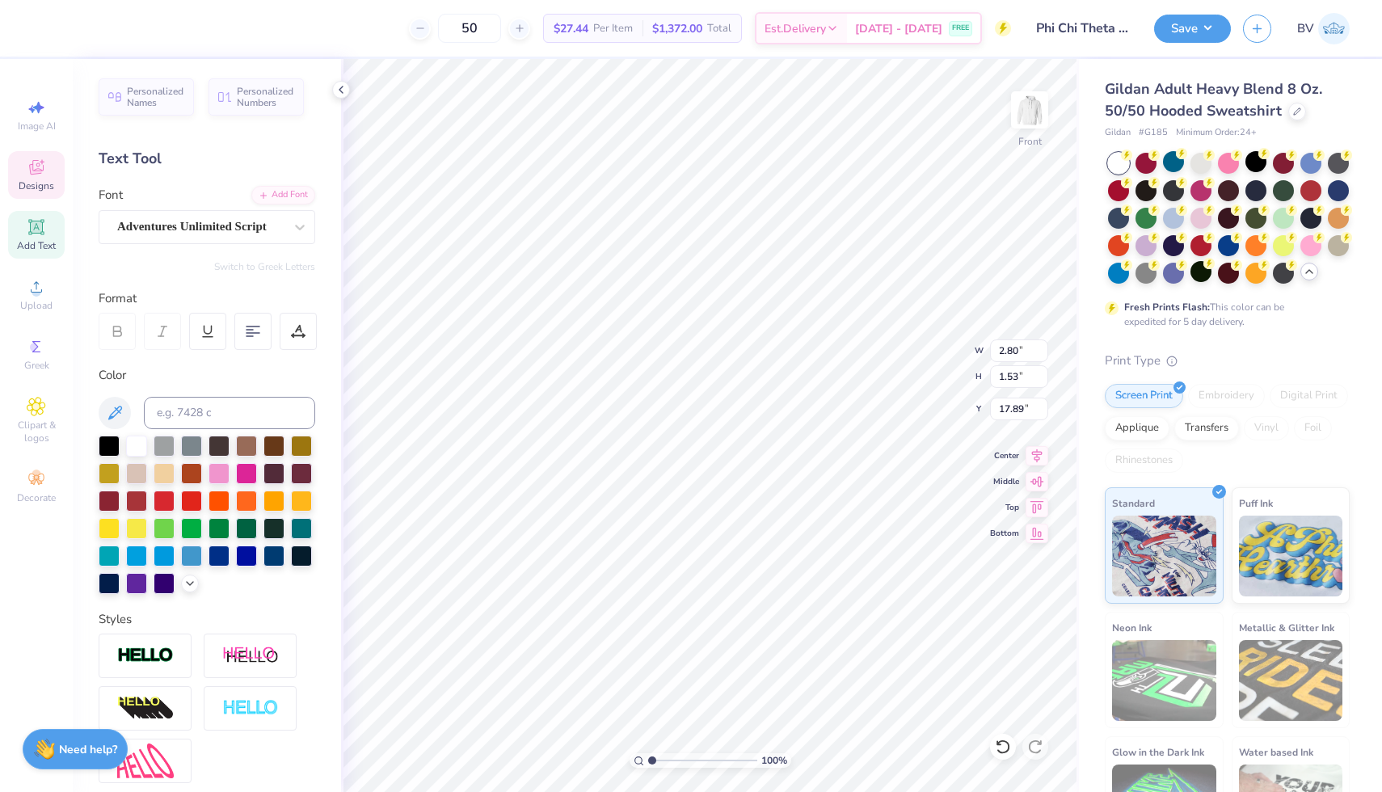
type input "1.62"
type input "18.75"
type input "18.93"
type input "2.80"
type input "1.53"
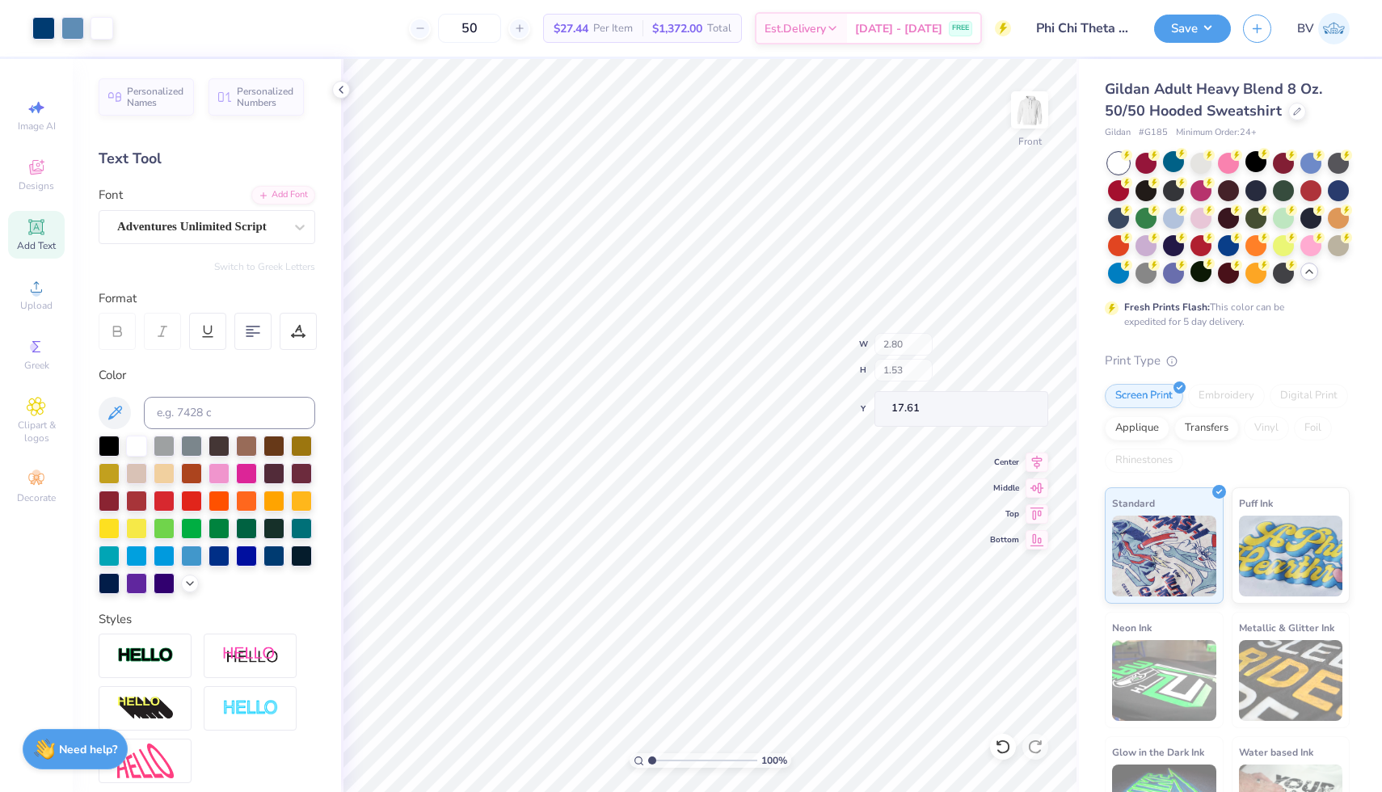
type input "17.62"
type input "2.80"
type input "1.53"
type input "17.65"
type input "9.83"
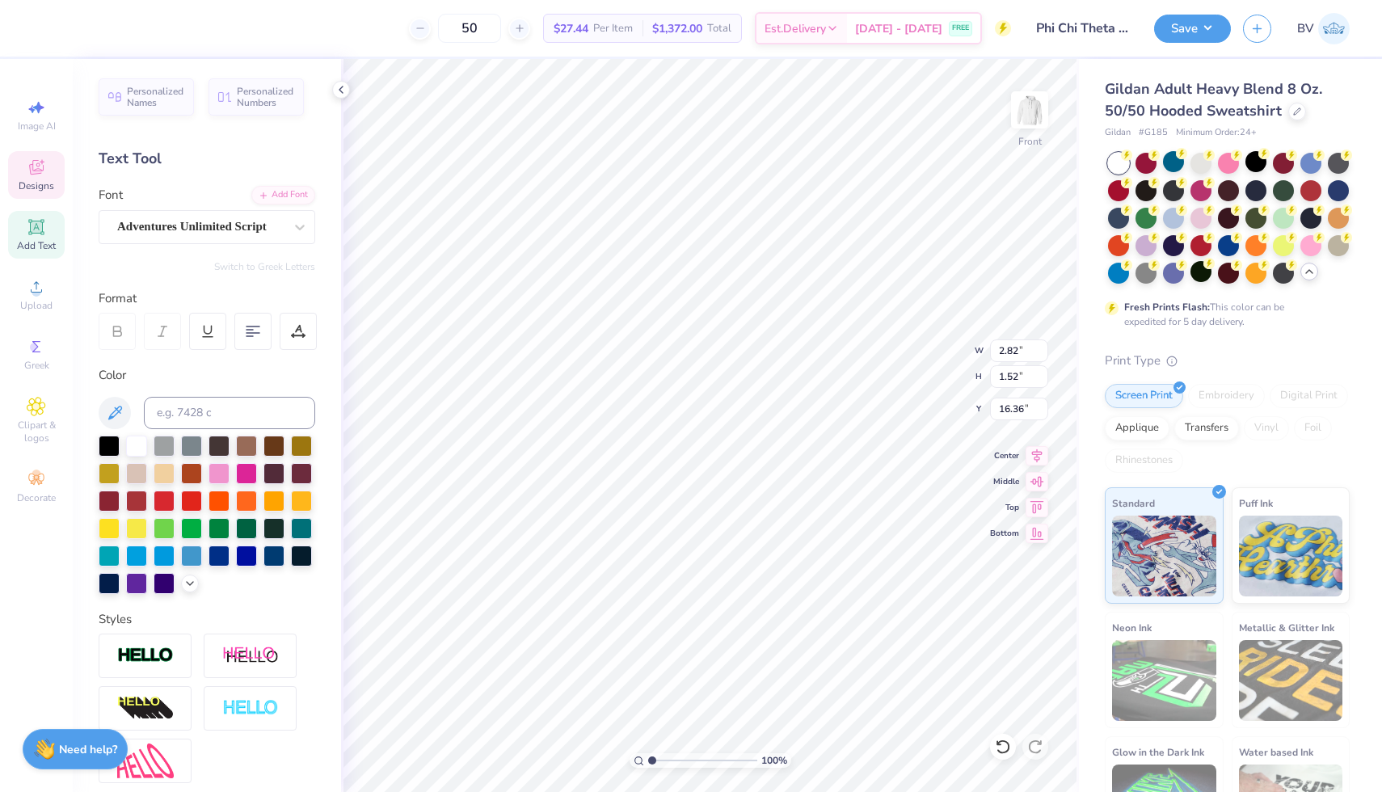
type input "9.58"
type input "13.09"
type textarea "thta"
click at [44, 350] on icon at bounding box center [36, 346] width 19 height 19
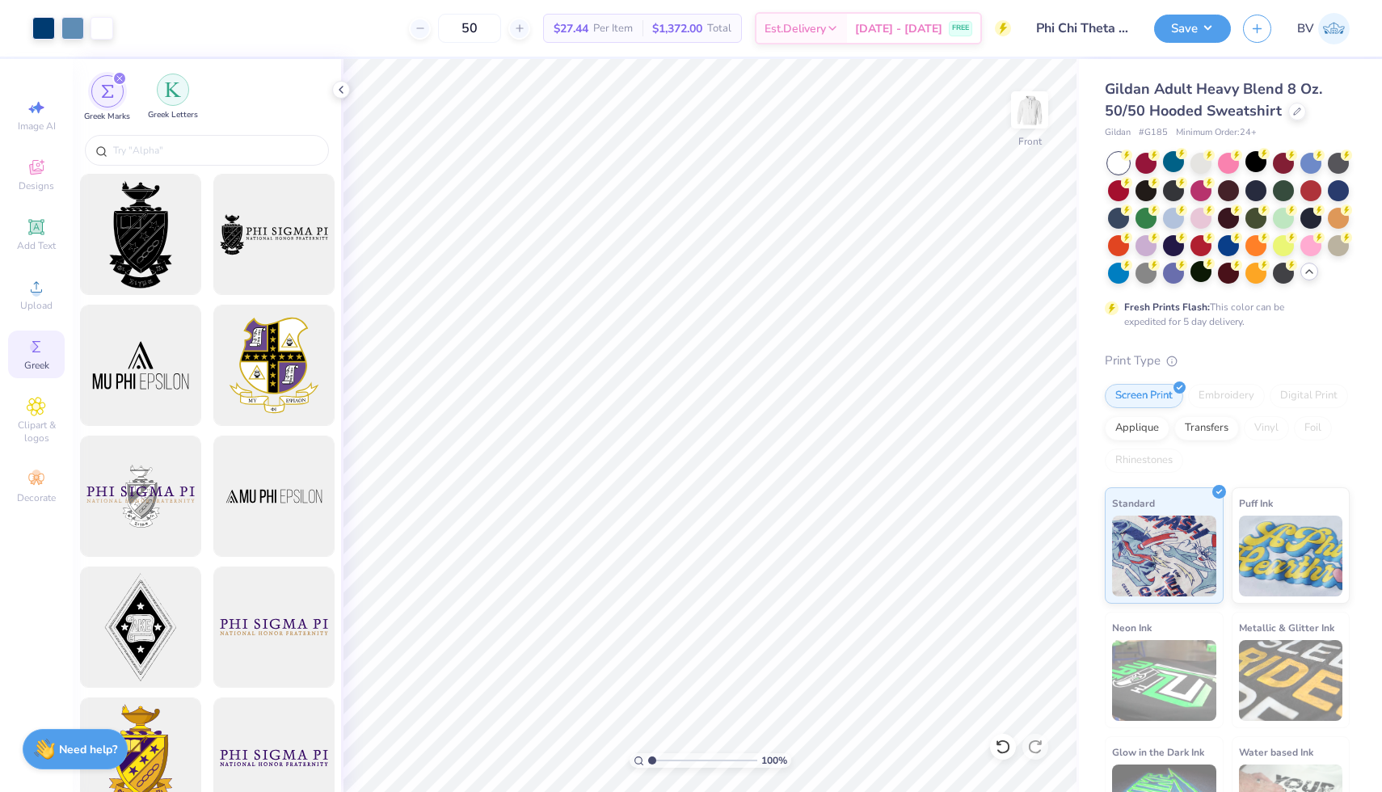
click at [160, 86] on div "filter for Greek Letters" at bounding box center [173, 90] width 32 height 32
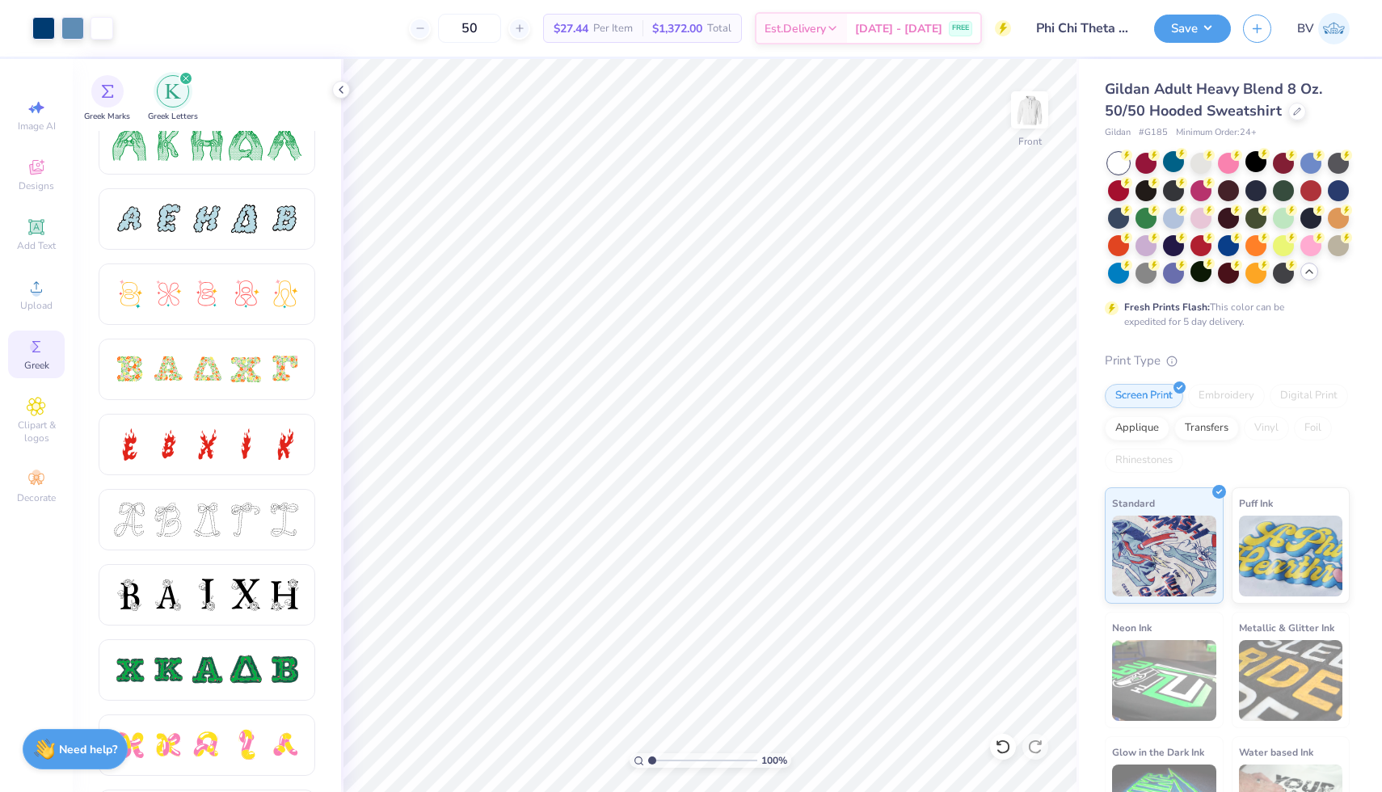
scroll to position [338, 0]
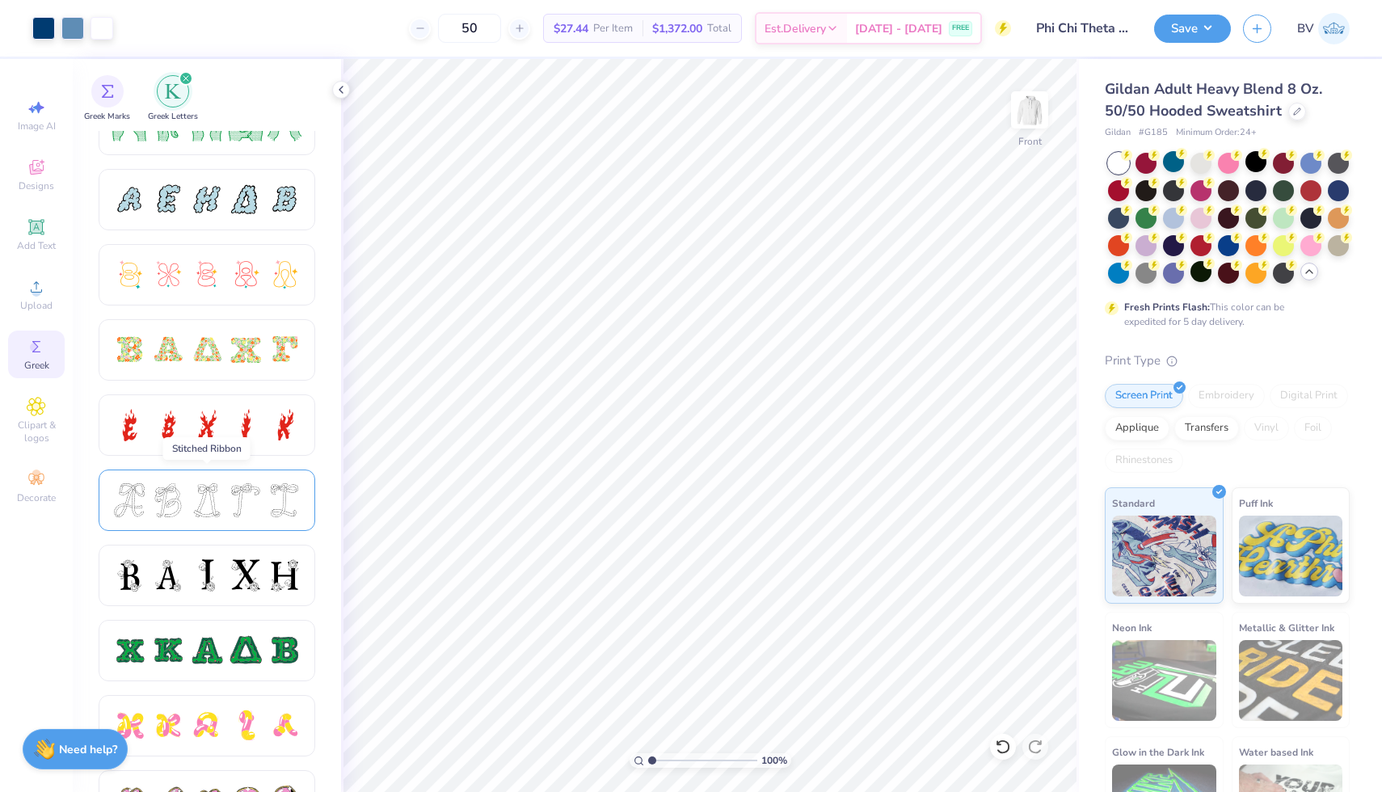
click at [253, 491] on div at bounding box center [246, 500] width 34 height 34
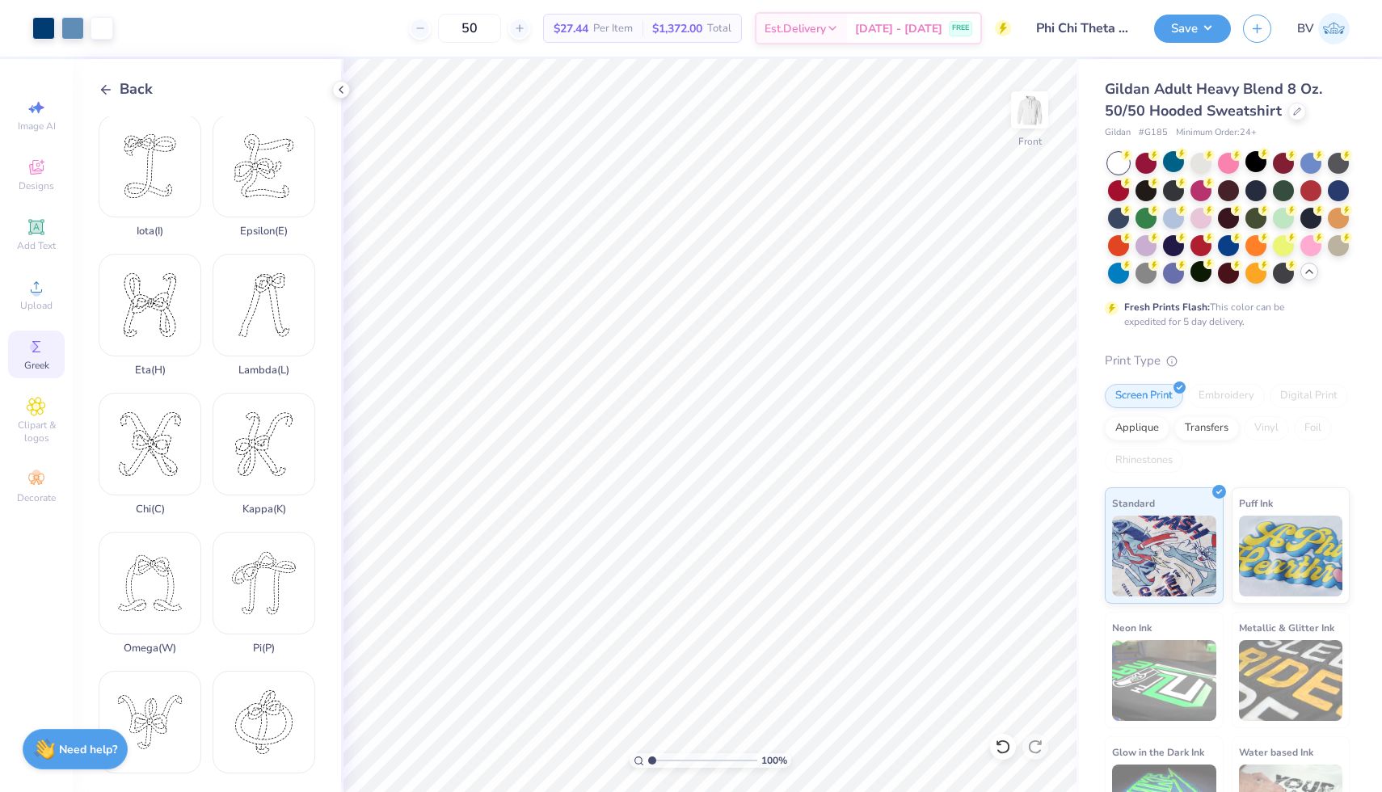
scroll to position [287, 0]
click at [167, 423] on div "Chi ( C )" at bounding box center [150, 446] width 103 height 123
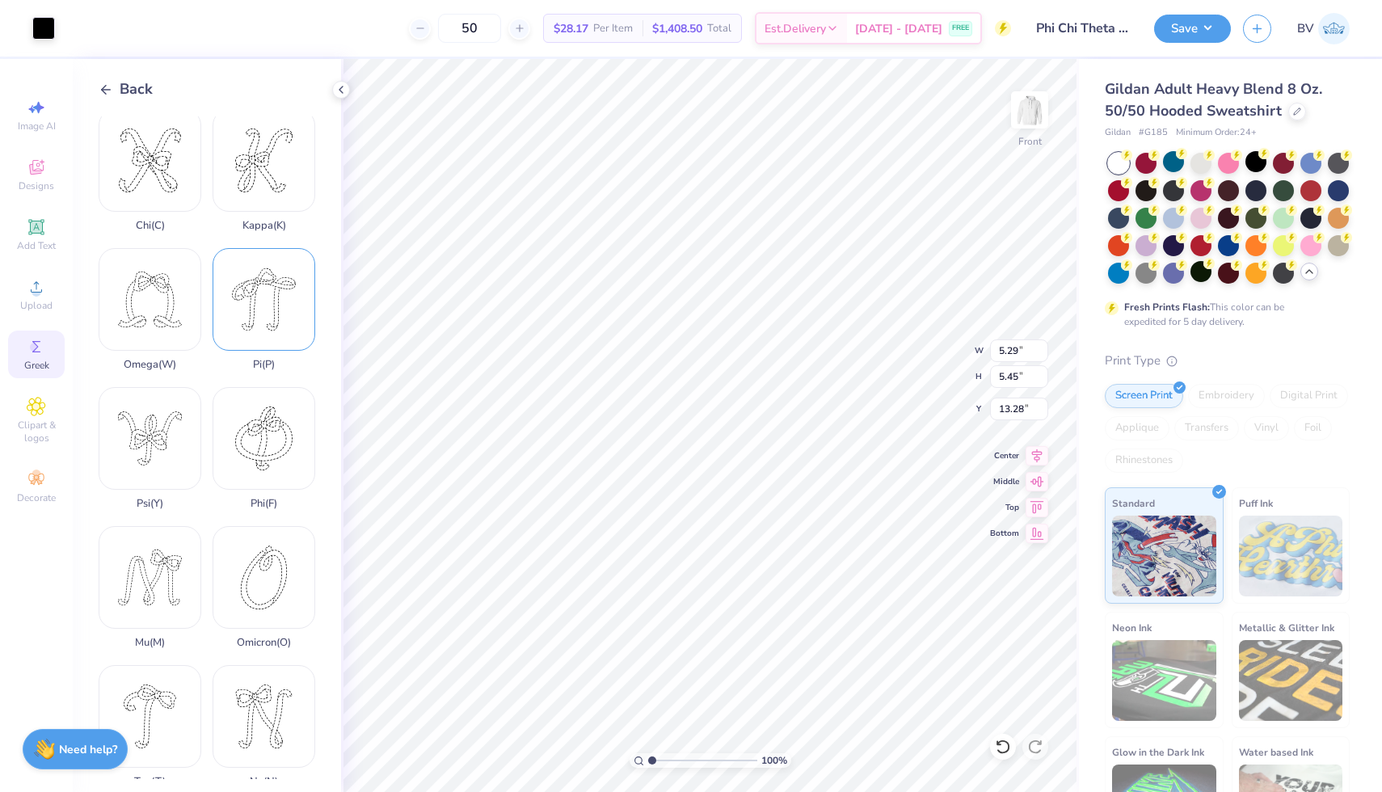
scroll to position [568, 0]
click at [269, 479] on div "Phi ( F )" at bounding box center [264, 443] width 103 height 123
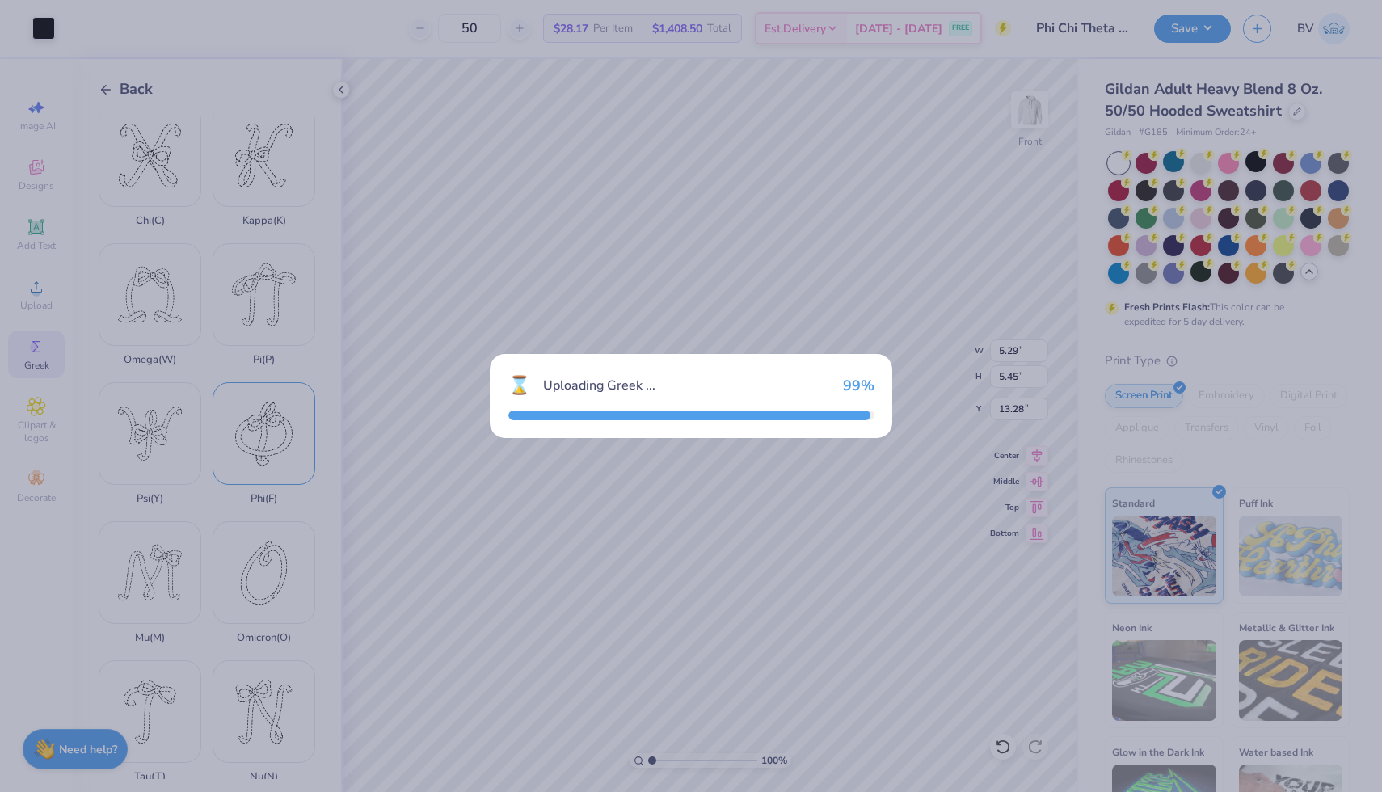
type input "4.96"
type input "5.55"
type input "13.23"
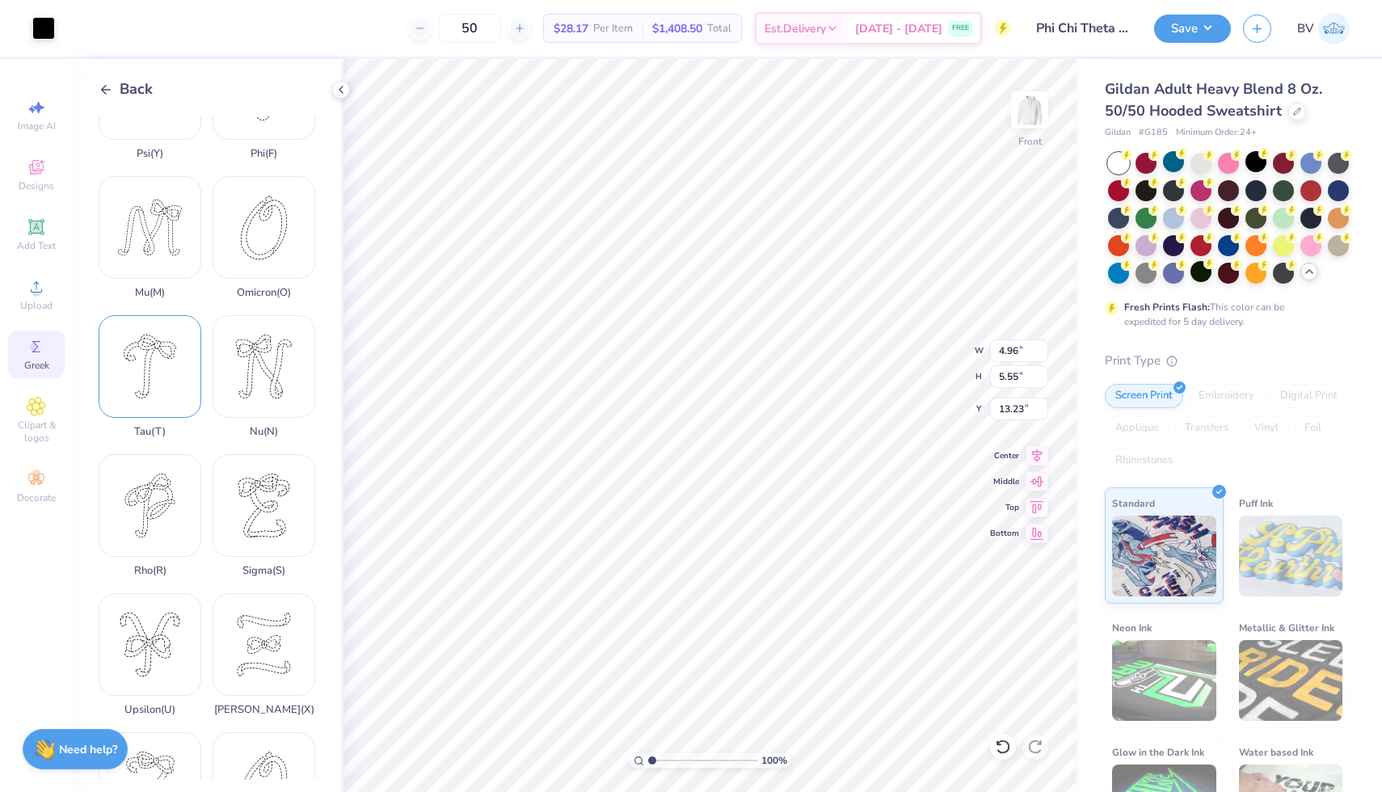
scroll to position [1008, 0]
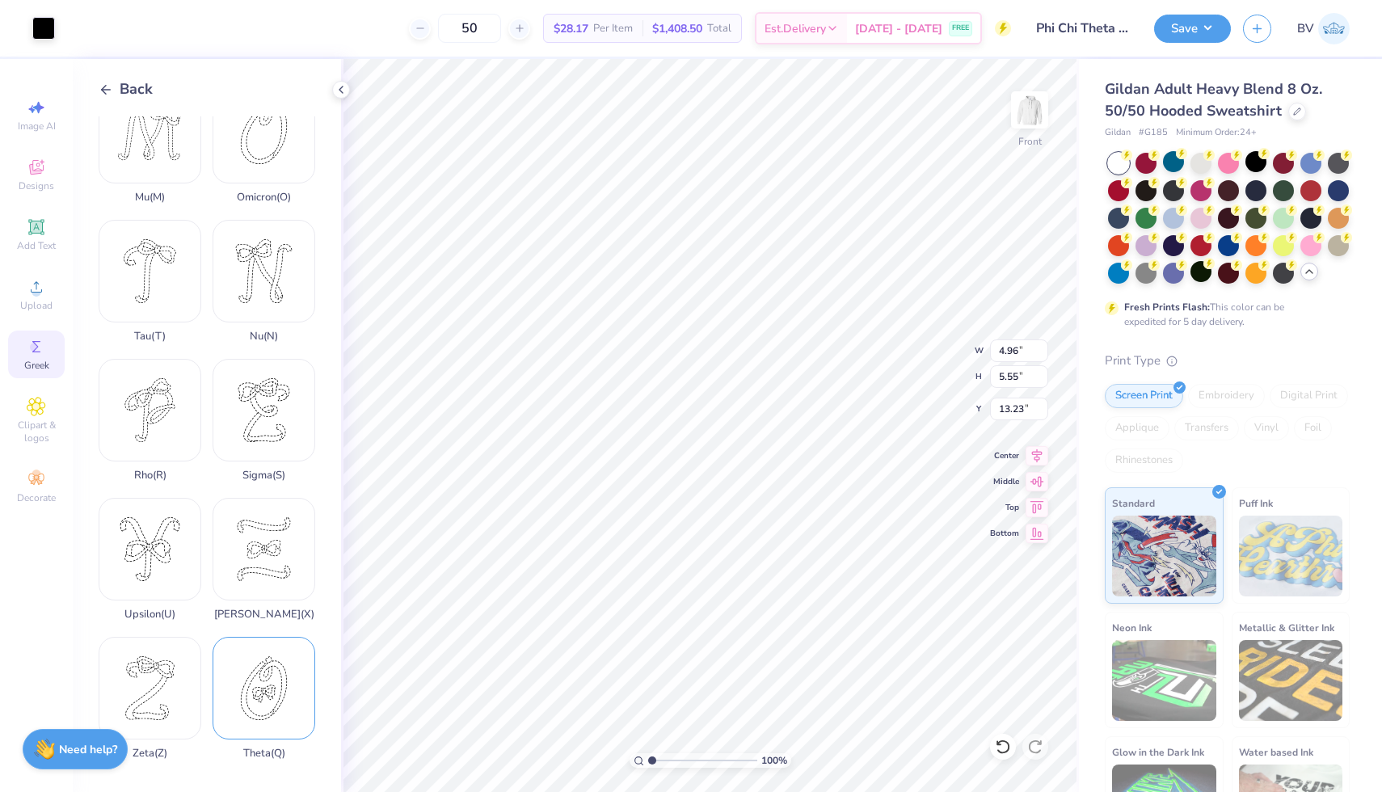
click at [271, 688] on div "Theta ( Q )" at bounding box center [264, 698] width 103 height 123
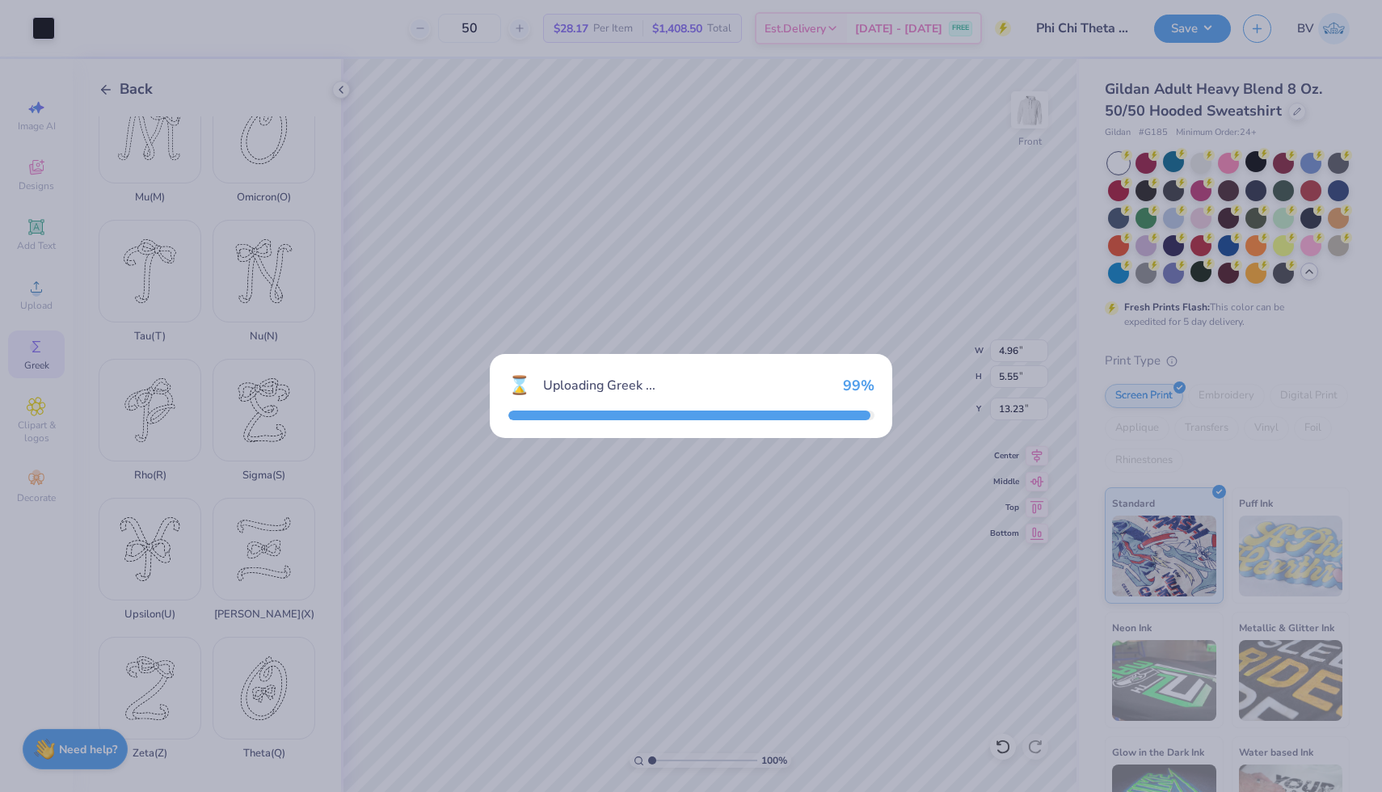
type input "4.15"
type input "5.73"
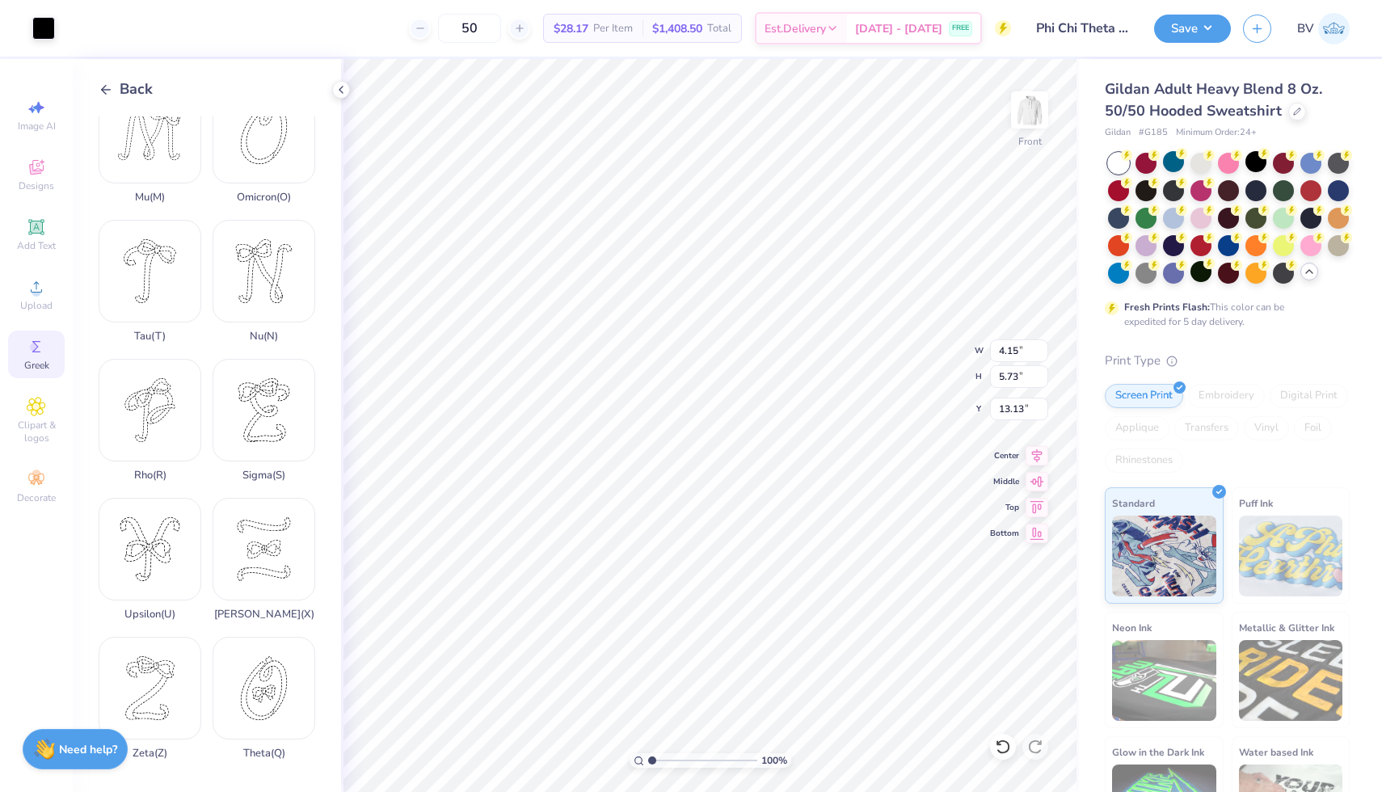
type input "11.11"
type input "4.96"
type input "5.55"
type input "11.30"
type input "5.29"
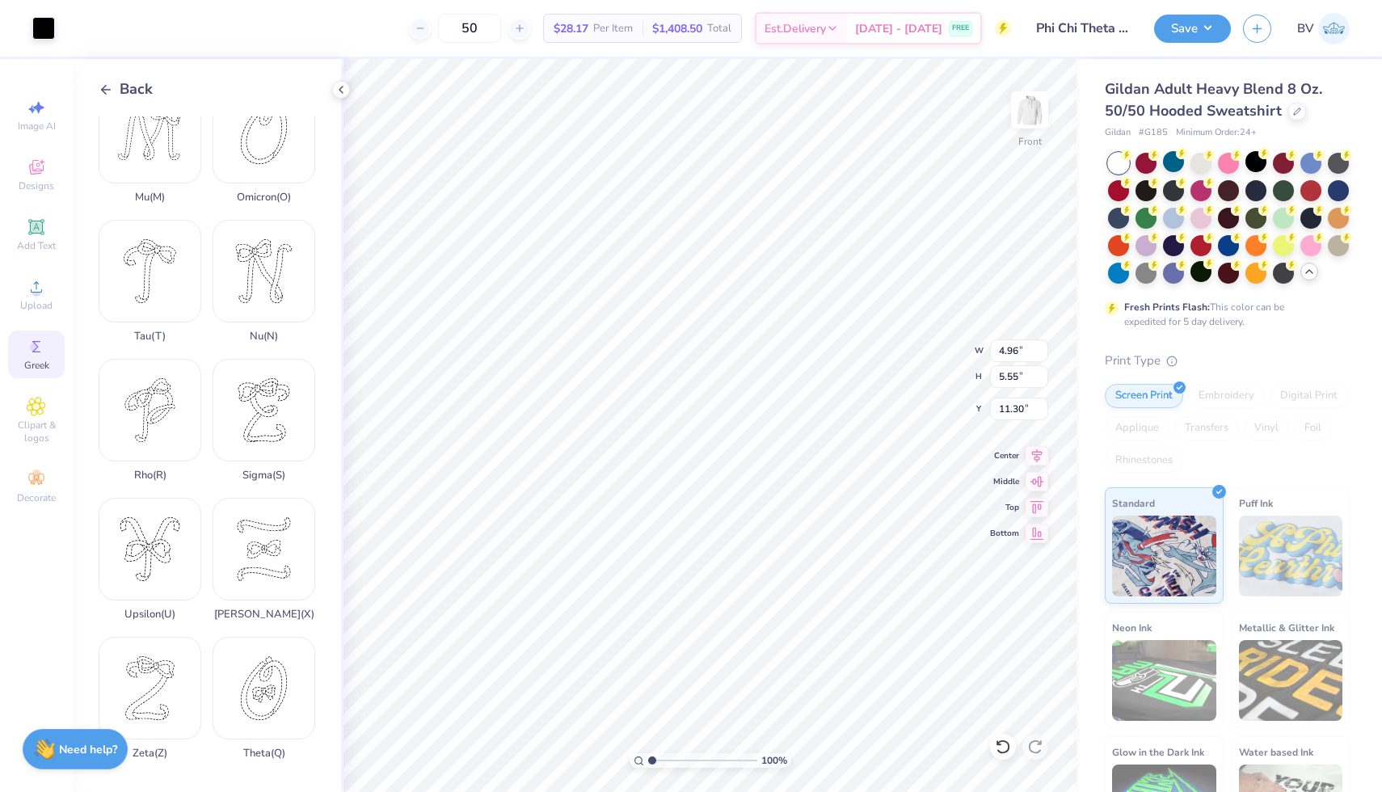
type input "5.45"
type input "10.91"
type input "4.15"
type input "5.73"
type input "11.11"
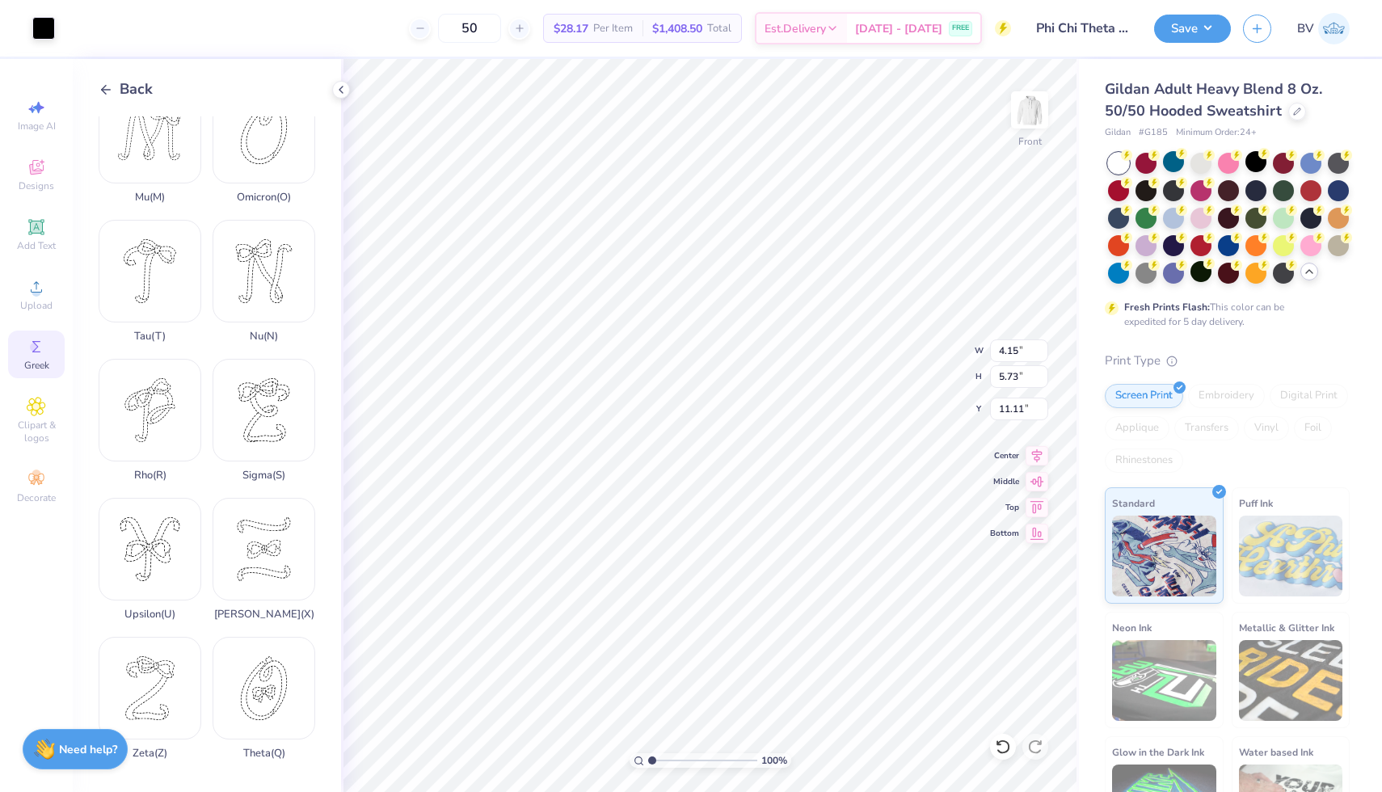
type input "4.96"
type input "5.55"
type input "11.30"
type input "2.29"
type input "2.36"
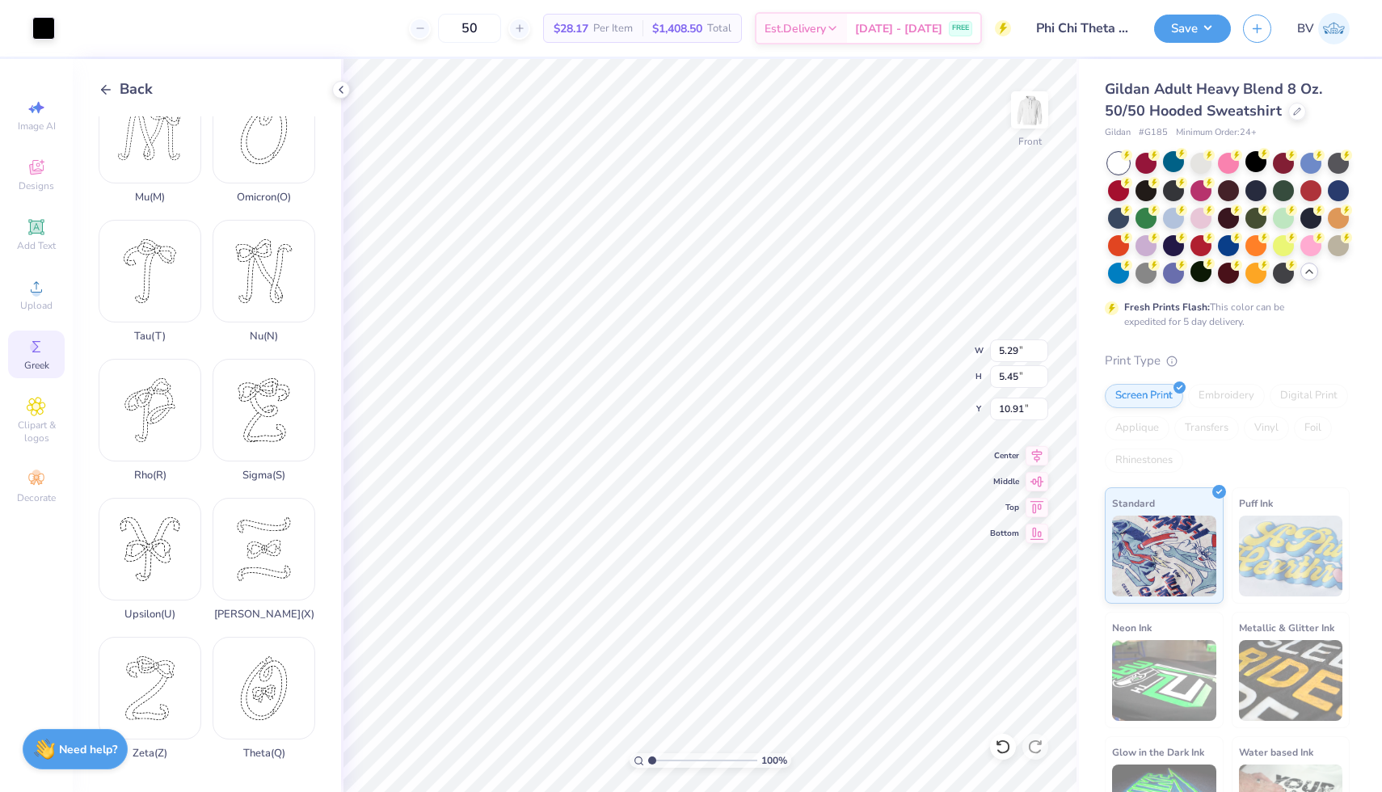
type input "14.00"
type input "4.96"
type input "5.55"
type input "11.30"
type input "2.30"
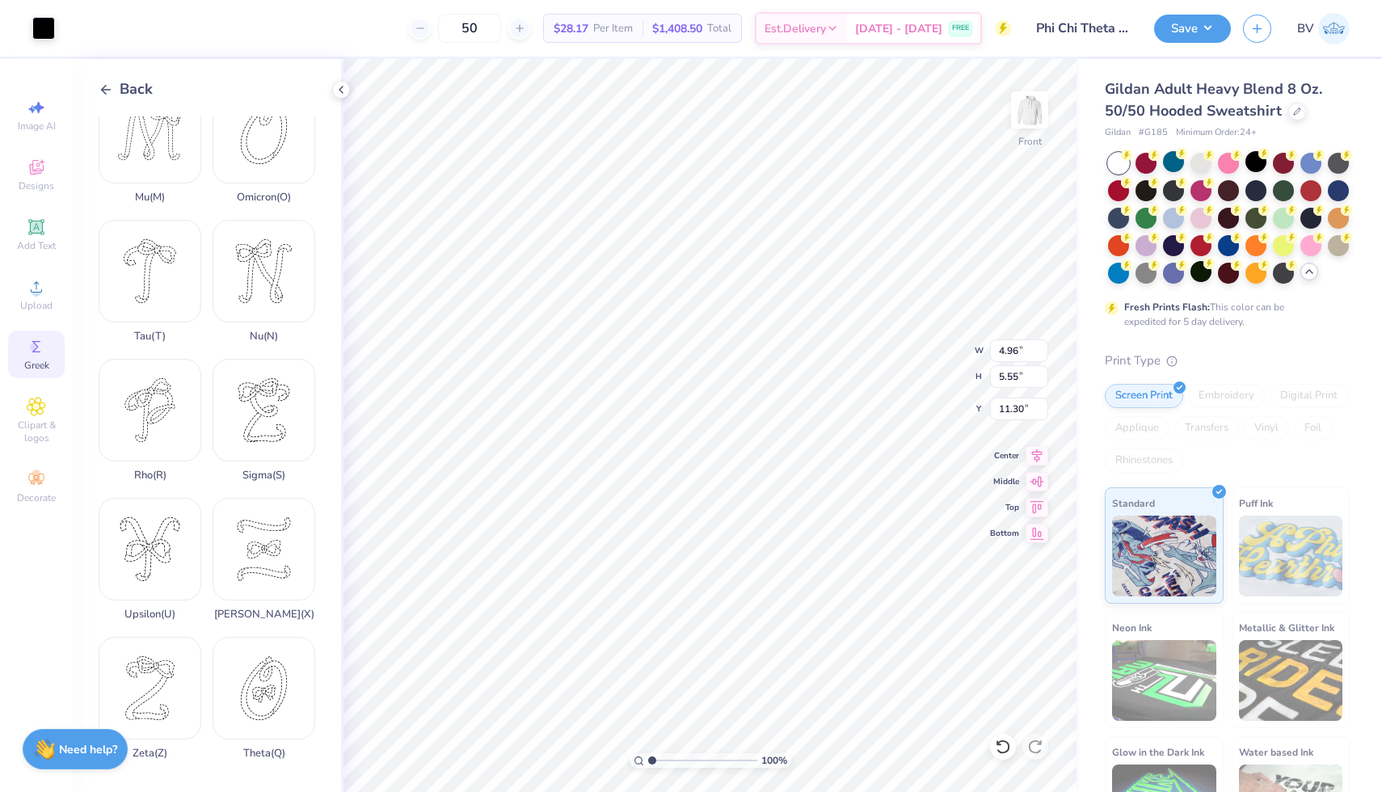
type input "2.57"
type input "4.15"
type input "5.73"
type input "6.29"
type input "1.78"
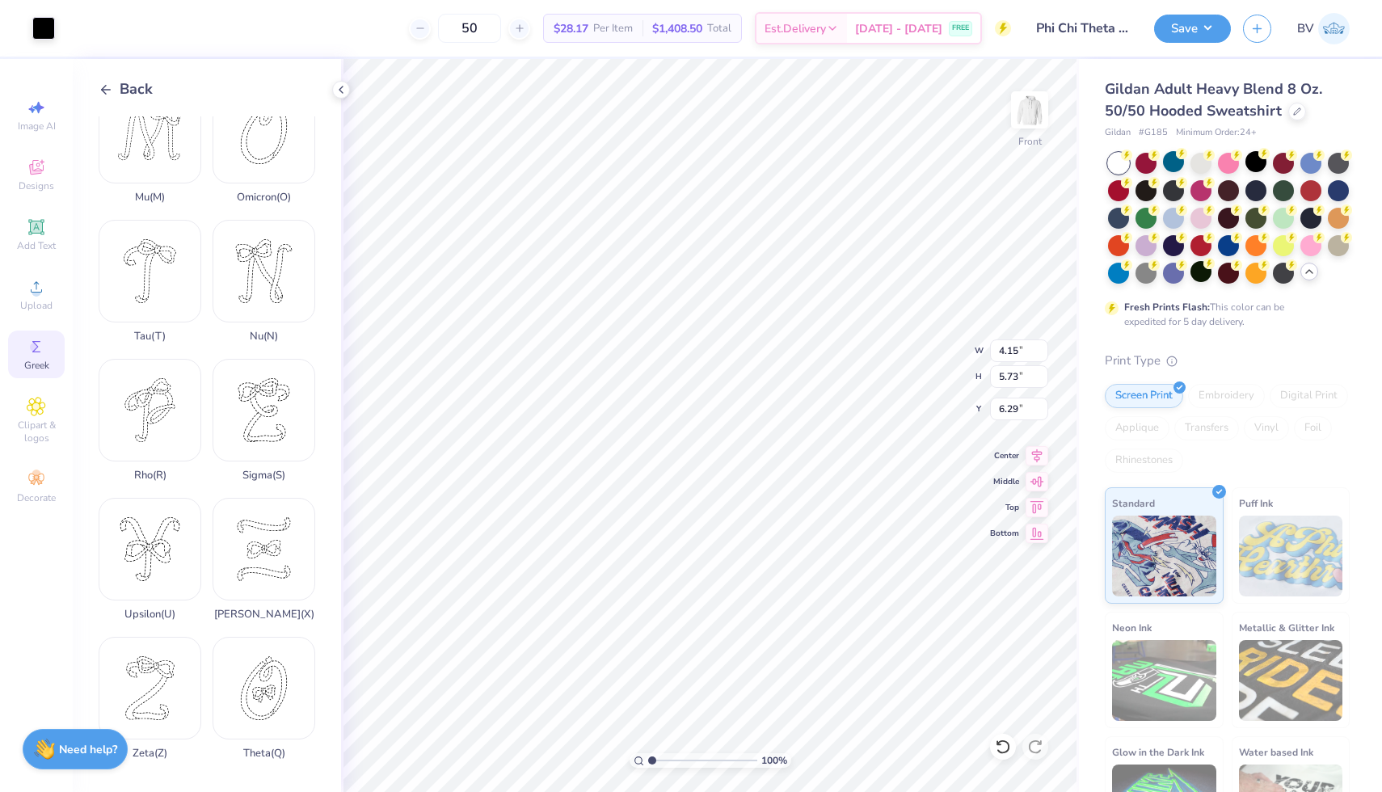
type input "2.46"
type input "6.64"
type input "2.30"
type input "2.57"
type input "6.59"
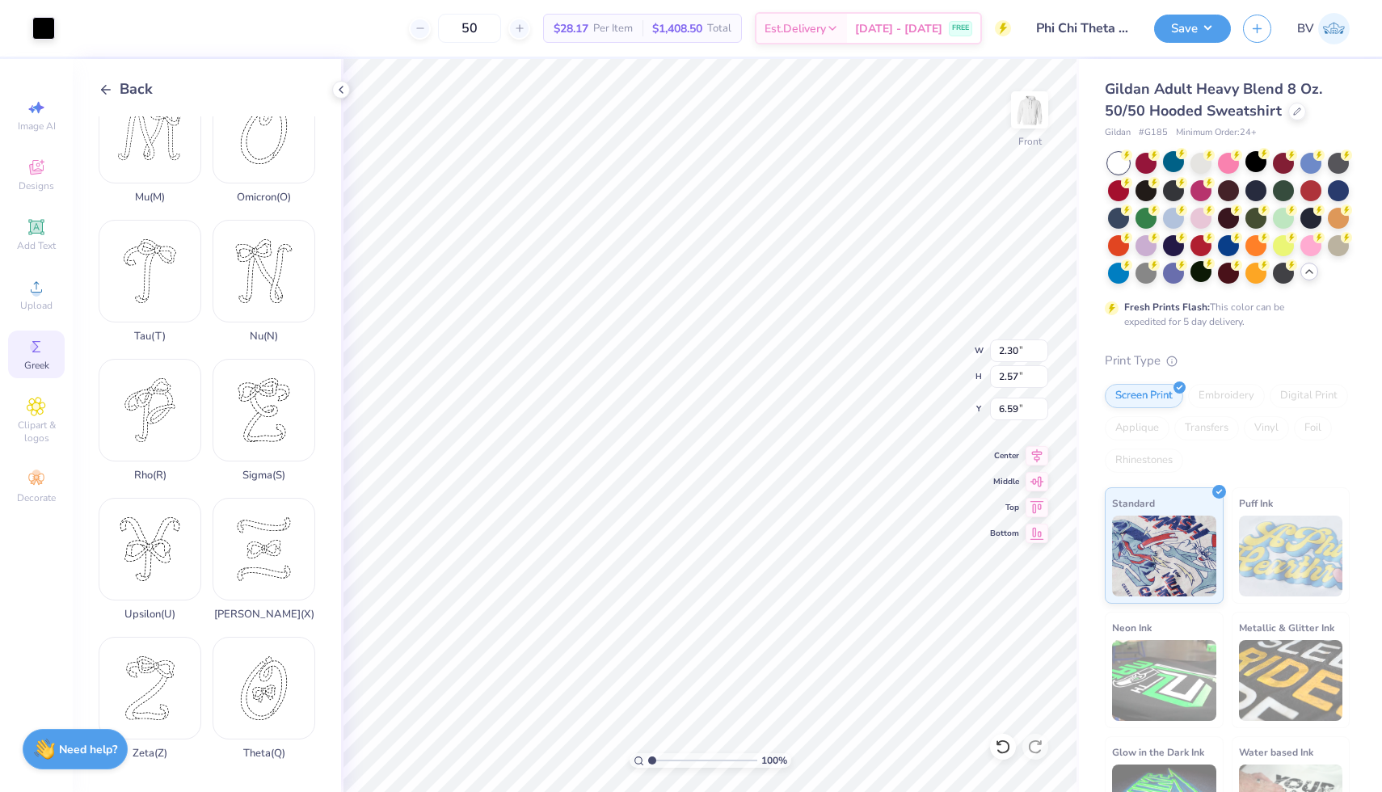
type input "1.78"
type input "2.46"
type input "6.64"
type input "2.30"
type input "2.57"
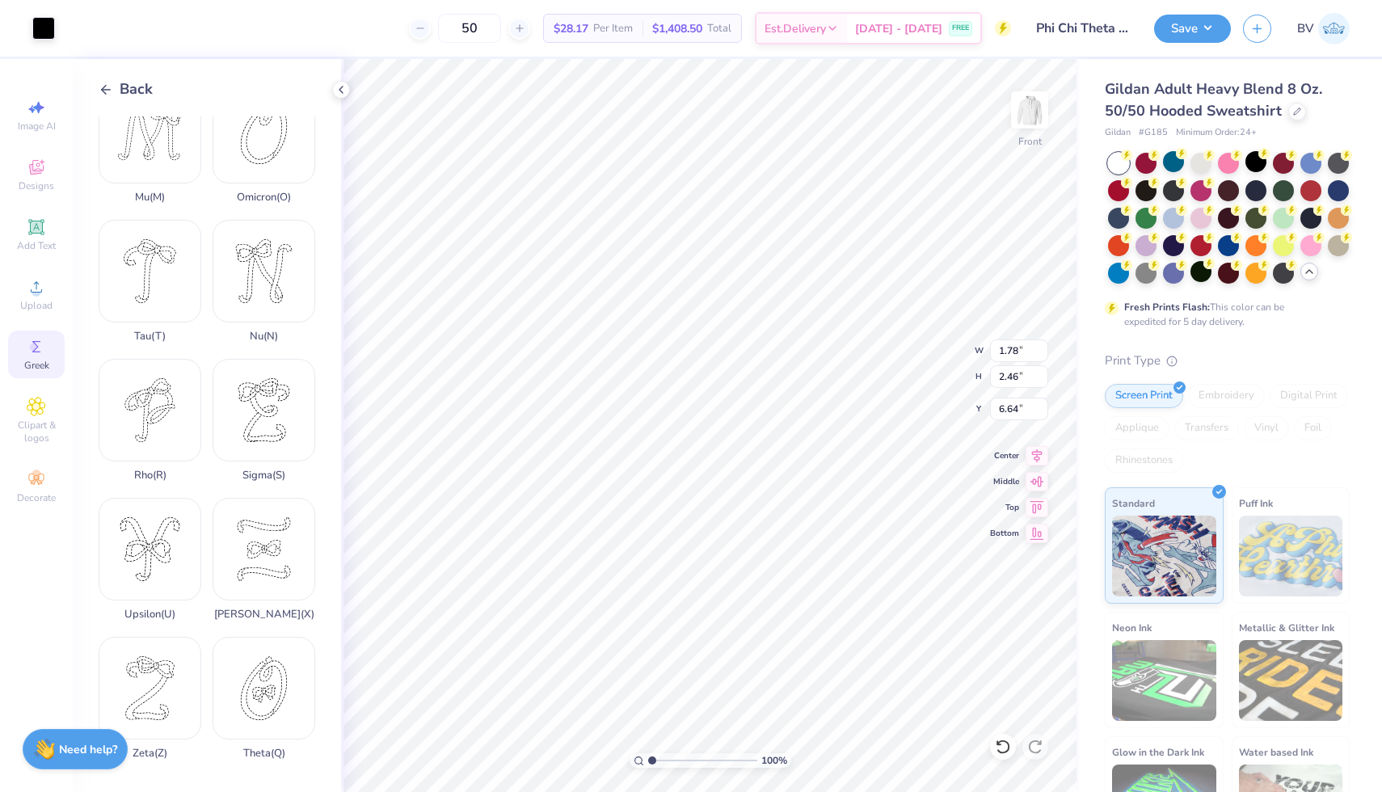
type input "6.59"
type input "1.78"
type input "2.46"
type input "6.64"
type input "2.30"
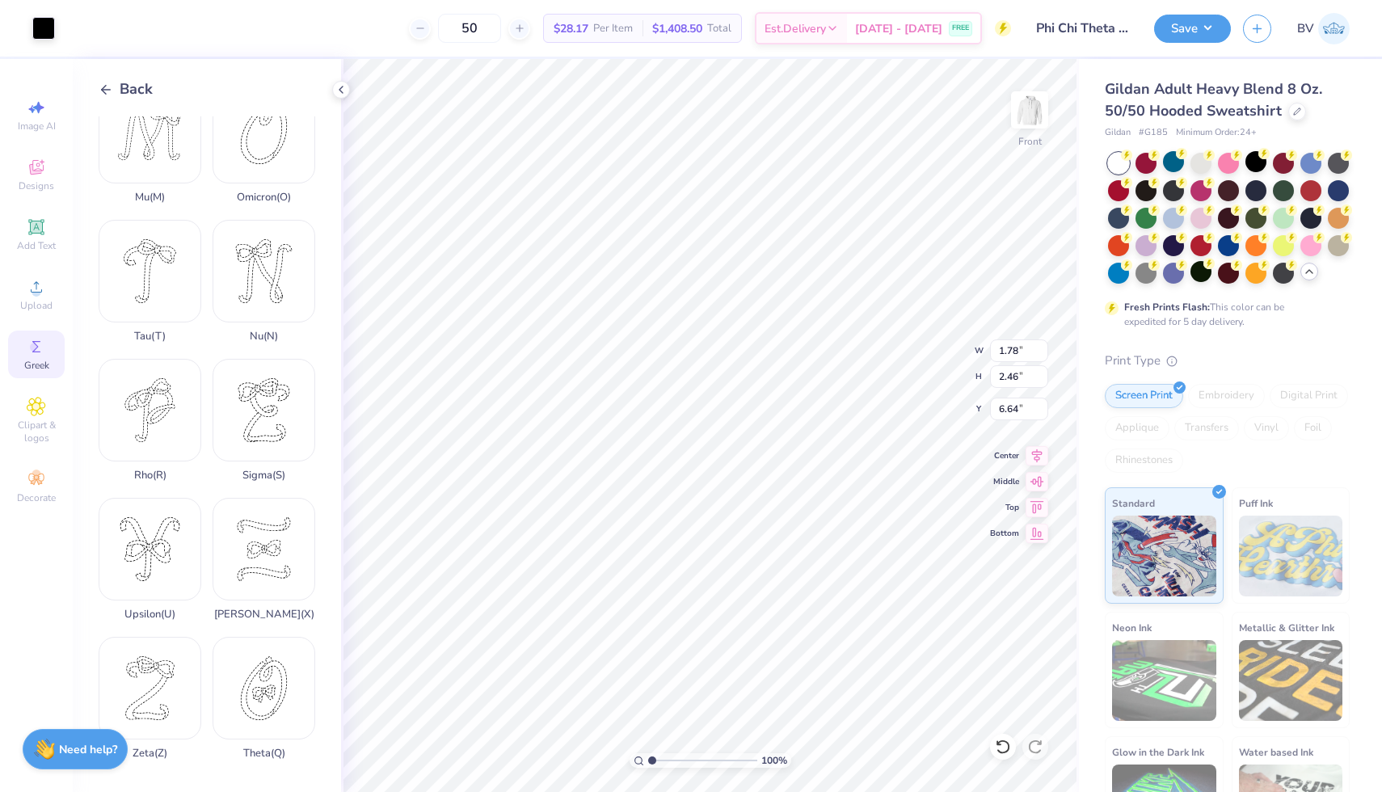
type input "2.57"
type input "6.59"
type input "2.10"
type input "2.35"
type input "6.81"
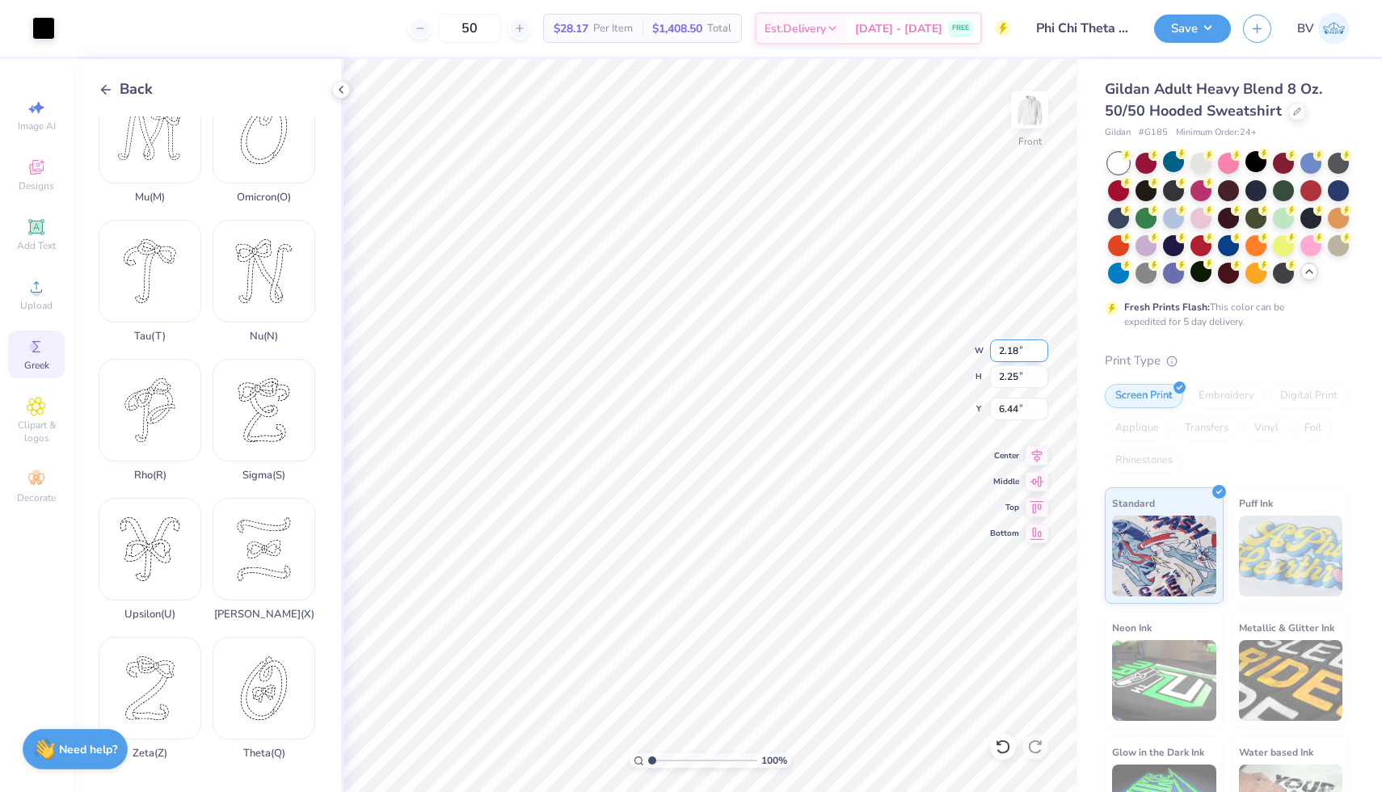
click at [980, 353] on div "100 % Front W 2.18 2.18 " H 2.25 2.25 " Y 6.44 6.44 " Center Middle Top Bottom" at bounding box center [710, 425] width 738 height 733
click at [1016, 355] on input "2.18" at bounding box center [1019, 350] width 58 height 23
click at [1014, 351] on input "2.10" at bounding box center [1019, 350] width 58 height 23
click at [945, 351] on div "100 % Front W 1.65 1.65 " H 2.28 2.28 " Y 6.51 6.51 " Center Middle Top Bottom" at bounding box center [710, 425] width 738 height 733
click at [1018, 354] on input "1.65" at bounding box center [1019, 350] width 58 height 23
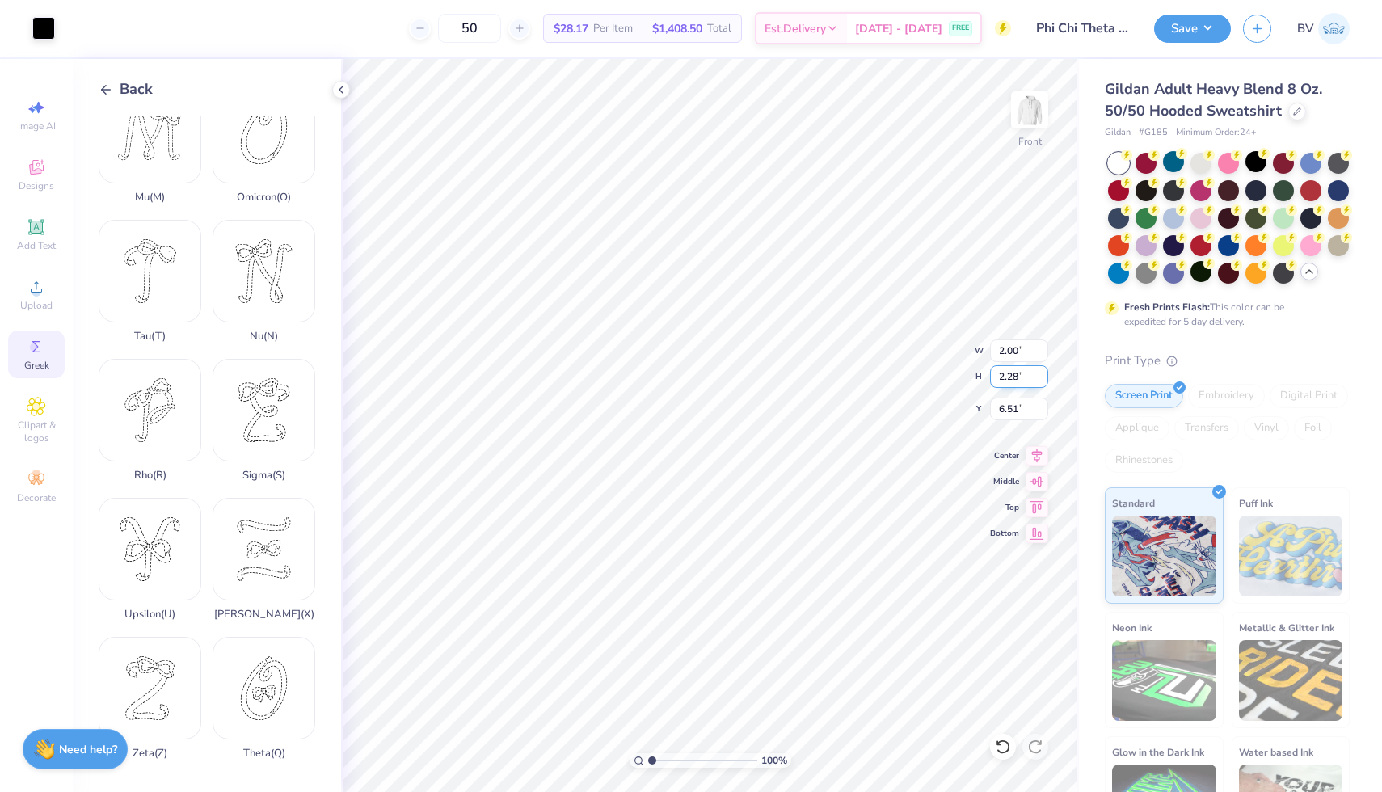
click at [1016, 375] on input "2.28" at bounding box center [1019, 376] width 58 height 23
click at [1017, 377] on input "2.76" at bounding box center [1019, 376] width 58 height 23
click at [1017, 379] on input "2.06" at bounding box center [1019, 376] width 58 height 23
click at [1013, 377] on input "2.76" at bounding box center [1019, 376] width 58 height 23
click at [46, 34] on div at bounding box center [43, 26] width 23 height 23
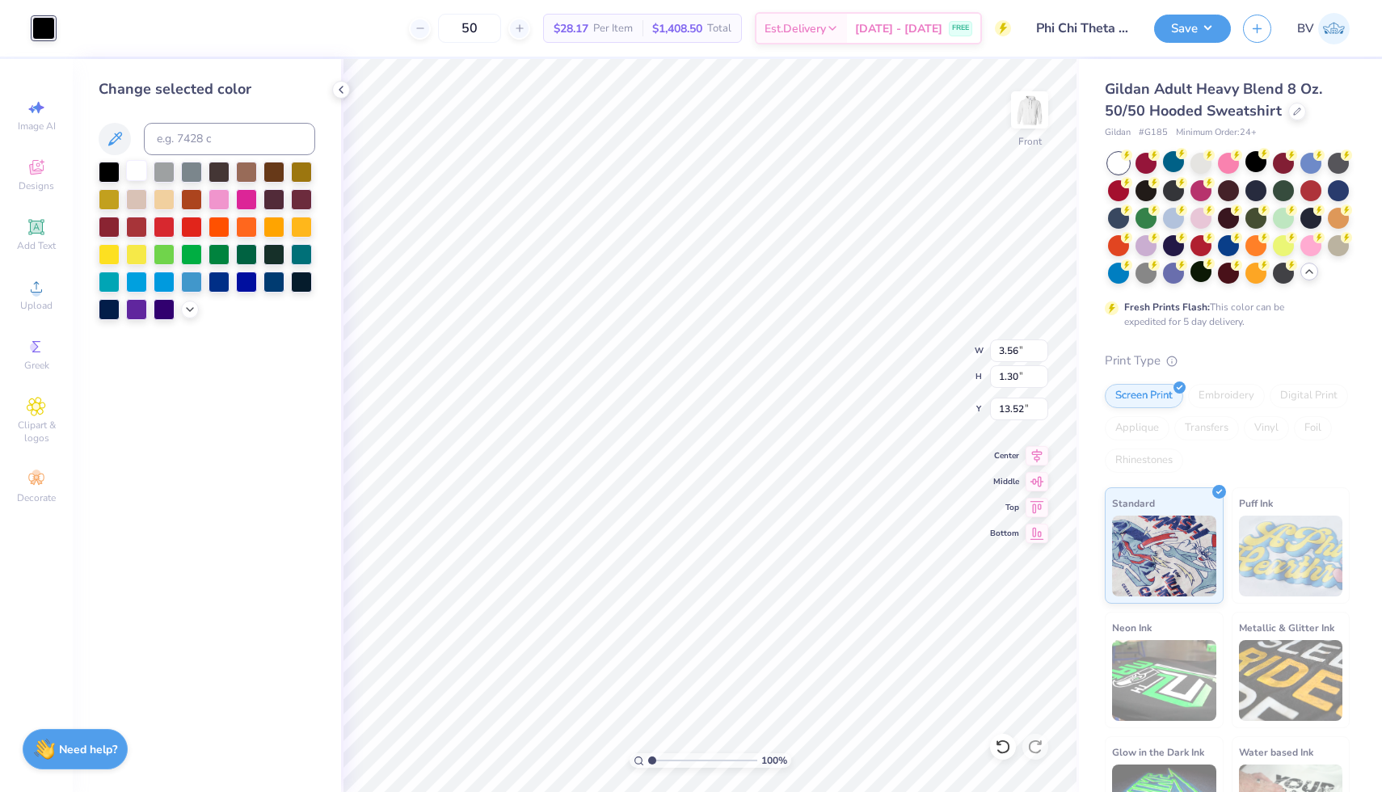
click at [139, 175] on div at bounding box center [136, 170] width 21 height 21
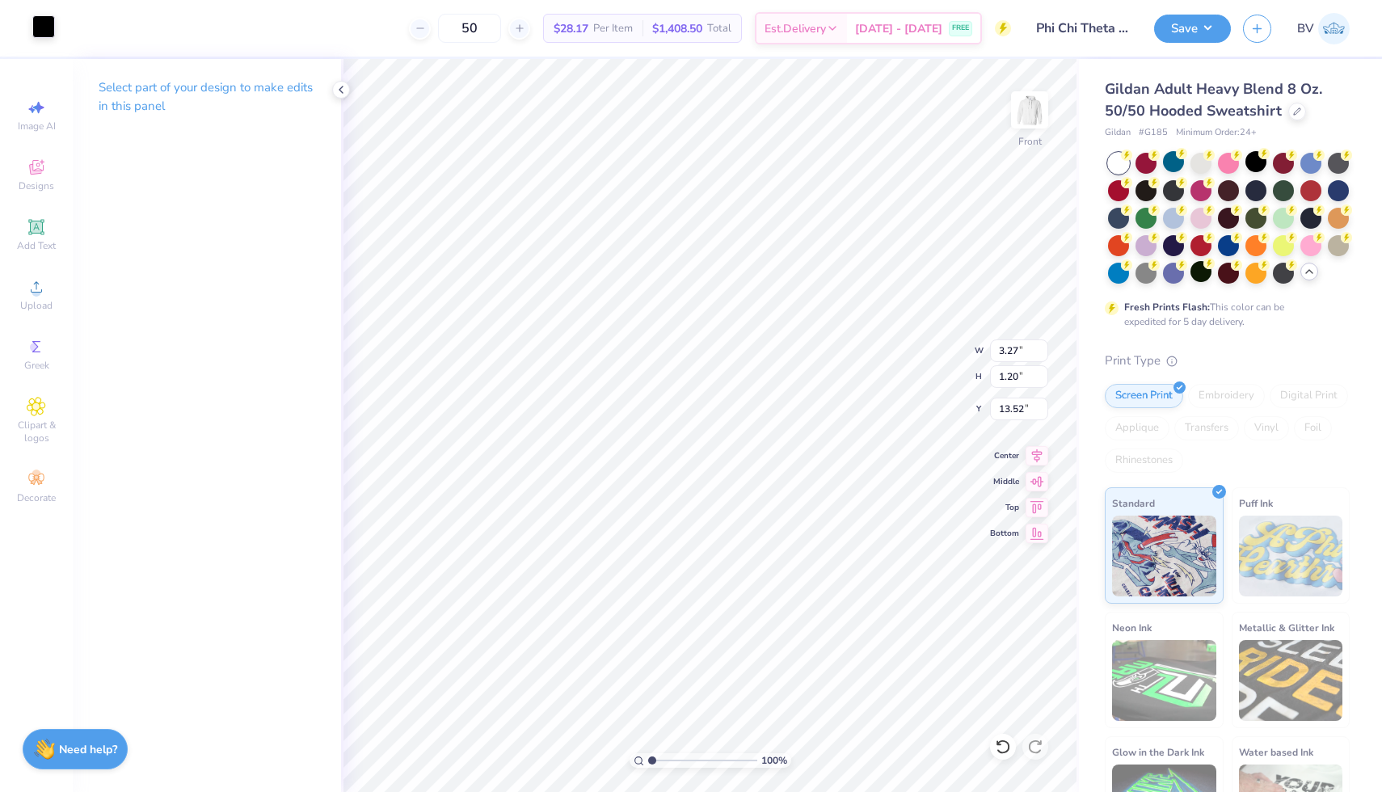
click at [32, 27] on div at bounding box center [43, 26] width 23 height 23
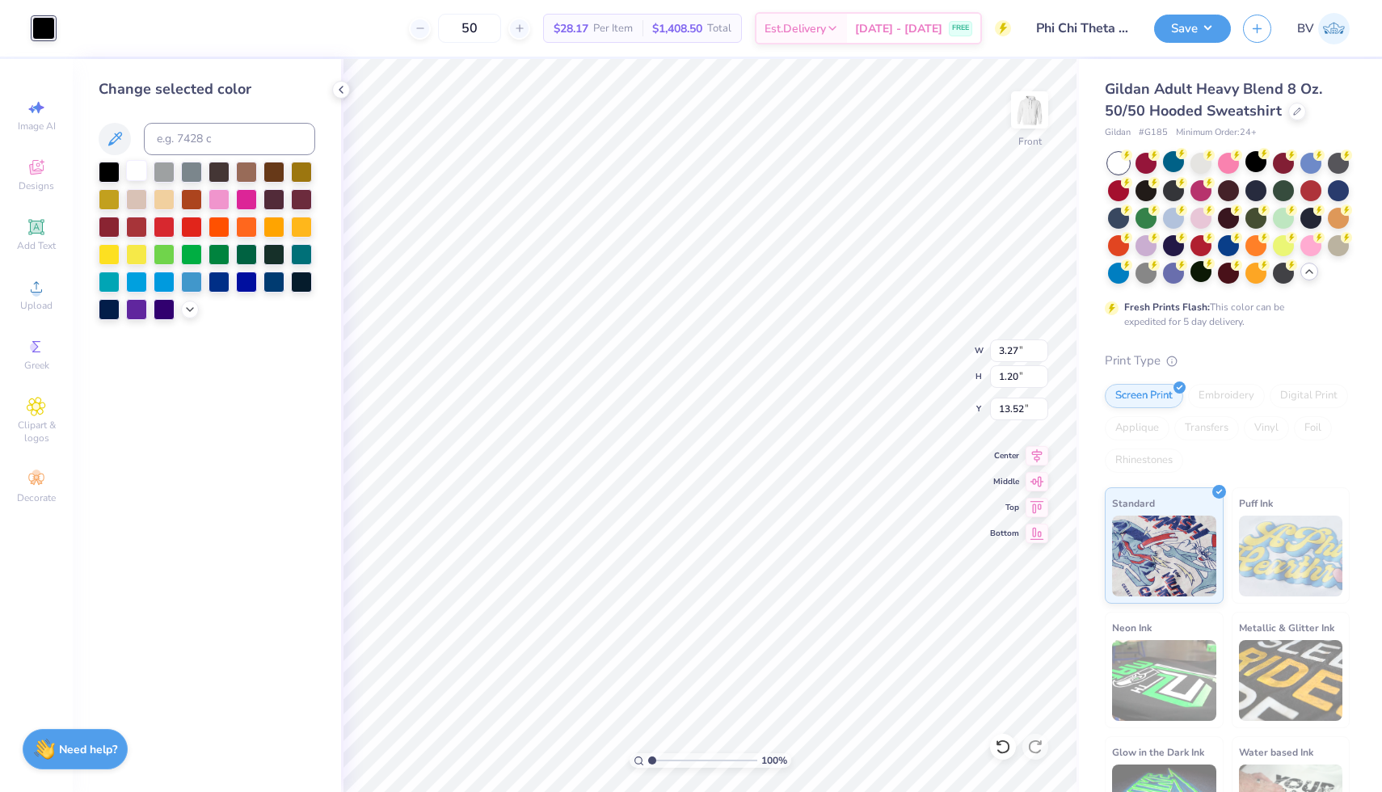
click at [137, 162] on div at bounding box center [136, 170] width 21 height 21
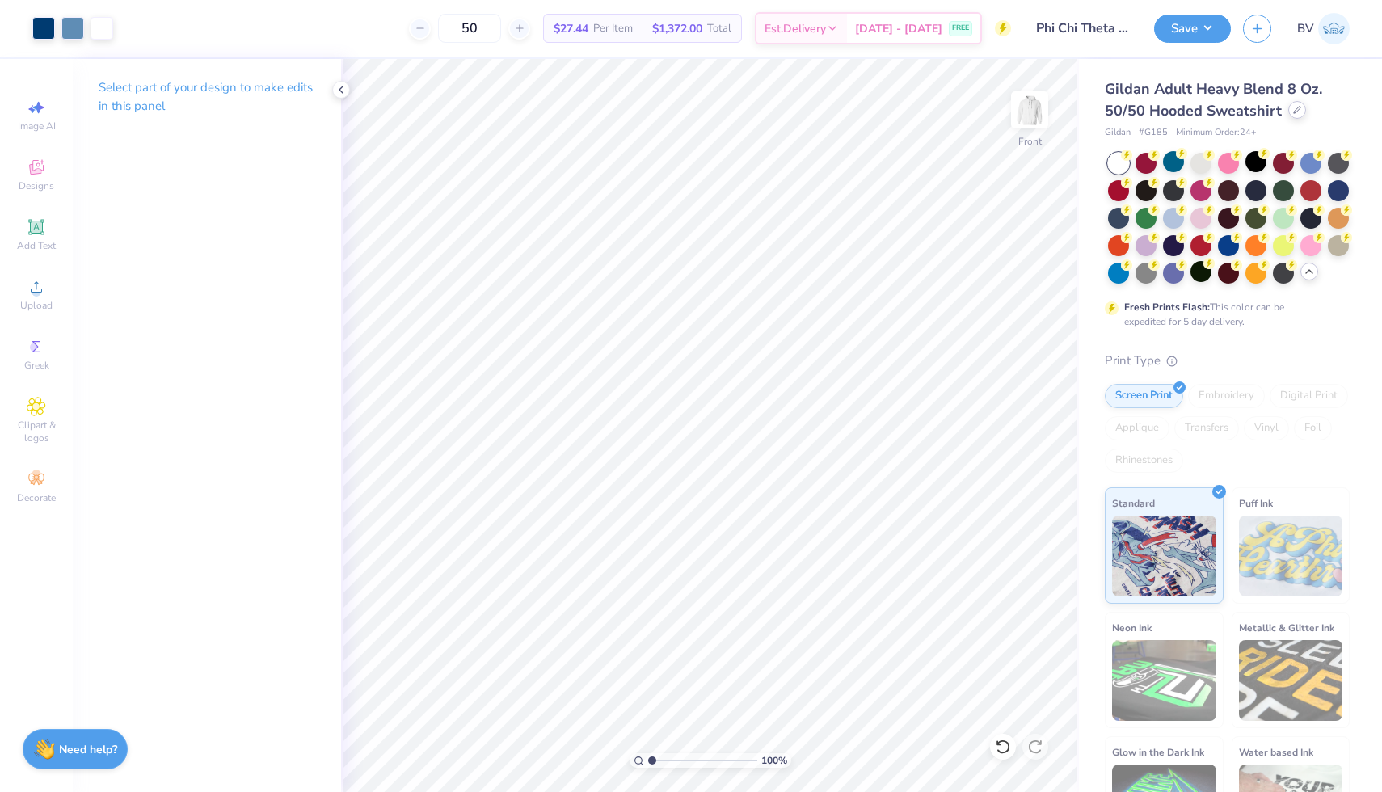
click at [1295, 106] on icon at bounding box center [1297, 110] width 8 height 8
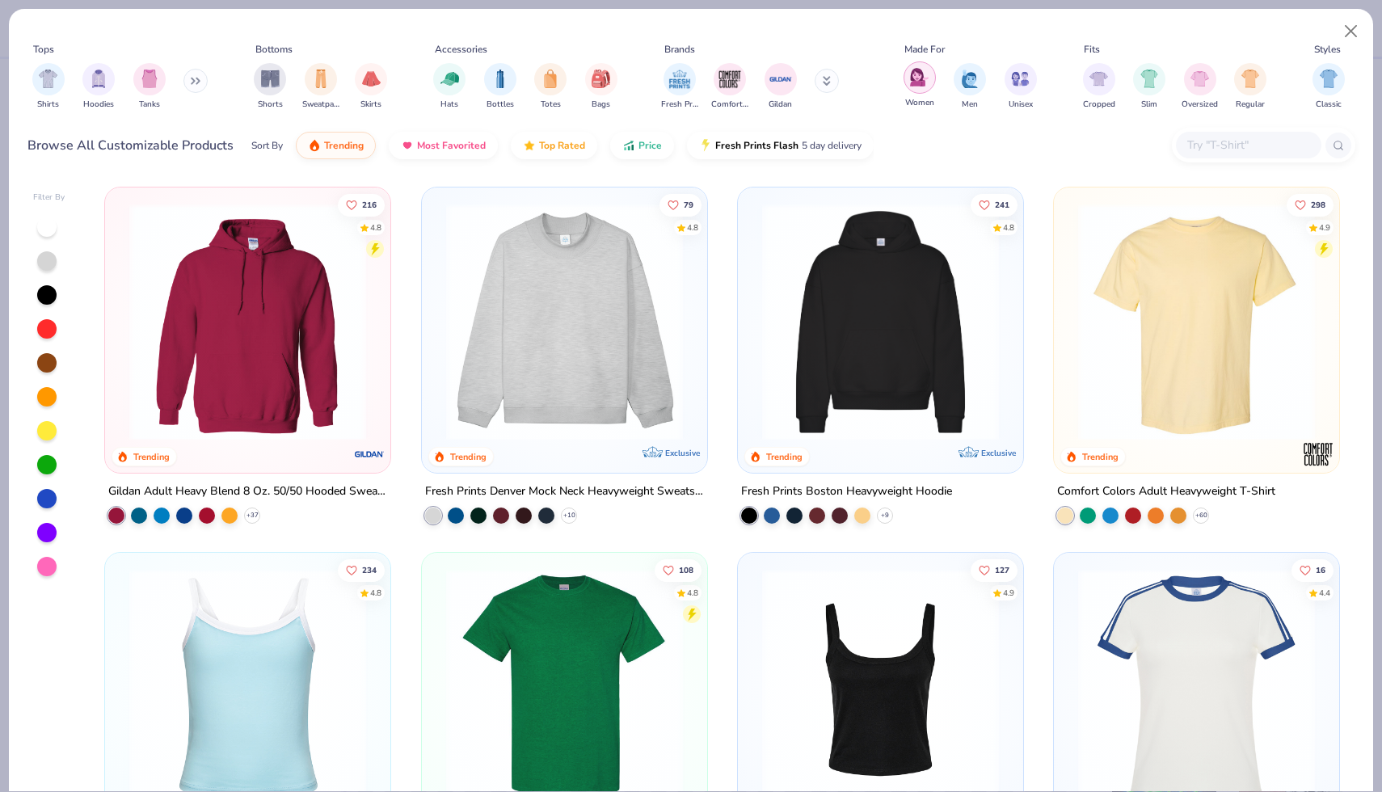
click at [919, 84] on img "filter for Women" at bounding box center [919, 77] width 19 height 19
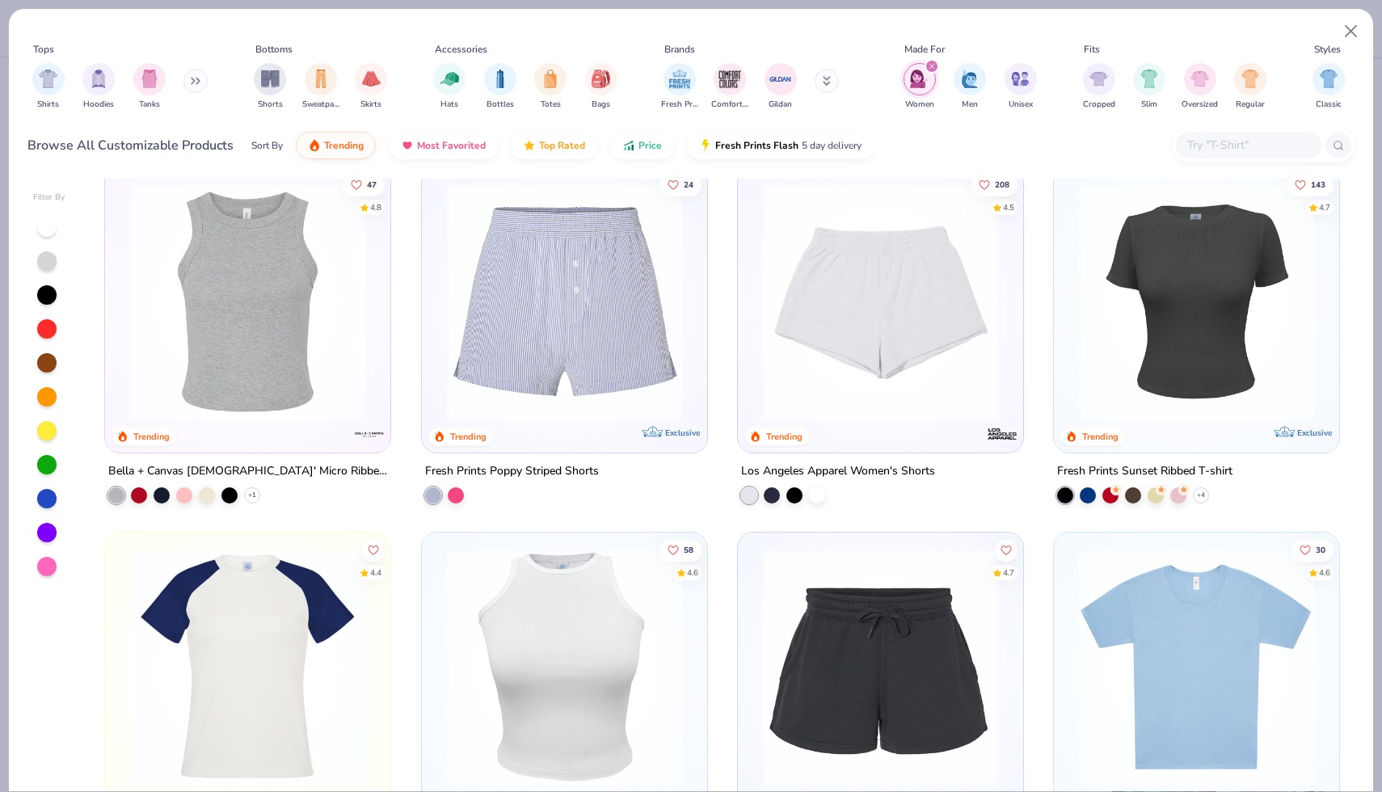
scroll to position [1483, 0]
click at [577, 288] on img at bounding box center [564, 300] width 253 height 237
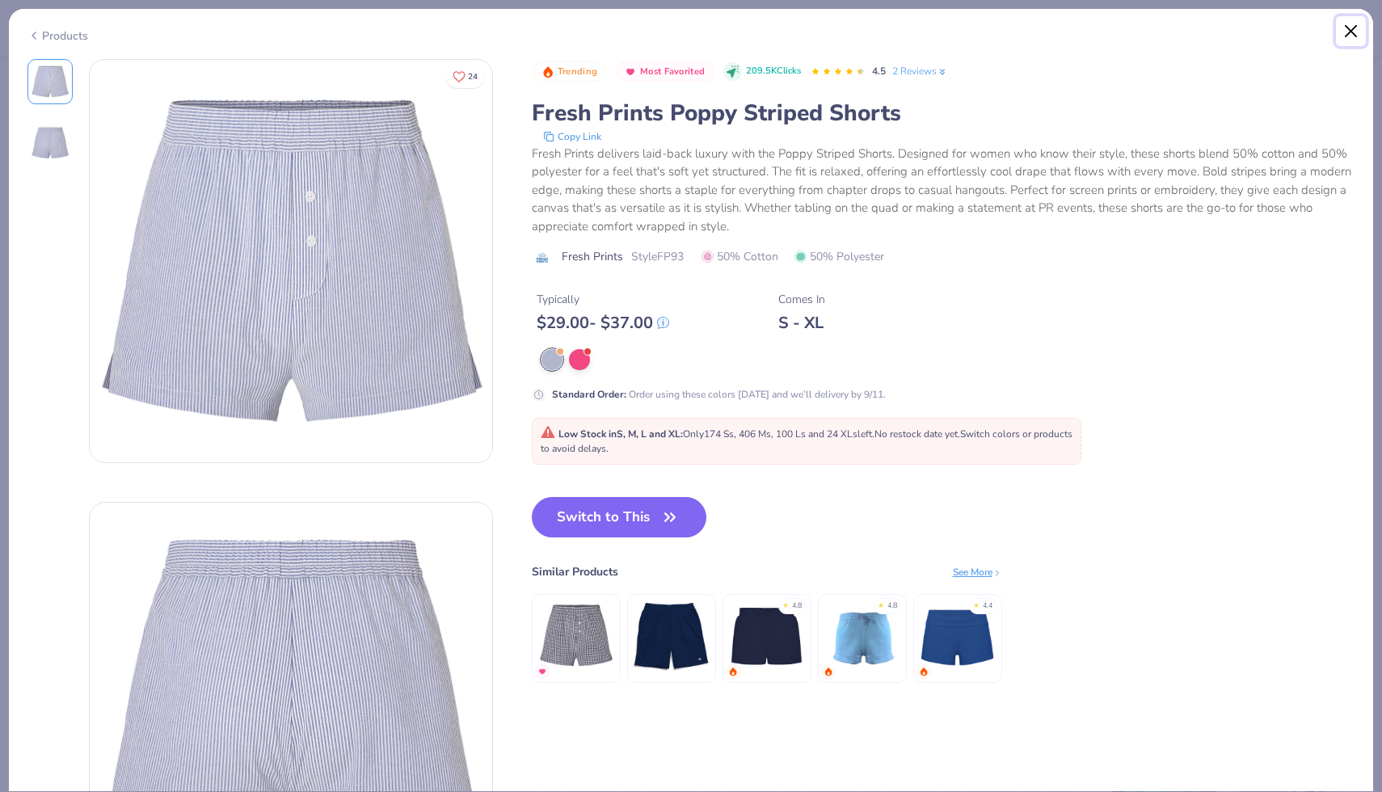
click at [1358, 39] on button "Close" at bounding box center [1351, 31] width 31 height 31
